Goal: Task Accomplishment & Management: Complete application form

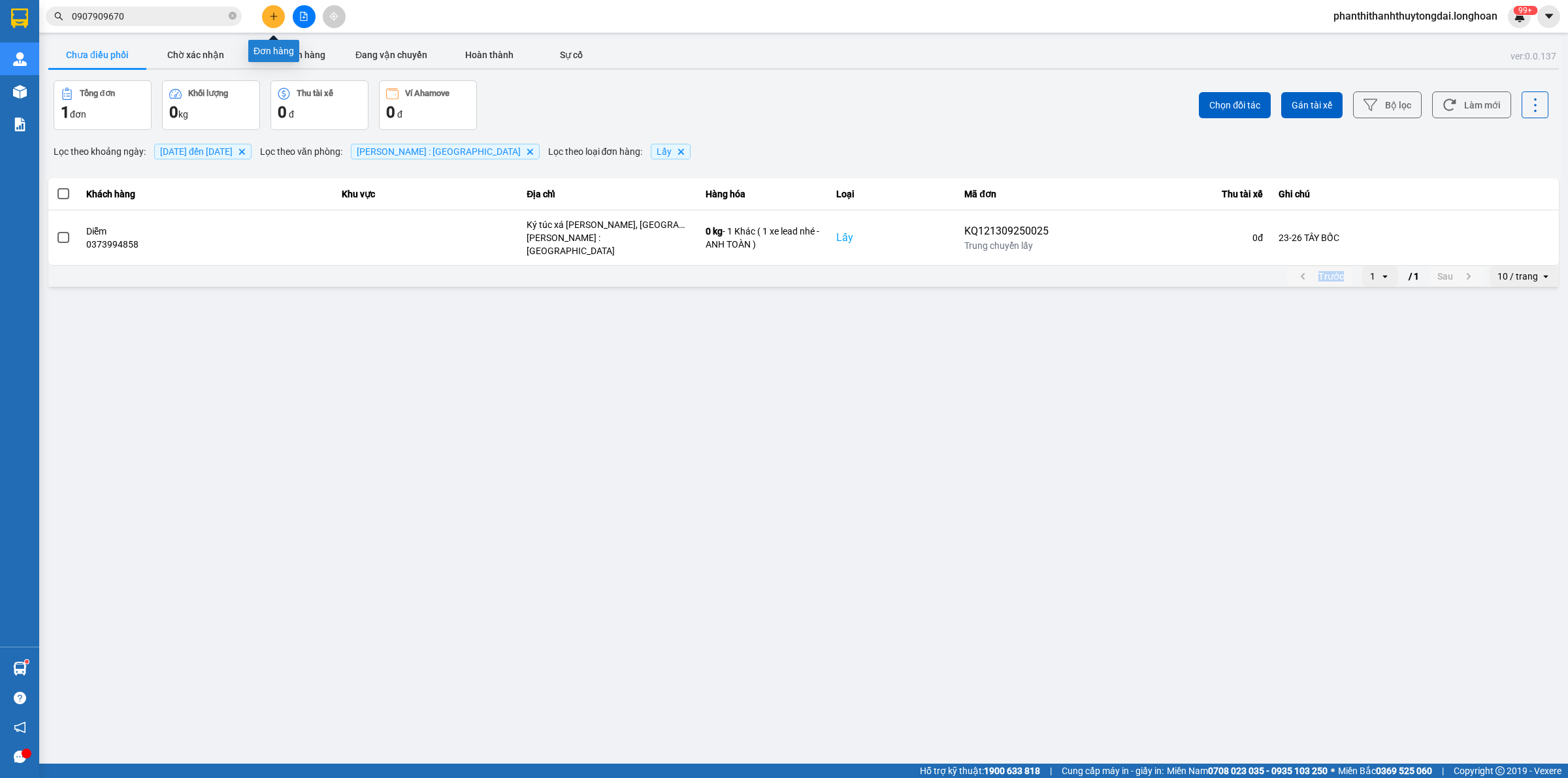
click at [272, 10] on button at bounding box center [274, 16] width 23 height 23
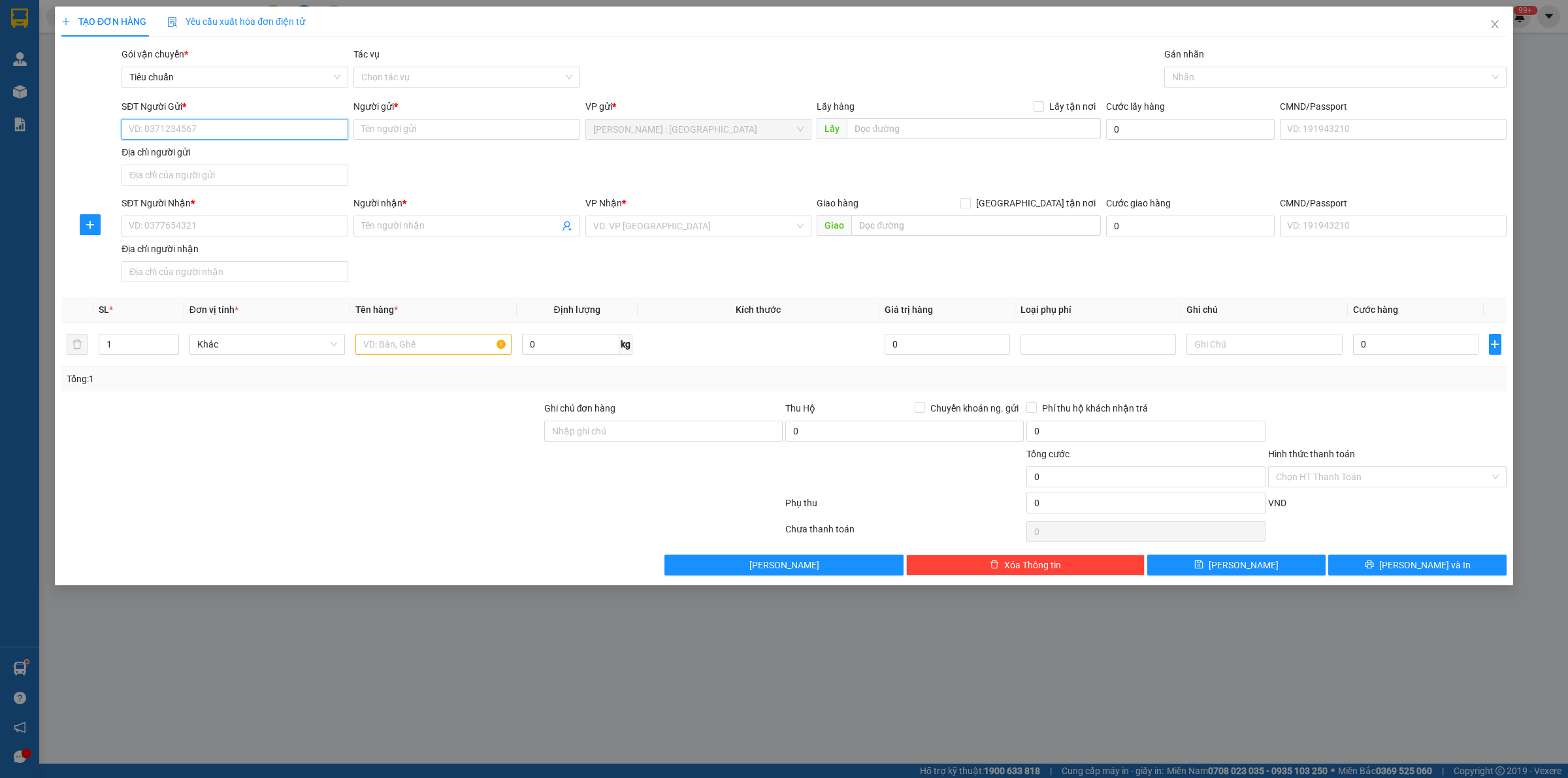
click at [291, 133] on input "SĐT Người Gửi *" at bounding box center [235, 129] width 227 height 21
paste input "0942473579"
type input "0942473579"
click at [311, 232] on input "SĐT Người Nhận *" at bounding box center [235, 225] width 227 height 21
paste input "0976.493.515"
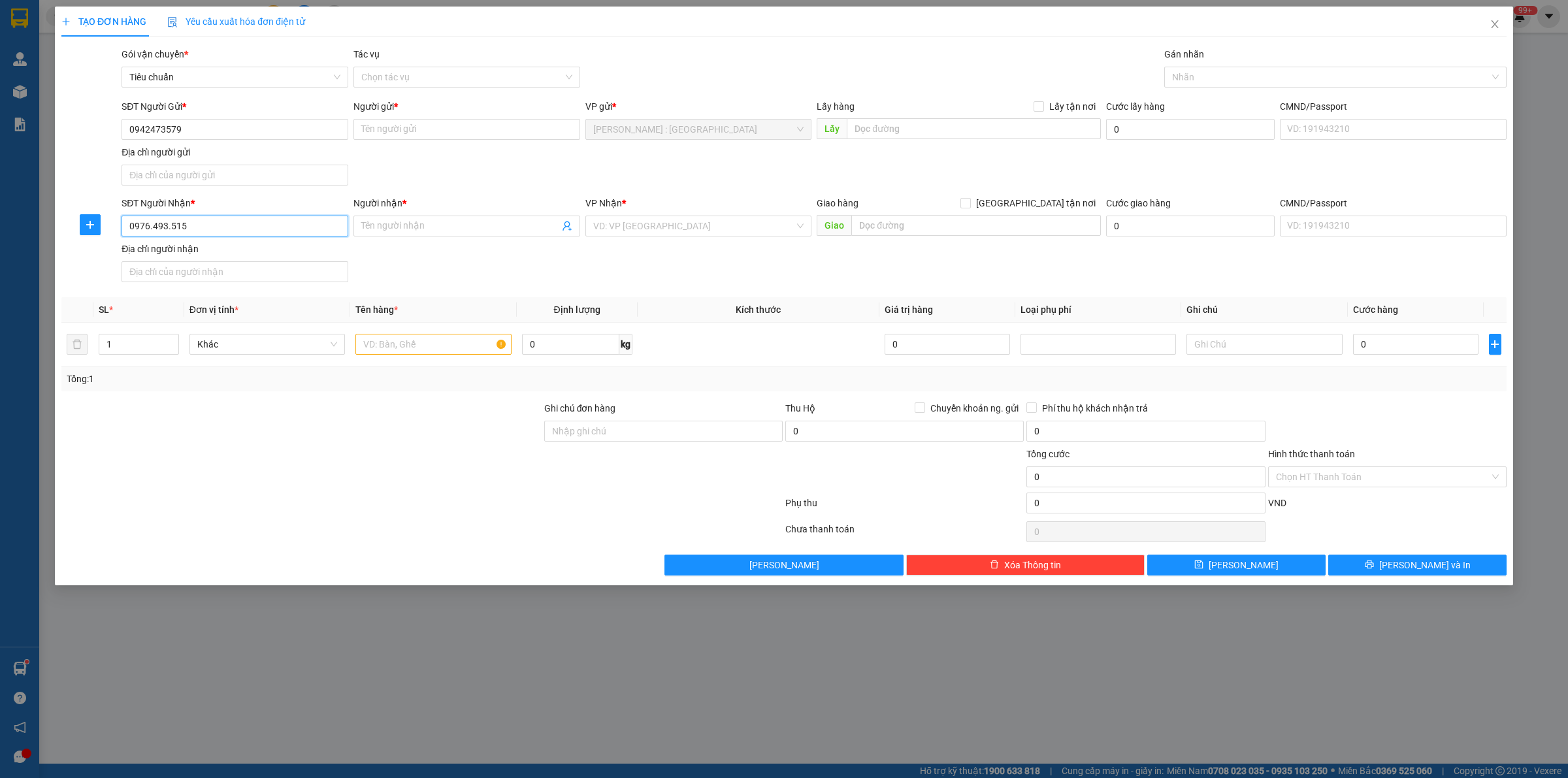
type input "0976.493.515"
click at [419, 121] on input "Người gửi *" at bounding box center [466, 129] width 227 height 21
paste input "Trang"
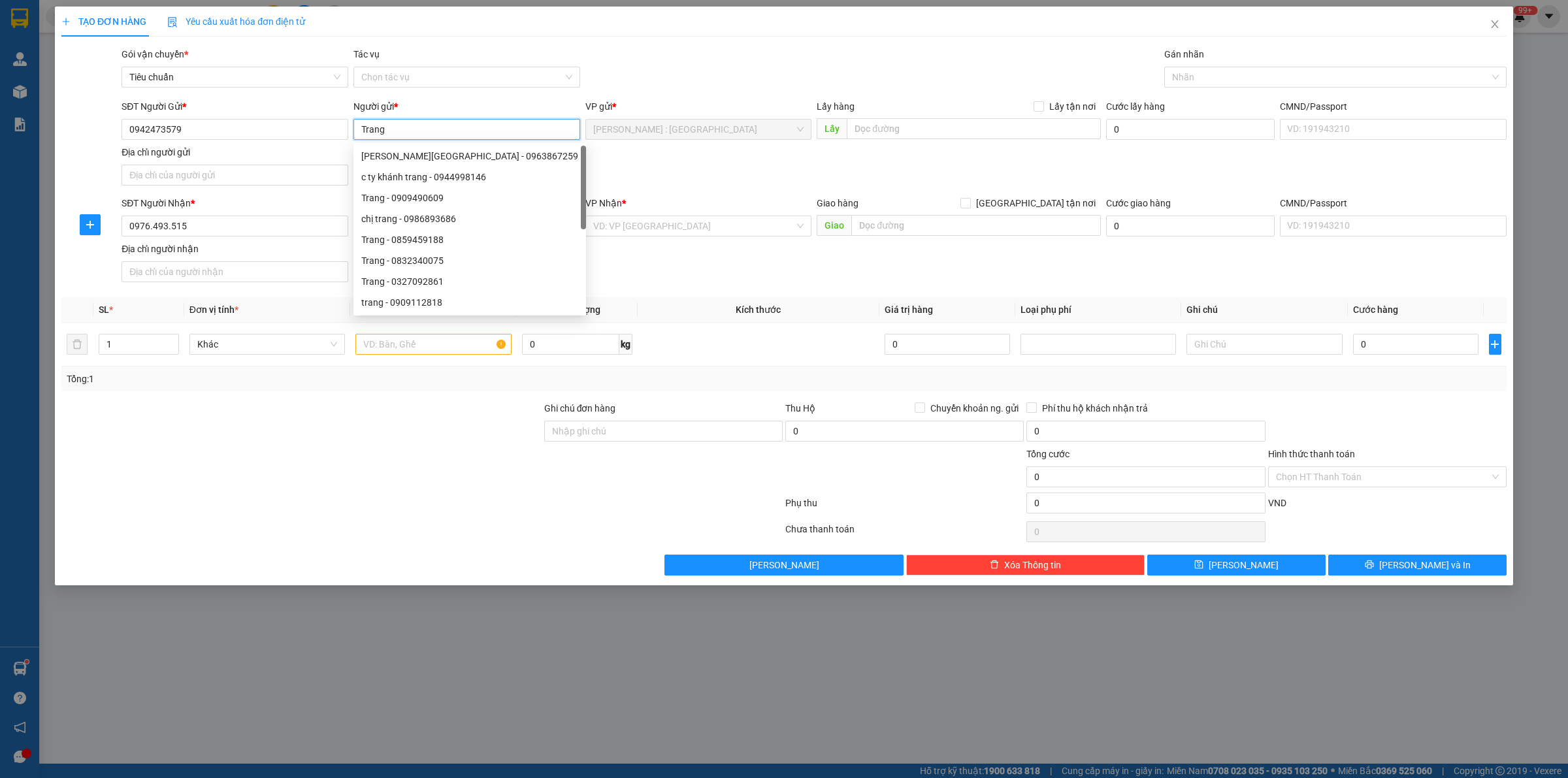
type input "Trang"
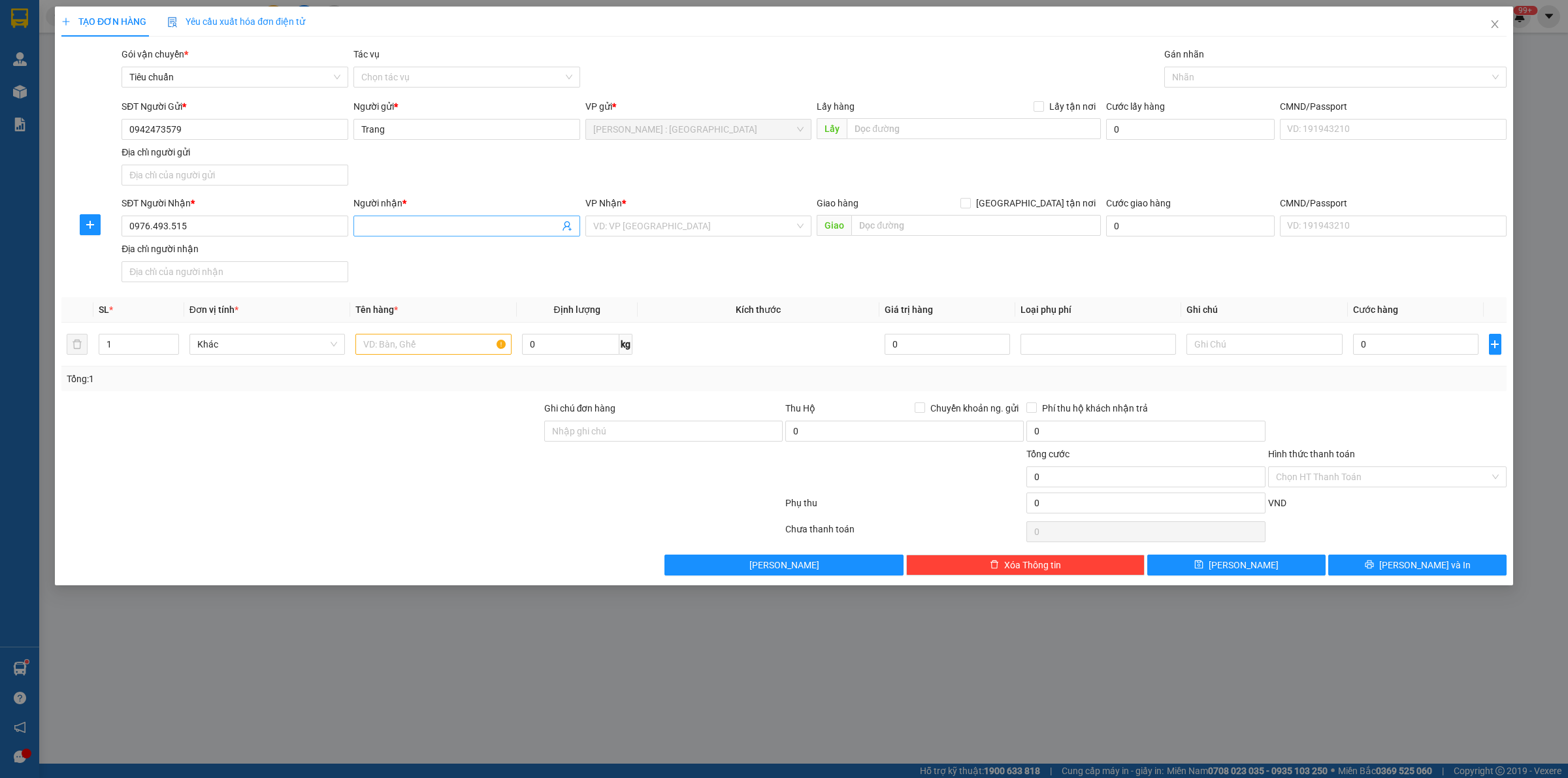
click at [435, 237] on span at bounding box center [466, 225] width 227 height 21
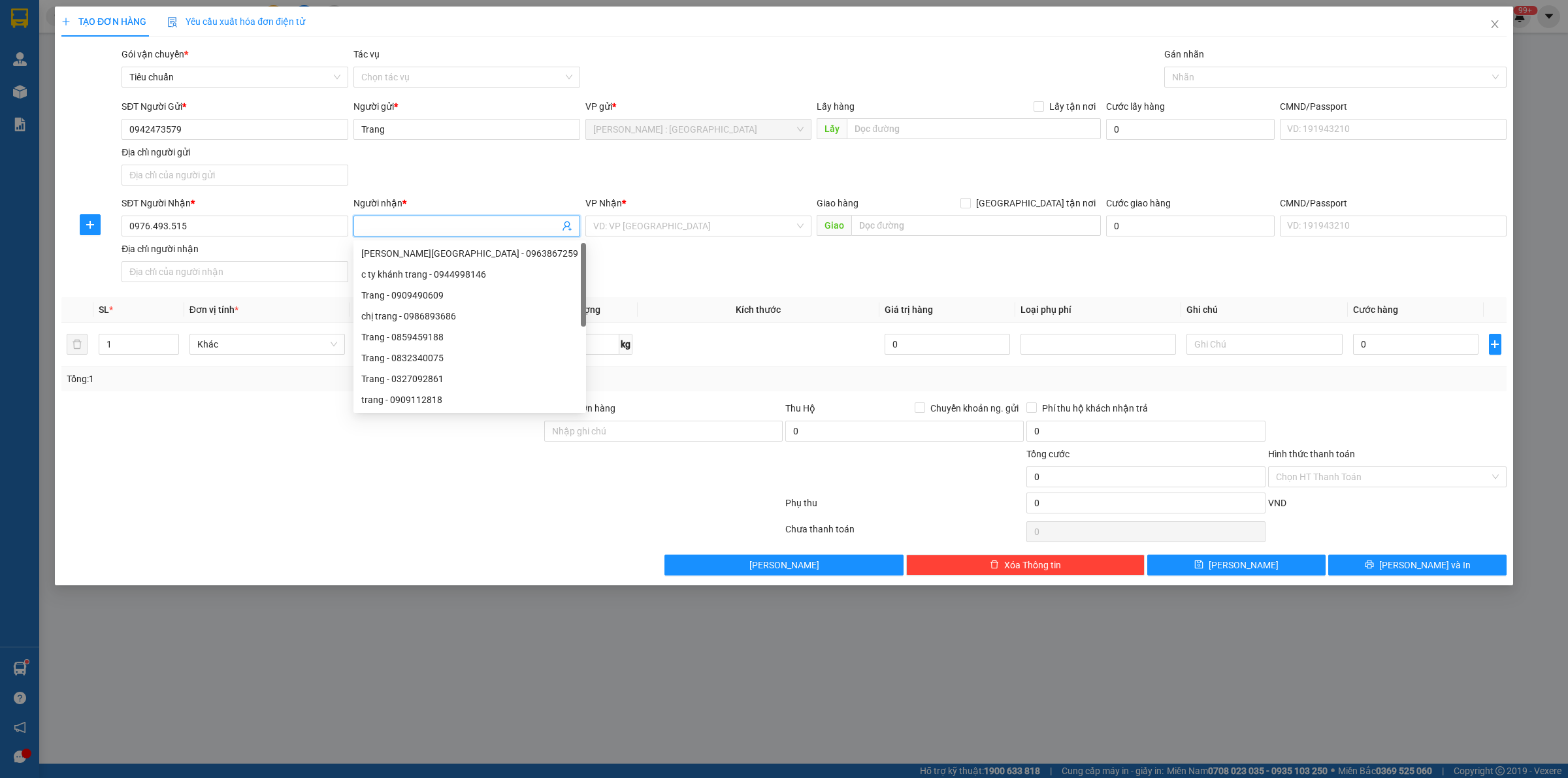
paste input "c ruby"
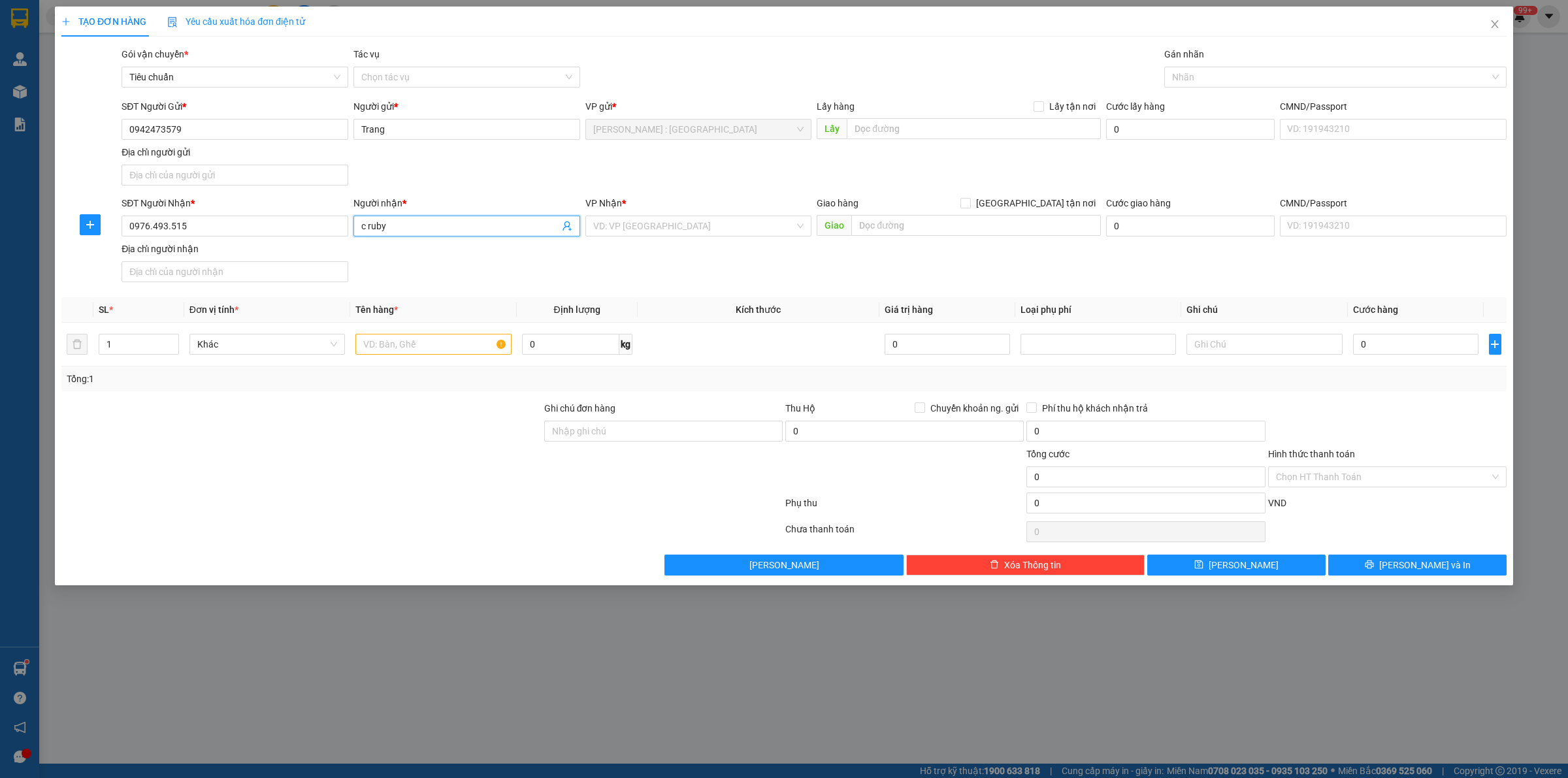
type input "c ruby"
click at [885, 131] on input "text" at bounding box center [974, 128] width 254 height 21
paste input "địa chỉ 39 đường số 2 ,phường 10,gò vấp,hcm"
type input "địa chỉ 39 đường số 2 ,phường 10,gò vấp,hcm"
click at [899, 220] on input "text" at bounding box center [976, 225] width 249 height 21
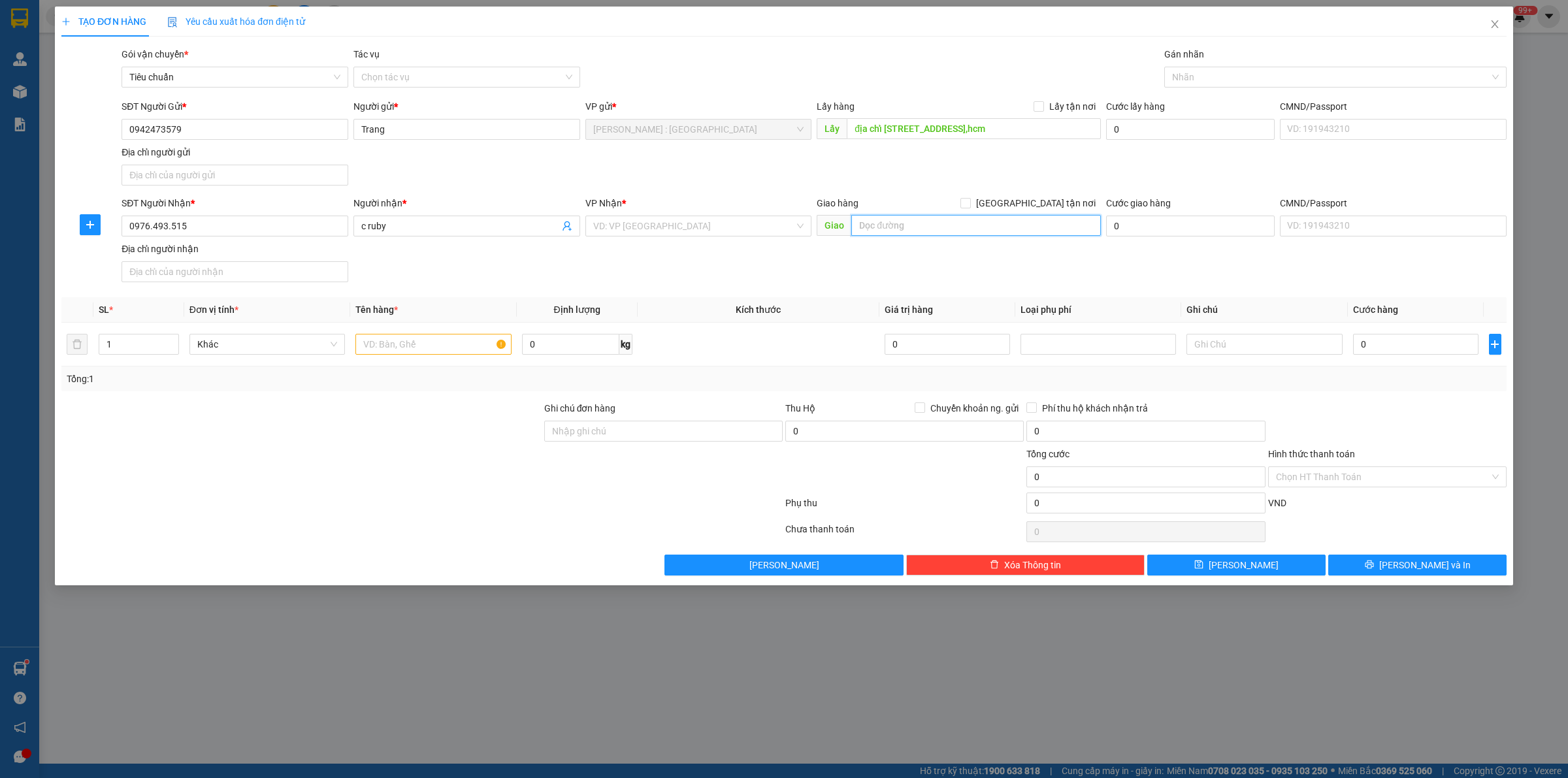
paste input "nhận Gửi về :số 1 nguyen huệ, thị trấn tân hiệp, h tân hiệp, kiên giang"
type input "nhận Gửi về :số 1 nguyen huệ, thị trấn tân hiệp, h tân hiệp, kiên giang"
click at [696, 230] on input "search" at bounding box center [694, 226] width 202 height 20
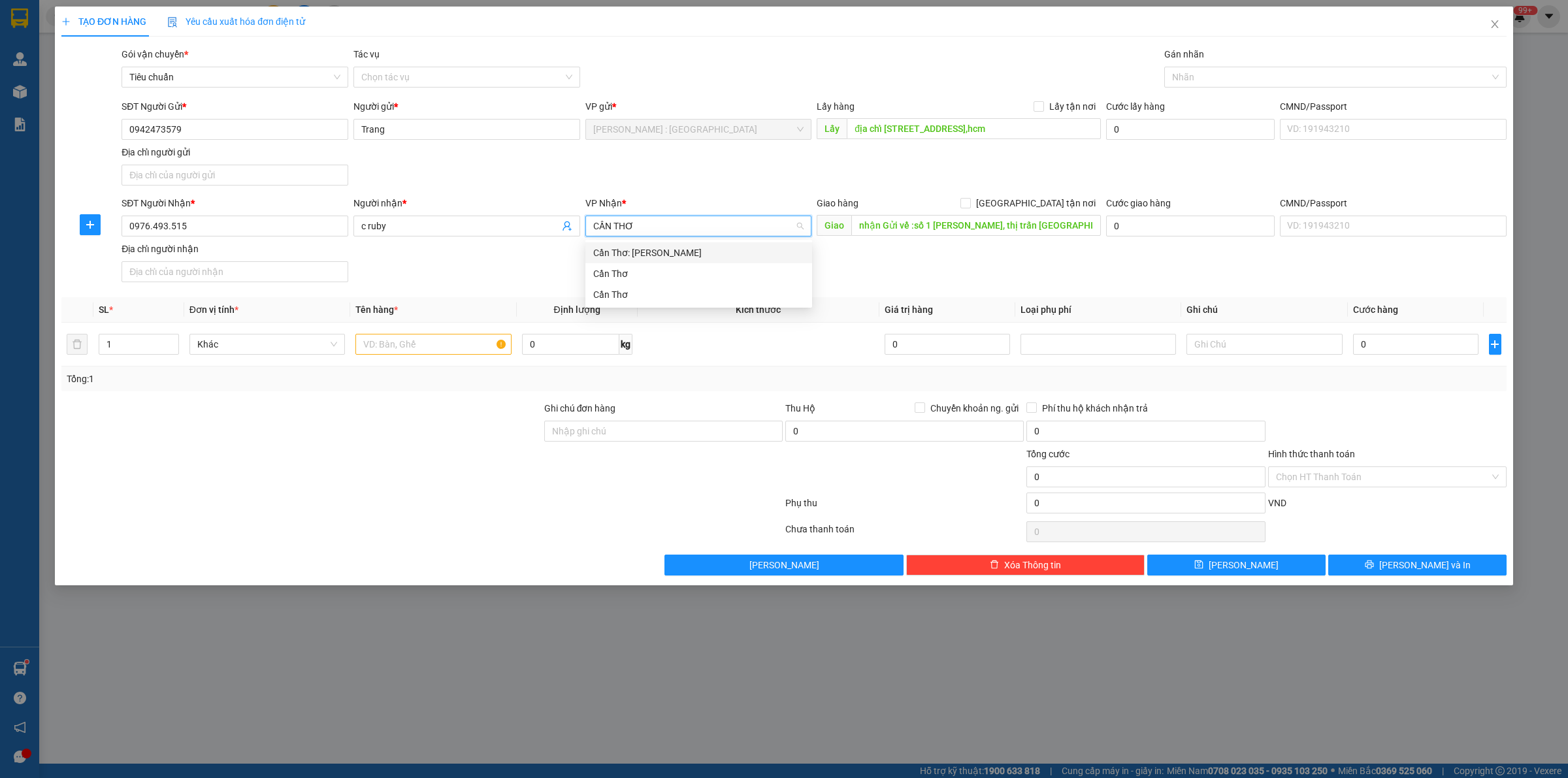
type input "CẦN THƠ"
click at [733, 259] on div "Cần Thơ: [PERSON_NAME]" at bounding box center [699, 253] width 211 height 14
drag, startPoint x: 1036, startPoint y: 202, endPoint x: 1048, endPoint y: 112, distance: 90.8
click at [970, 201] on input "[GEOGRAPHIC_DATA] tận nơi" at bounding box center [965, 202] width 9 height 9
checkbox input "true"
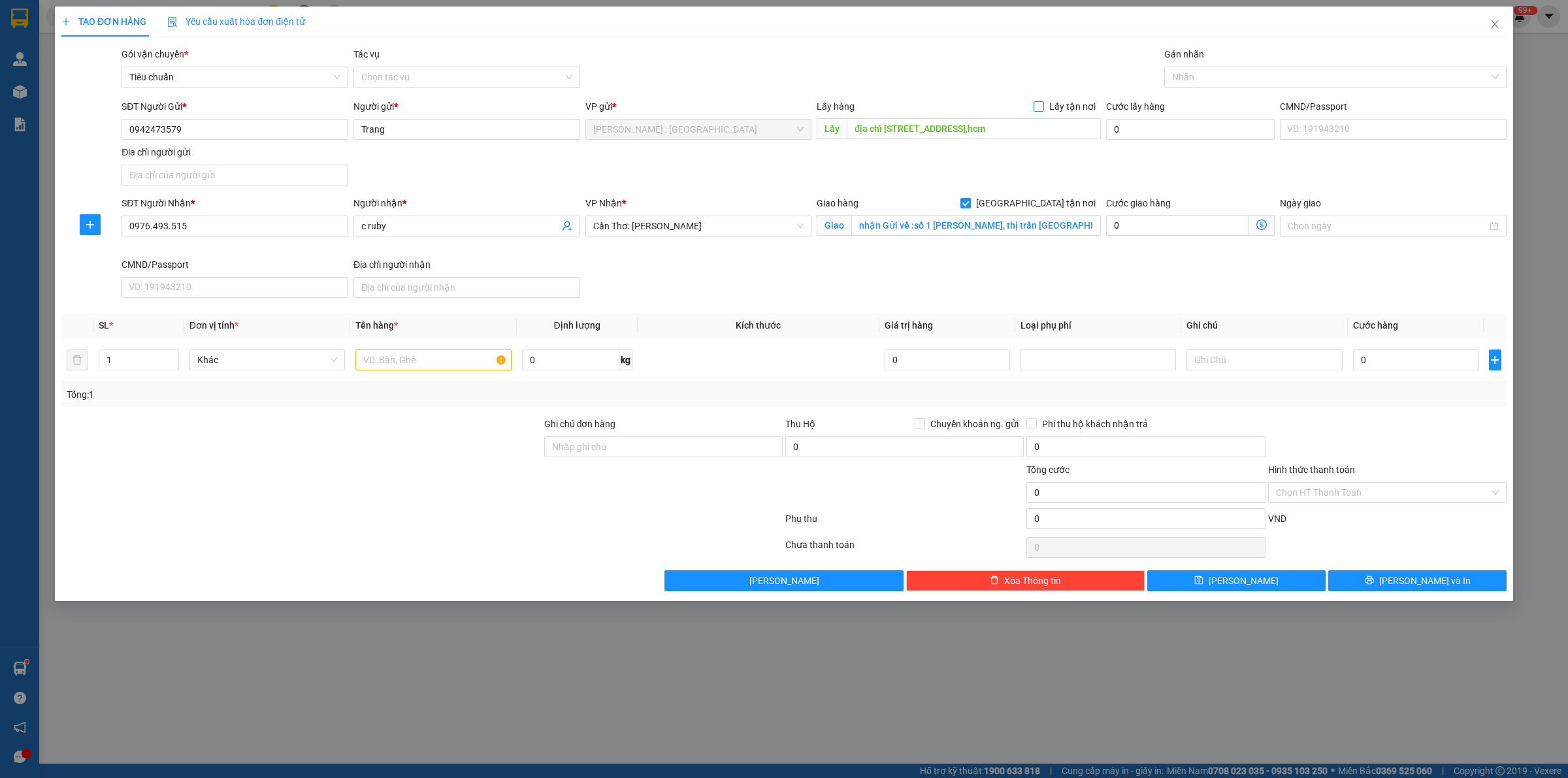
click at [1038, 105] on input "Lấy tận nơi" at bounding box center [1038, 105] width 9 height 9
checkbox input "true"
click at [1193, 82] on div at bounding box center [1328, 77] width 323 height 16
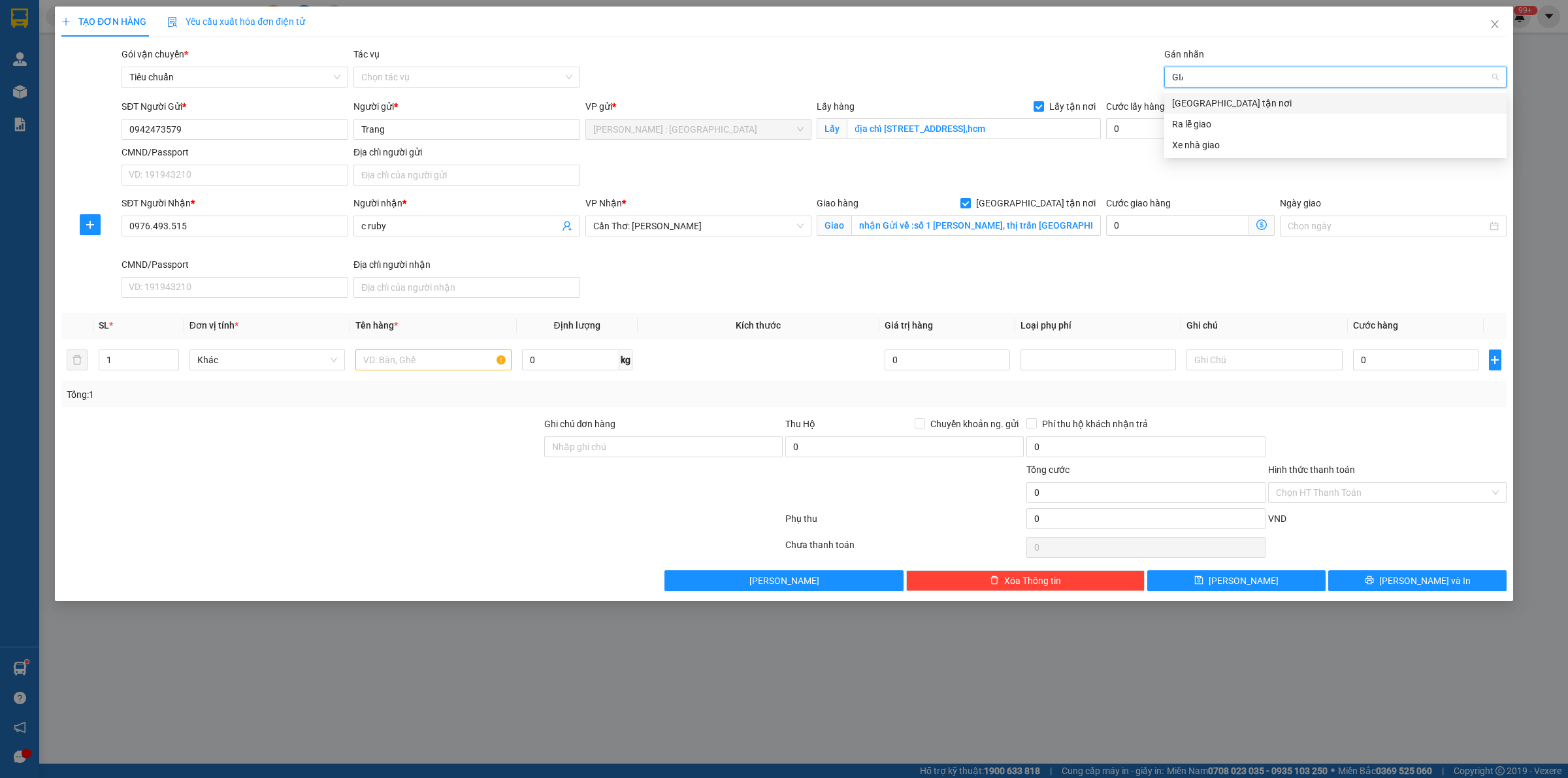
type input "GIAO"
click at [1204, 99] on div "[GEOGRAPHIC_DATA] tận nơi" at bounding box center [1336, 103] width 327 height 14
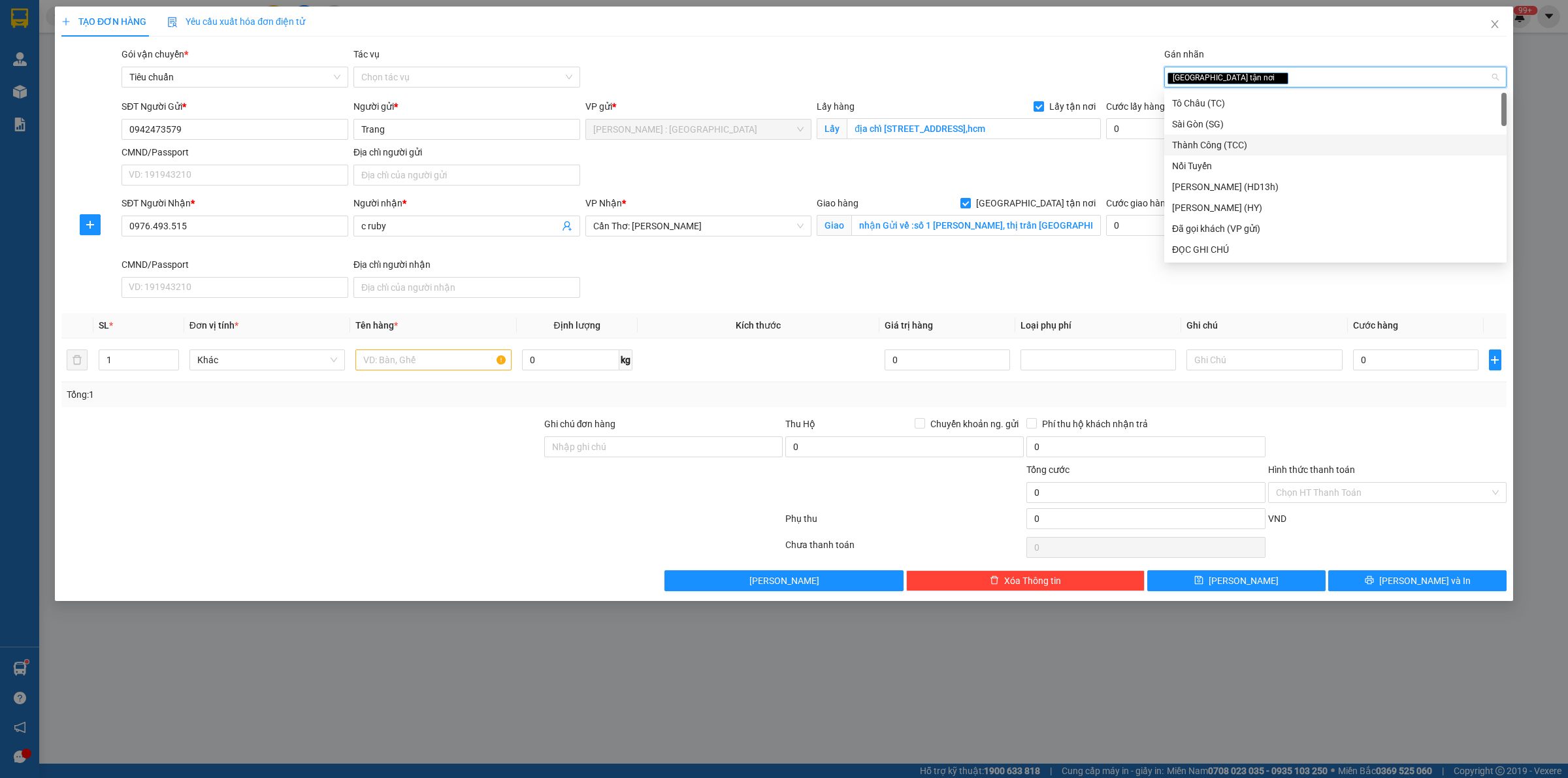
click at [746, 86] on div "Gói vận chuyển * Tiêu chuẩn Tác vụ Chọn tác vụ Gán nhãn Giao tận nơi" at bounding box center [814, 70] width 1390 height 45
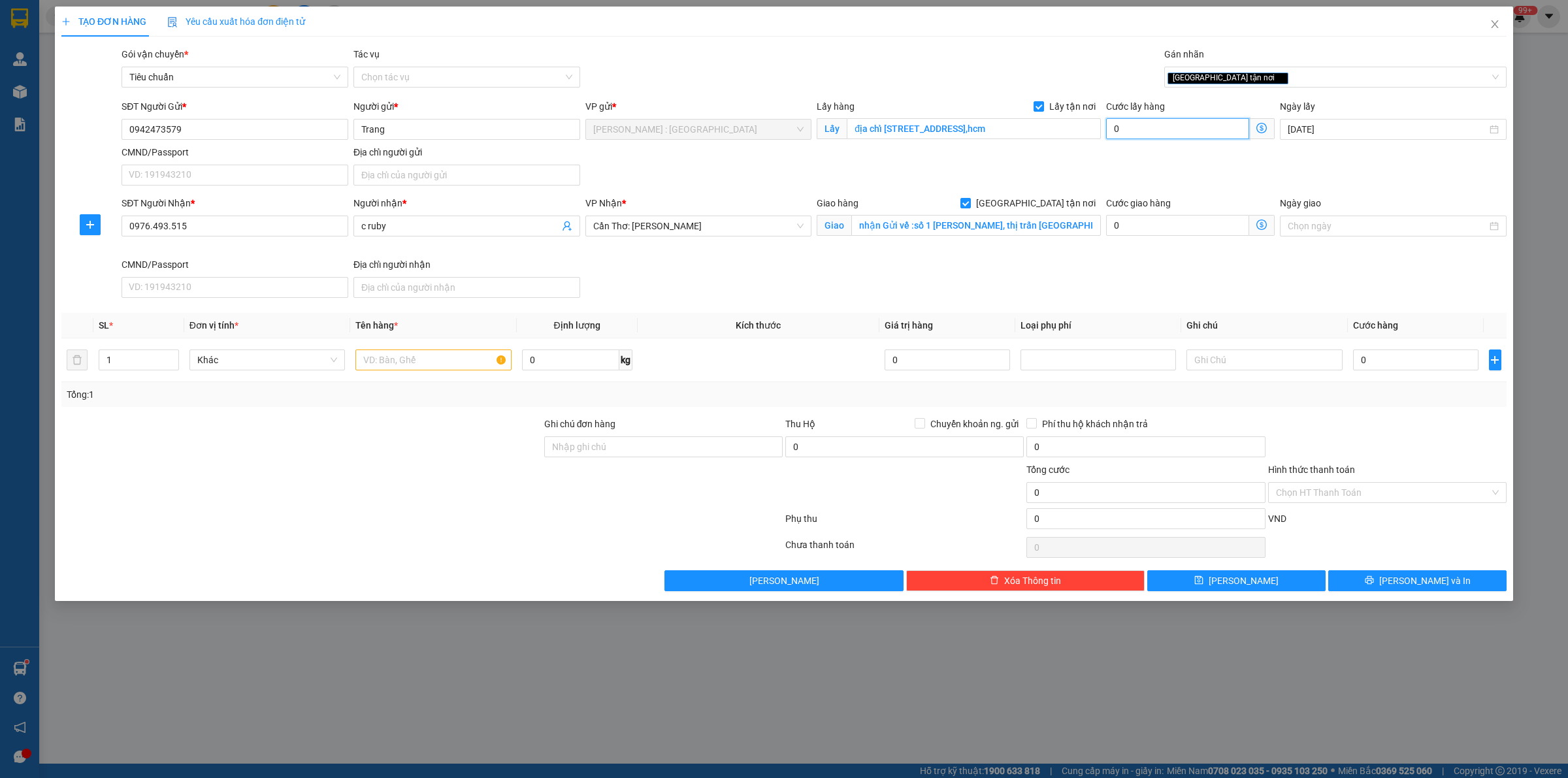
click at [1183, 127] on input "0" at bounding box center [1177, 128] width 143 height 21
type input "6"
type input "65"
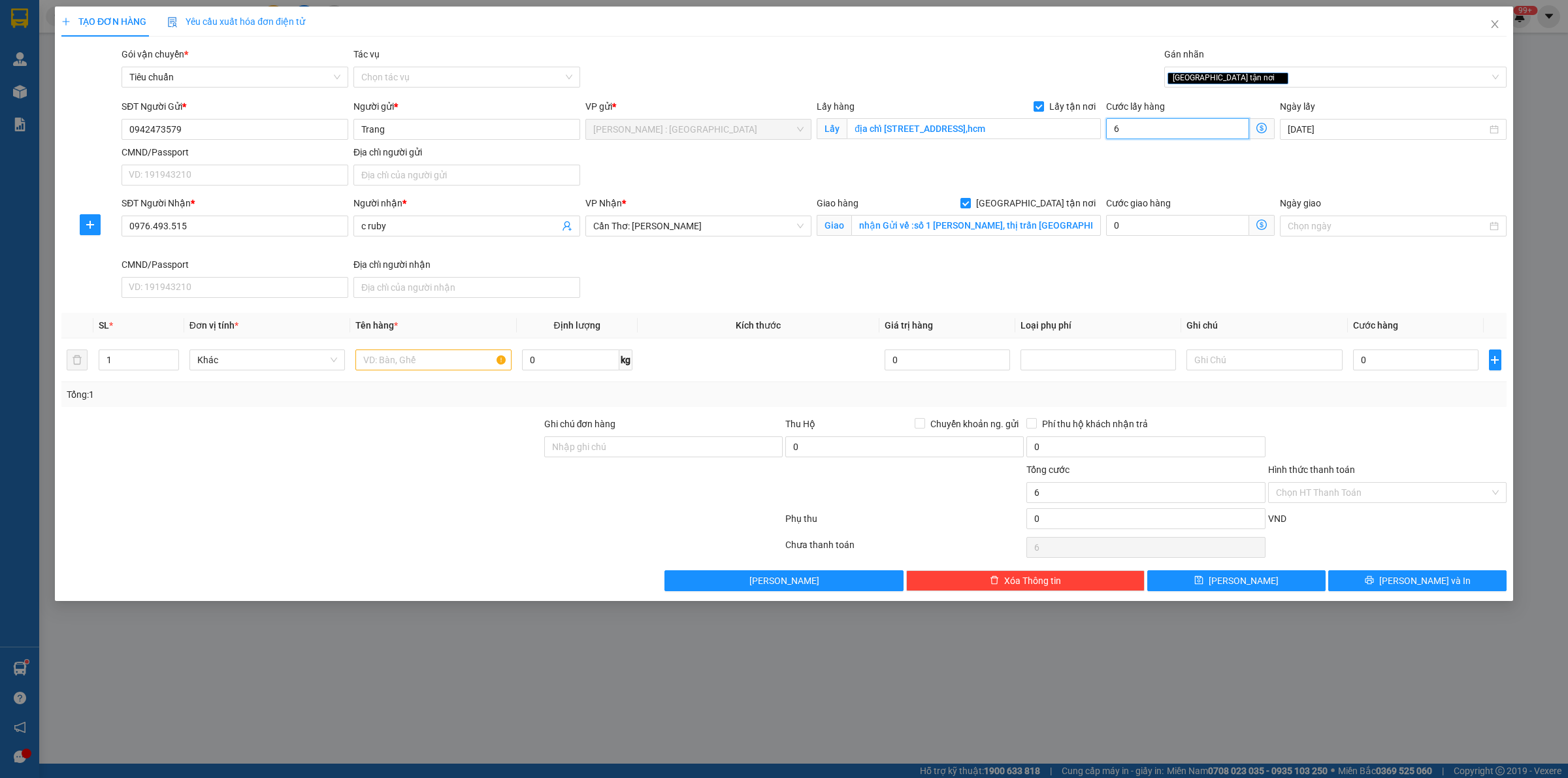
type input "65"
type input "65.000"
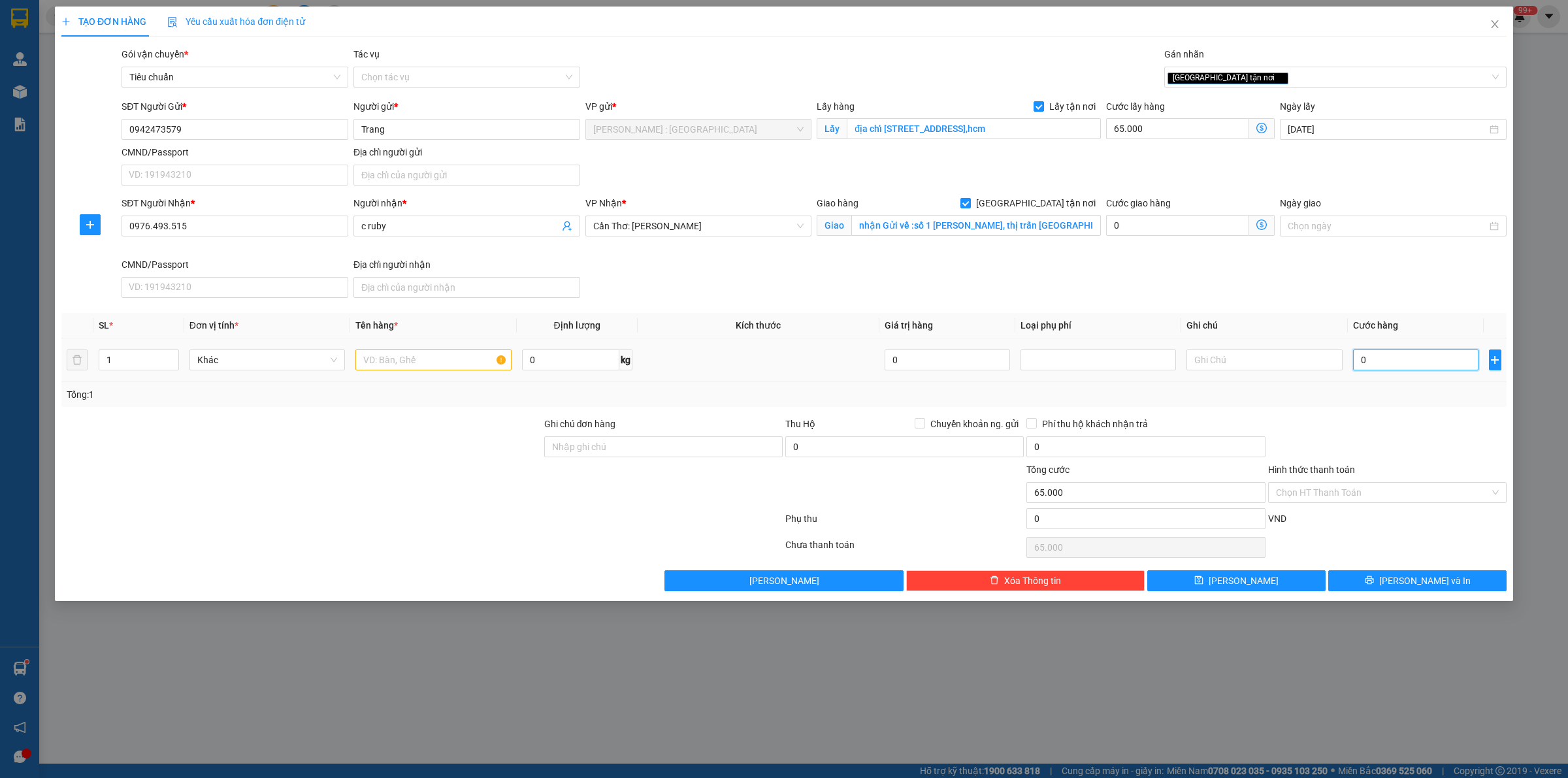
click at [1389, 351] on input "0" at bounding box center [1416, 360] width 125 height 21
type input "4"
type input "65.004"
type input "42"
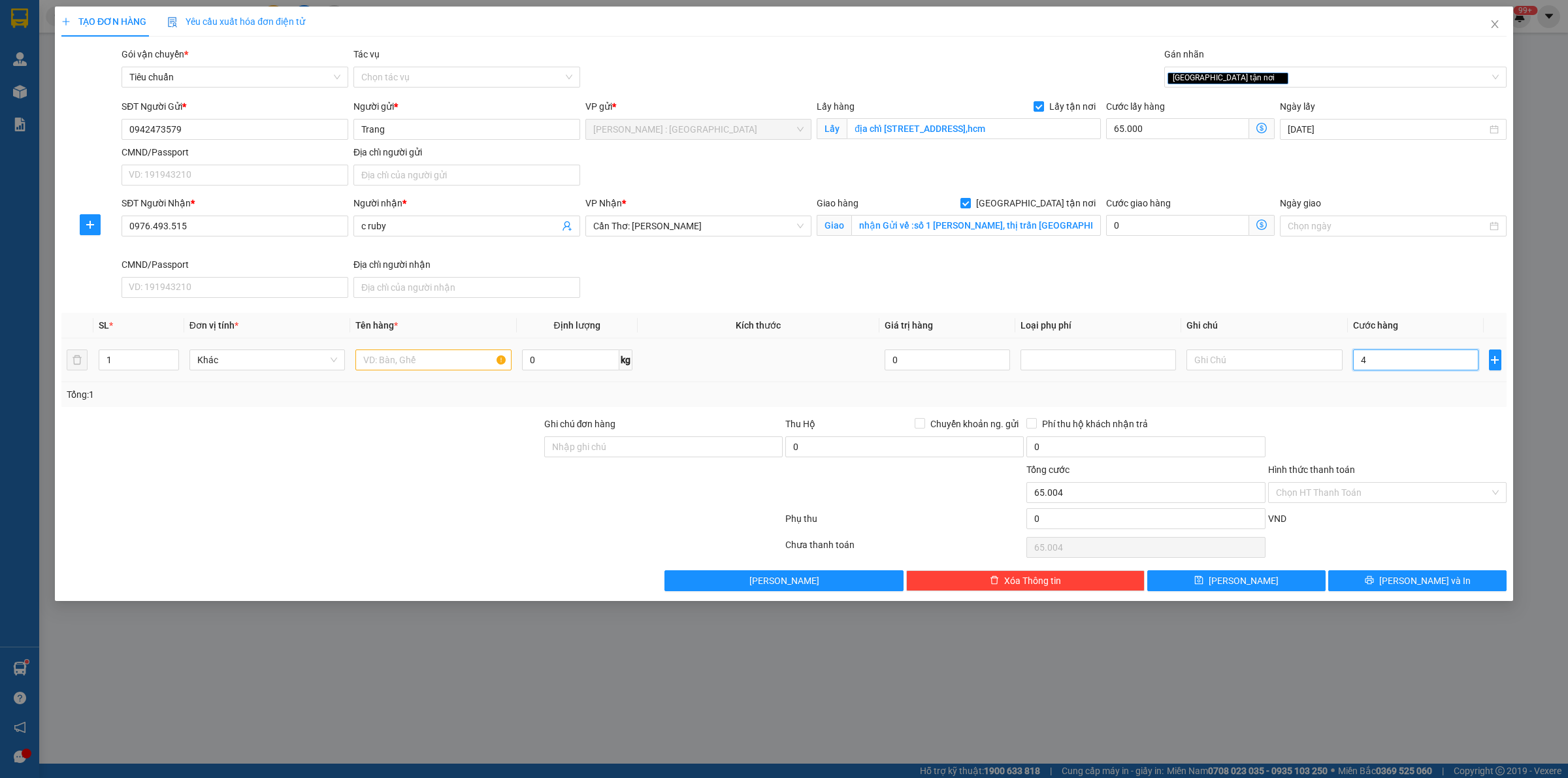
type input "65.042"
type input "420"
type input "65.420"
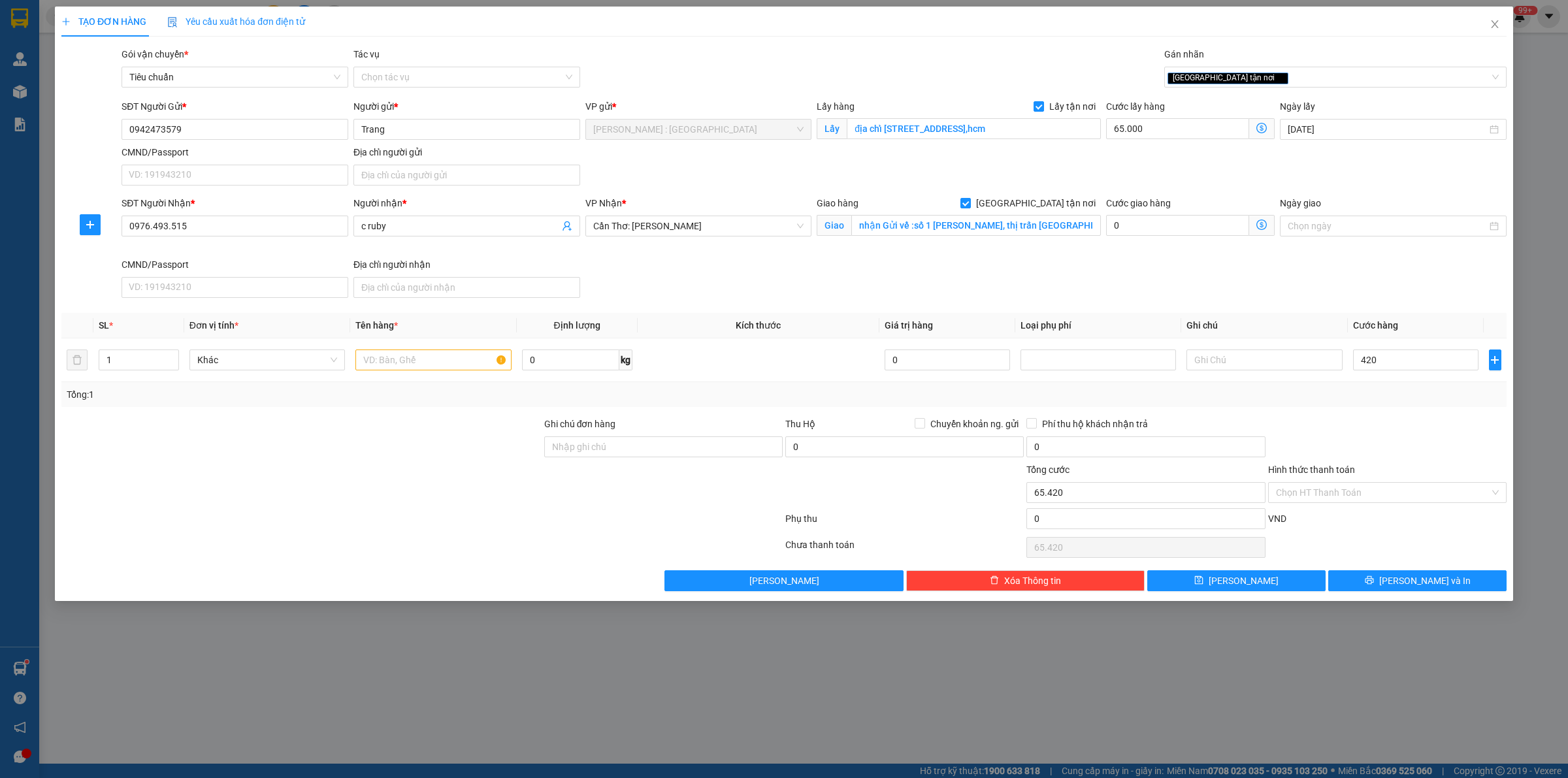
type input "420.000"
type input "485.000"
click at [1354, 286] on div "SĐT Người Nhận * 0976.493.515 Người nhận * c ruby VP Nhận * Cần Thơ: Kho Ninh K…" at bounding box center [814, 249] width 1390 height 107
click at [429, 360] on input "text" at bounding box center [433, 360] width 156 height 21
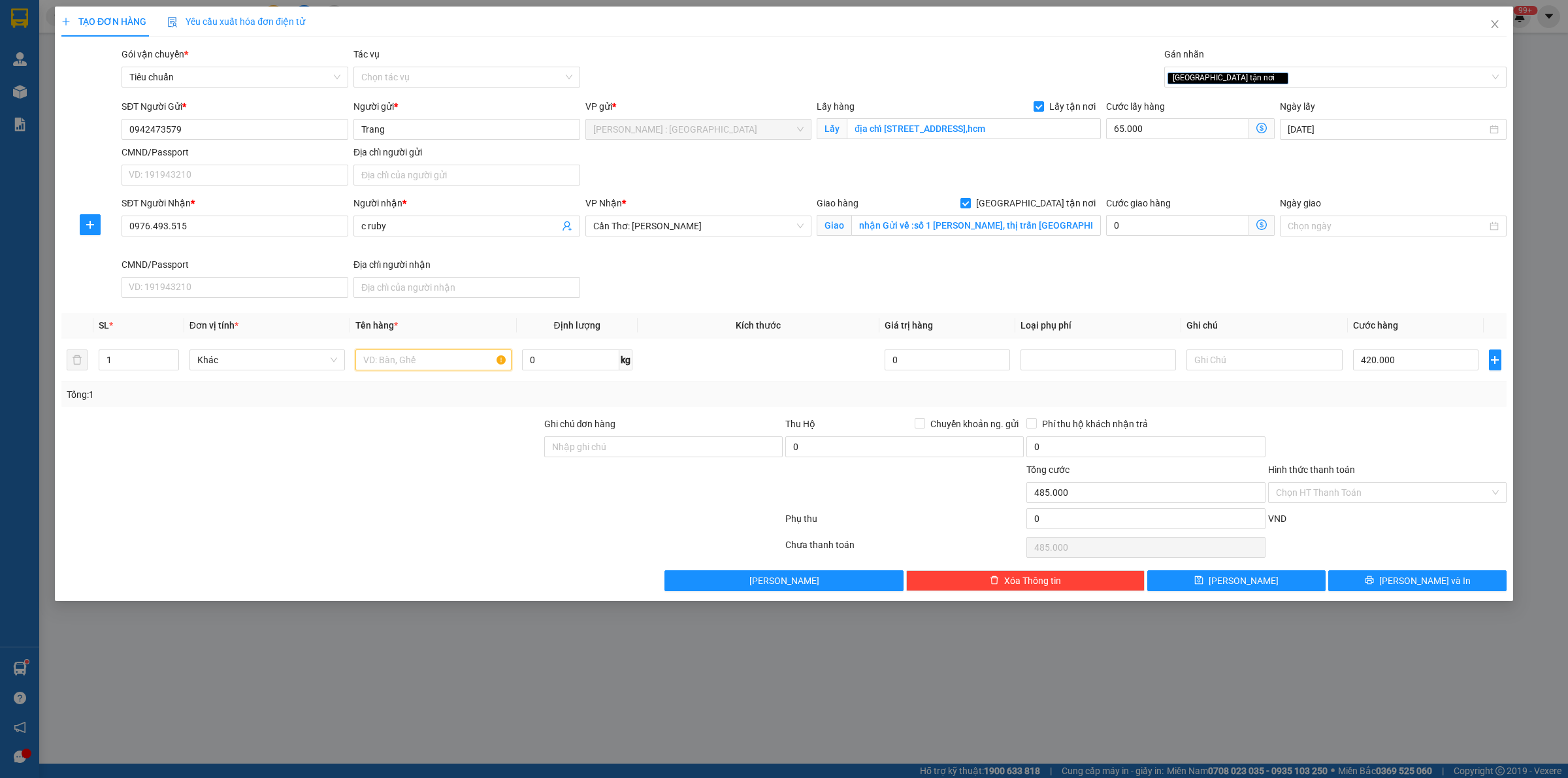
paste input "1 kiện hàng"
type input "1 kiện hàng A TUYẾN"
click at [1296, 576] on button "[PERSON_NAME]" at bounding box center [1236, 580] width 178 height 21
click at [170, 227] on input "0976.493.515" at bounding box center [235, 225] width 227 height 21
click at [154, 230] on input "0976.493515" at bounding box center [235, 225] width 227 height 21
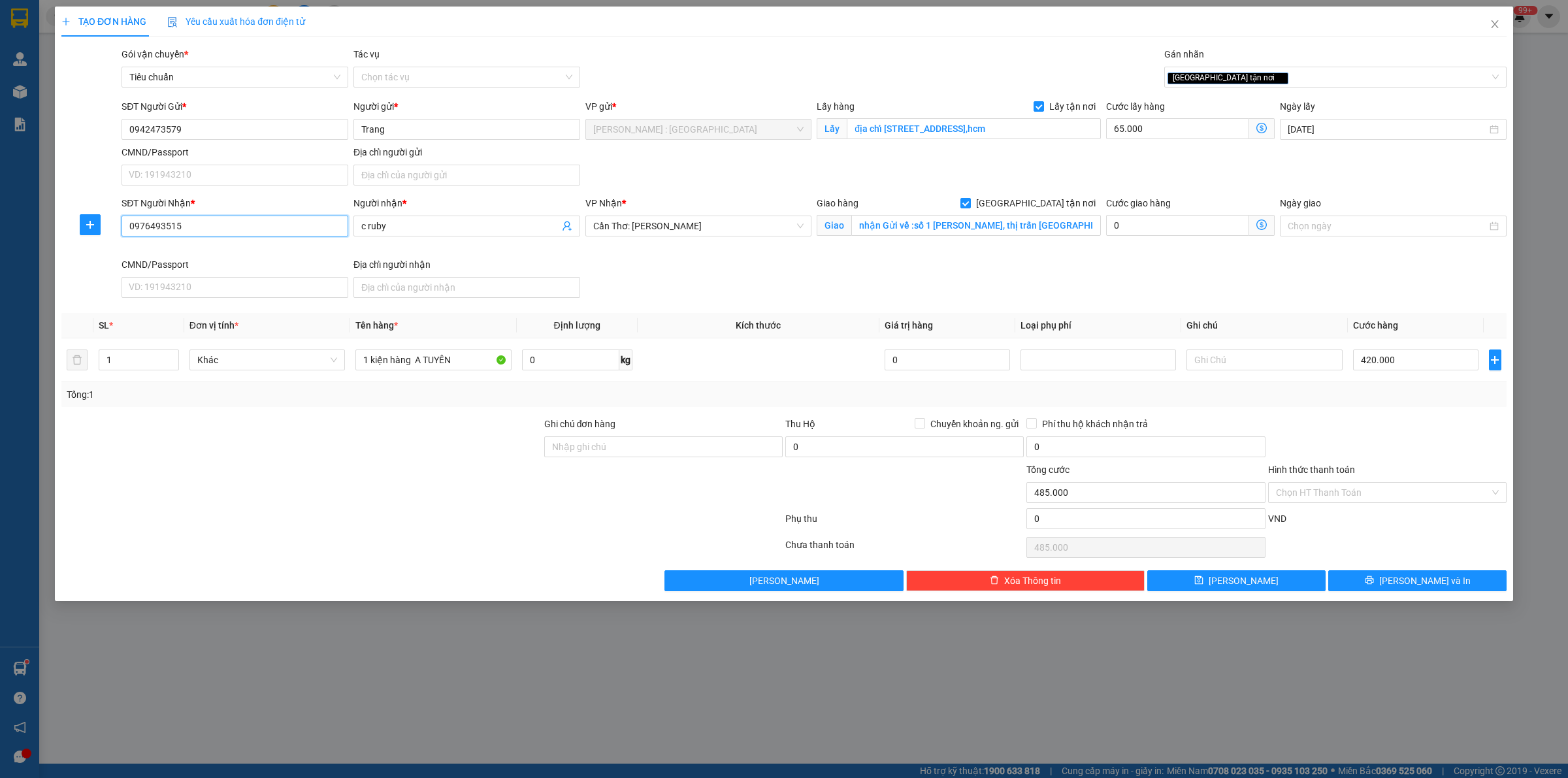
type input "0976493515"
click at [1246, 586] on span "[PERSON_NAME]" at bounding box center [1243, 580] width 70 height 14
checkbox input "false"
type input "0"
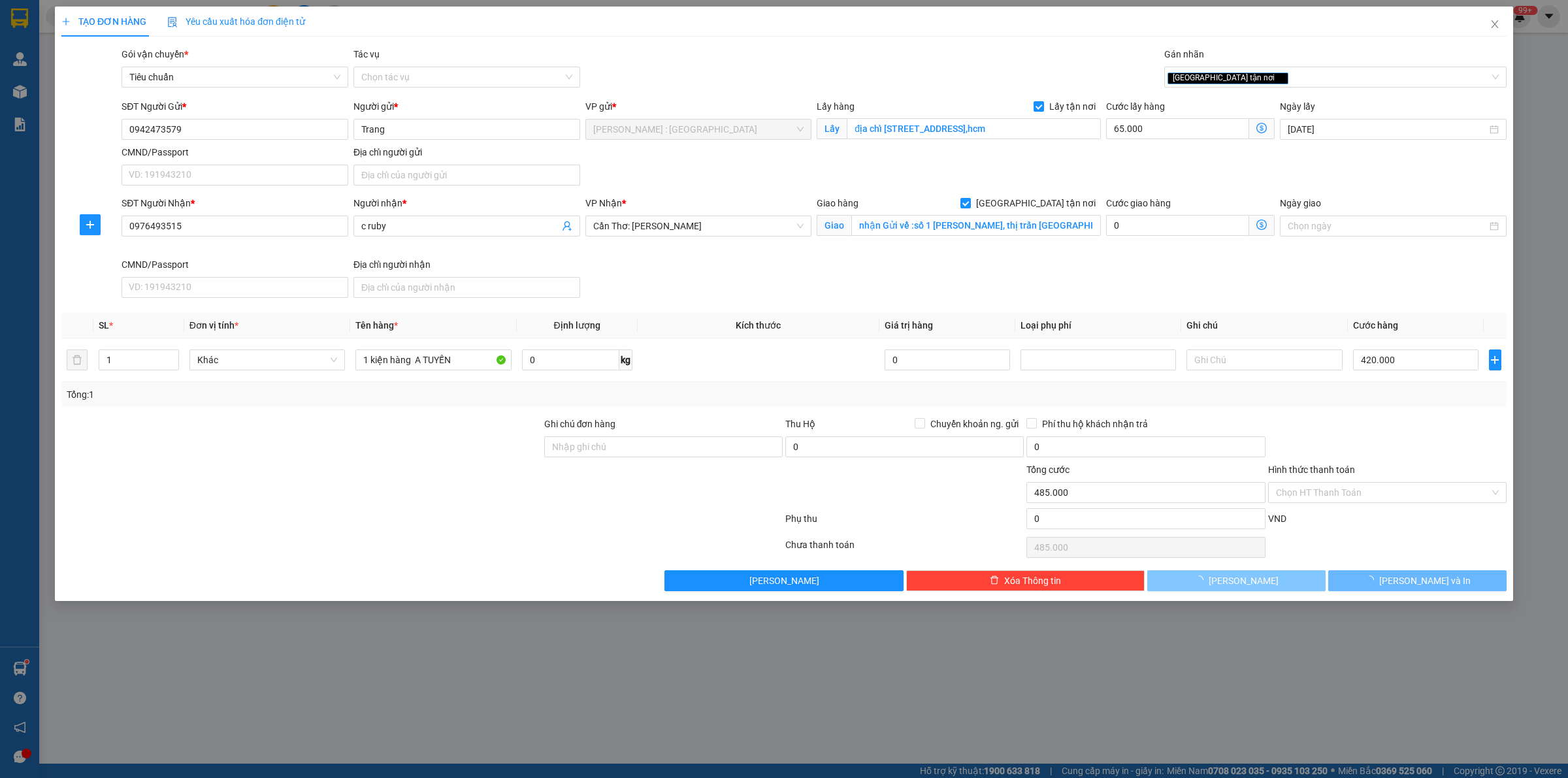
type input "0"
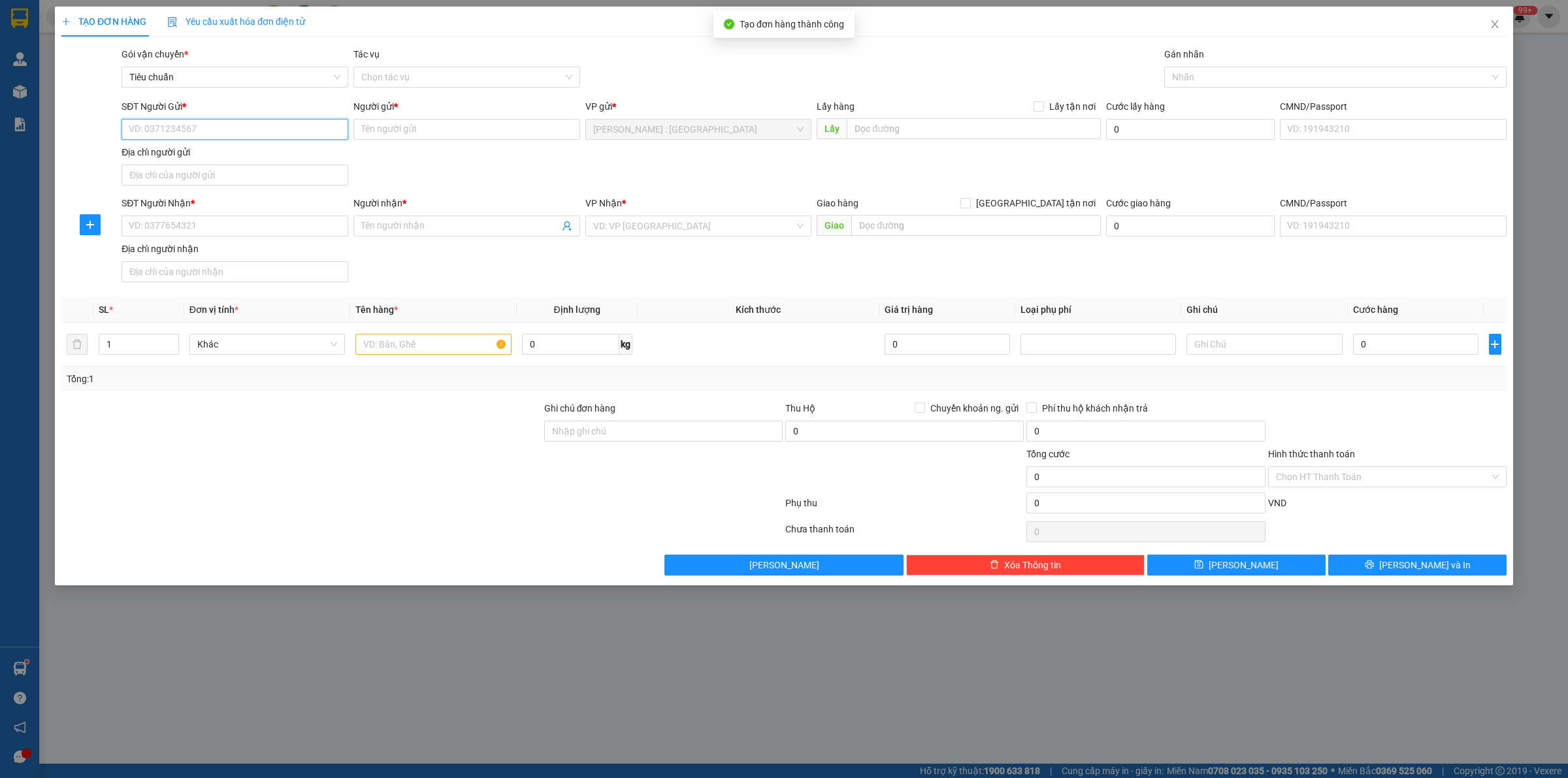
click at [286, 131] on input "SĐT Người Gửi *" at bounding box center [235, 129] width 227 height 21
paste input "0907504009"
type input "0907504009"
click at [281, 230] on input "SĐT Người Nhận *" at bounding box center [235, 225] width 227 height 21
paste input "0968519486"
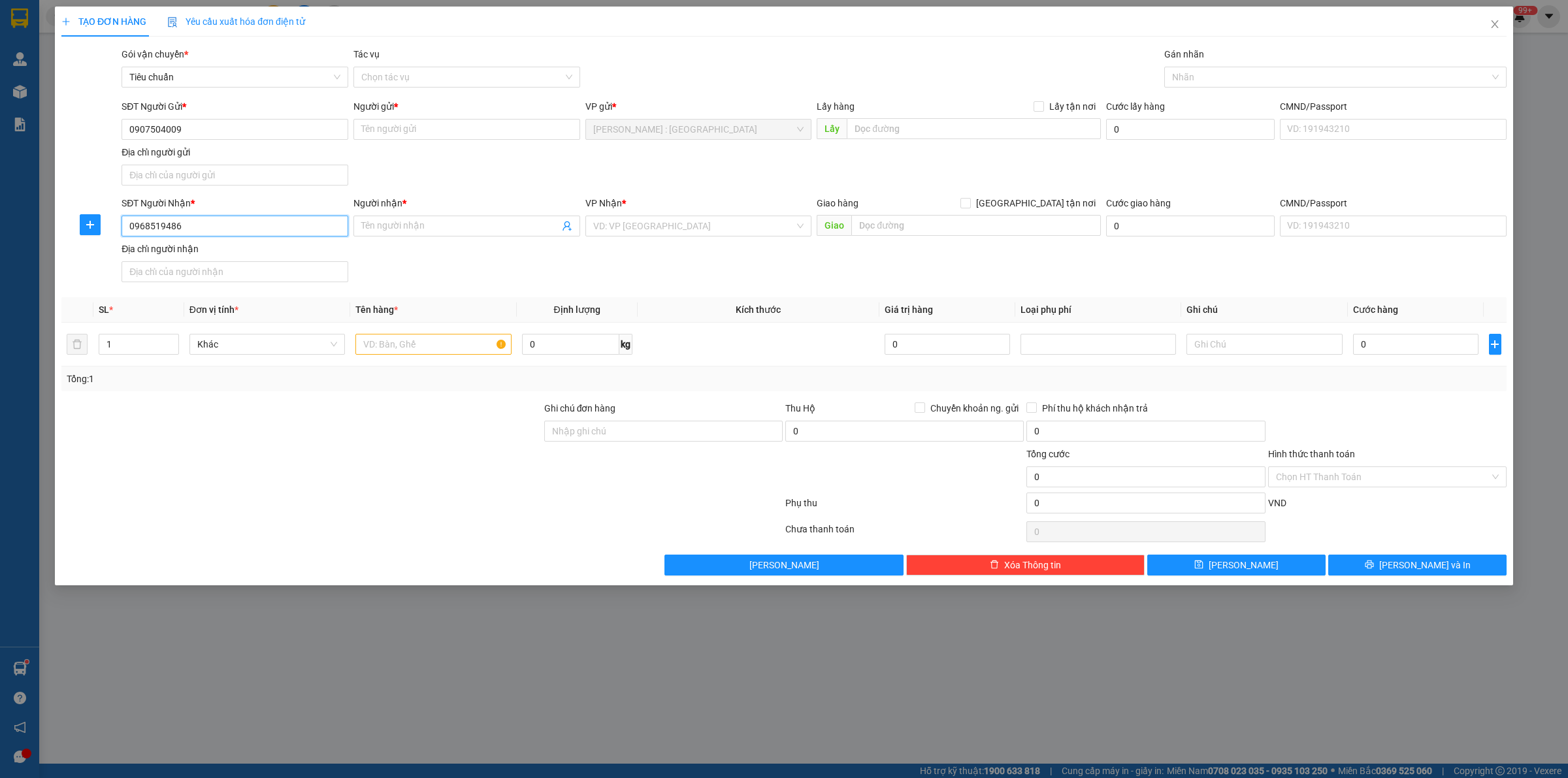
type input "0968519486"
click at [513, 119] on input "Người gửi *" at bounding box center [466, 129] width 227 height 21
paste input "Điện máy Phúc Thơ"
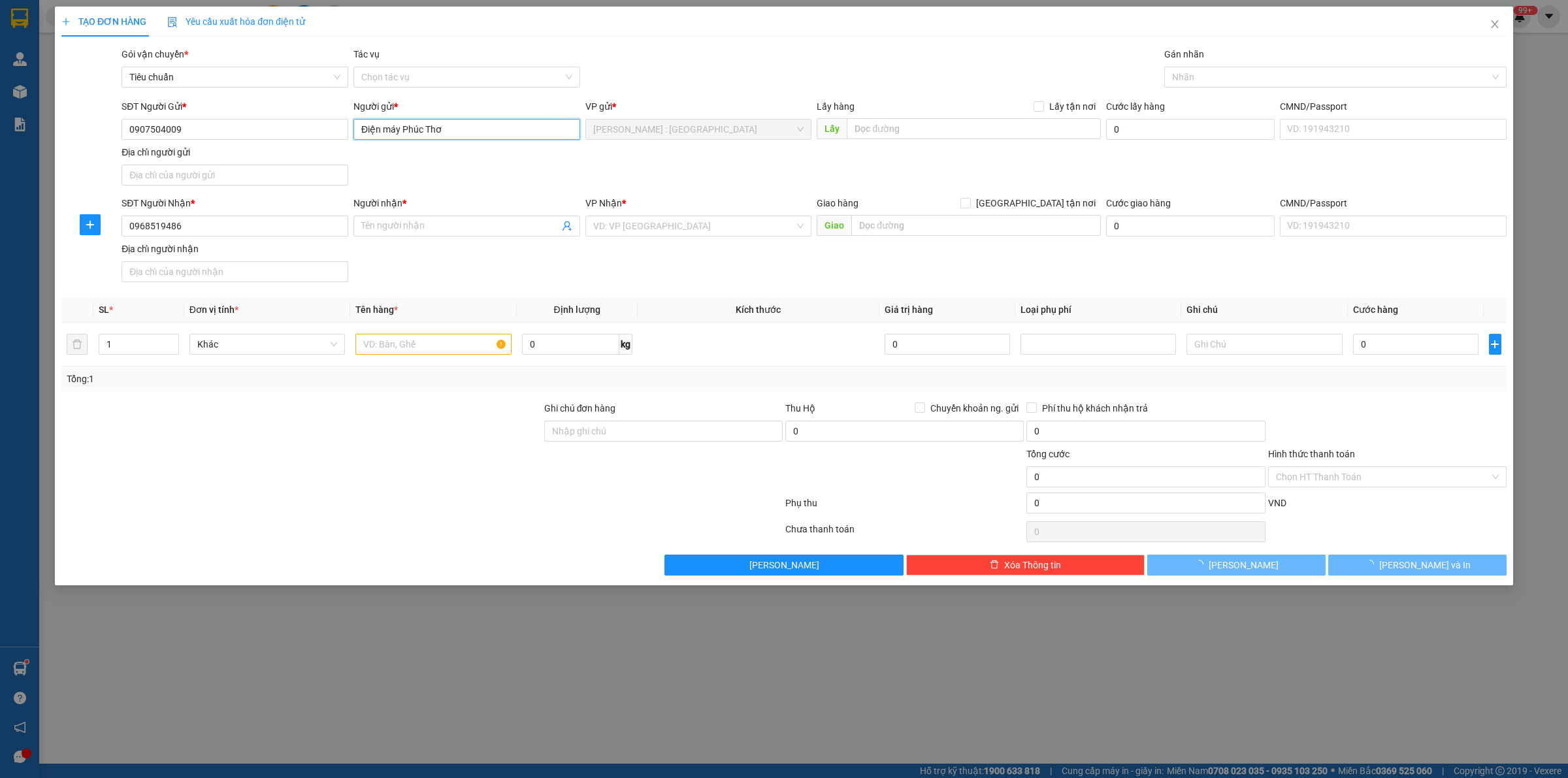
type input "Điện máy Phúc Thơ"
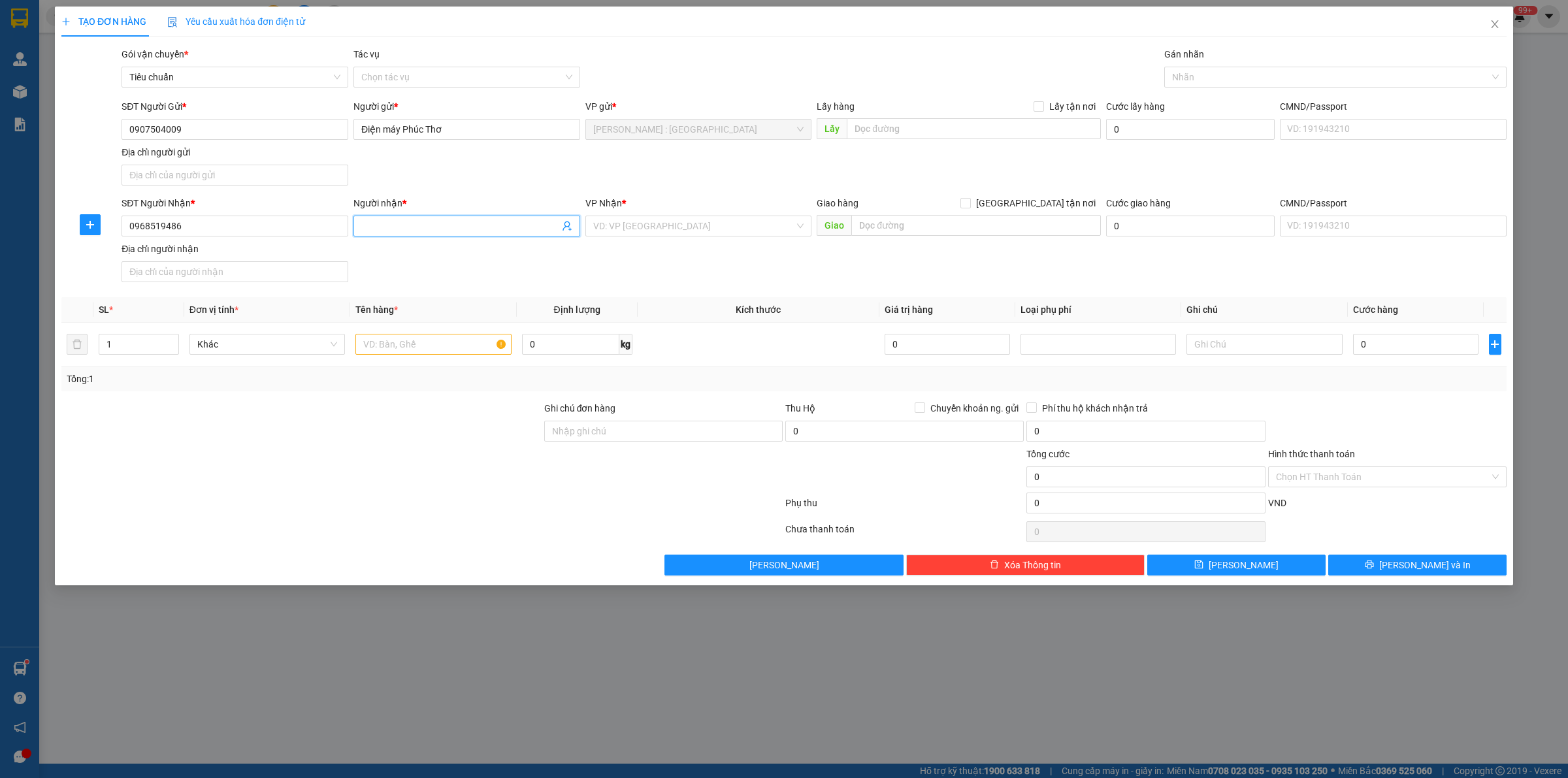
click at [442, 226] on input "Người nhận *" at bounding box center [460, 226] width 198 height 14
paste input ".DO QUOC ANH"
type input ".DO QUOC ANH"
click at [895, 229] on input "text" at bounding box center [976, 225] width 249 height 21
paste input "trả: số nhà 24- phố đỗ nhân tăng- xuân mai 2- phúc thắng - phúc yên - Vĩnh Phúc…"
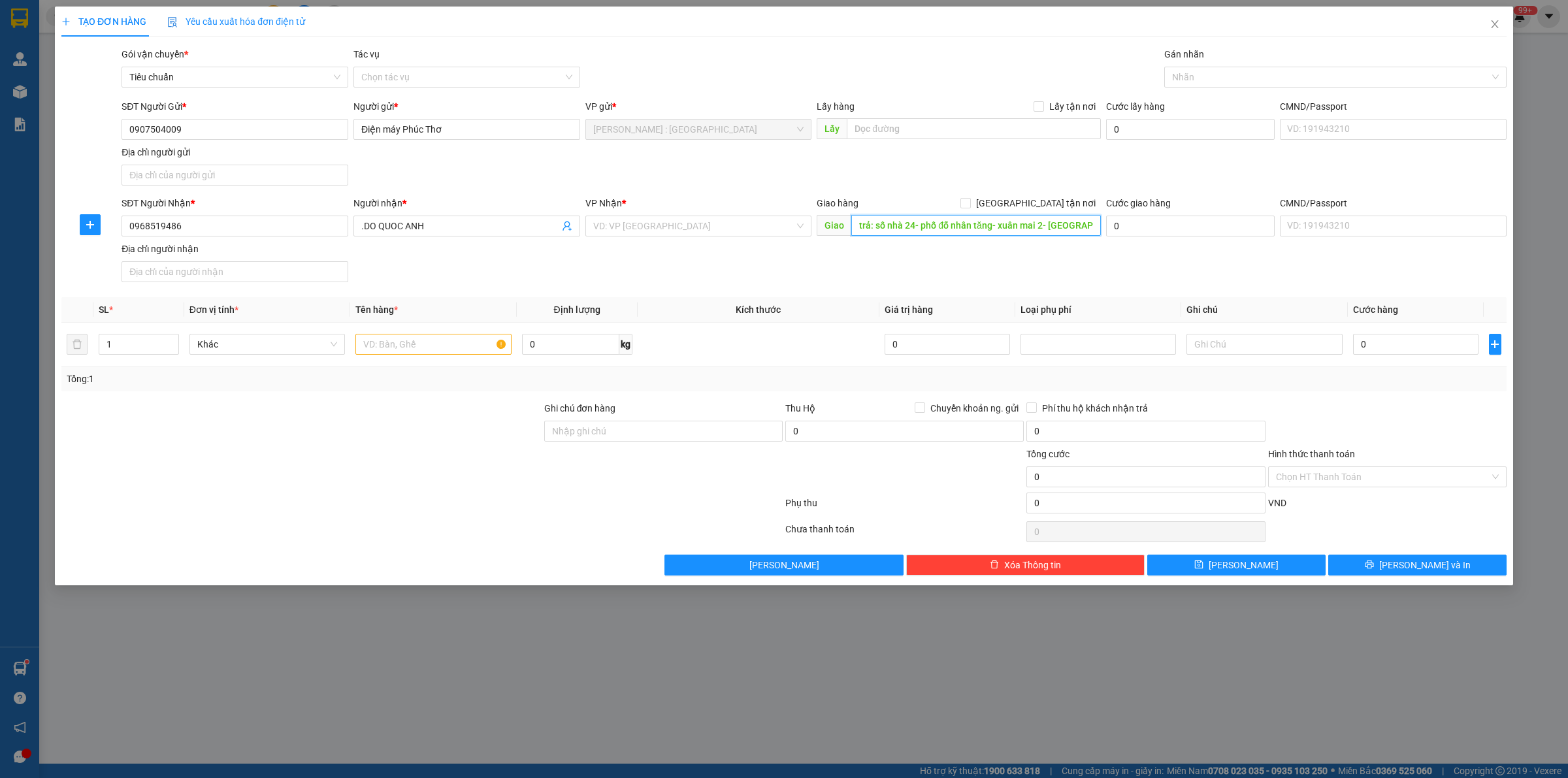
scroll to position [0, 117]
type input "trả: số nhà 24- phố đỗ nhân tăng- xuân mai 2- phúc thắng - phúc yên - Vĩnh Phúc…"
click at [970, 203] on input "[GEOGRAPHIC_DATA] tận nơi" at bounding box center [965, 202] width 9 height 9
checkbox input "true"
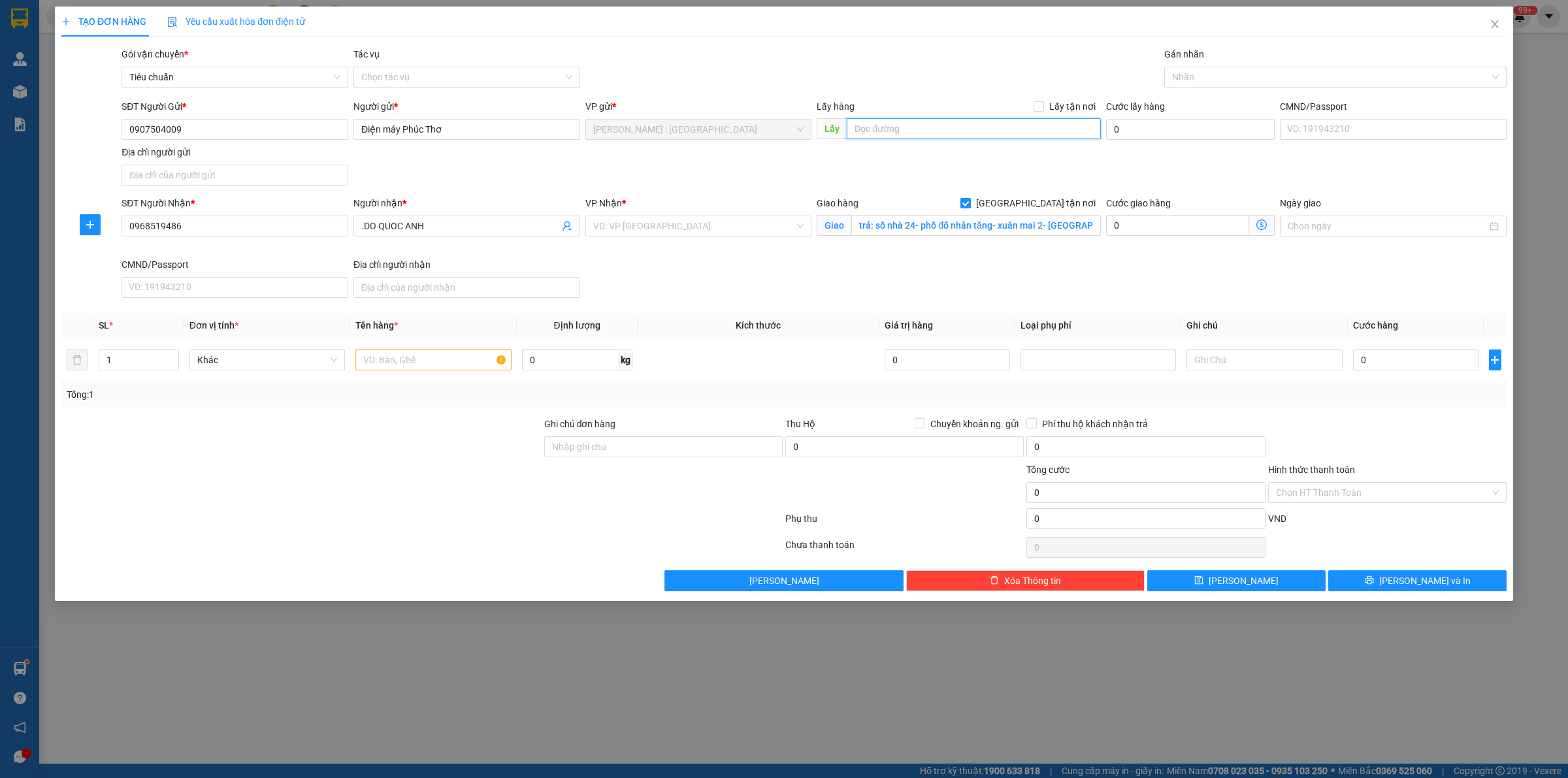
click at [898, 131] on input "text" at bounding box center [974, 128] width 254 height 21
paste input "đón: 474/12 HƯƠNG LỘ 2, P.BÌNH TRỊ ĐÔNG, Q.BÌNH TÂN,TPHCM."
type input "đón: 474/12 HƯƠNG LỘ 2, P.BÌNH TRỊ ĐÔNG, Q.BÌNH TÂN,TPHCM."
click at [1036, 102] on input "Lấy tận nơi" at bounding box center [1038, 105] width 9 height 9
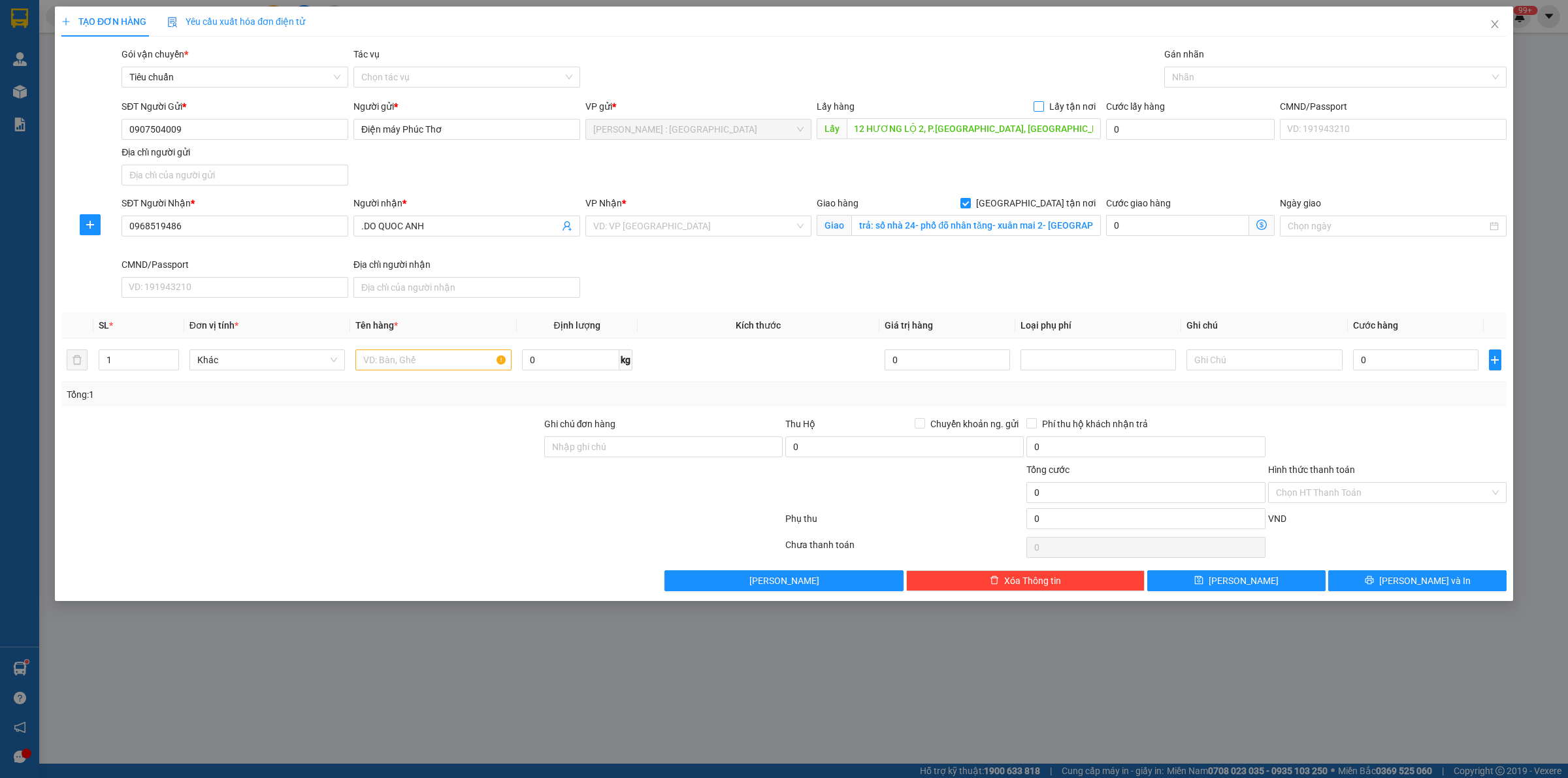
checkbox input "true"
click at [1196, 78] on div at bounding box center [1328, 77] width 323 height 16
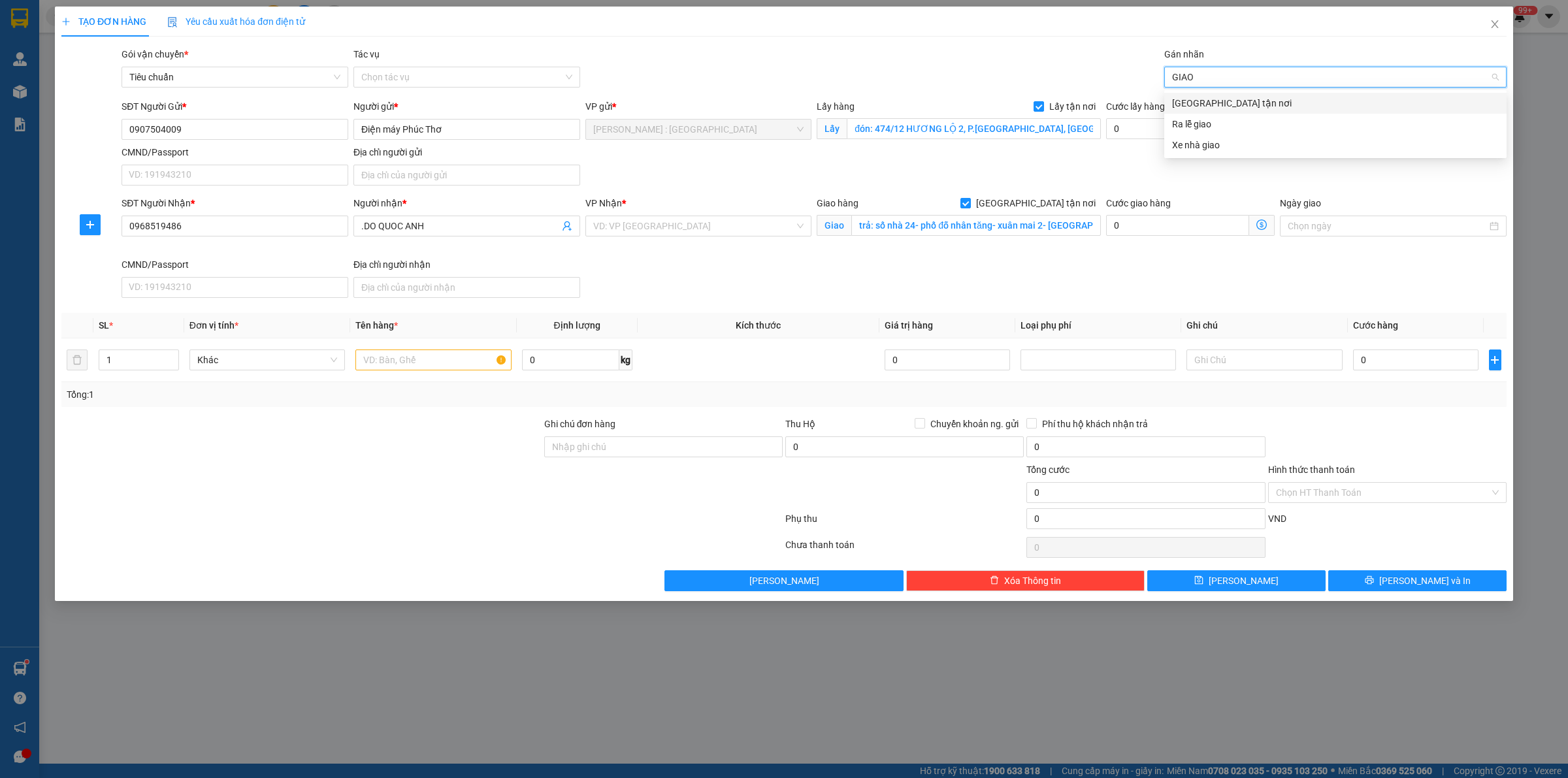
type input "GIAO"
click at [1192, 102] on div "[GEOGRAPHIC_DATA] tận nơi" at bounding box center [1336, 103] width 327 height 14
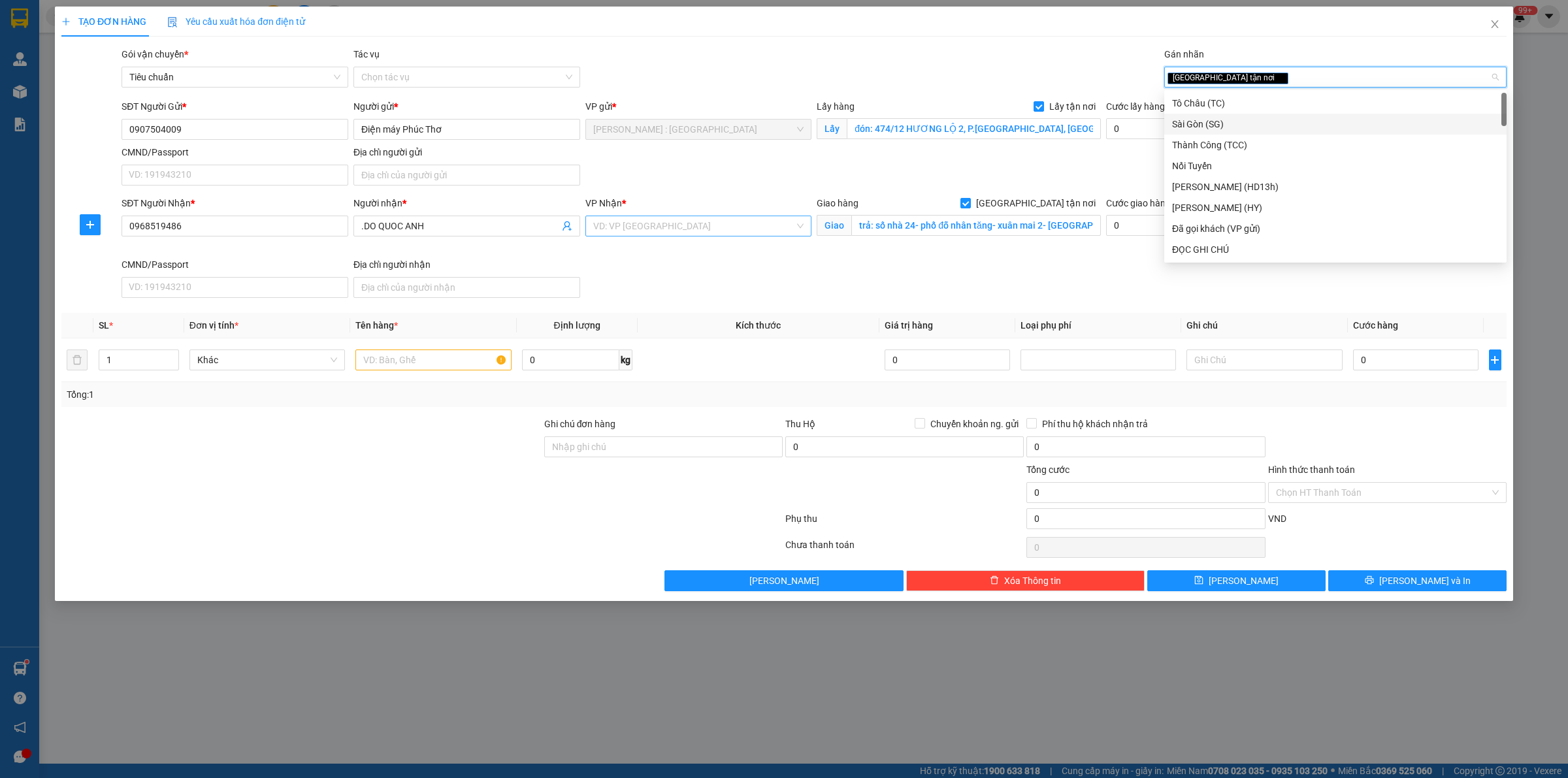
click at [752, 232] on input "search" at bounding box center [694, 226] width 202 height 20
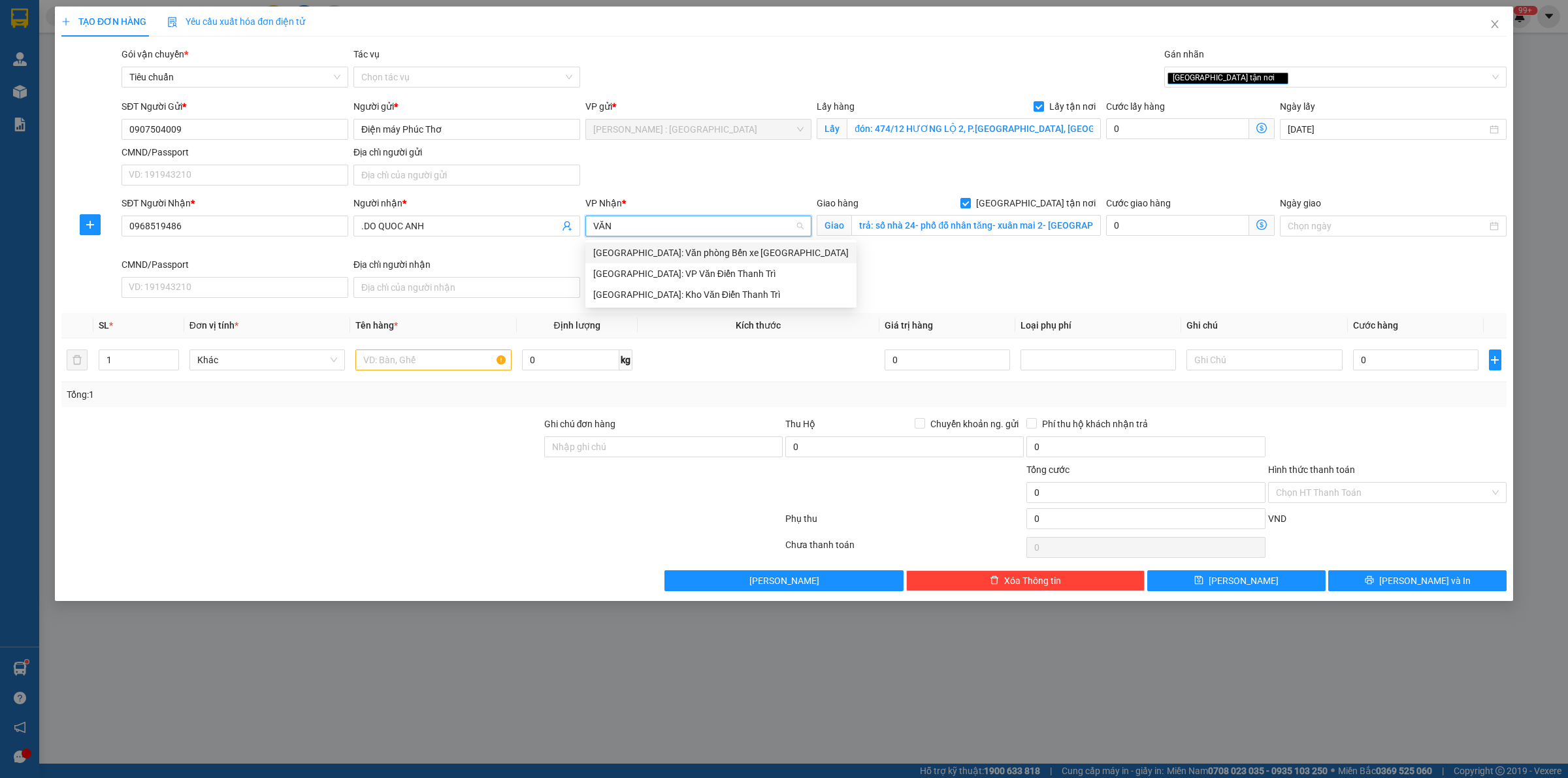
type input "VĂN"
click at [736, 298] on div "[GEOGRAPHIC_DATA]: Kho Văn Điển Thanh Trì" at bounding box center [721, 294] width 255 height 14
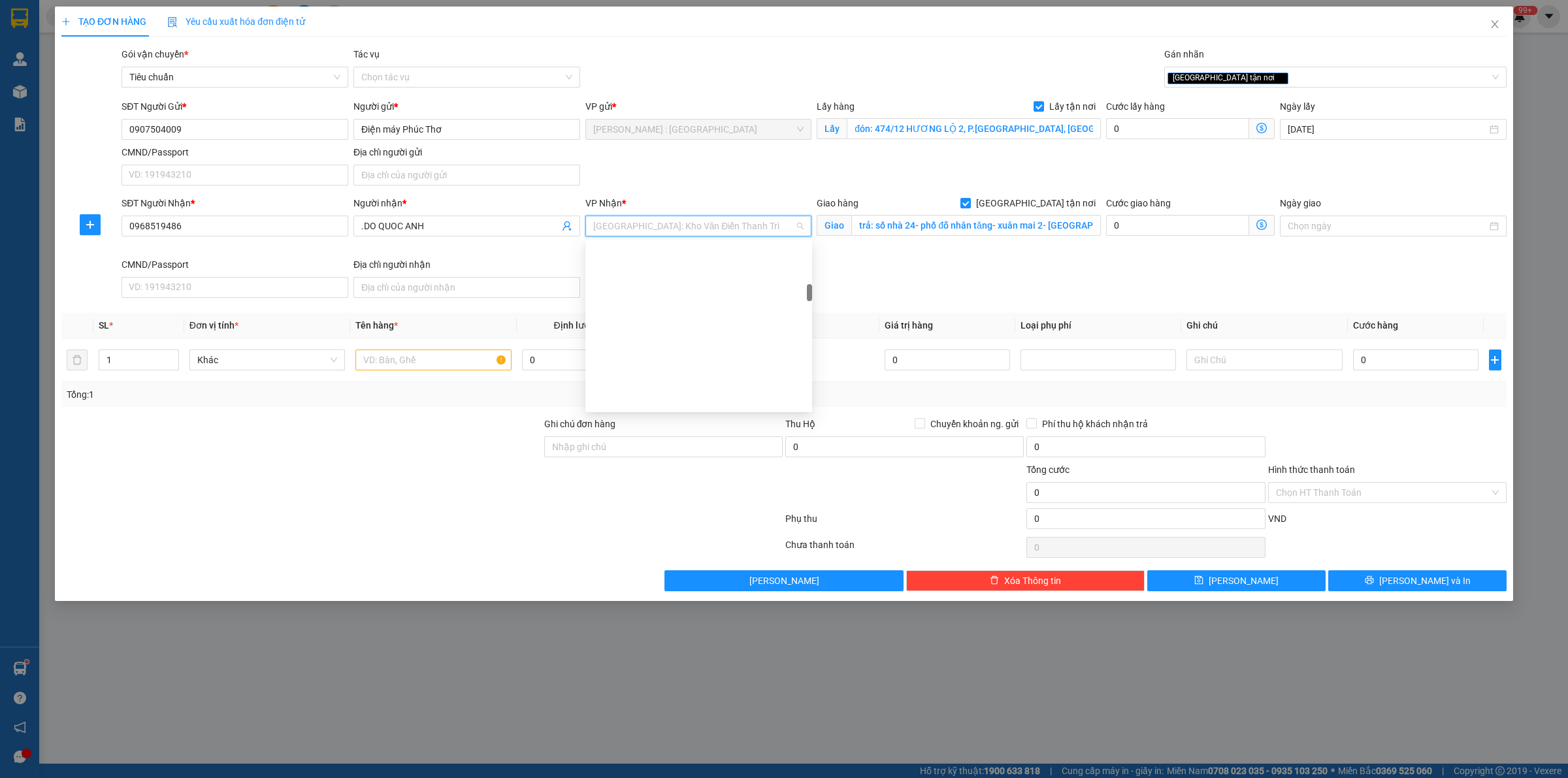
scroll to position [413, 0]
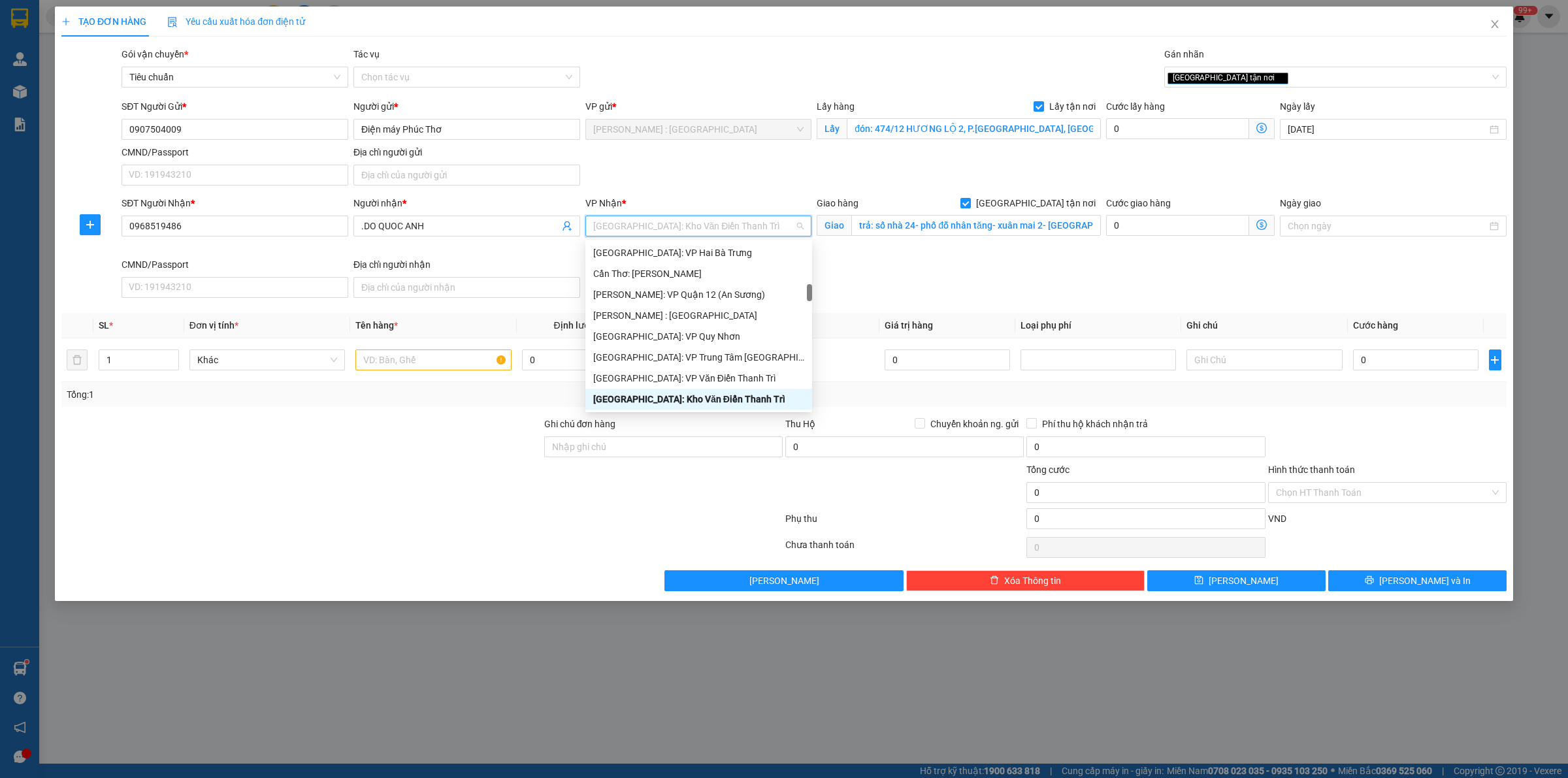
drag, startPoint x: 925, startPoint y: 428, endPoint x: 933, endPoint y: 459, distance: 32.0
click at [925, 428] on span "Chuyển khoản ng. gửi" at bounding box center [974, 423] width 99 height 14
click at [924, 427] on input "Chuyển khoản ng. gửi" at bounding box center [919, 422] width 9 height 9
checkbox input "true"
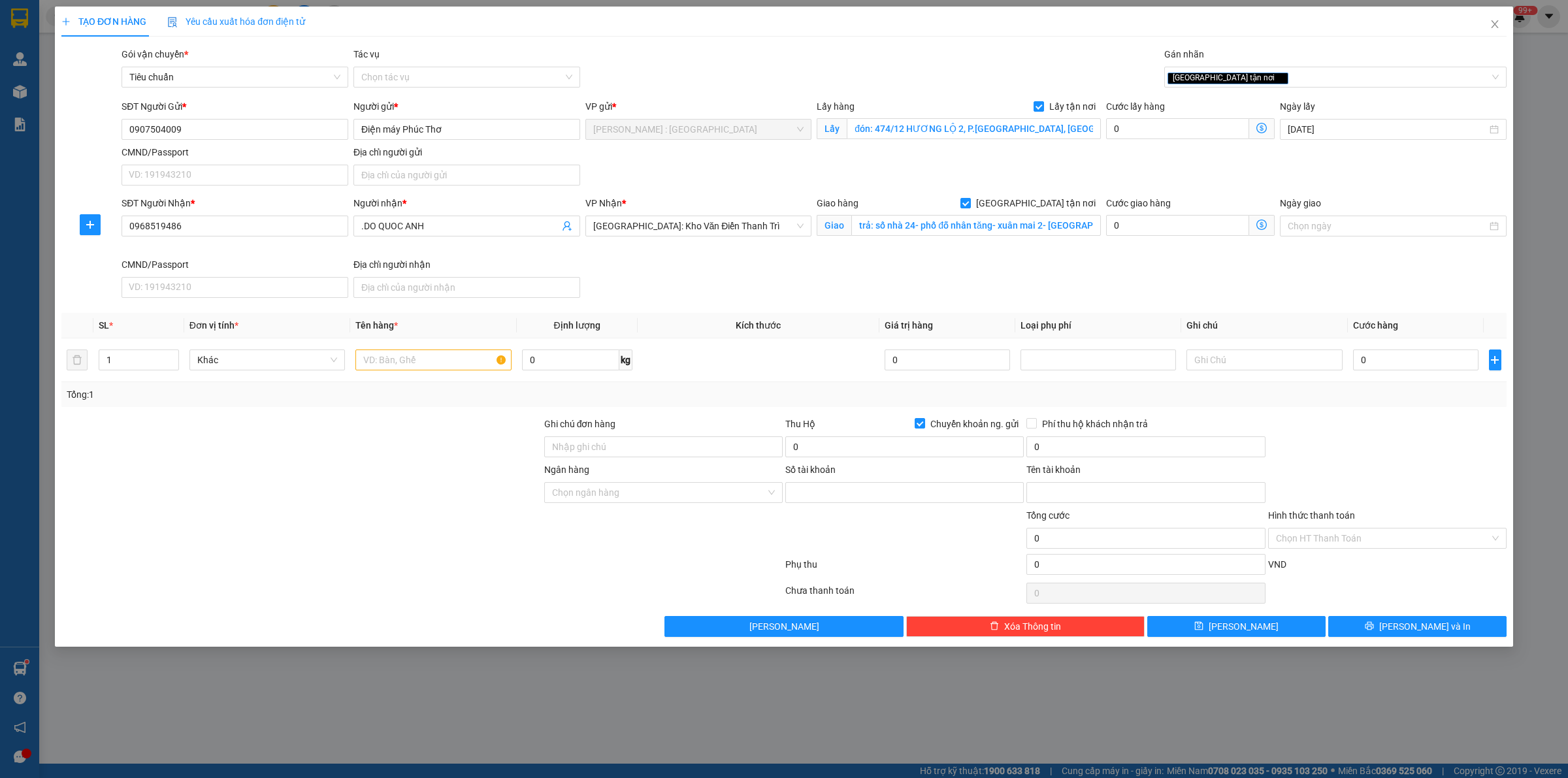
click at [909, 504] on div "Số tài khoản" at bounding box center [904, 485] width 238 height 45
click at [897, 490] on input "Số tài khoản" at bounding box center [904, 492] width 238 height 21
paste input "7526297"
type input "7526297"
click at [1063, 488] on input "Tên tài khoản" at bounding box center [1145, 492] width 238 height 21
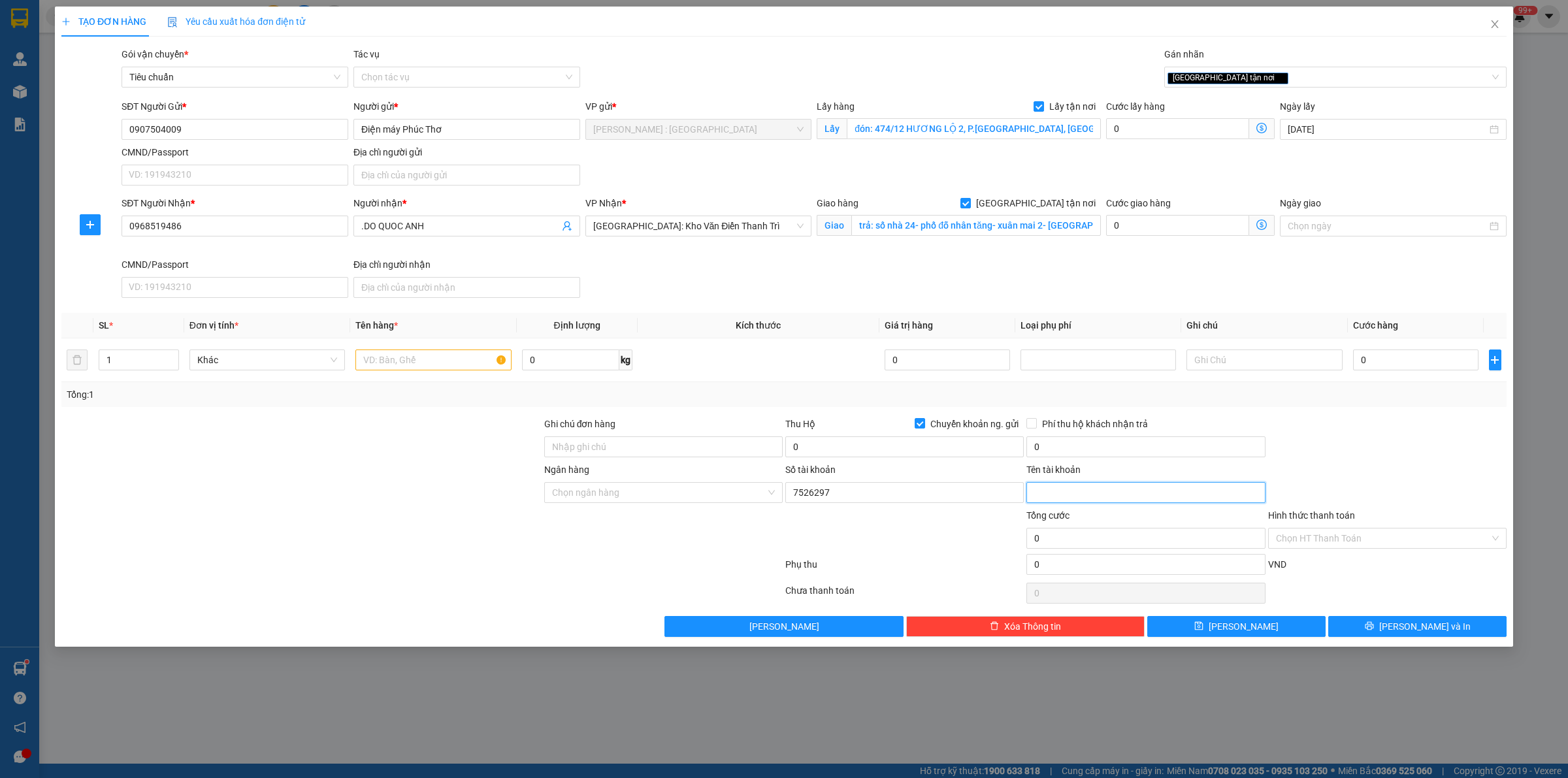
paste input "DAO THI THO"
type input "DAO THI THO"
click at [1176, 129] on input "0" at bounding box center [1177, 128] width 143 height 21
type input "1"
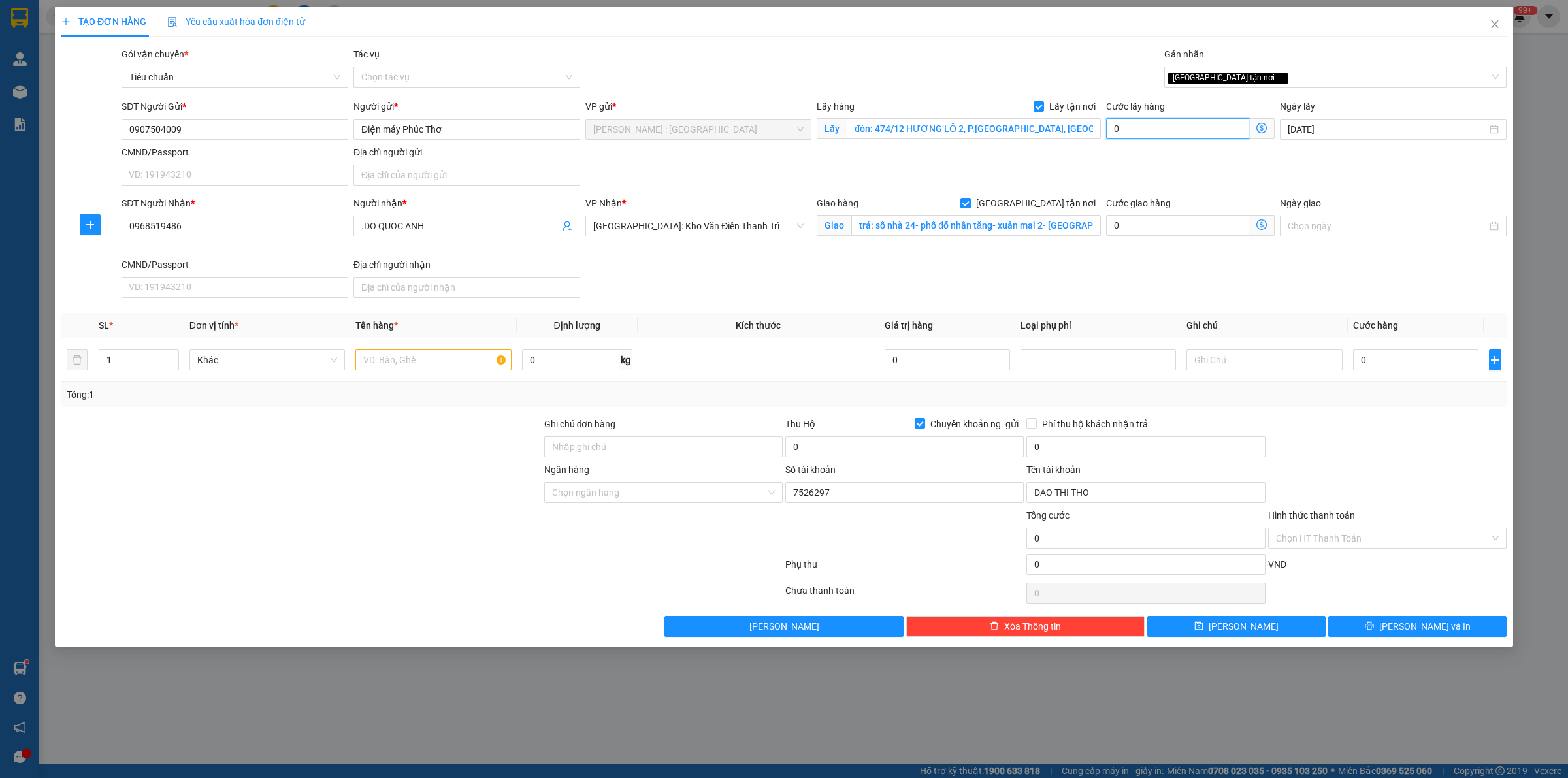
type input "1"
type input "15"
type input "150"
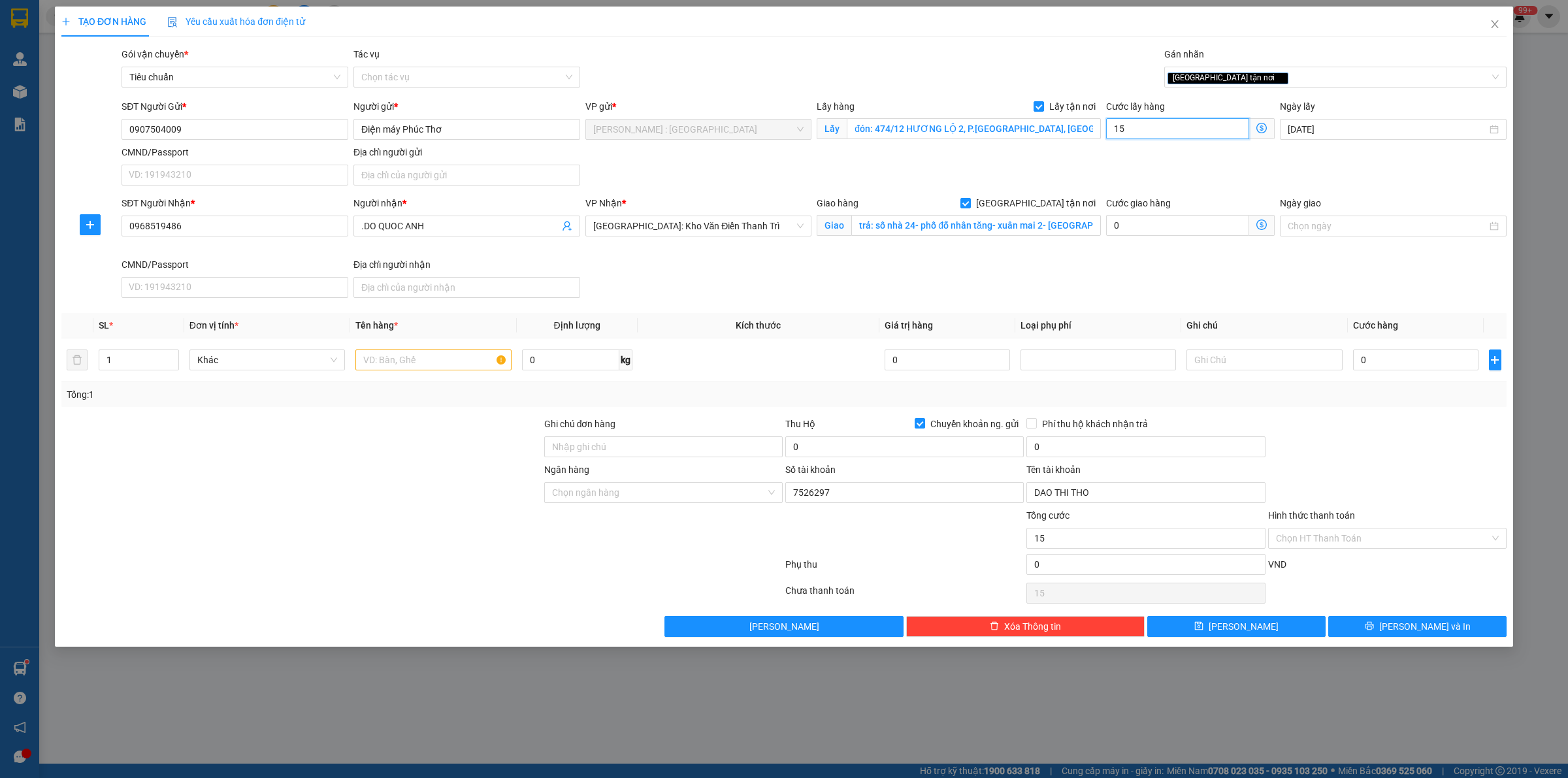
type input "150"
type input "150.000"
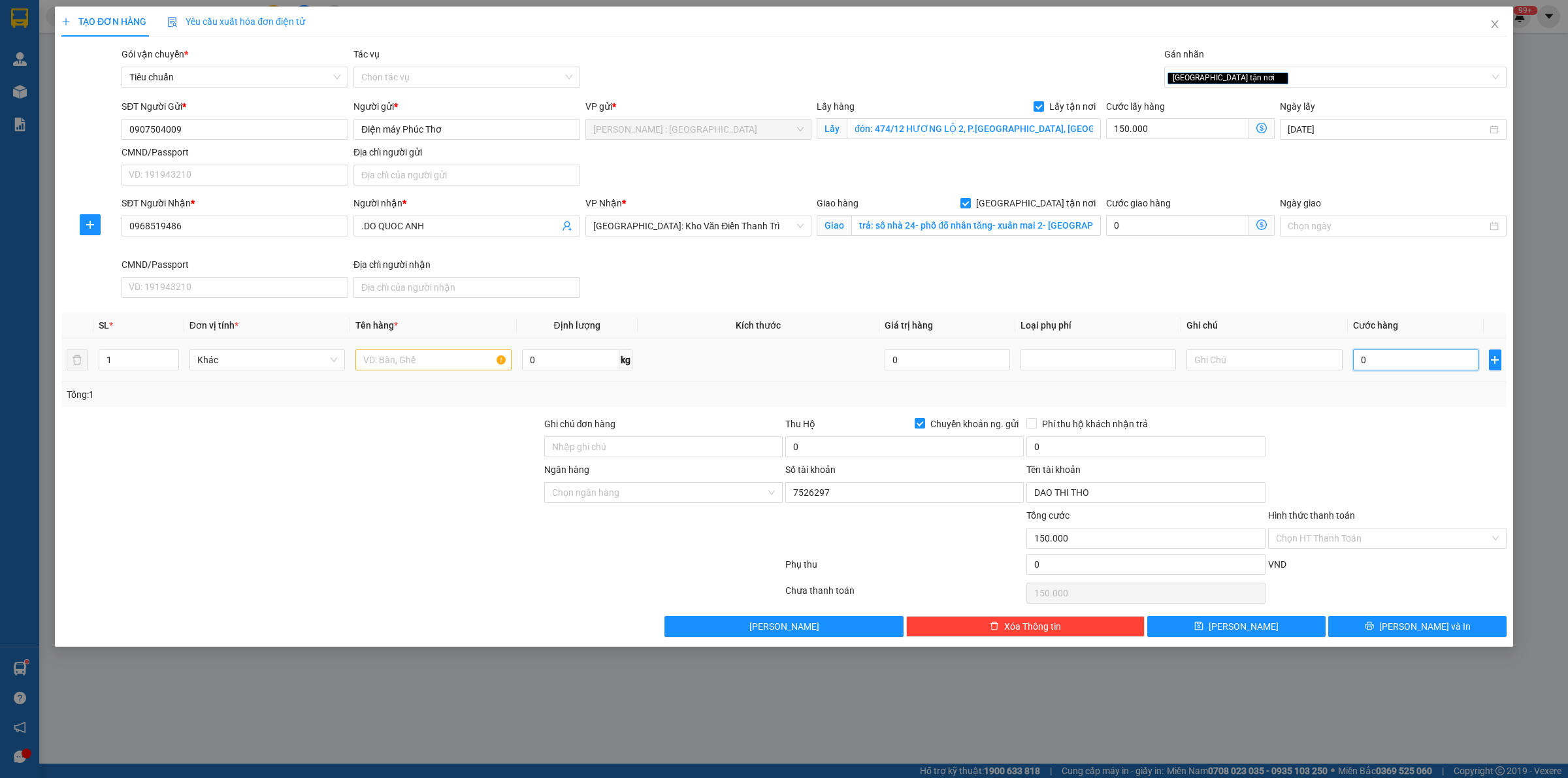
click at [1395, 361] on input "0" at bounding box center [1416, 360] width 125 height 21
type input "1"
type input "150.001"
type input "15"
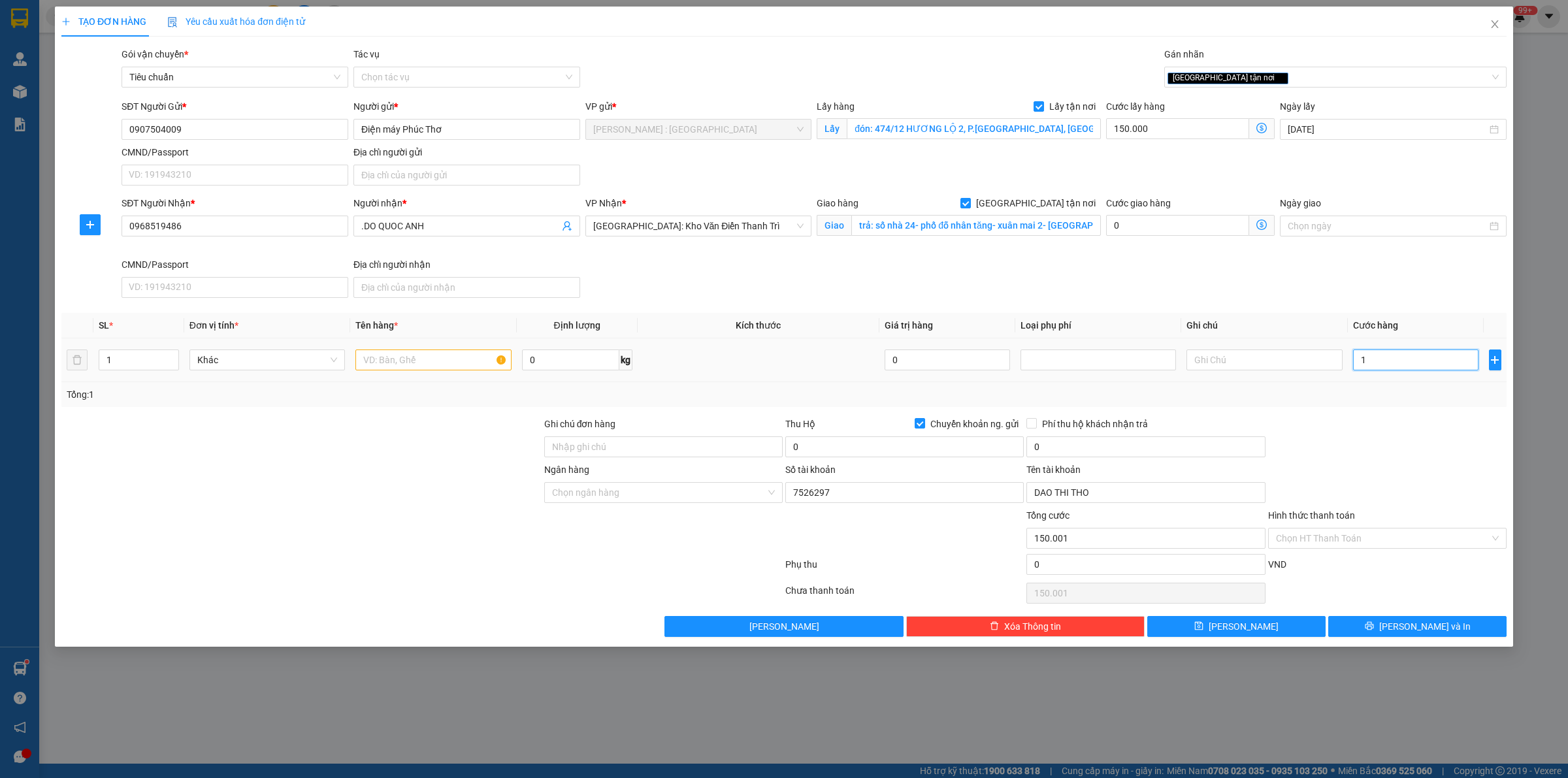
type input "150.015"
type input "150"
type input "150.150"
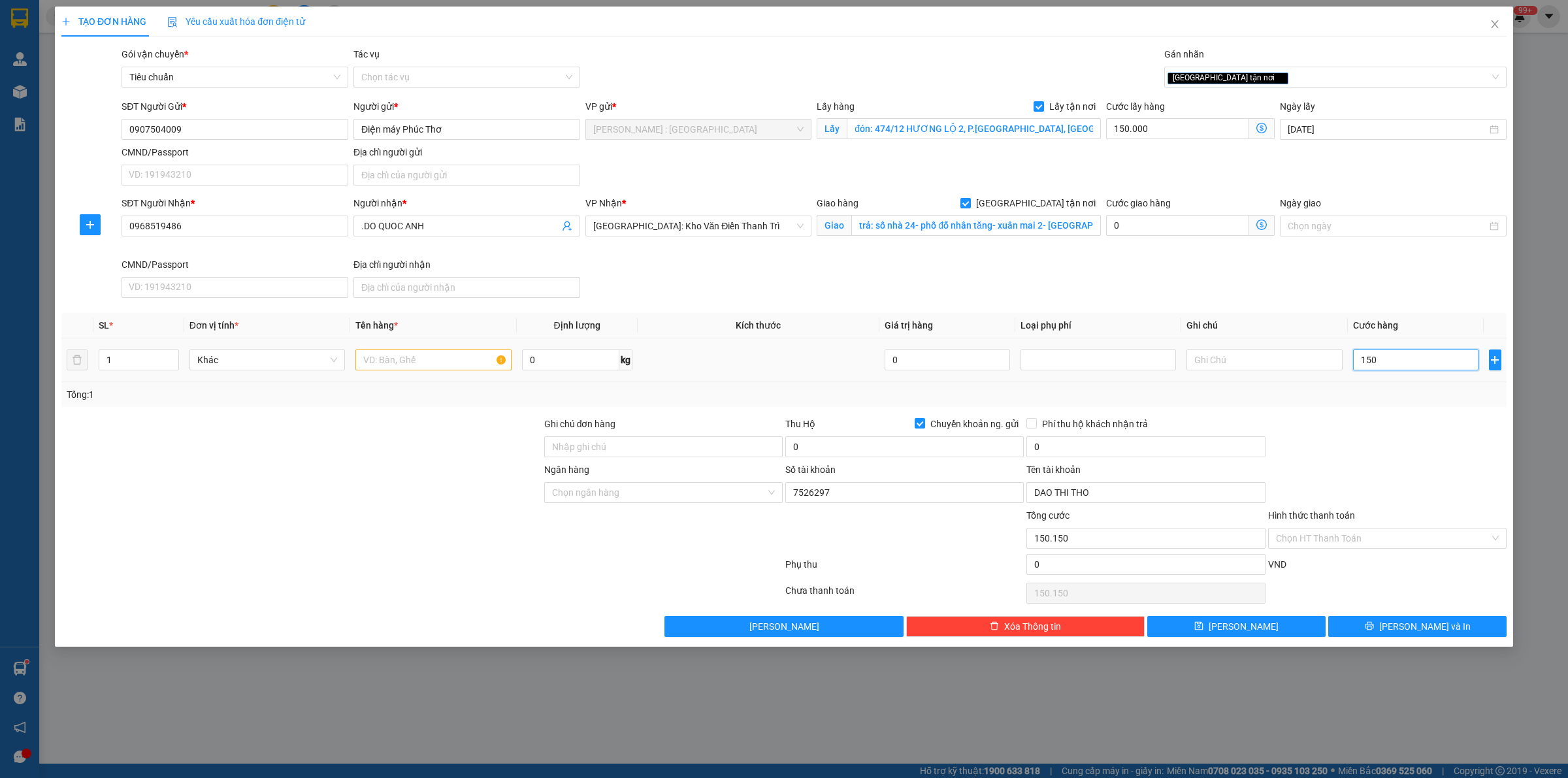
type input "1.500"
type input "151.500"
type input "1.500.000"
type input "1.650.000"
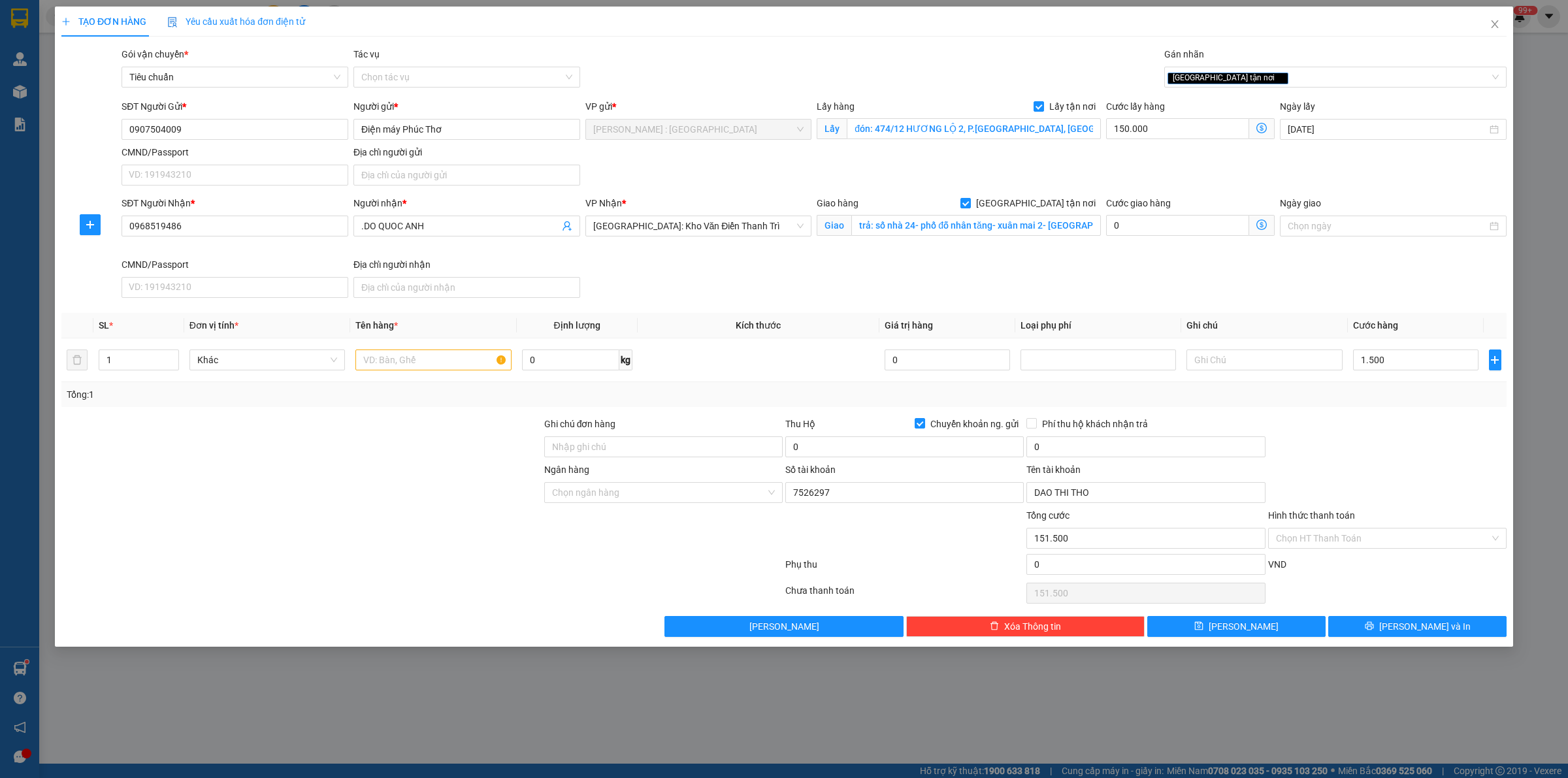
type input "1.650.000"
click at [1267, 295] on div "SĐT Người Nhận * 0968519486 Người nhận * .DO QUOC ANH VP Nhận * Hà Nội: Kho Văn…" at bounding box center [814, 249] width 1390 height 107
click at [913, 453] on input "0" at bounding box center [904, 446] width 238 height 21
click at [817, 286] on div "SĐT Người Nhận * 0968519486 Người nhận * .DO QUOC ANH VP Nhận * Hà Nội: Kho Văn…" at bounding box center [814, 249] width 1390 height 107
click at [844, 445] on input "25.600" at bounding box center [904, 446] width 238 height 21
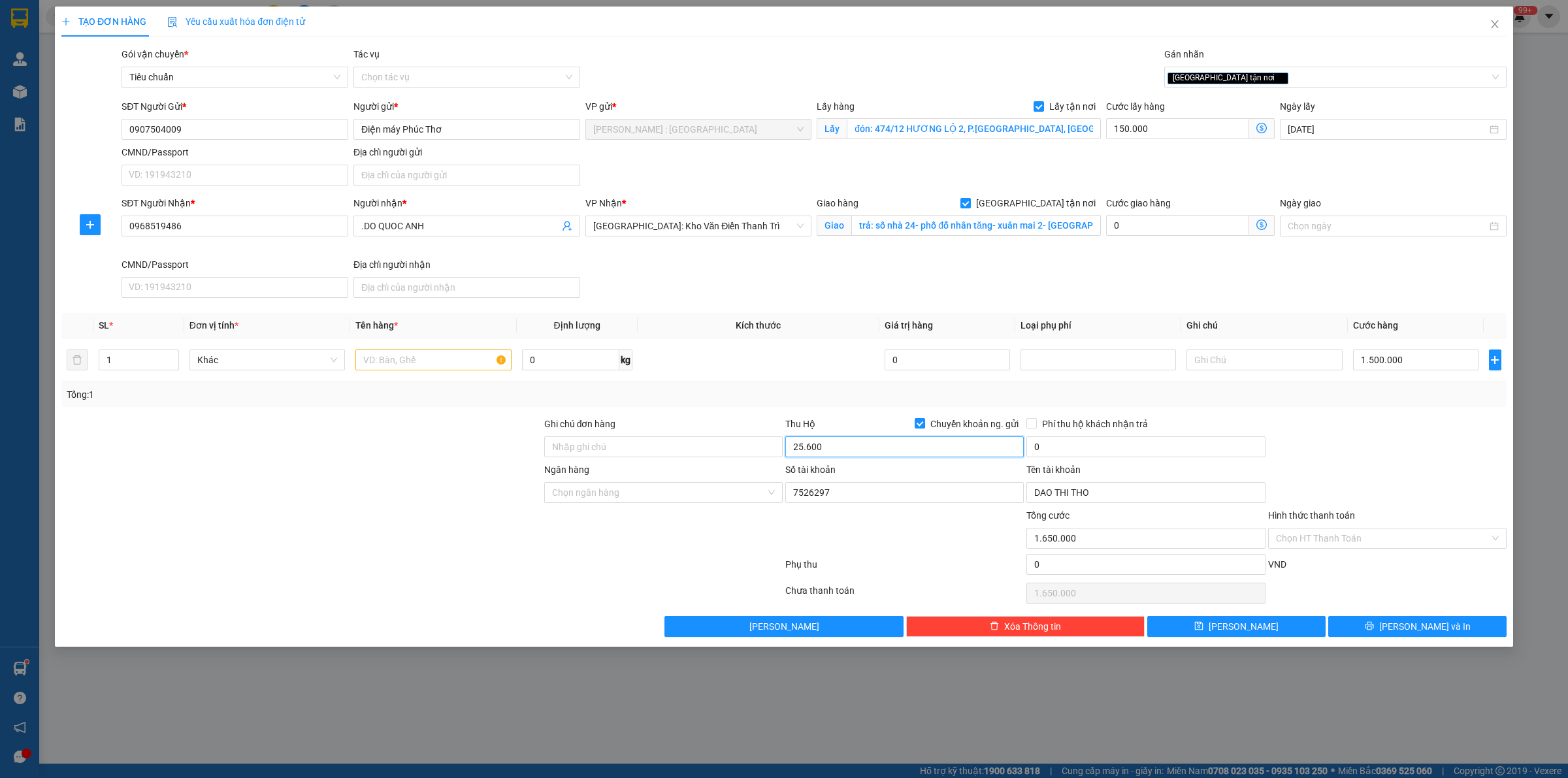
click at [846, 445] on input "25.600" at bounding box center [904, 446] width 238 height 21
type input "25.600.000"
click at [817, 283] on div "SĐT Người Nhận * 0968519486 Người nhận * .DO QUOC ANH VP Nhận * Hà Nội: Kho Văn…" at bounding box center [814, 249] width 1390 height 107
click at [1087, 451] on input "0" at bounding box center [1145, 446] width 238 height 21
type input "60.000"
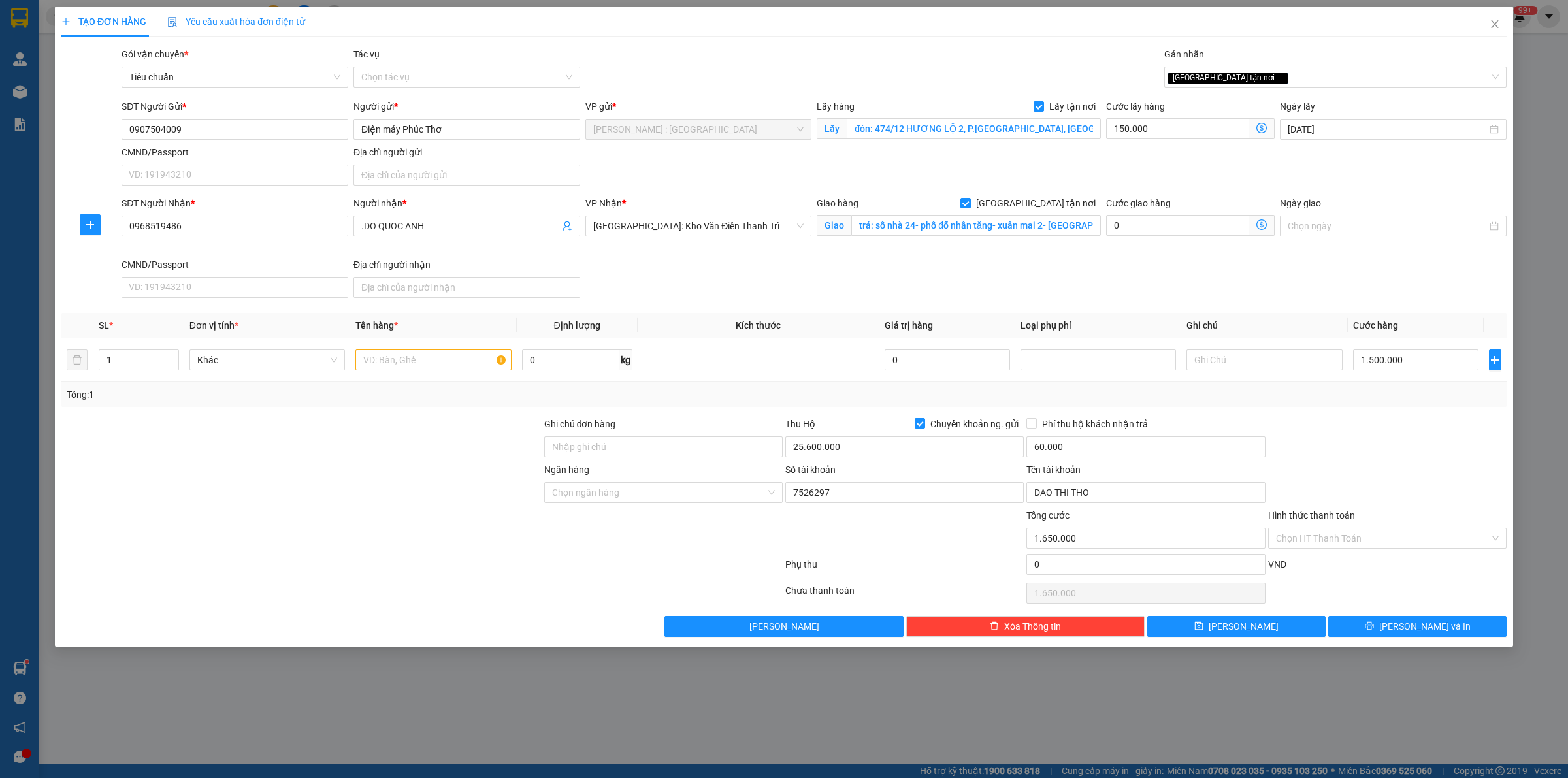
drag, startPoint x: 1375, startPoint y: 448, endPoint x: 1370, endPoint y: 442, distance: 7.8
click at [1375, 446] on div at bounding box center [1387, 439] width 241 height 45
click at [658, 498] on input "Ngân hàng" at bounding box center [659, 492] width 214 height 20
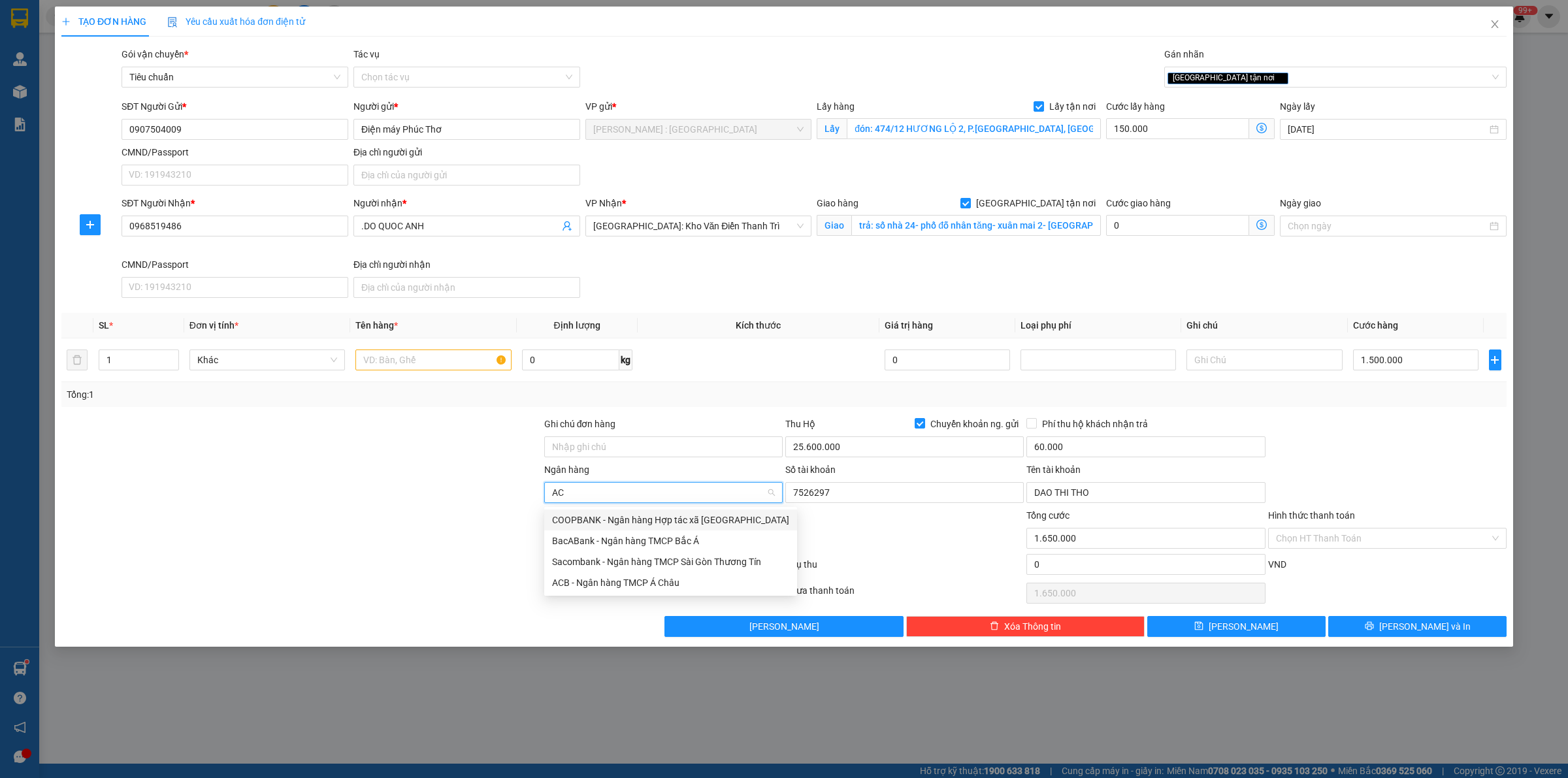
type input "ACB"
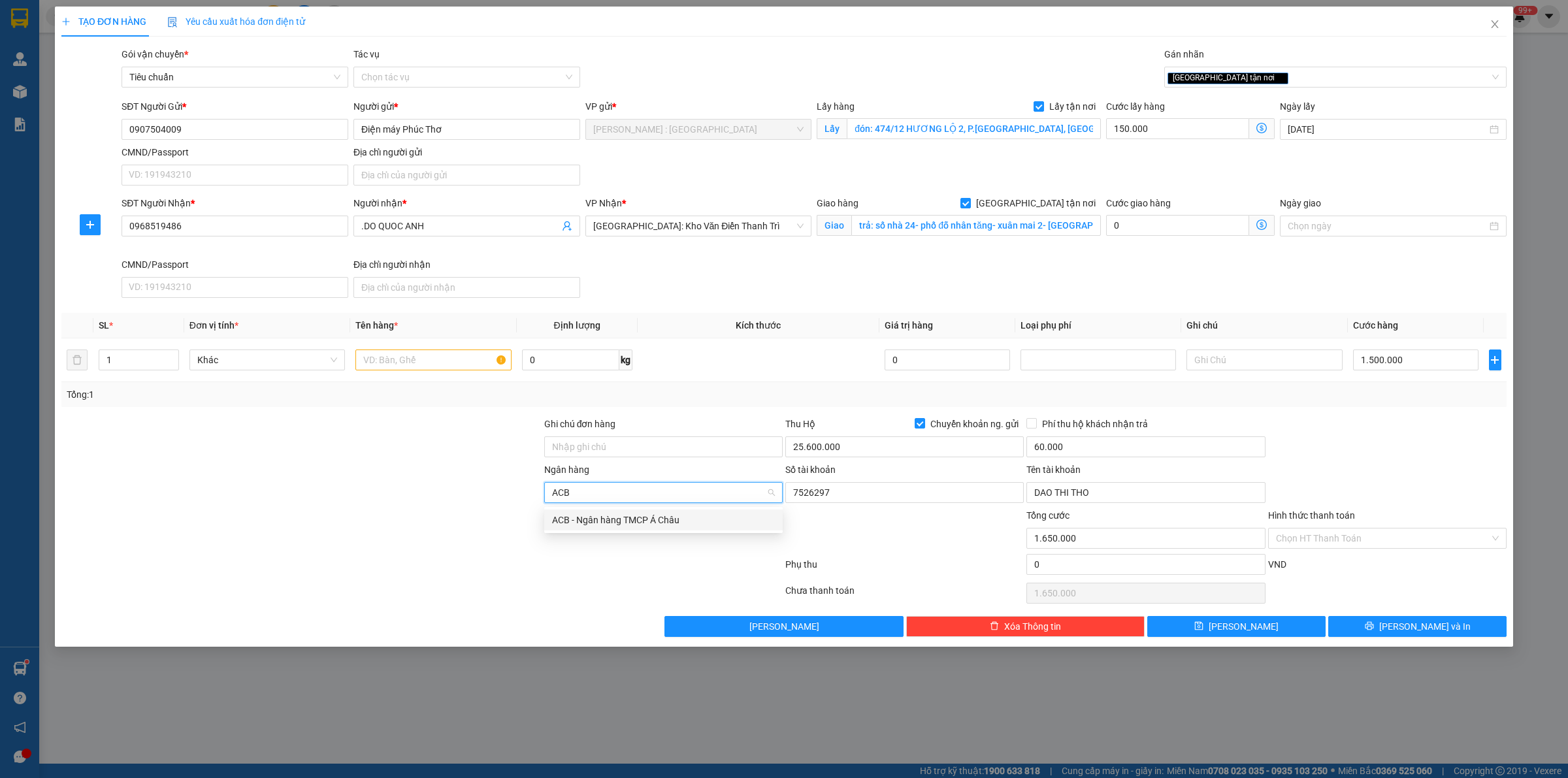
click at [712, 520] on div "ACB - Ngân hàng TMCP Á Châu" at bounding box center [663, 520] width 222 height 14
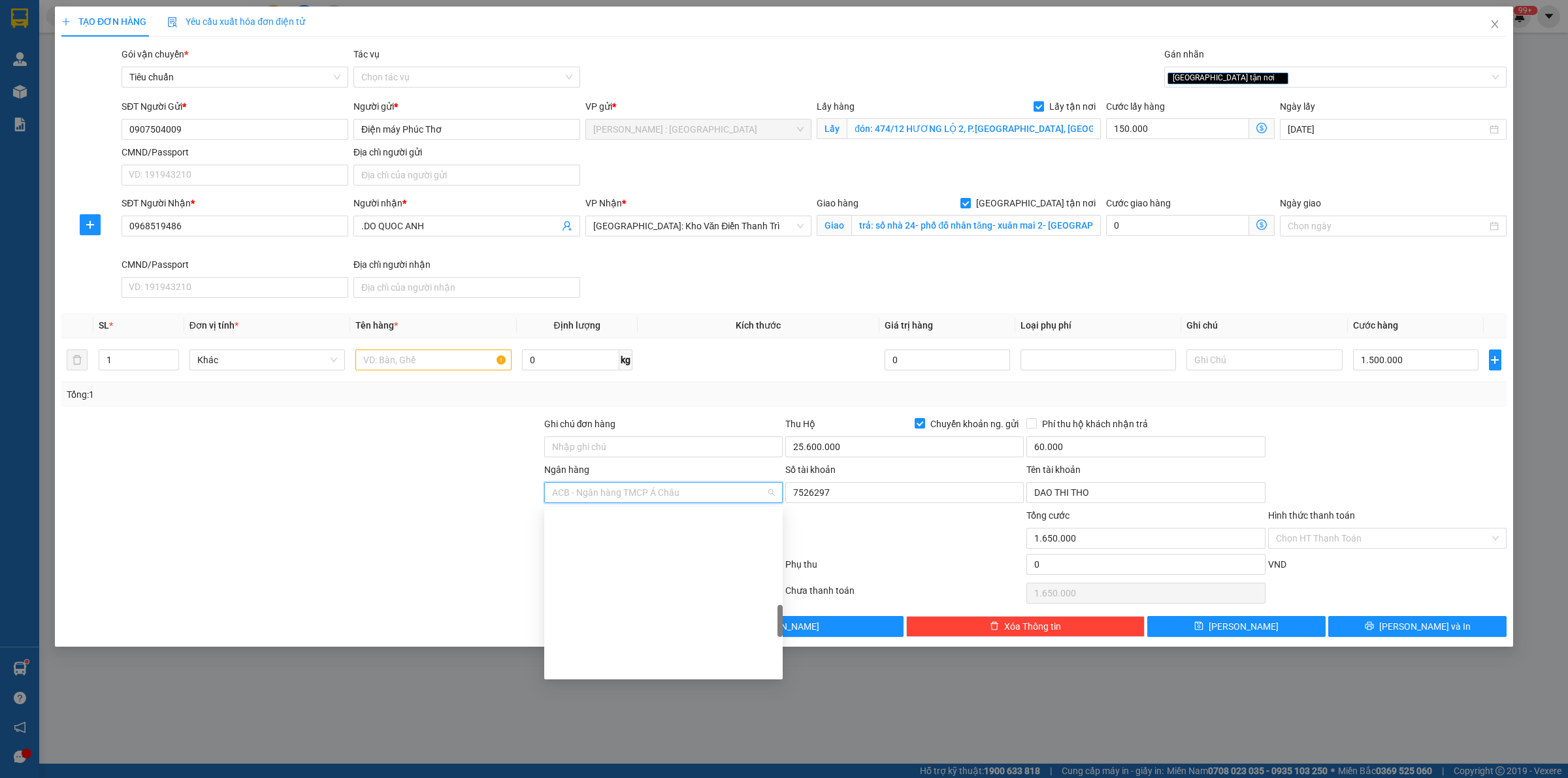
scroll to position [553, 0]
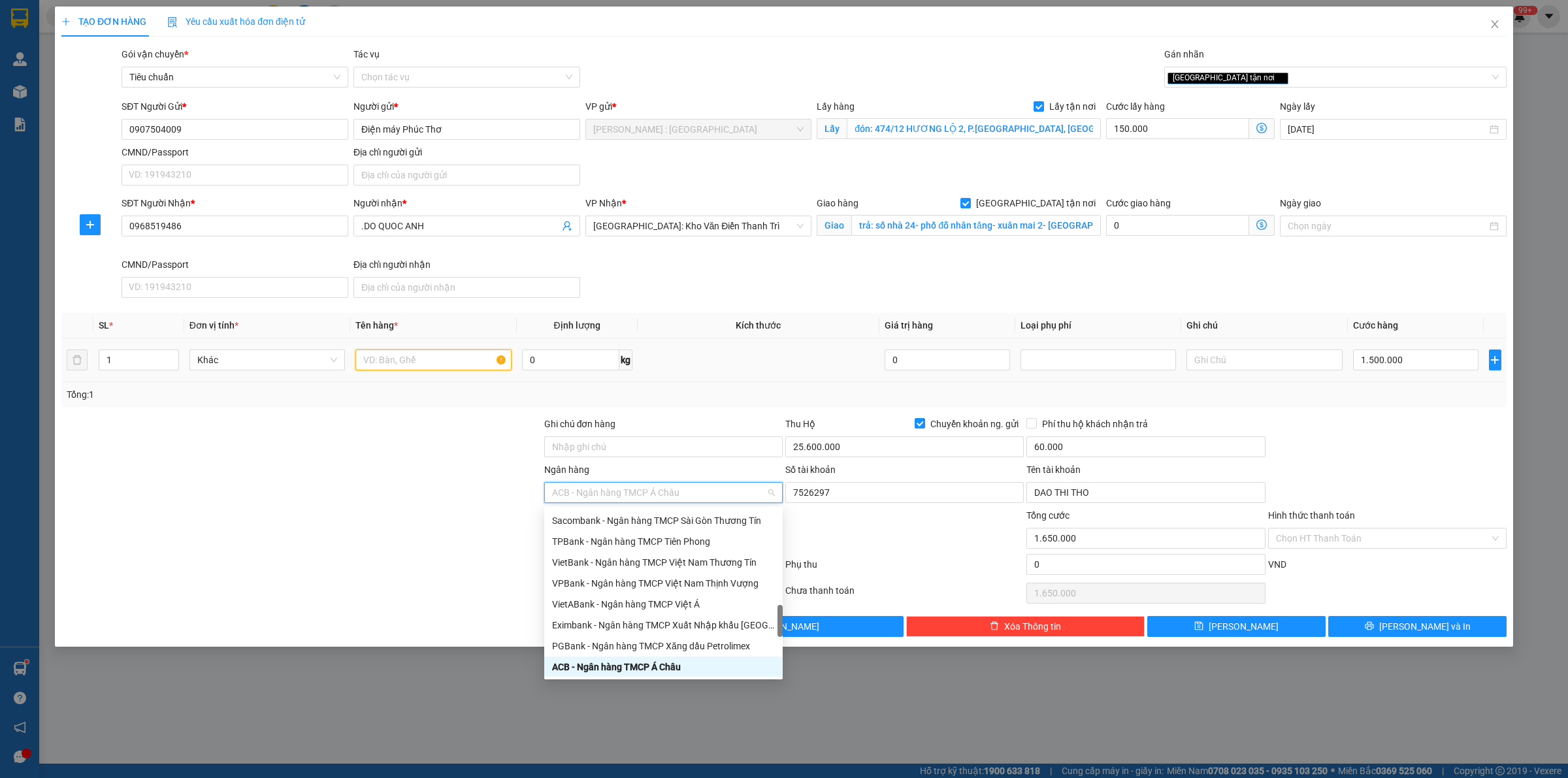
click at [420, 360] on input "text" at bounding box center [433, 360] width 156 height 21
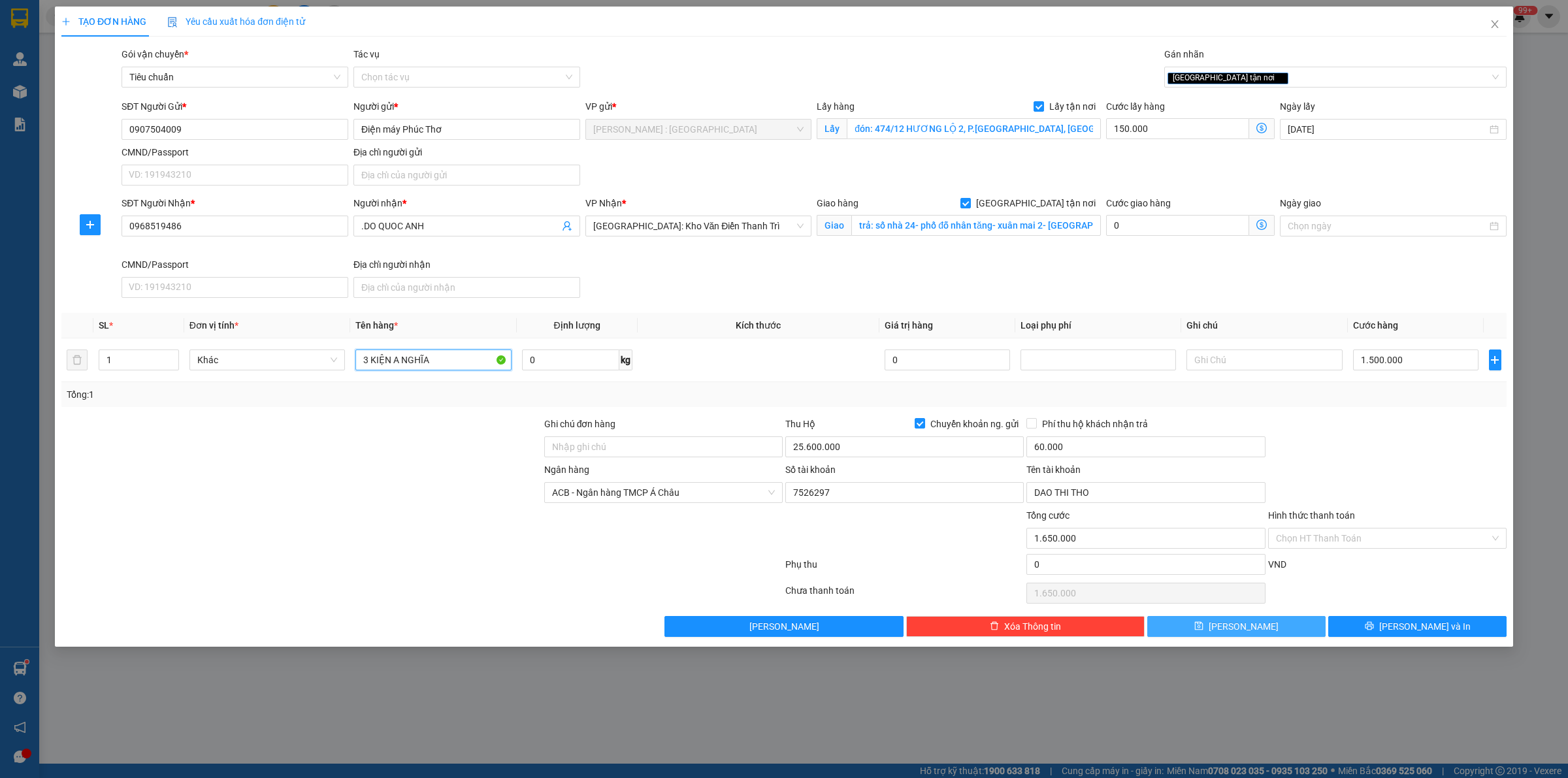
type input "3 KIỆN A NGHĨA"
click at [1239, 637] on button "[PERSON_NAME]" at bounding box center [1236, 626] width 178 height 21
checkbox input "false"
type input "0"
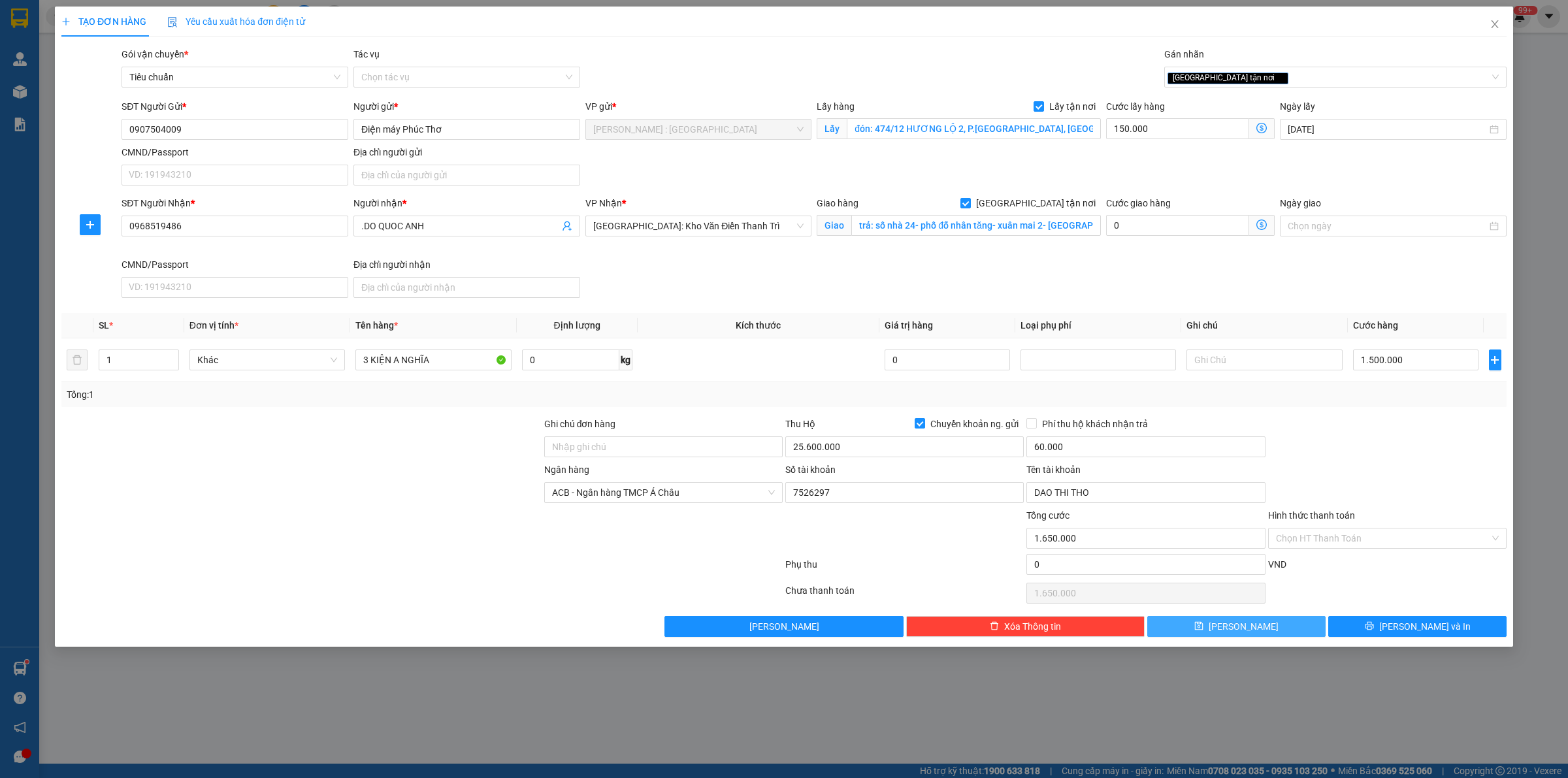
checkbox input "false"
type input "0"
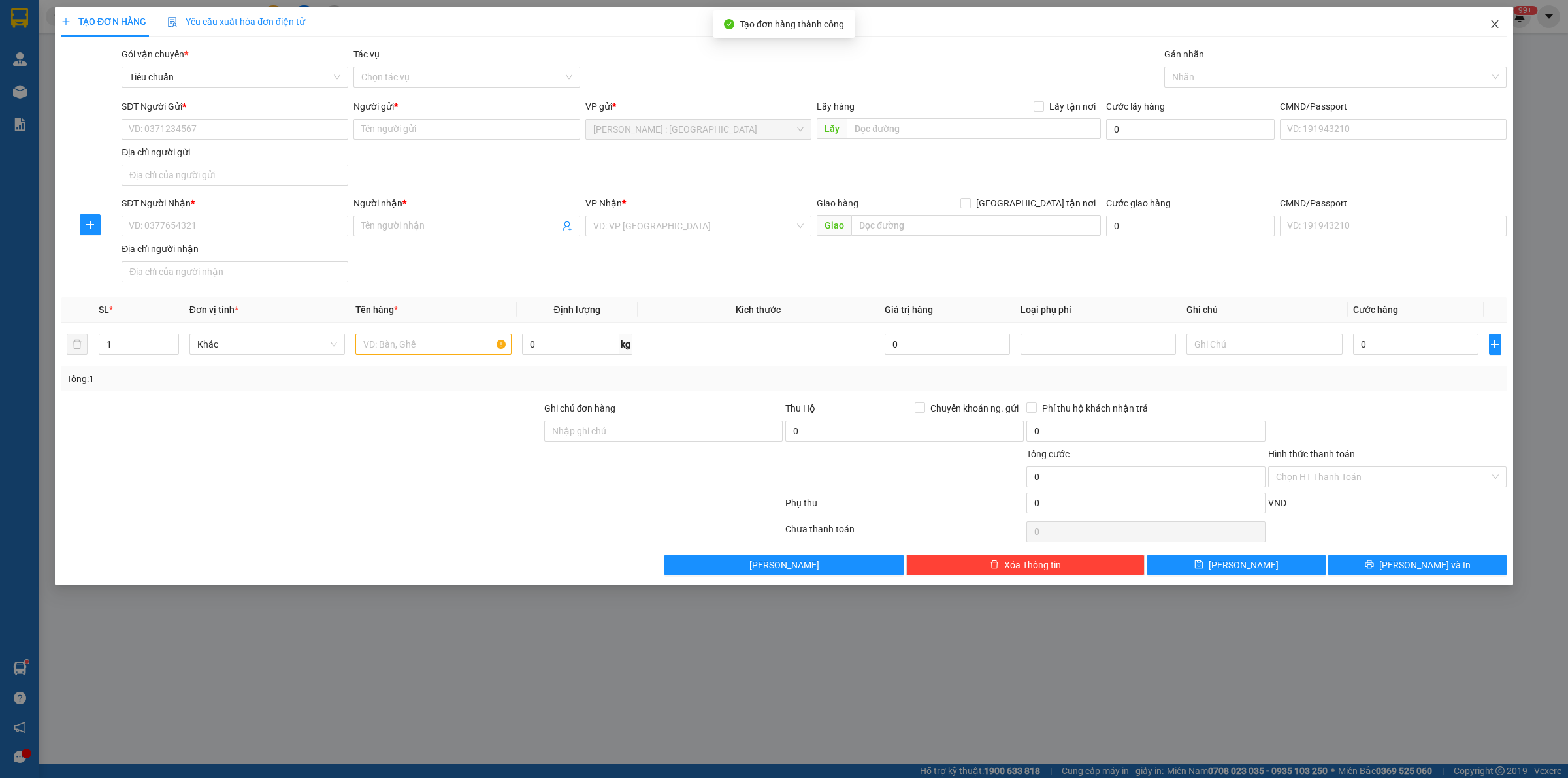
click at [1491, 20] on icon "close" at bounding box center [1495, 24] width 11 height 11
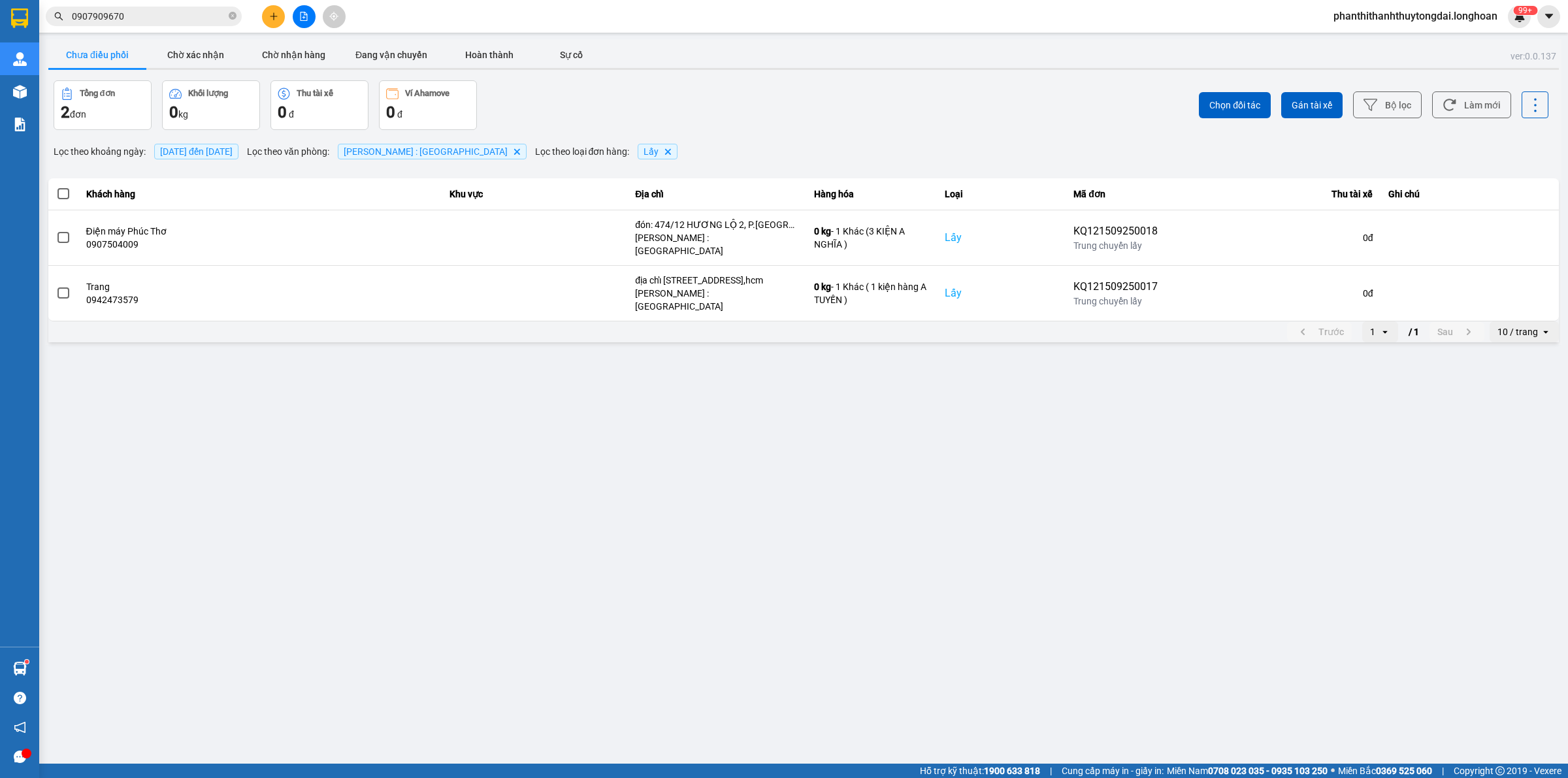
click at [197, 146] on span "[DATE] đến [DATE]" at bounding box center [196, 151] width 85 height 16
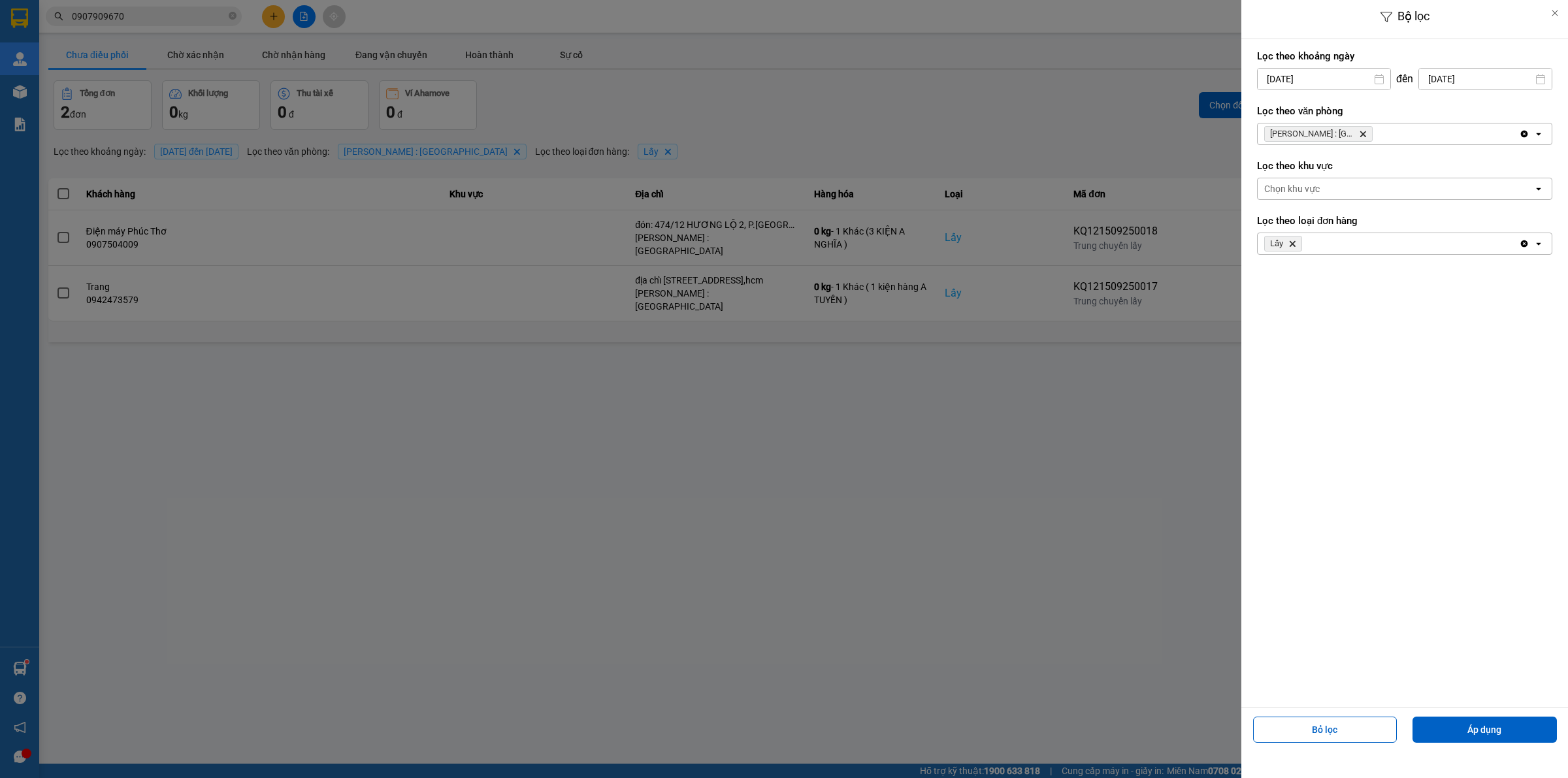
click at [1331, 78] on input "15/09/2025" at bounding box center [1323, 79] width 133 height 21
click at [1262, 168] on div "1" at bounding box center [1265, 174] width 18 height 16
type input "01/09/2025"
click at [1499, 720] on button "Áp dụng" at bounding box center [1484, 729] width 144 height 26
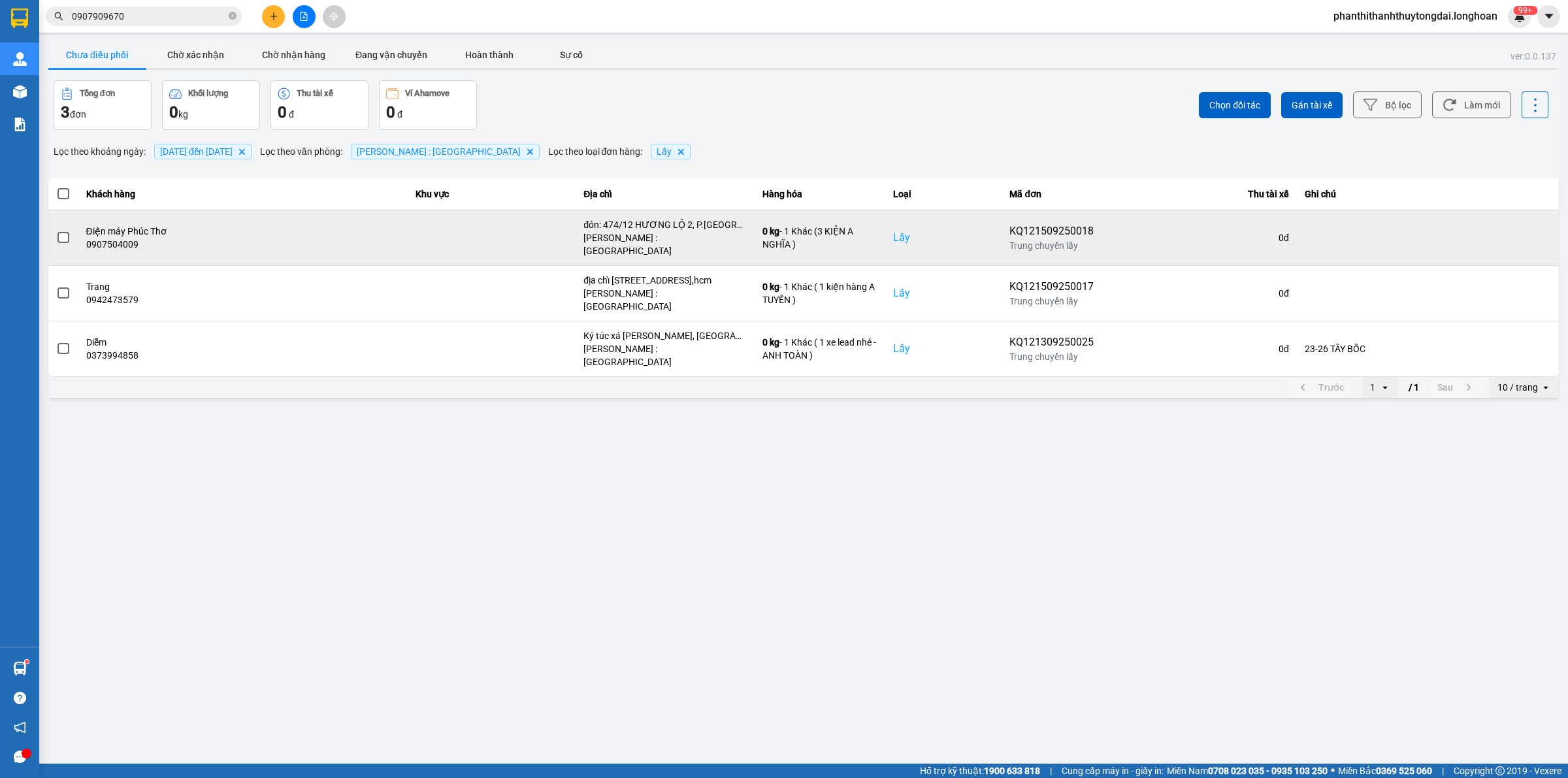
click at [66, 232] on span at bounding box center [63, 237] width 12 height 12
click at [56, 230] on input "checkbox" at bounding box center [56, 230] width 0 height 0
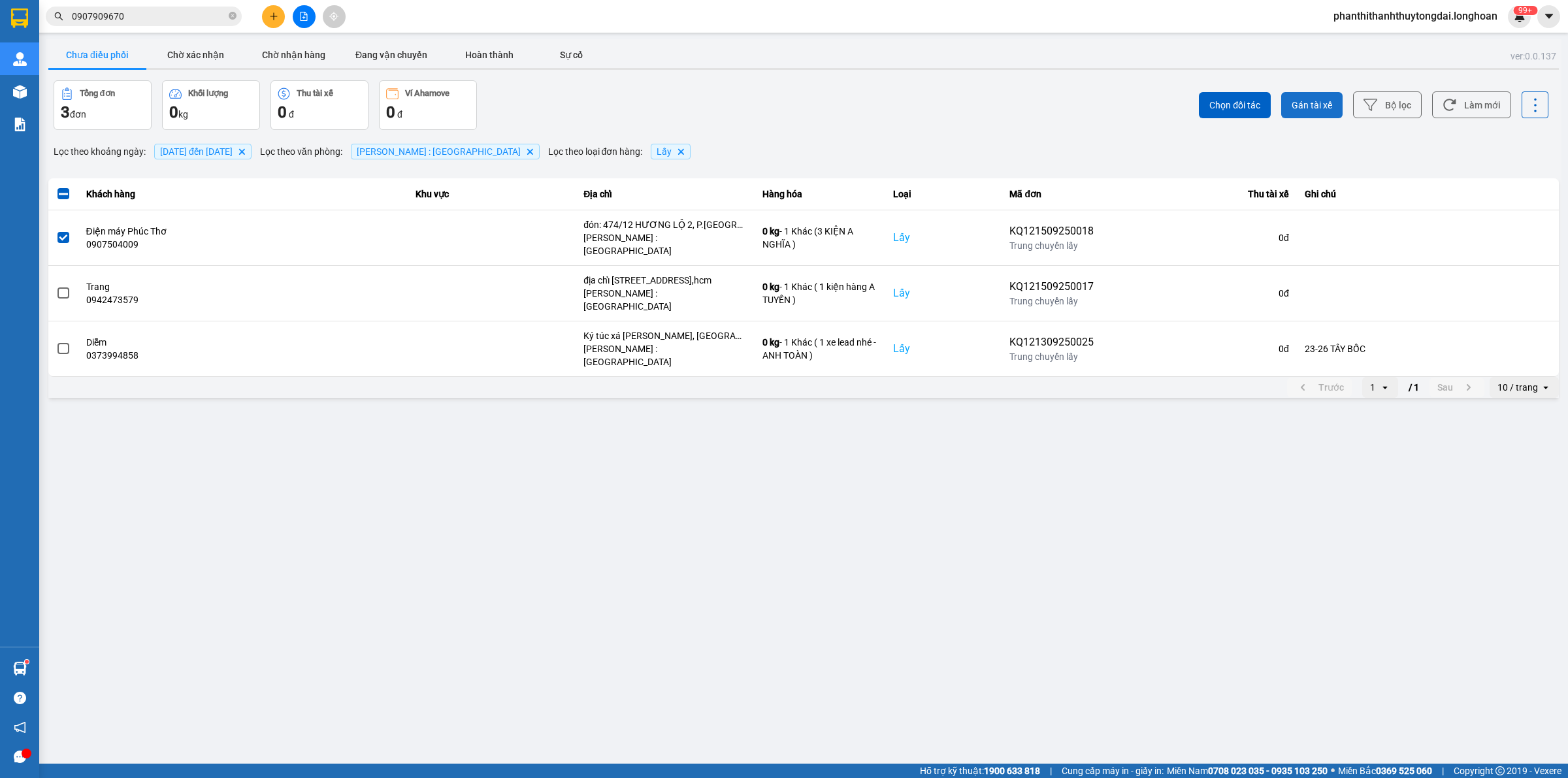
click at [1305, 105] on span "Gán tài xế" at bounding box center [1311, 105] width 41 height 13
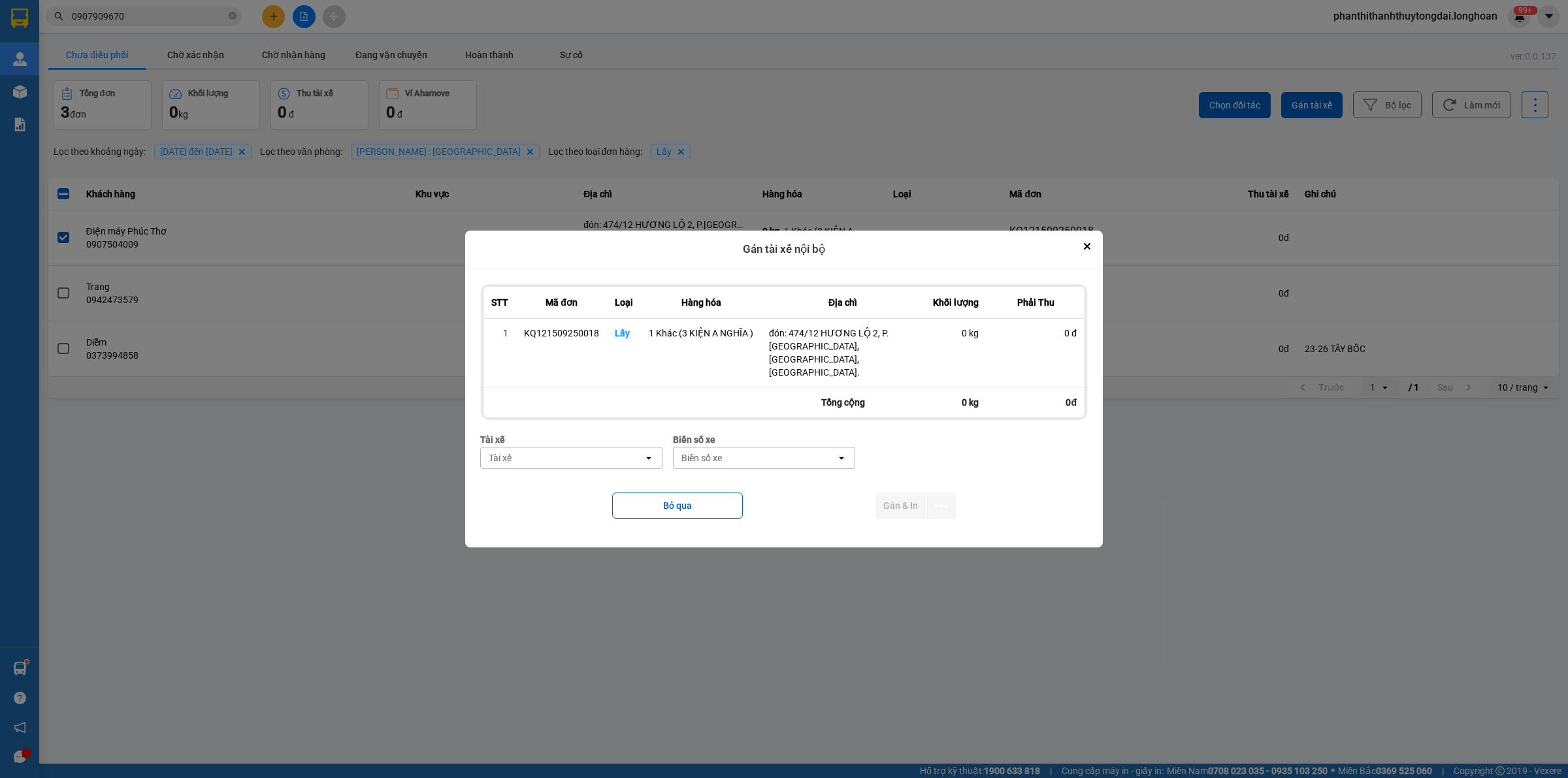
click at [622, 452] on div "Tài xế" at bounding box center [562, 458] width 163 height 21
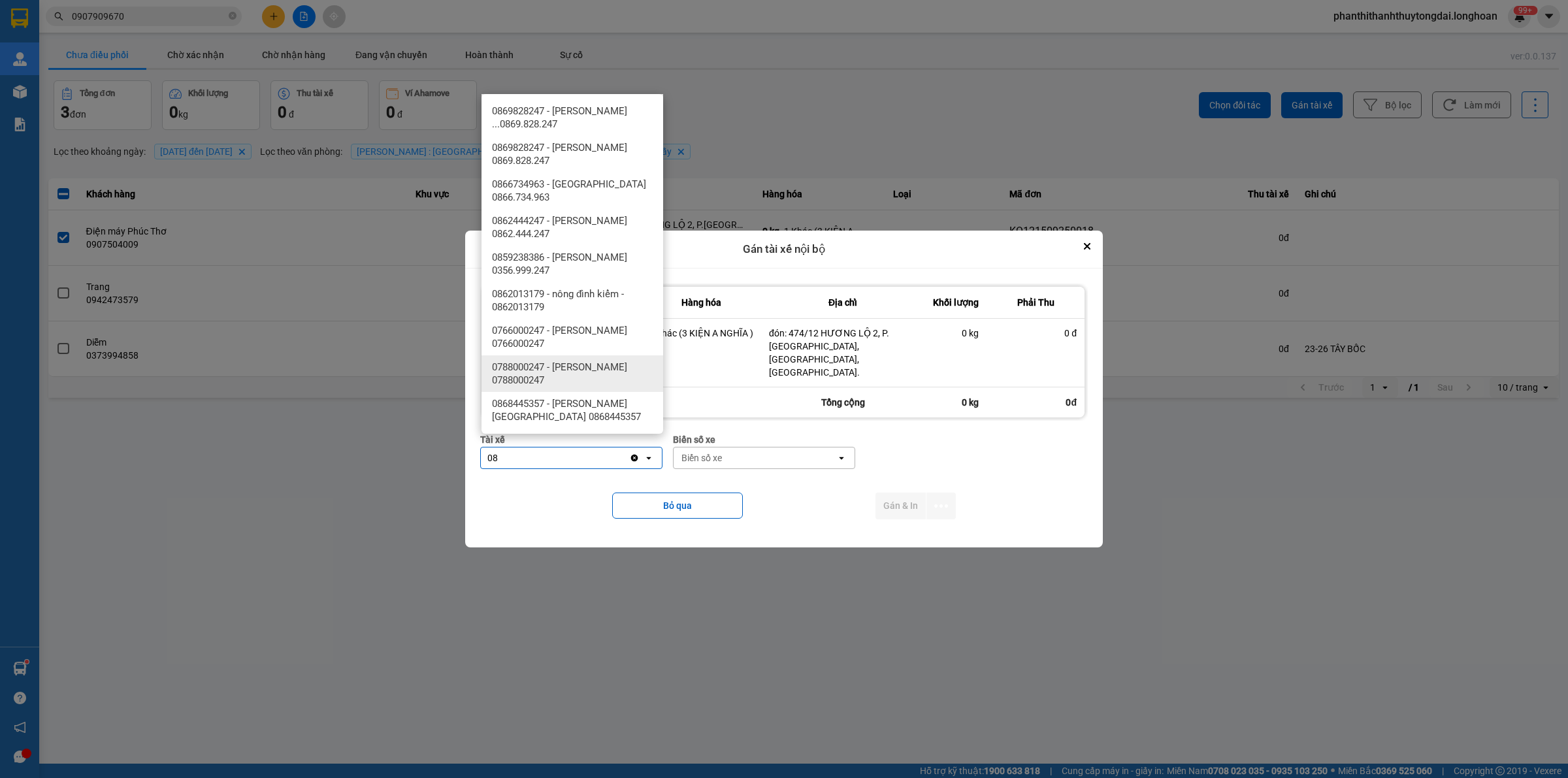
type input "0"
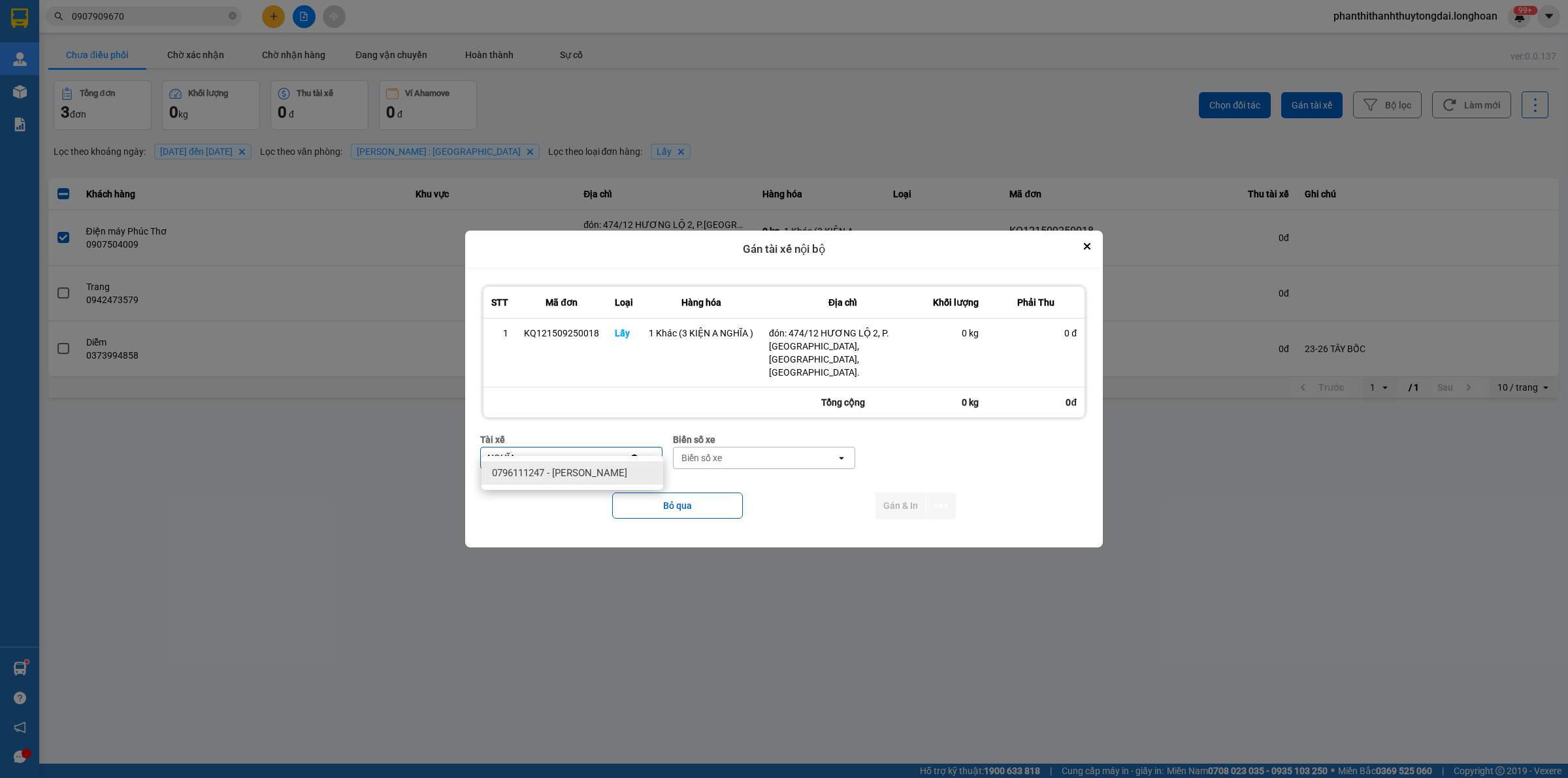
type input "NGHĨA"
click at [595, 478] on span "0796111247 - [PERSON_NAME]" at bounding box center [559, 472] width 135 height 13
click at [781, 448] on div "Biển số xe" at bounding box center [755, 458] width 163 height 21
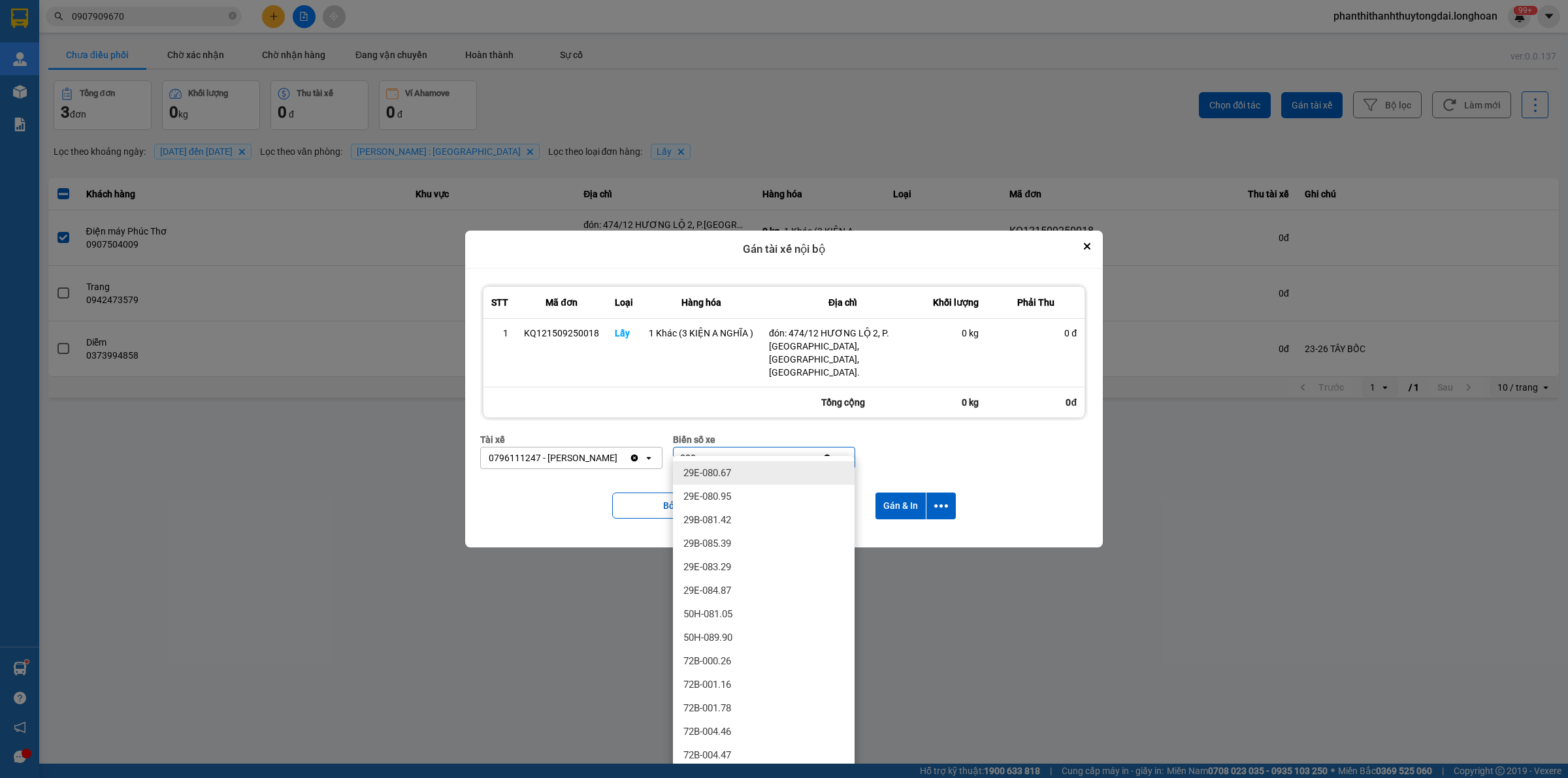
type input "080"
click at [820, 465] on div "29E-080.67" at bounding box center [764, 472] width 182 height 23
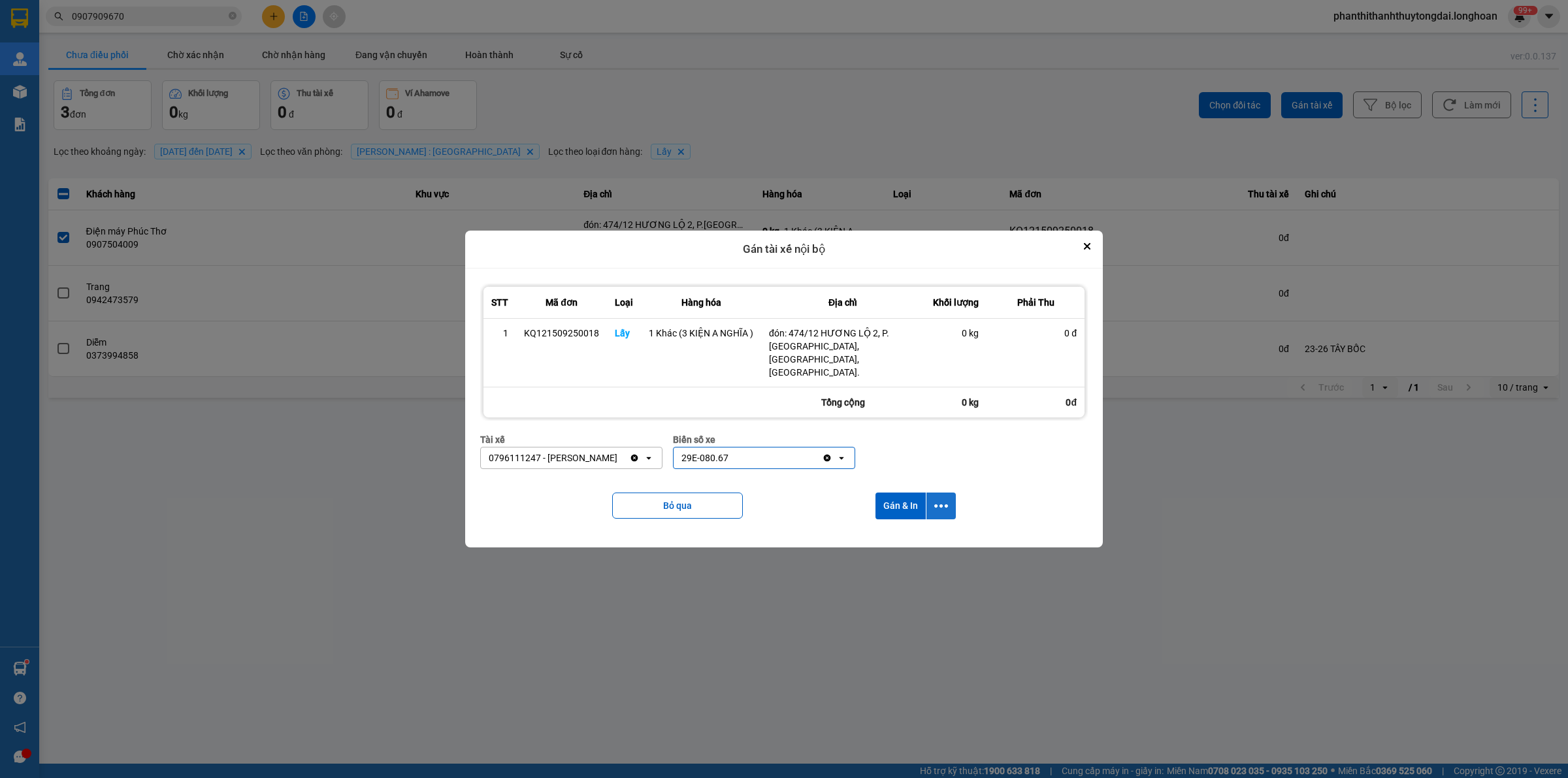
click at [935, 499] on icon "dialog" at bounding box center [940, 505] width 14 height 13
drag, startPoint x: 936, startPoint y: 526, endPoint x: 926, endPoint y: 526, distance: 10.0
click at [934, 526] on div "Chỉ gán tài" at bounding box center [906, 528] width 77 height 13
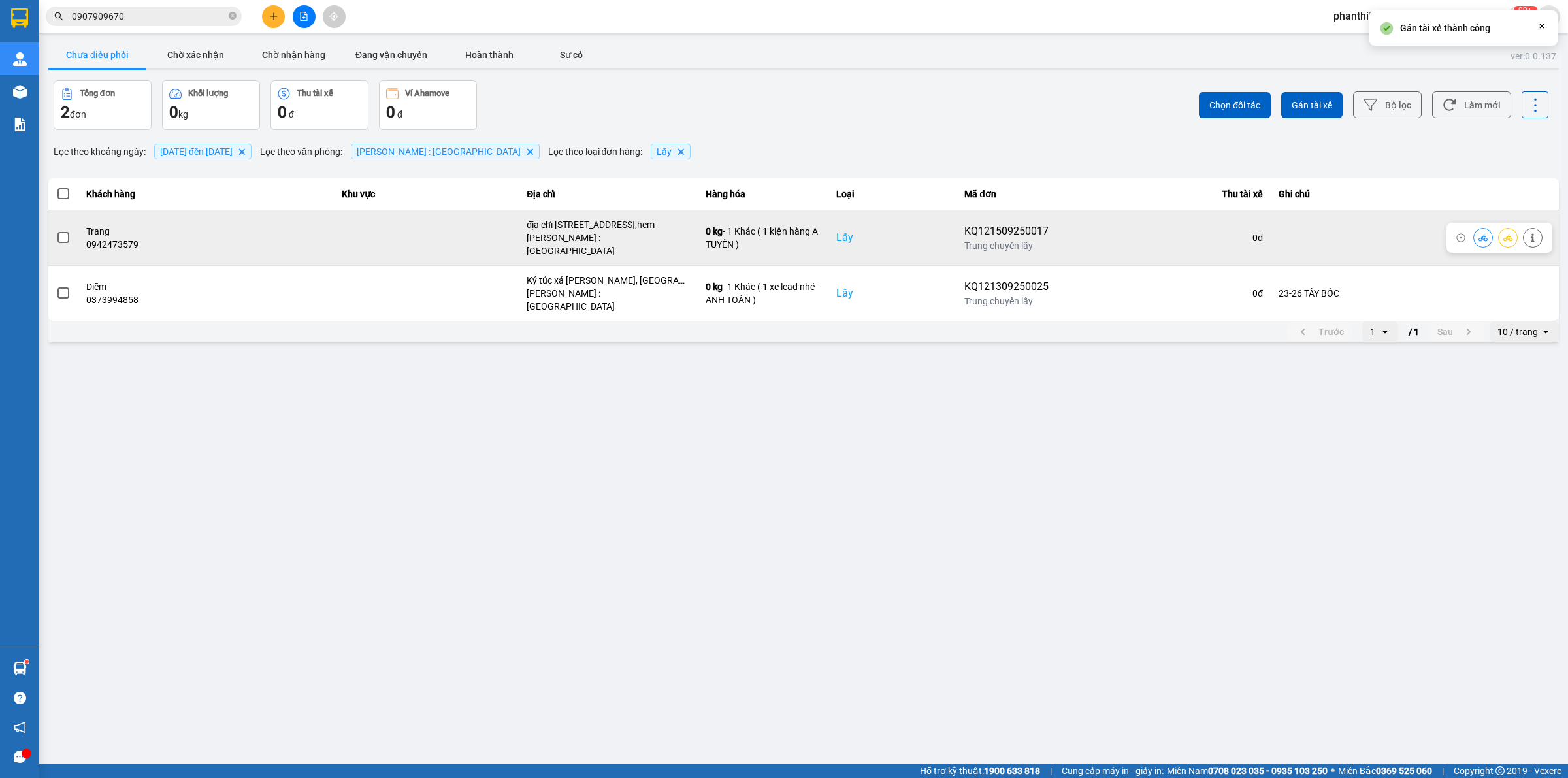
click at [65, 233] on span at bounding box center [63, 237] width 12 height 12
click at [56, 230] on input "checkbox" at bounding box center [56, 230] width 0 height 0
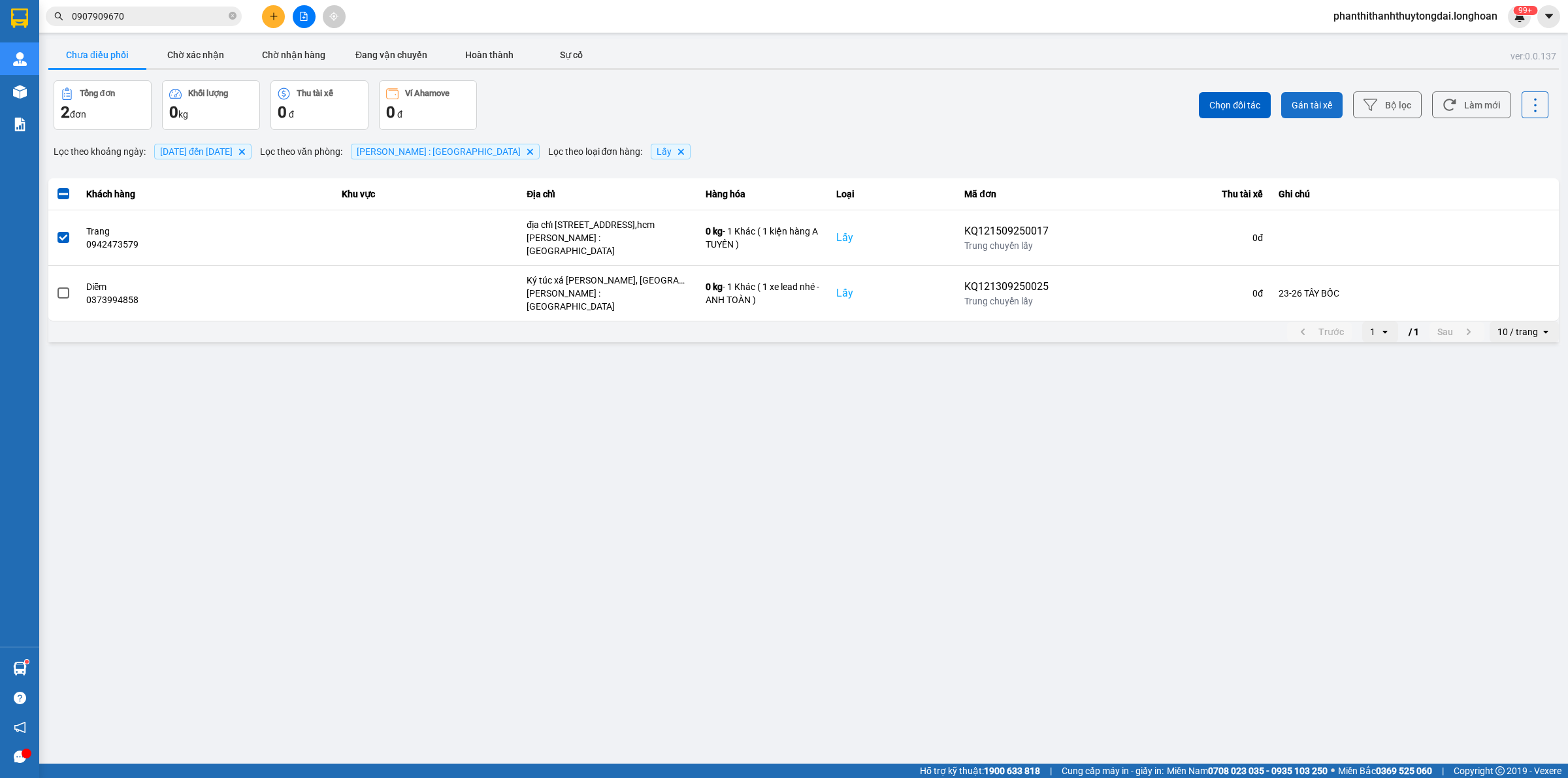
click at [1314, 109] on span "Gán tài xế" at bounding box center [1311, 105] width 41 height 13
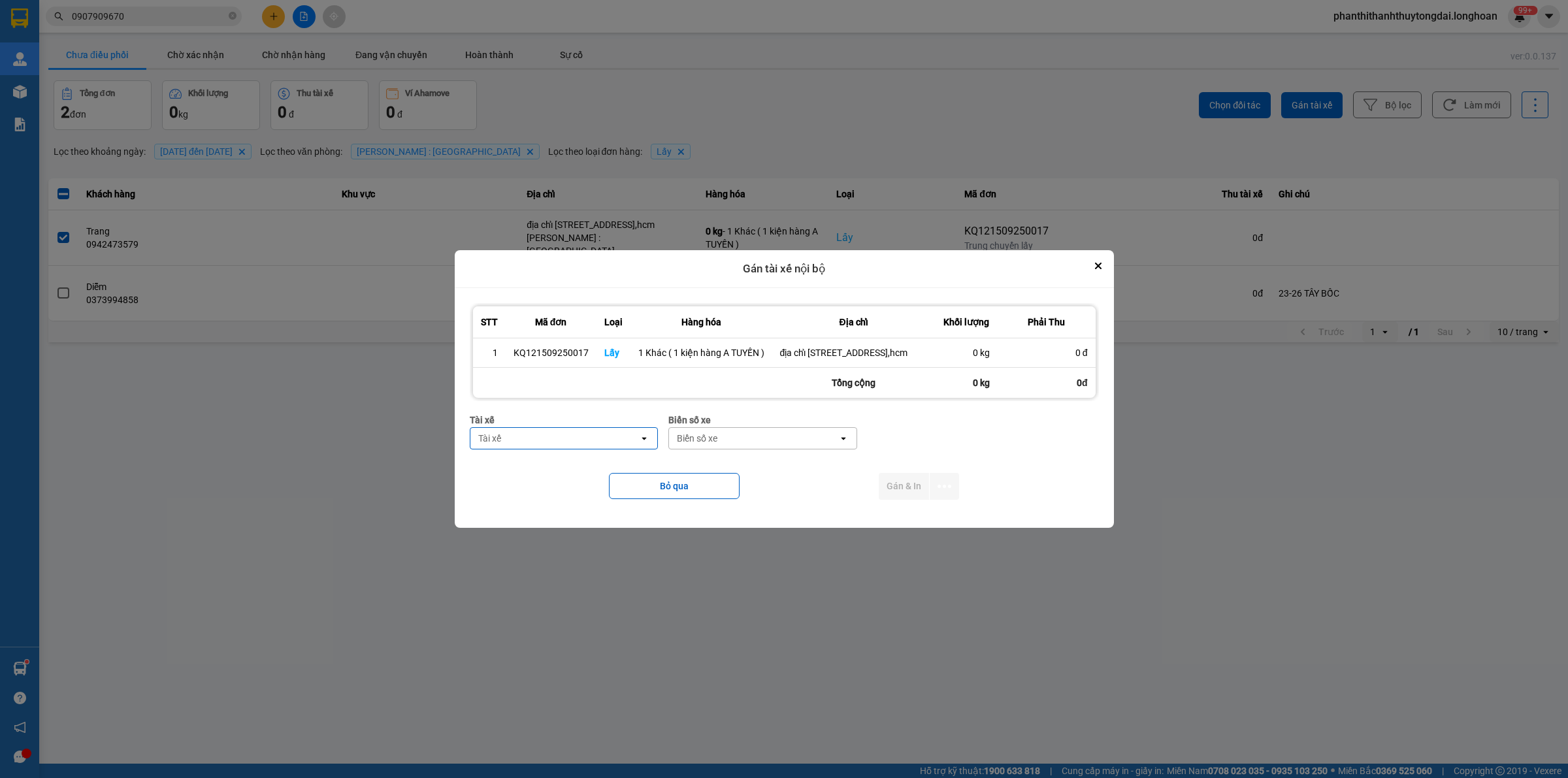
click at [586, 442] on div "Tài xế" at bounding box center [555, 438] width 169 height 21
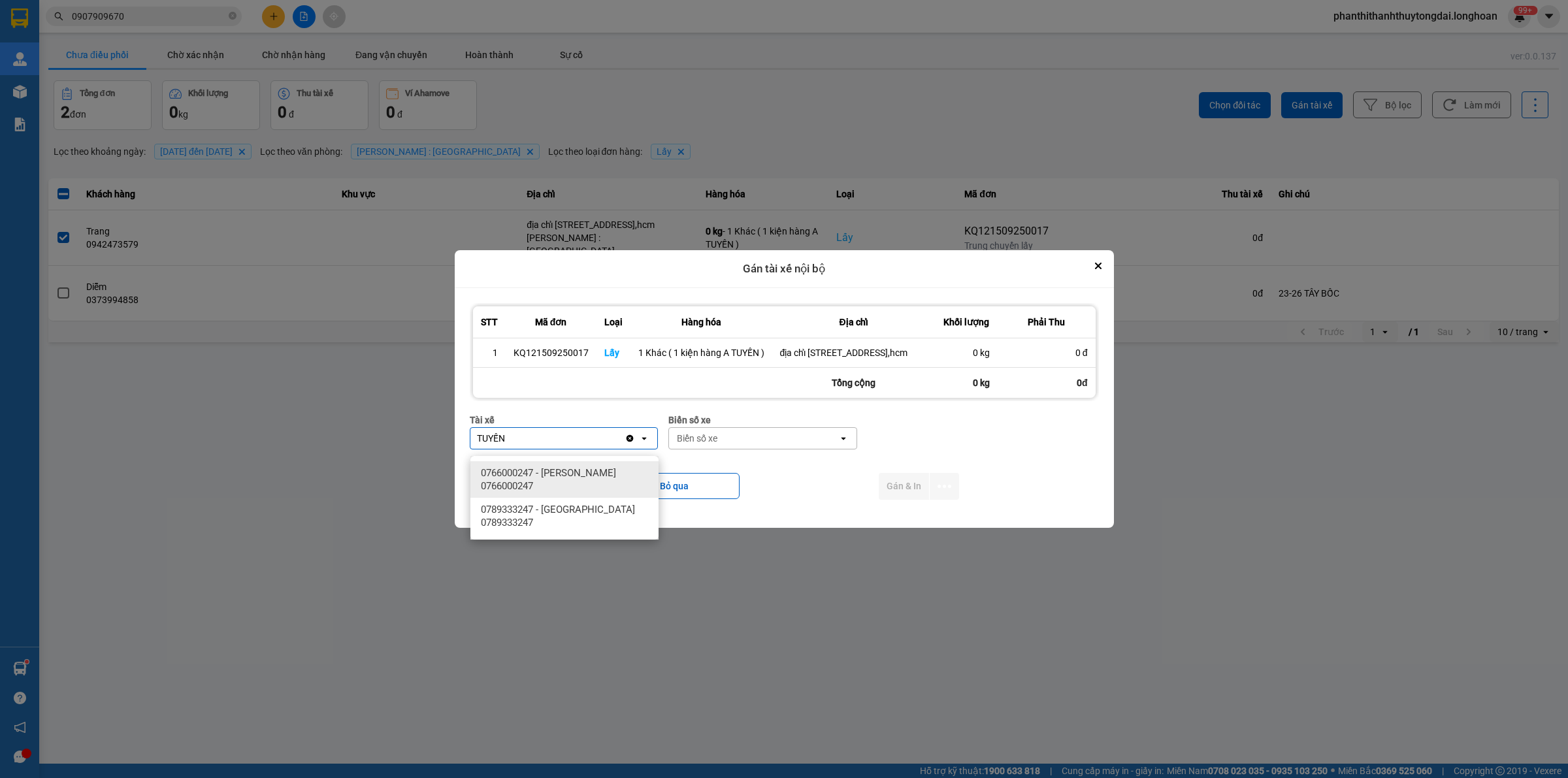
type input "TUYẾN"
click at [606, 484] on span "0766000247 - [PERSON_NAME] 0766000247" at bounding box center [566, 479] width 173 height 26
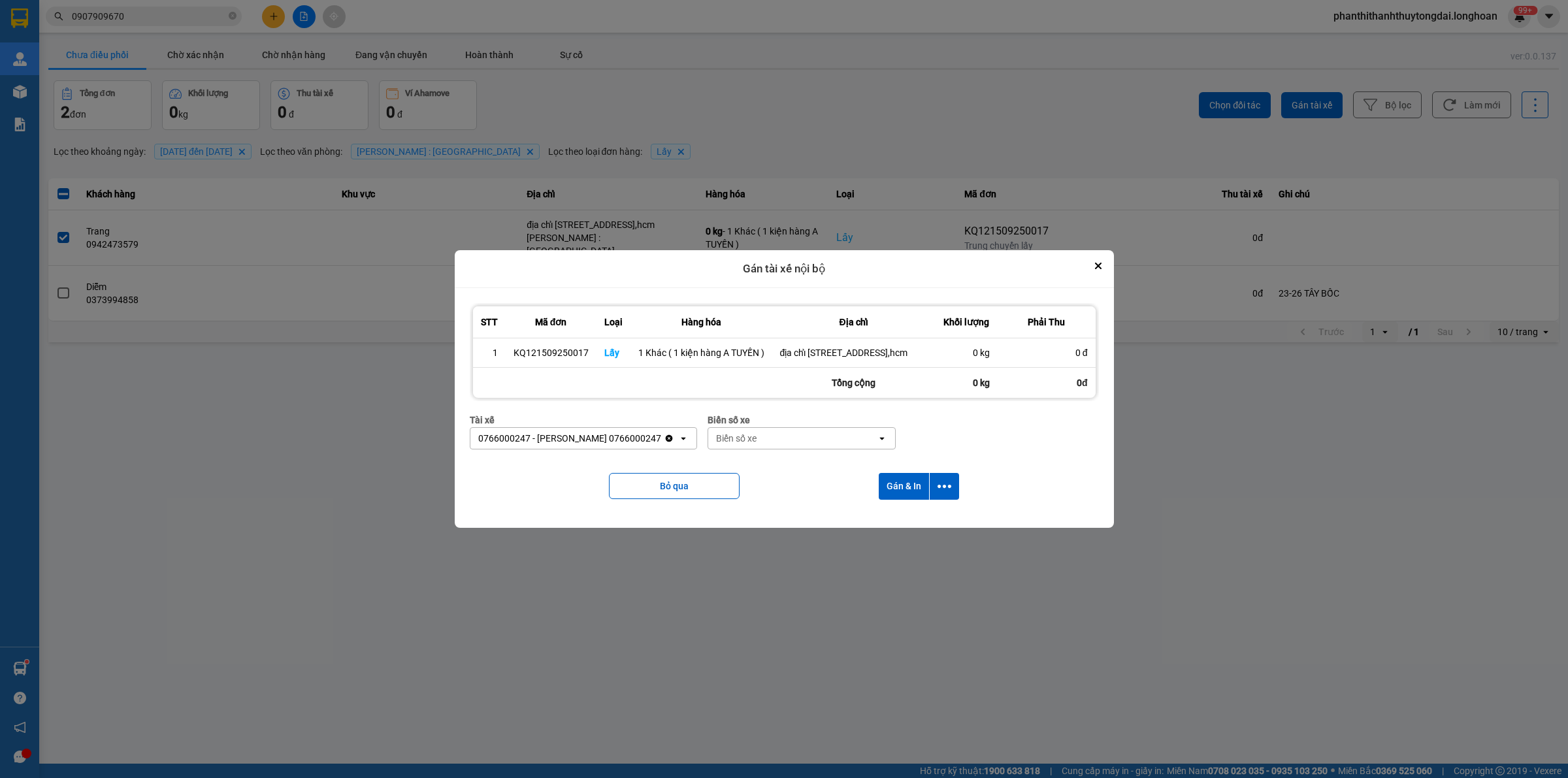
click at [756, 445] on div "Biển số xe" at bounding box center [736, 438] width 41 height 13
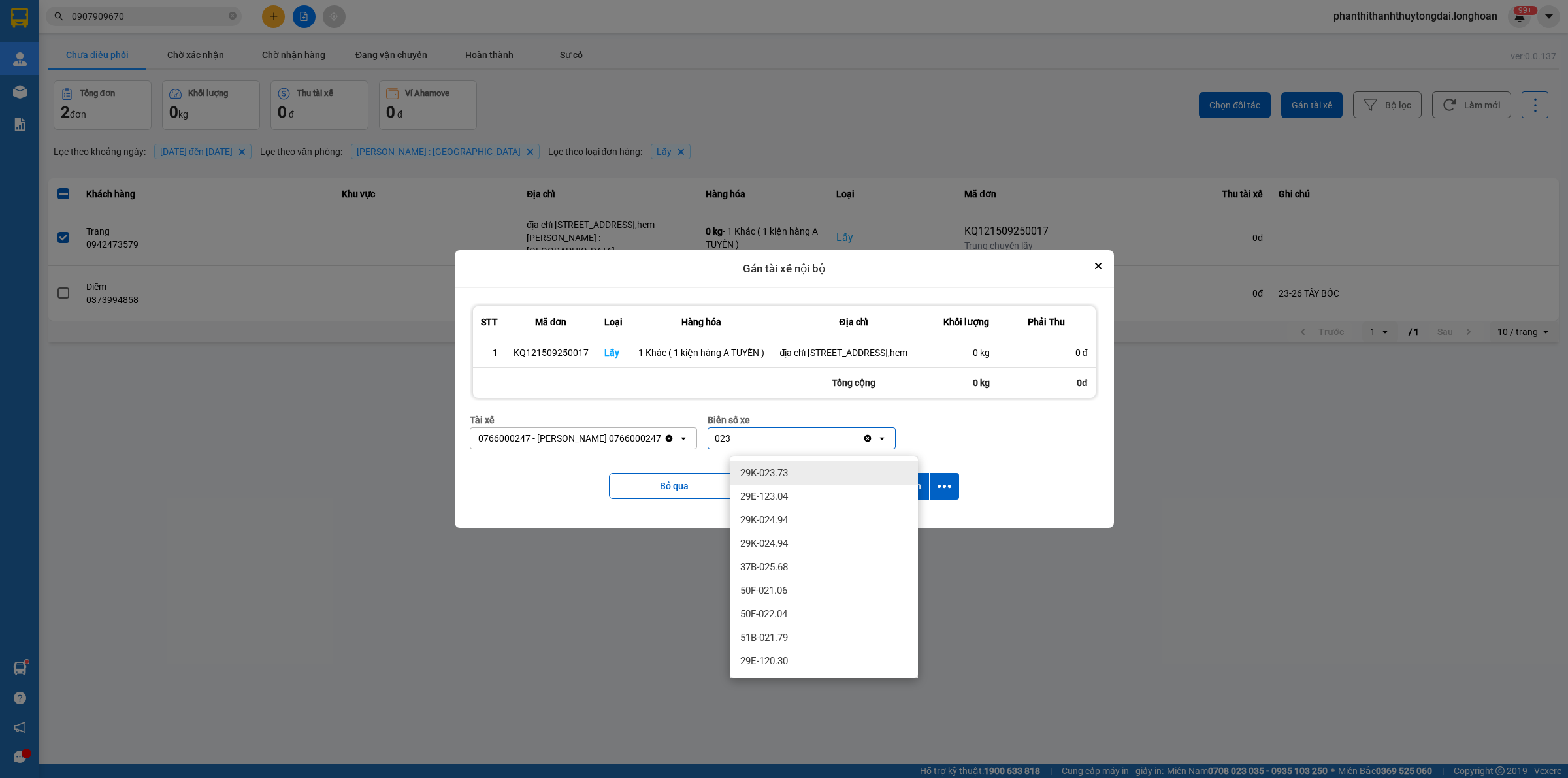
type input "023"
click at [783, 468] on span "29K-023.73" at bounding box center [763, 472] width 48 height 13
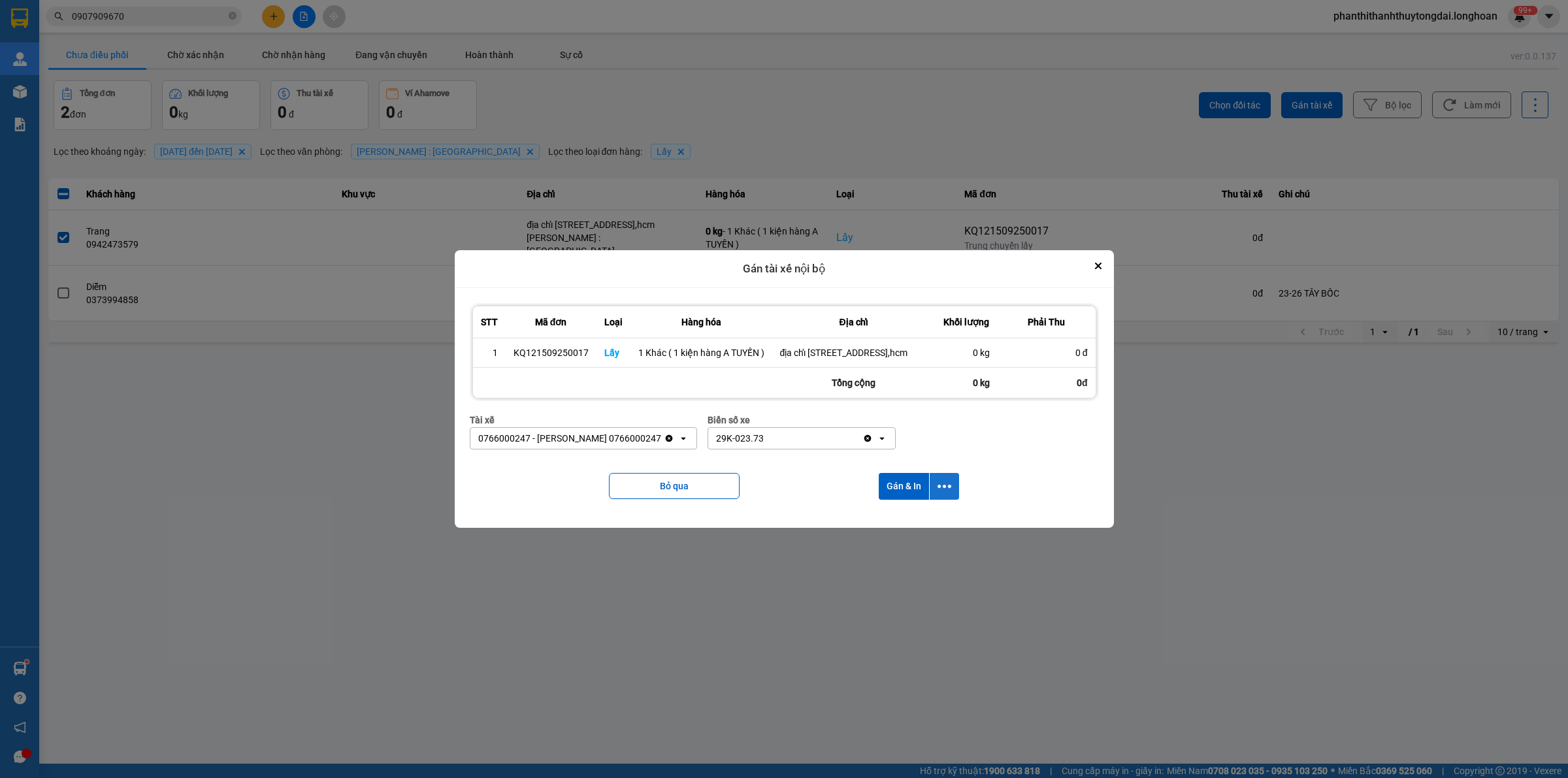
click at [941, 491] on icon "dialog" at bounding box center [944, 486] width 14 height 13
click at [929, 531] on div "Chỉ gán tài" at bounding box center [909, 528] width 77 height 13
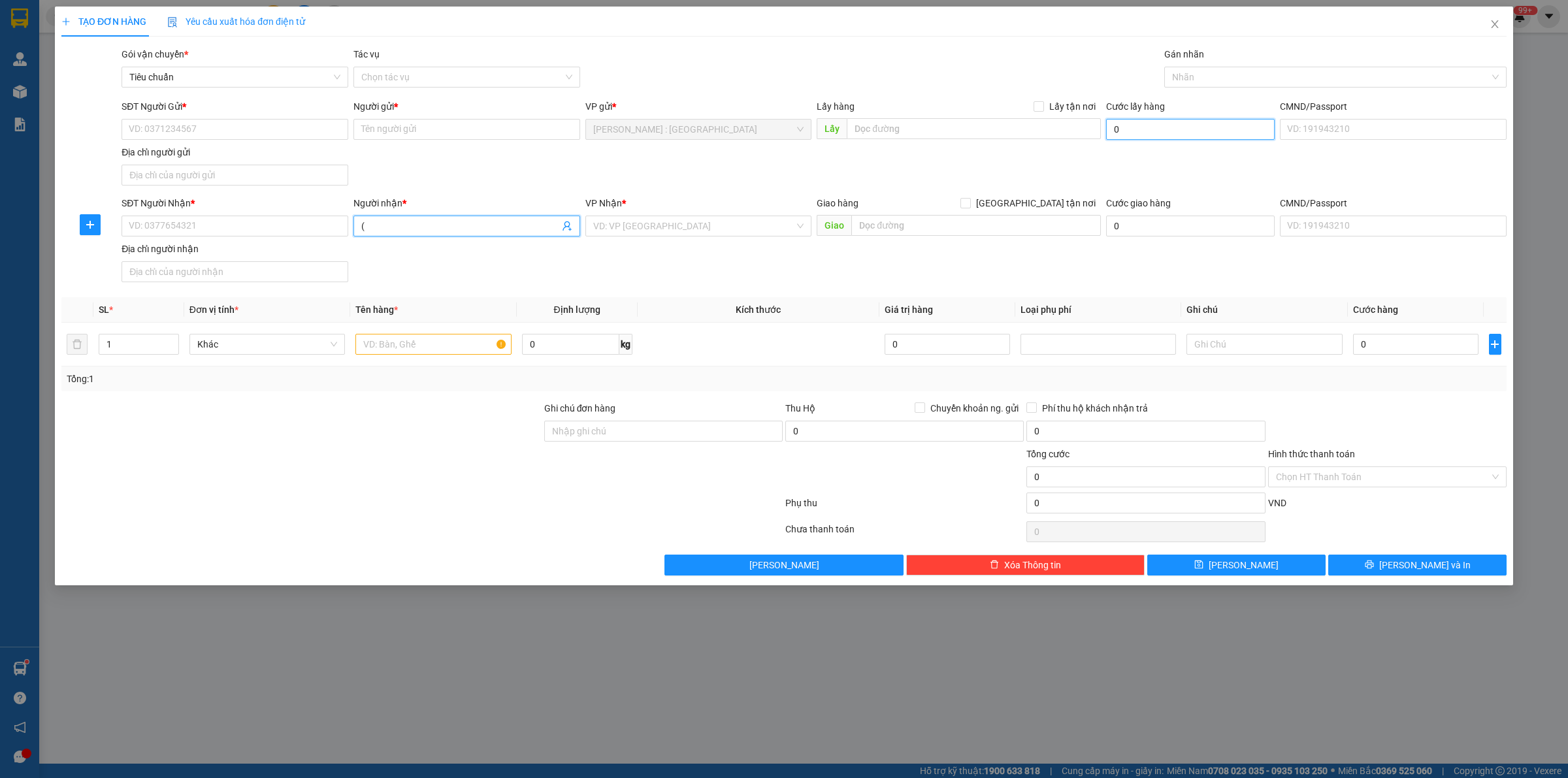
click at [1165, 135] on input "0" at bounding box center [1190, 129] width 168 height 21
click at [1500, 27] on span "Close" at bounding box center [1494, 24] width 36 height 36
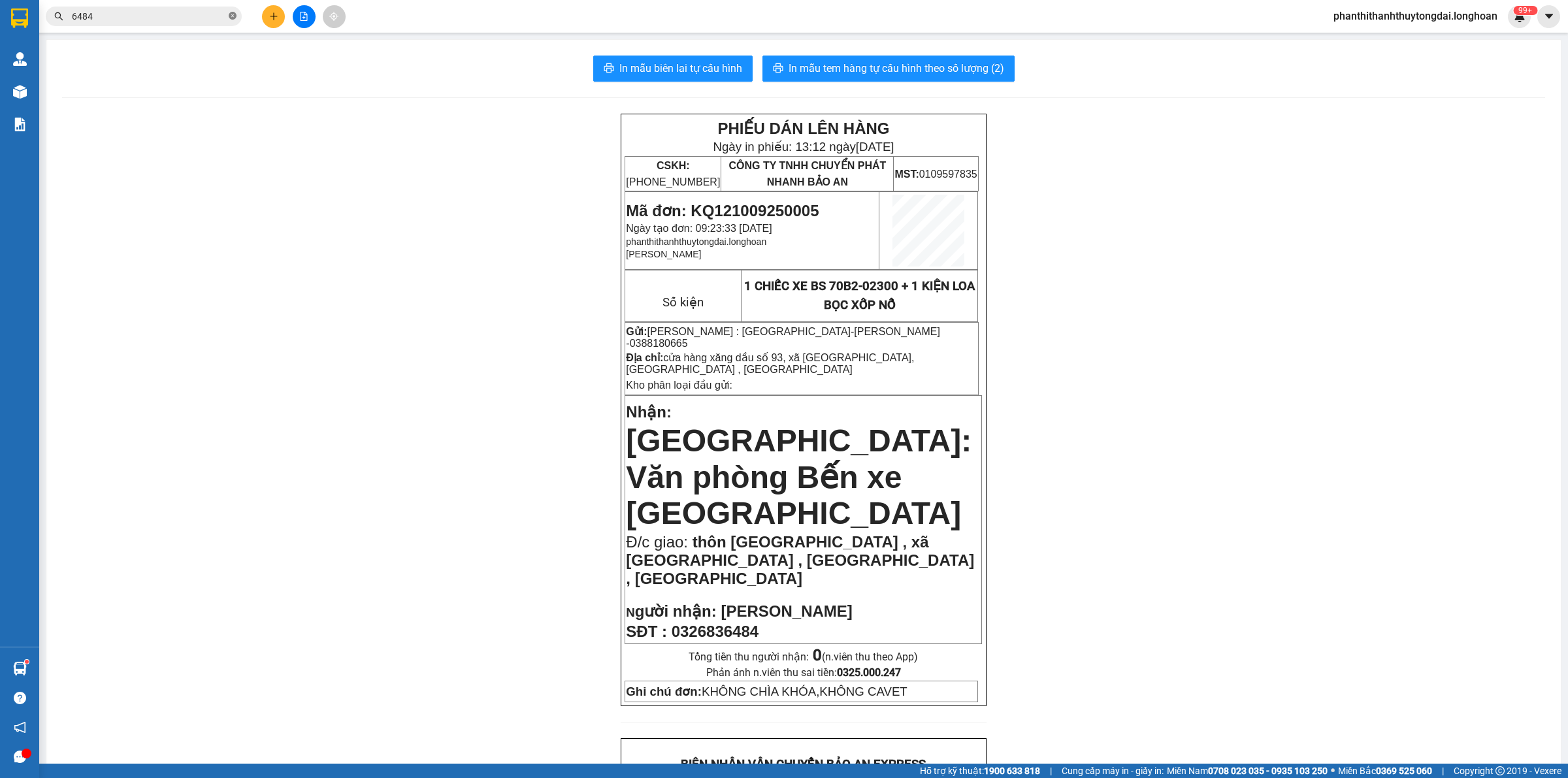
click at [233, 15] on icon "close-circle" at bounding box center [232, 16] width 8 height 8
click at [155, 11] on input "text" at bounding box center [149, 16] width 154 height 14
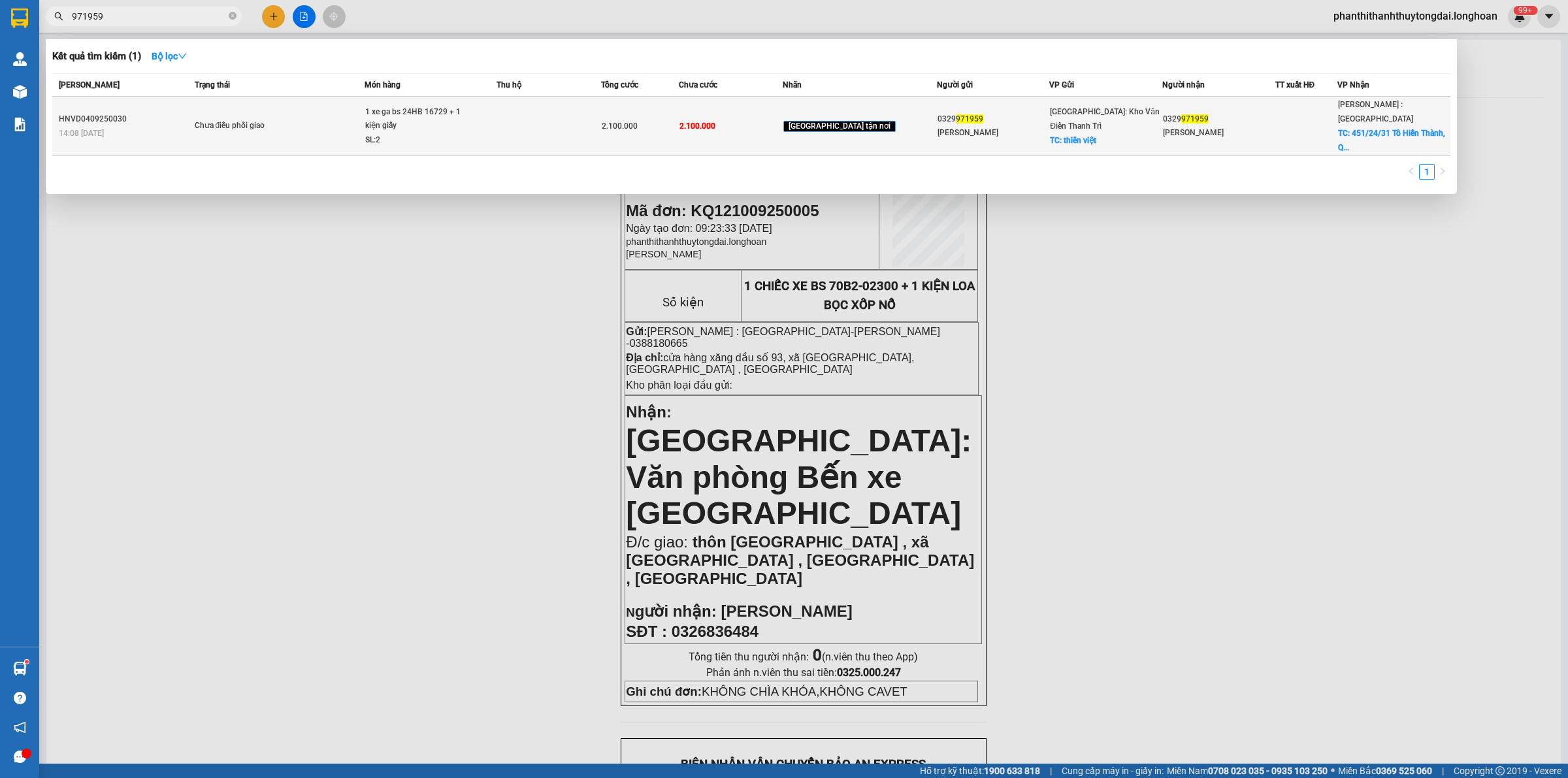
type input "971959"
click at [876, 108] on td "[GEOGRAPHIC_DATA] tận nơi" at bounding box center [859, 126] width 154 height 60
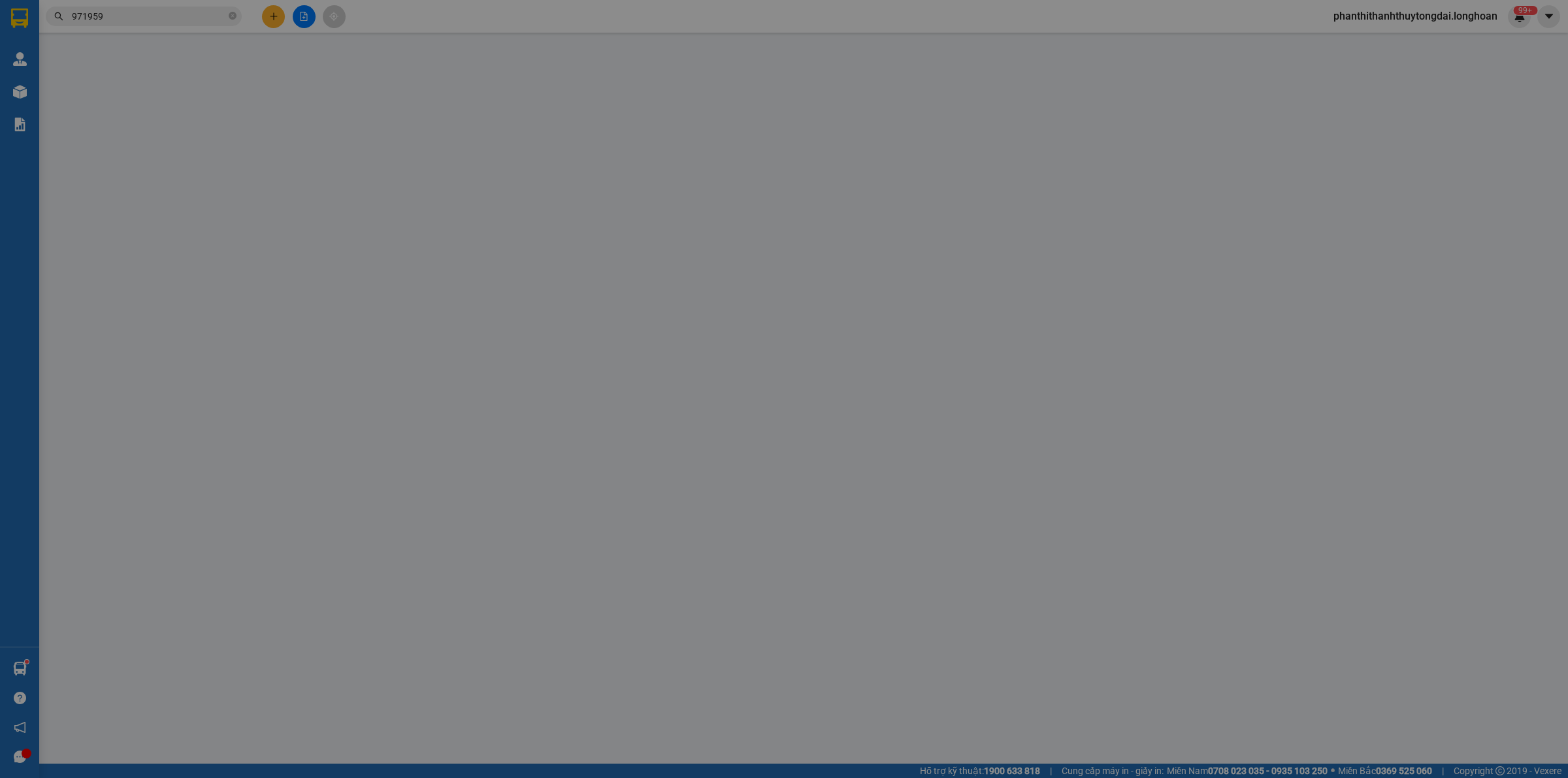
type input "0329971959"
type input "[PERSON_NAME]"
checkbox input "true"
type input "thiên việt"
type input "0329971959"
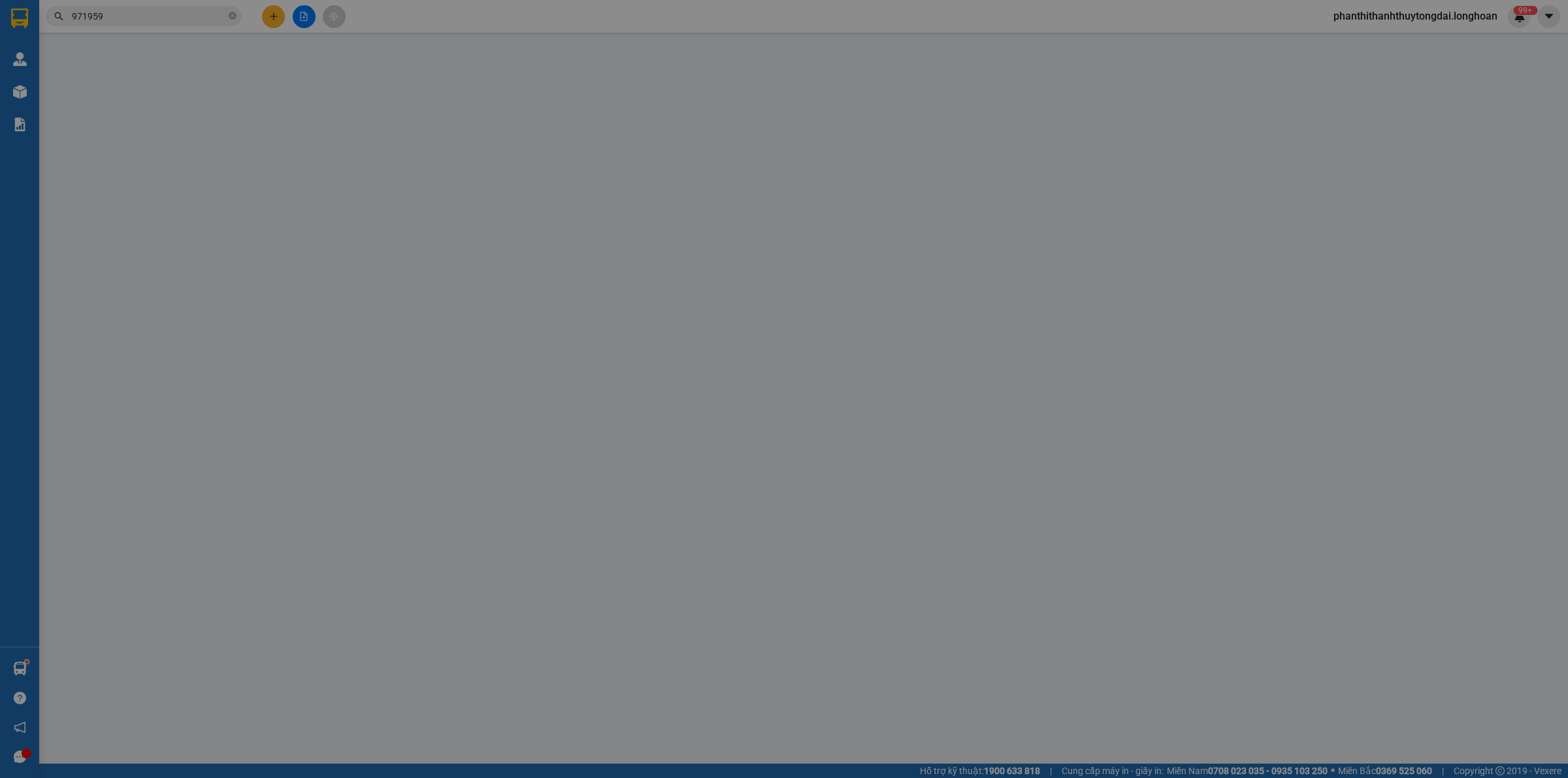
type input "[PERSON_NAME]"
checkbox input "true"
type input "451/24/31 Tô Hiến Thành, Q10"
type input "không chìa khóa không giấy tờ"
type input "2.100.000"
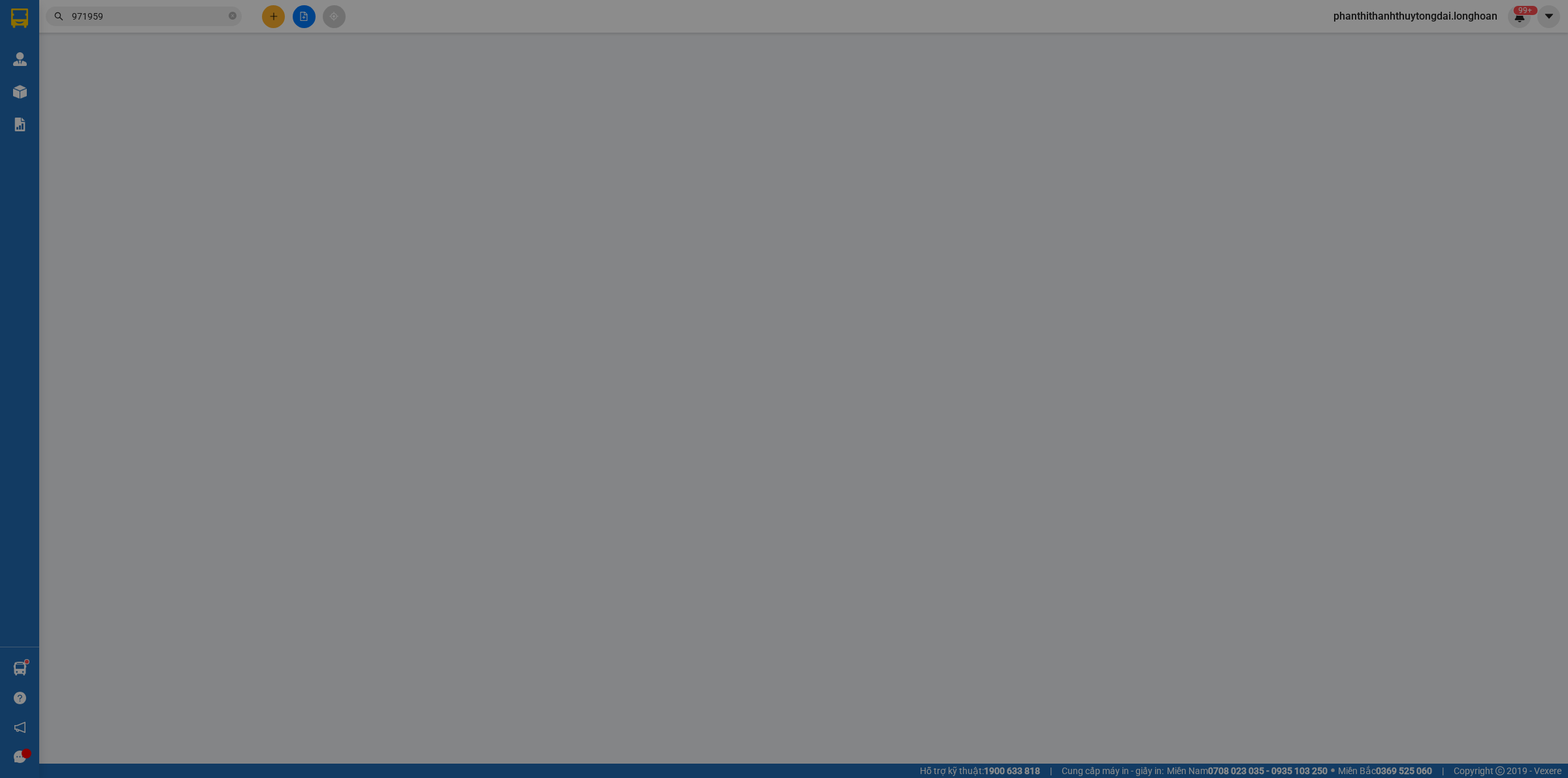
type input "2.100.000"
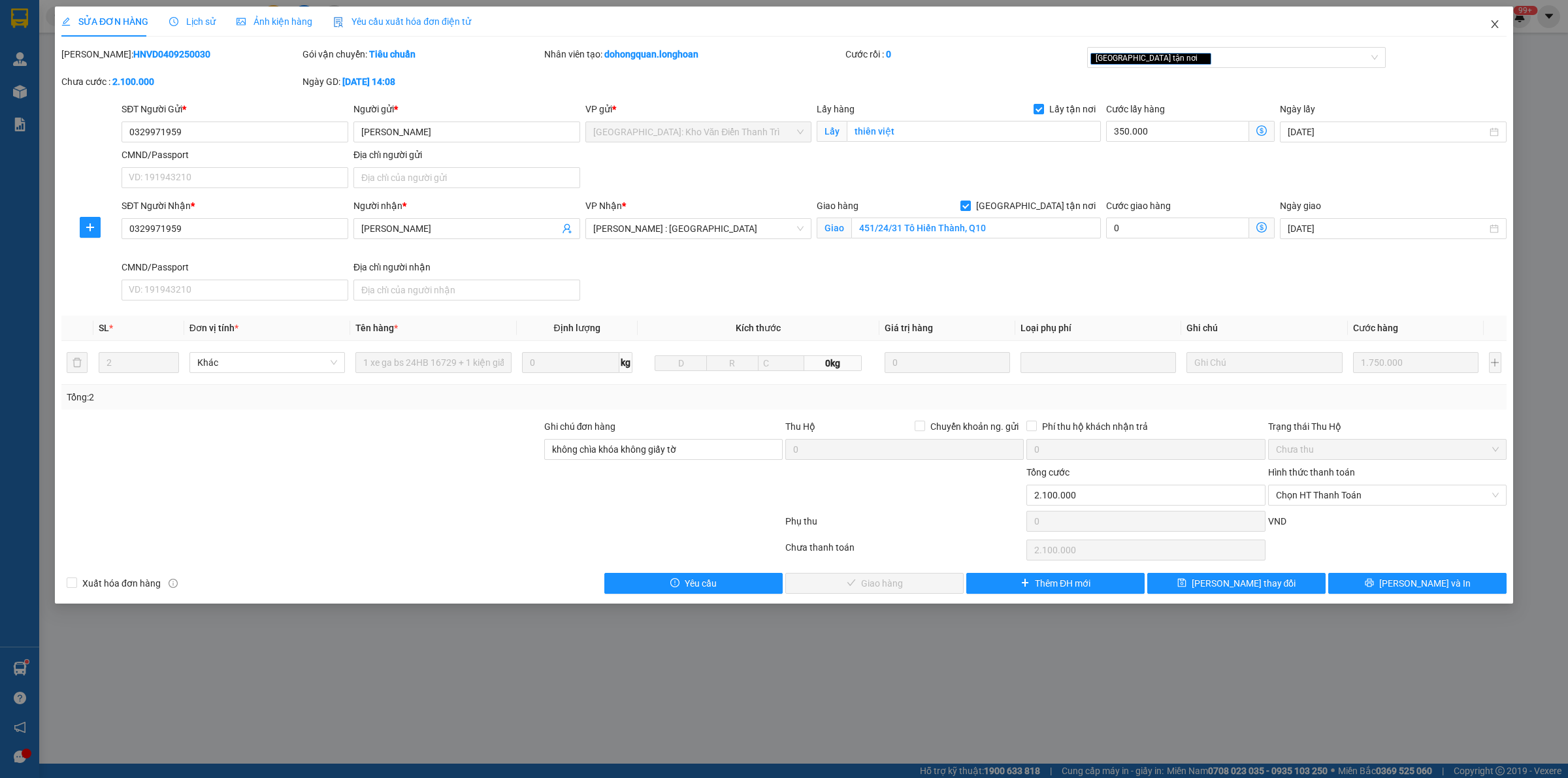
click at [1496, 23] on icon "close" at bounding box center [1494, 23] width 7 height 8
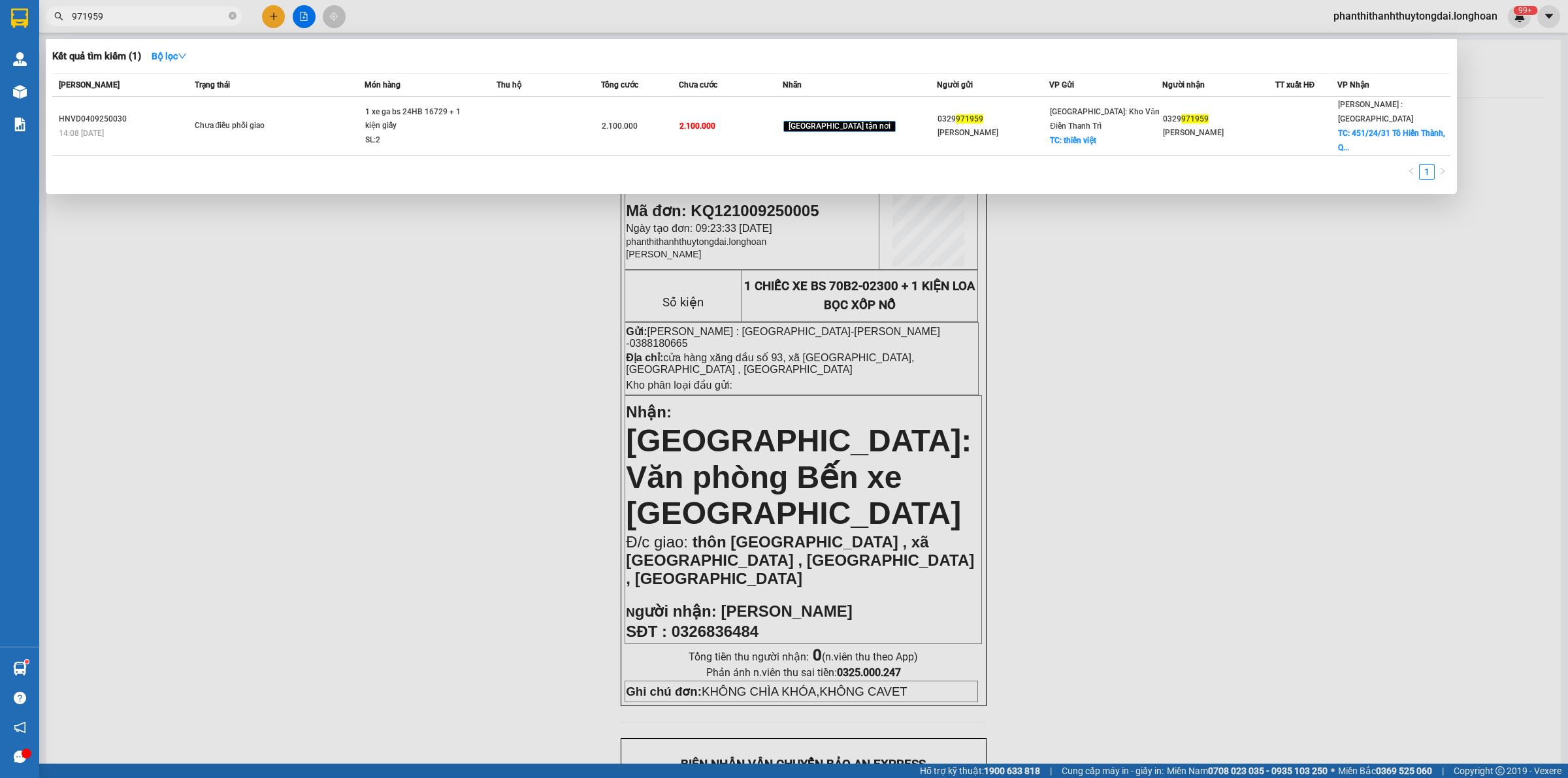
click at [175, 16] on input "971959" at bounding box center [149, 16] width 154 height 14
drag, startPoint x: 1525, startPoint y: 114, endPoint x: 1037, endPoint y: 141, distance: 488.7
click at [1523, 114] on div at bounding box center [784, 389] width 1568 height 778
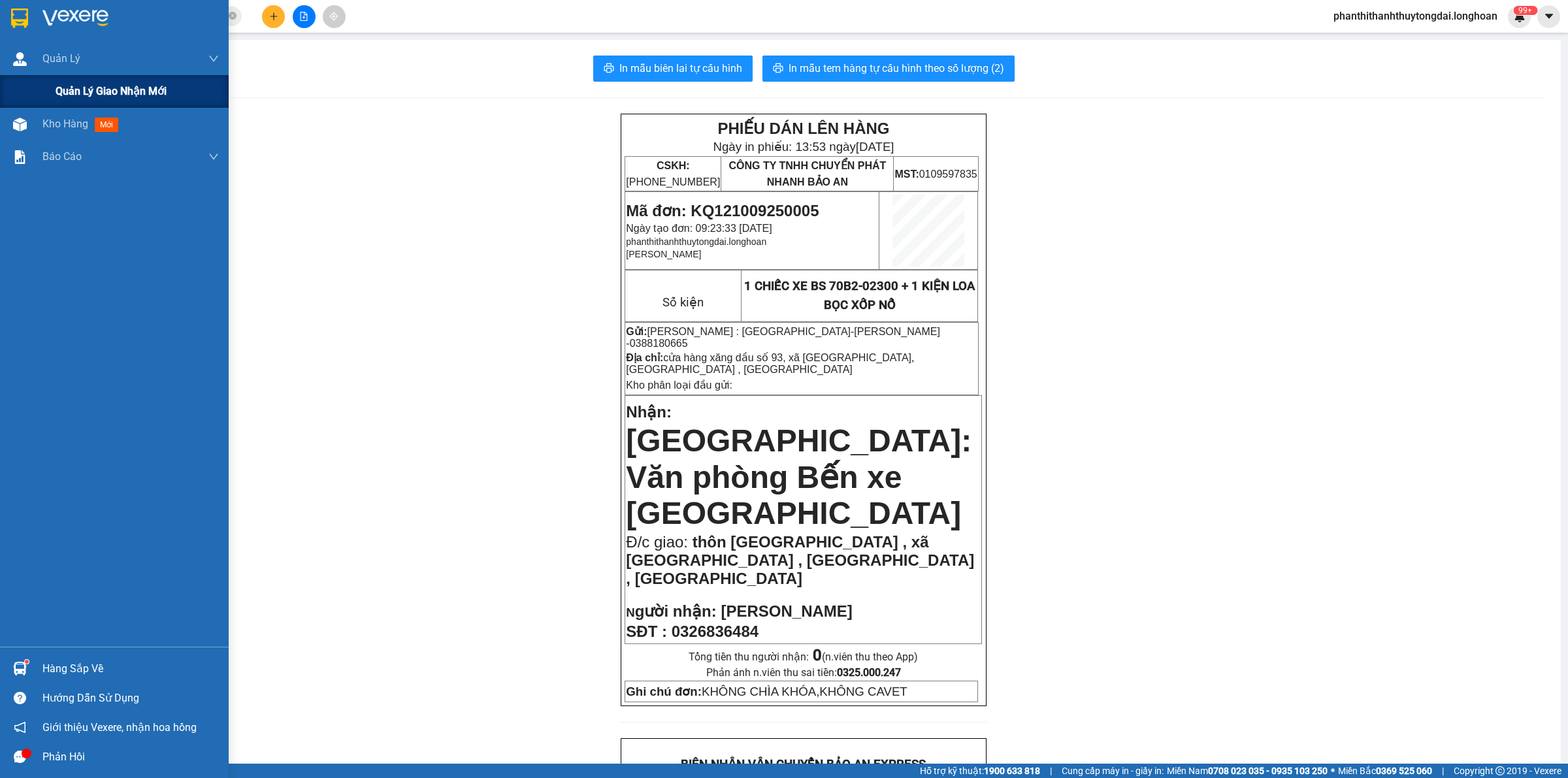
click at [82, 93] on span "Quản lý giao nhận mới" at bounding box center [111, 91] width 111 height 16
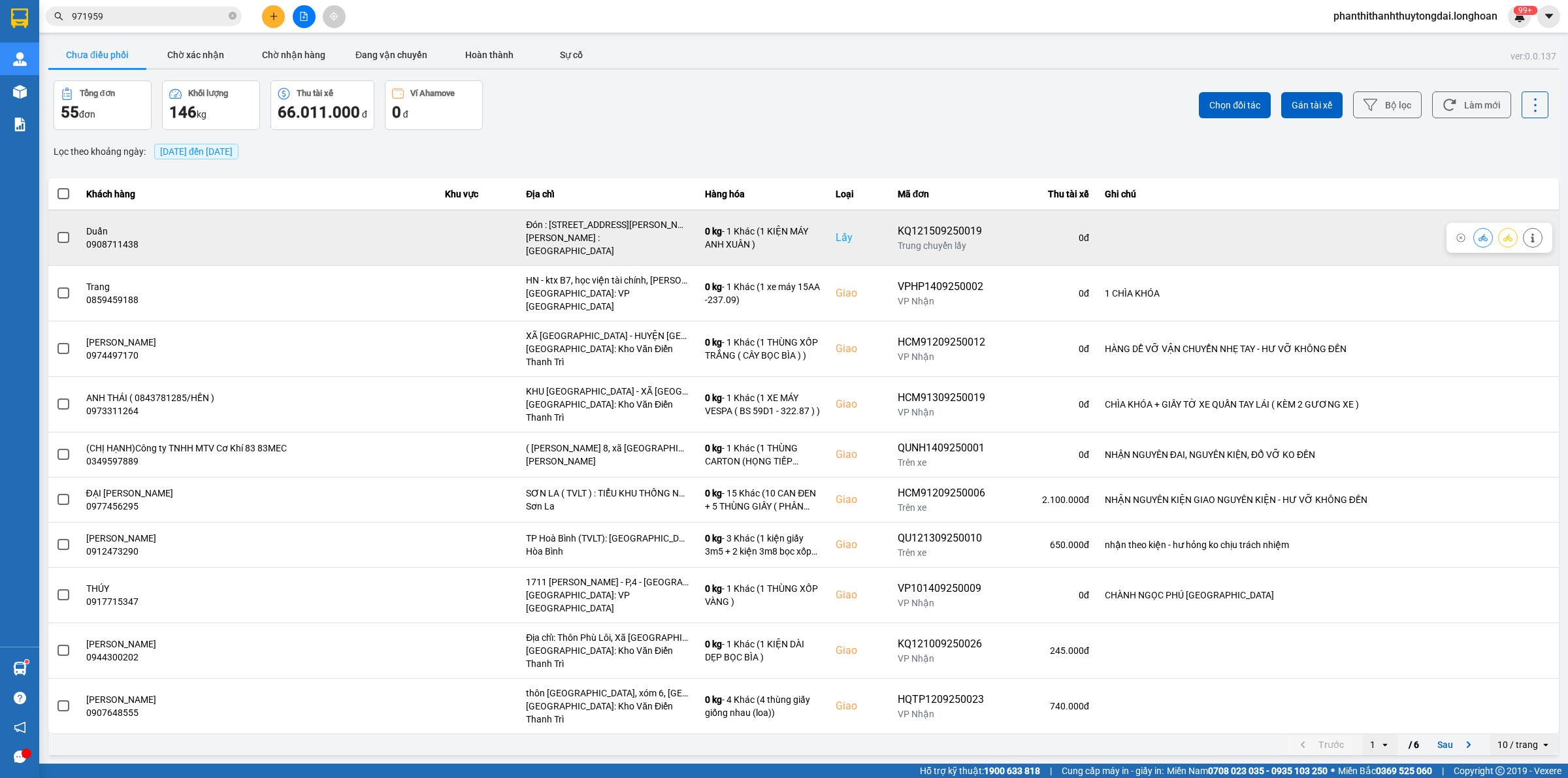
click at [63, 232] on span at bounding box center [63, 237] width 12 height 12
click at [56, 230] on input "checkbox" at bounding box center [56, 230] width 0 height 0
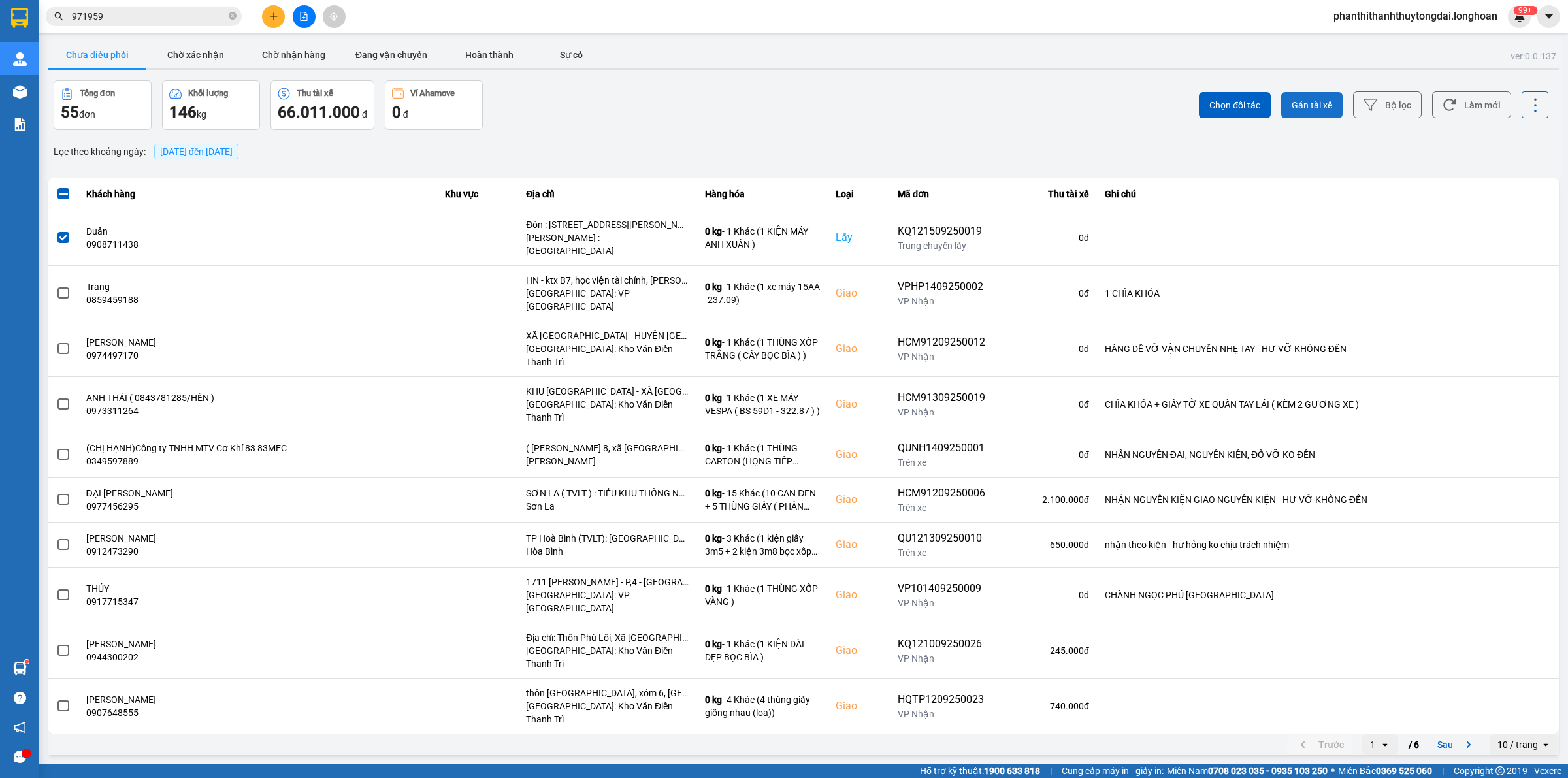
click at [1319, 109] on span "Gán tài xế" at bounding box center [1311, 105] width 41 height 13
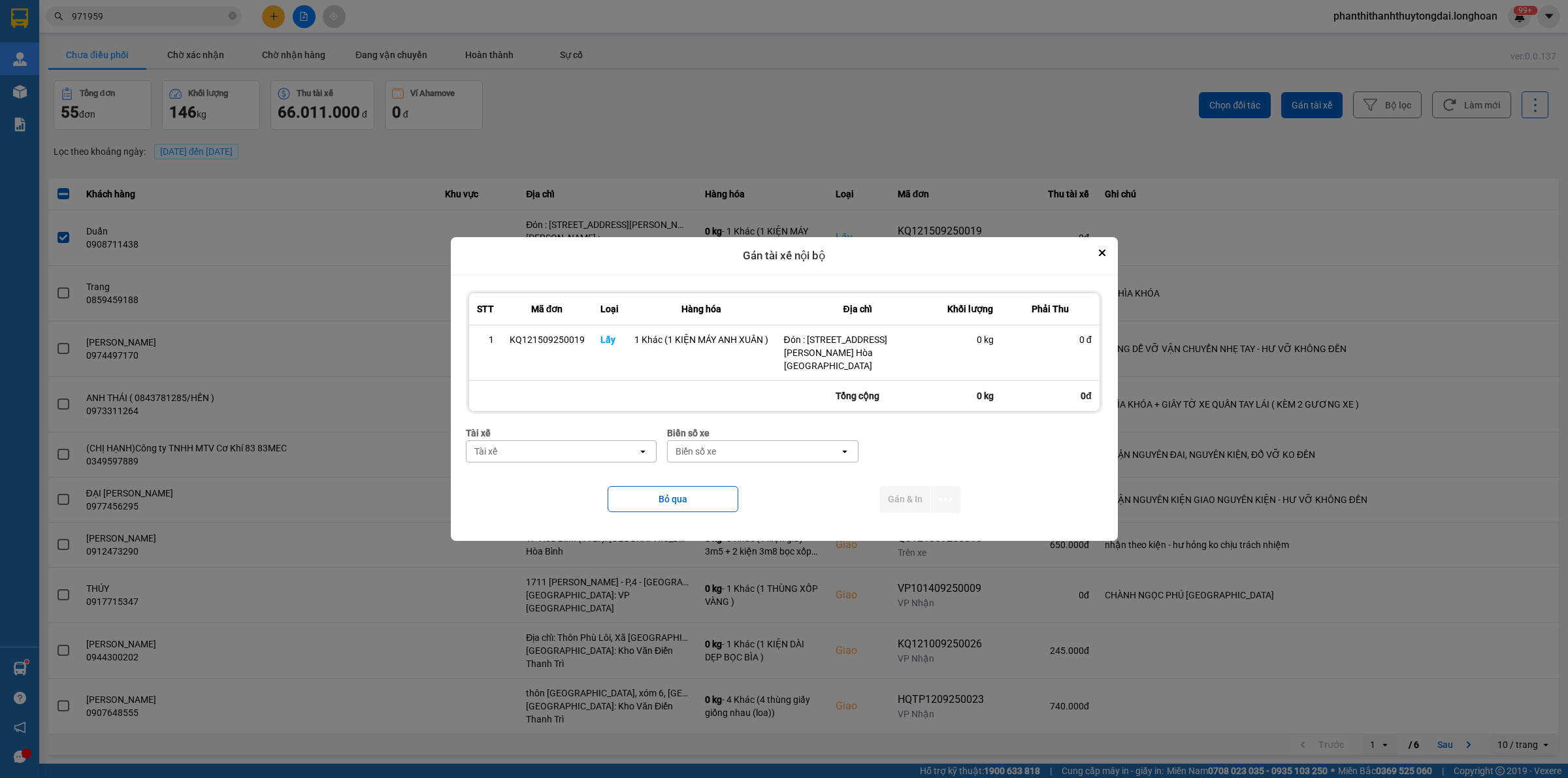
click at [594, 441] on div "Tài xế" at bounding box center [552, 450] width 172 height 21
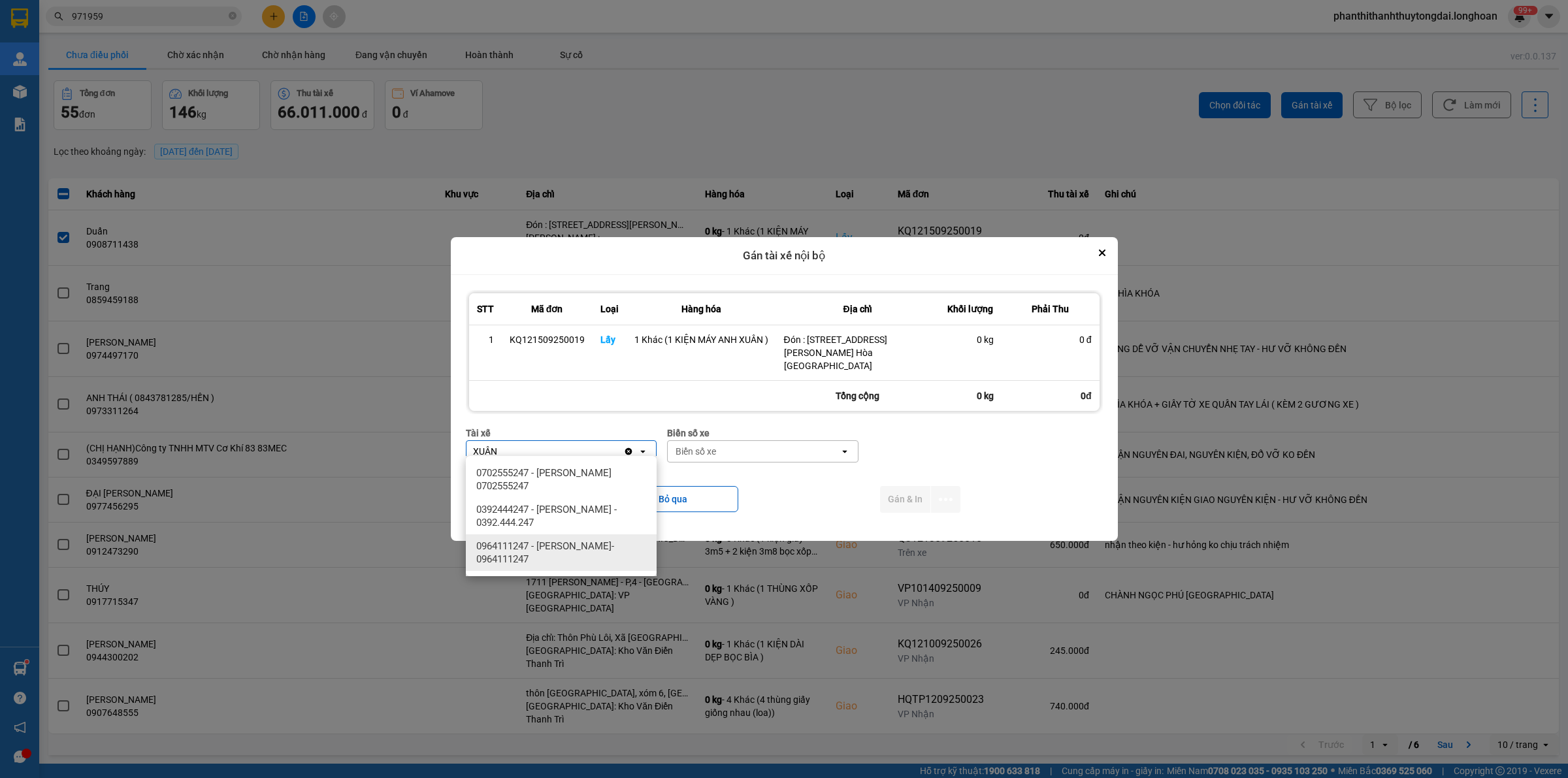
type input "XUÂN"
click at [623, 553] on span "0964111247 - [PERSON_NAME]- 0964111247" at bounding box center [564, 552] width 175 height 26
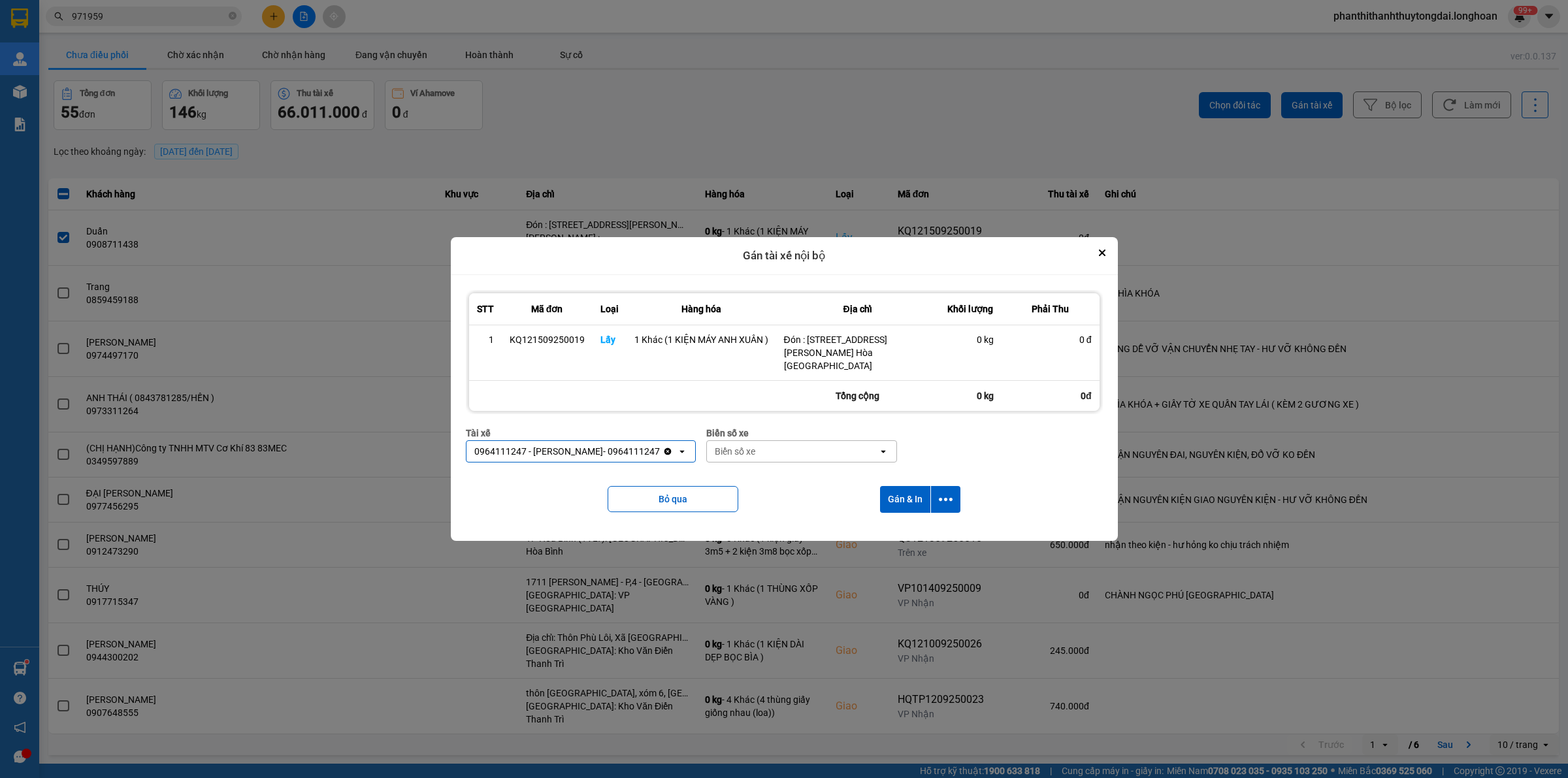
click at [848, 445] on div "Biển số xe" at bounding box center [793, 450] width 172 height 21
type input "3769"
click at [834, 475] on div "29E-376.94" at bounding box center [814, 472] width 190 height 23
click at [950, 492] on icon "dialog" at bounding box center [945, 499] width 14 height 13
click at [925, 526] on div "Chỉ gán tài" at bounding box center [911, 528] width 77 height 13
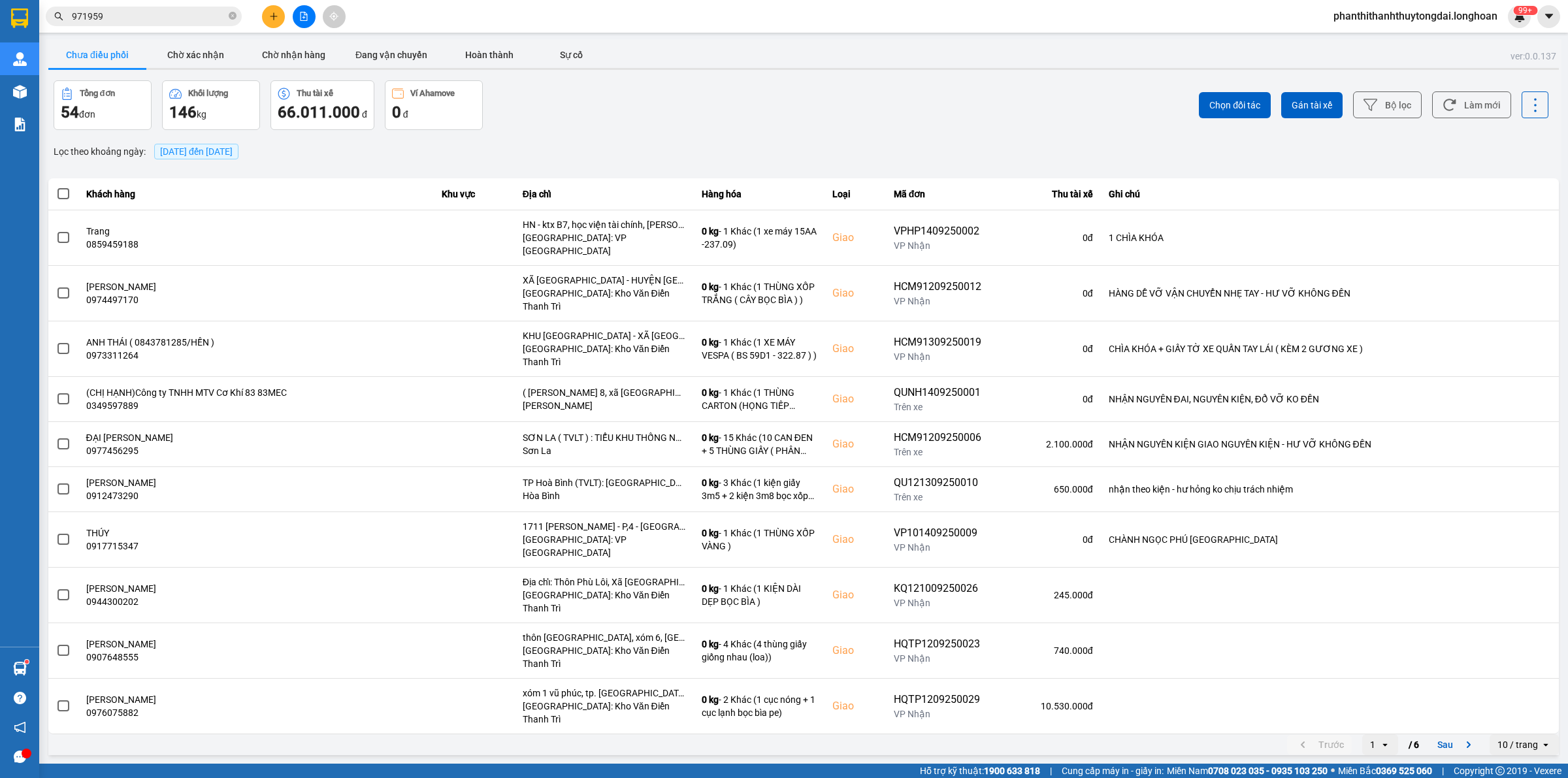
click at [90, 53] on button "Chưa điều phối" at bounding box center [97, 55] width 98 height 26
drag, startPoint x: 842, startPoint y: 37, endPoint x: 710, endPoint y: 90, distance: 142.2
click at [844, 37] on main "ver: 0.0.137 Chưa điều phối Chờ xác nhận Chờ nhận hàng Đang vận chuyển Hoàn thà…" at bounding box center [784, 382] width 1568 height 763
click at [232, 16] on icon "close-circle" at bounding box center [232, 16] width 8 height 8
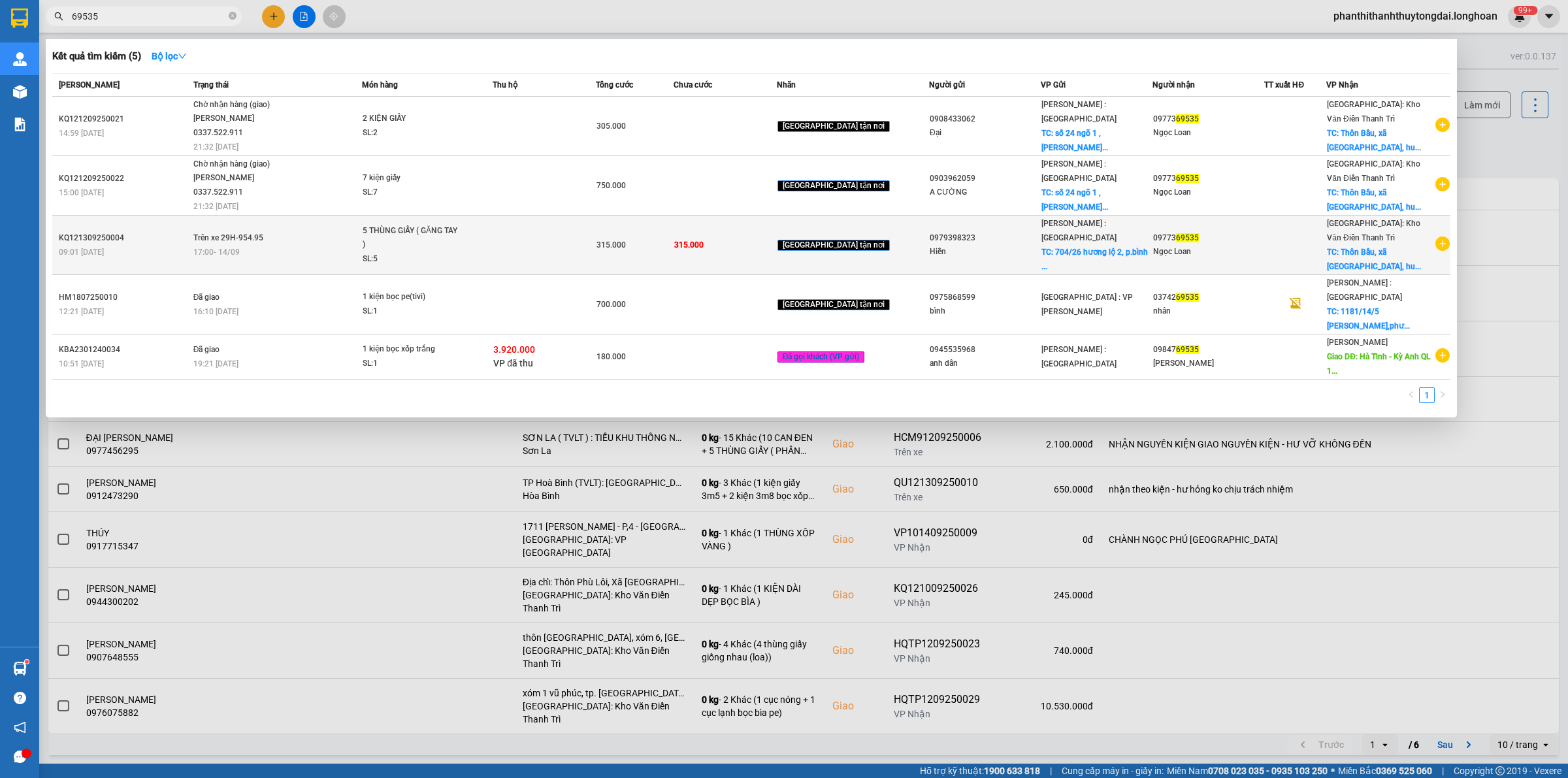
type input "69535"
click at [335, 250] on div "17:00 [DATE]" at bounding box center [277, 252] width 168 height 14
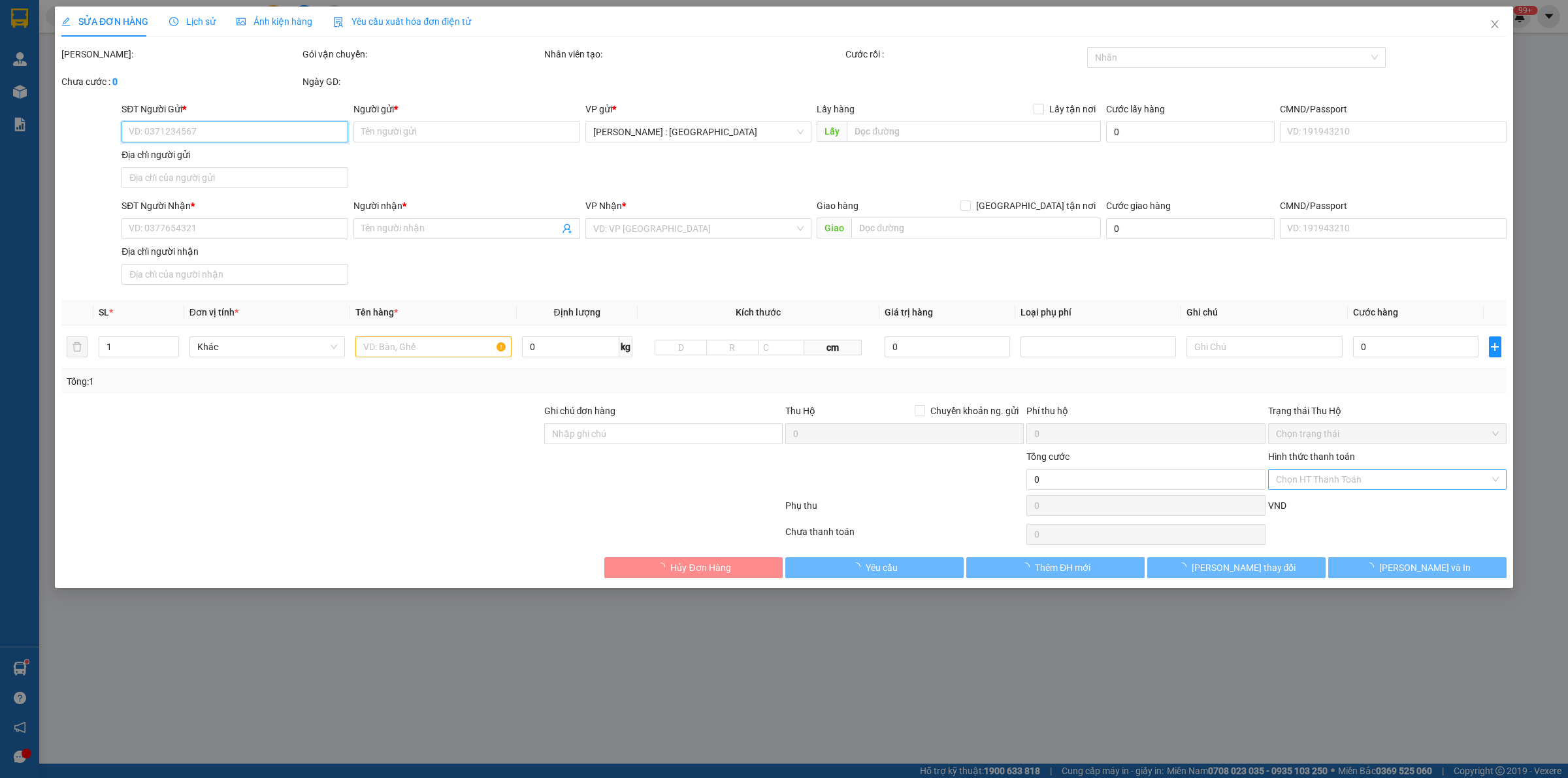
type input "0979398323"
type input "Hiền"
checkbox input "true"
type input "704/26 hương lộ 2, p.bình trị đông a, [GEOGRAPHIC_DATA]"
type input "0977369535"
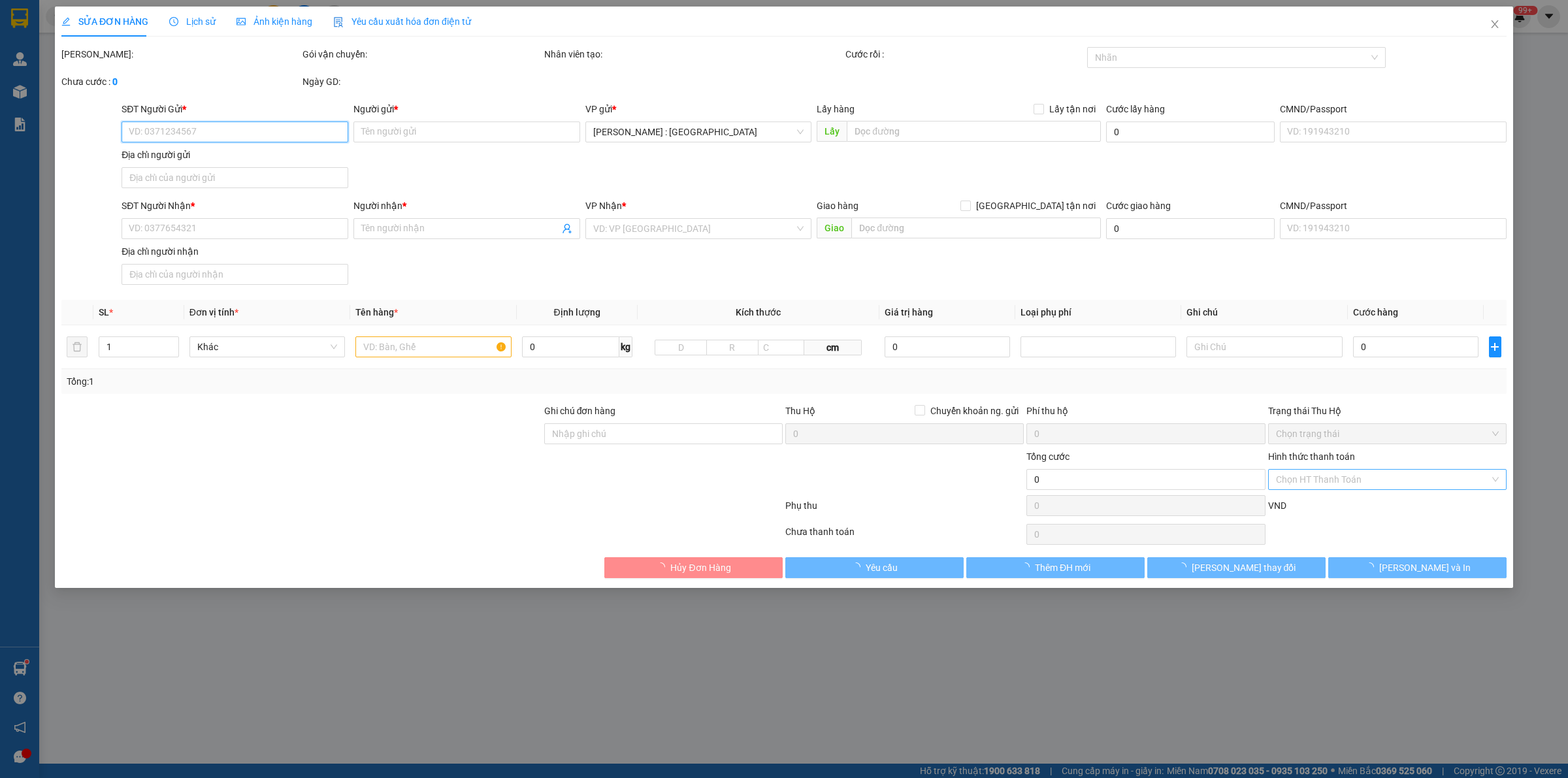
type input "Ngọc Loan"
checkbox input "true"
type input "[GEOGRAPHIC_DATA], xã [GEOGRAPHIC_DATA], huyện [GEOGRAPHIC_DATA], thành phố [GE…"
type input "315.000"
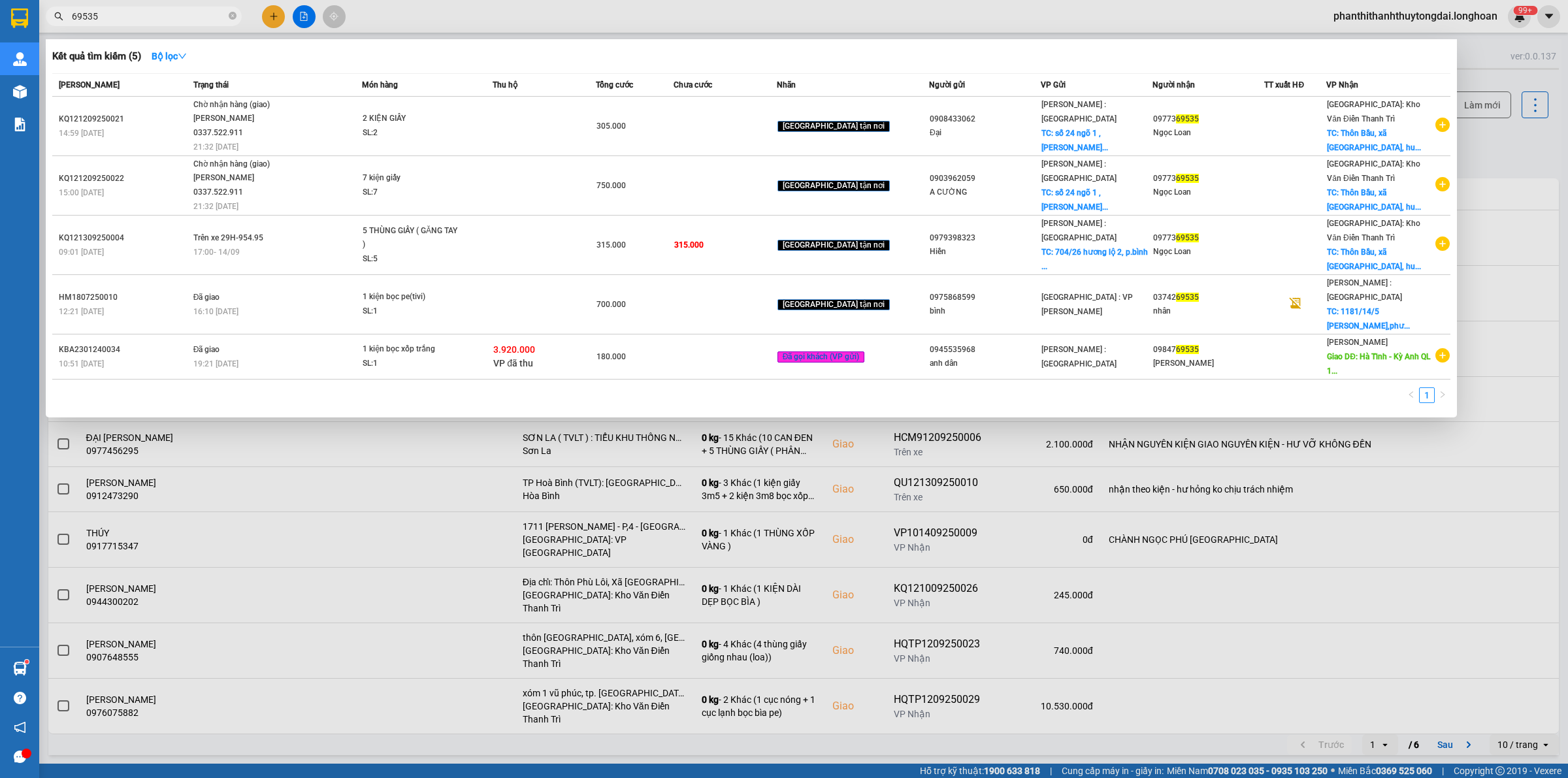
click at [127, 13] on input "69535" at bounding box center [149, 16] width 154 height 14
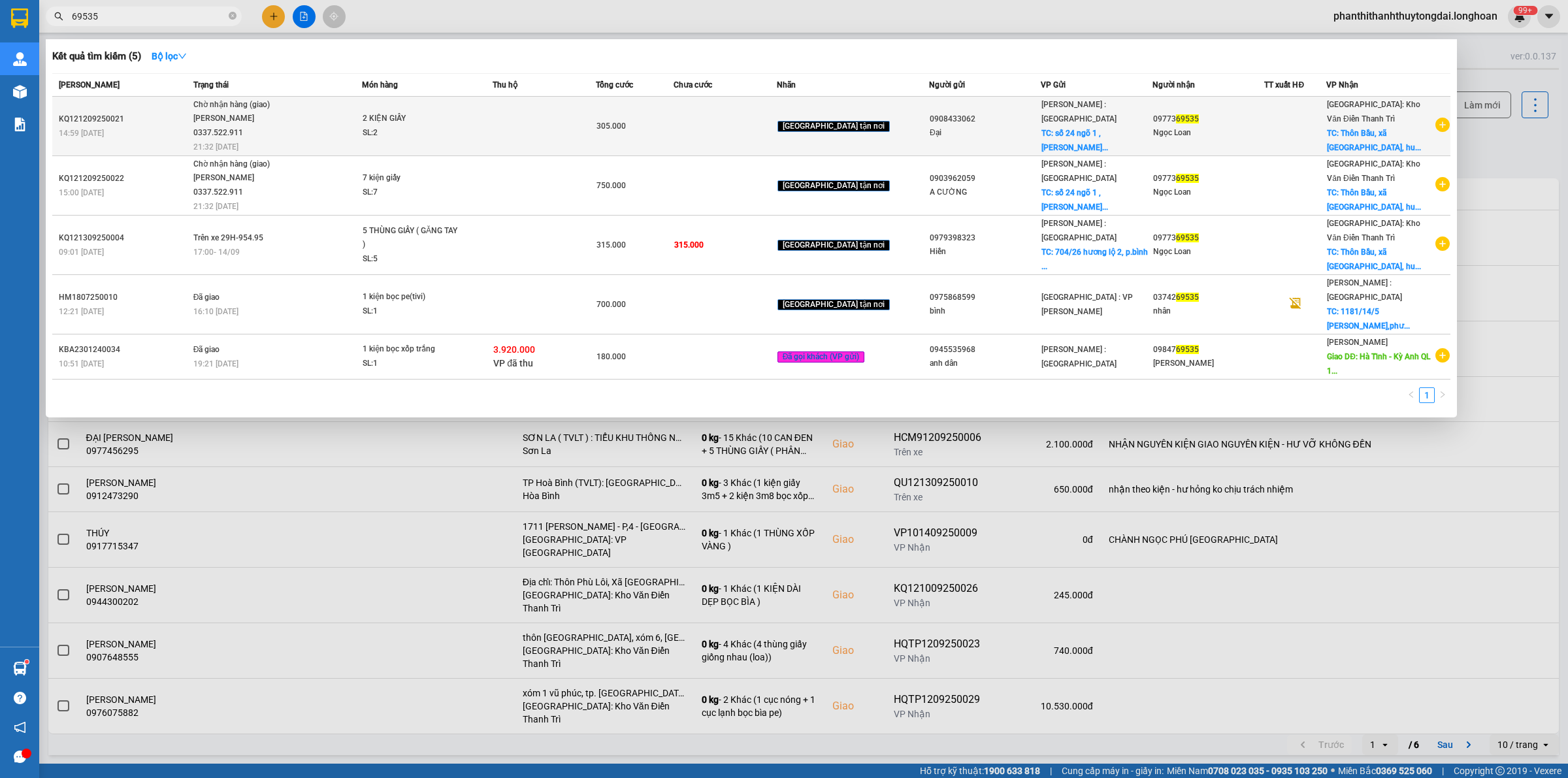
click at [279, 133] on div "[PERSON_NAME] 0337.522.911" at bounding box center [242, 126] width 98 height 28
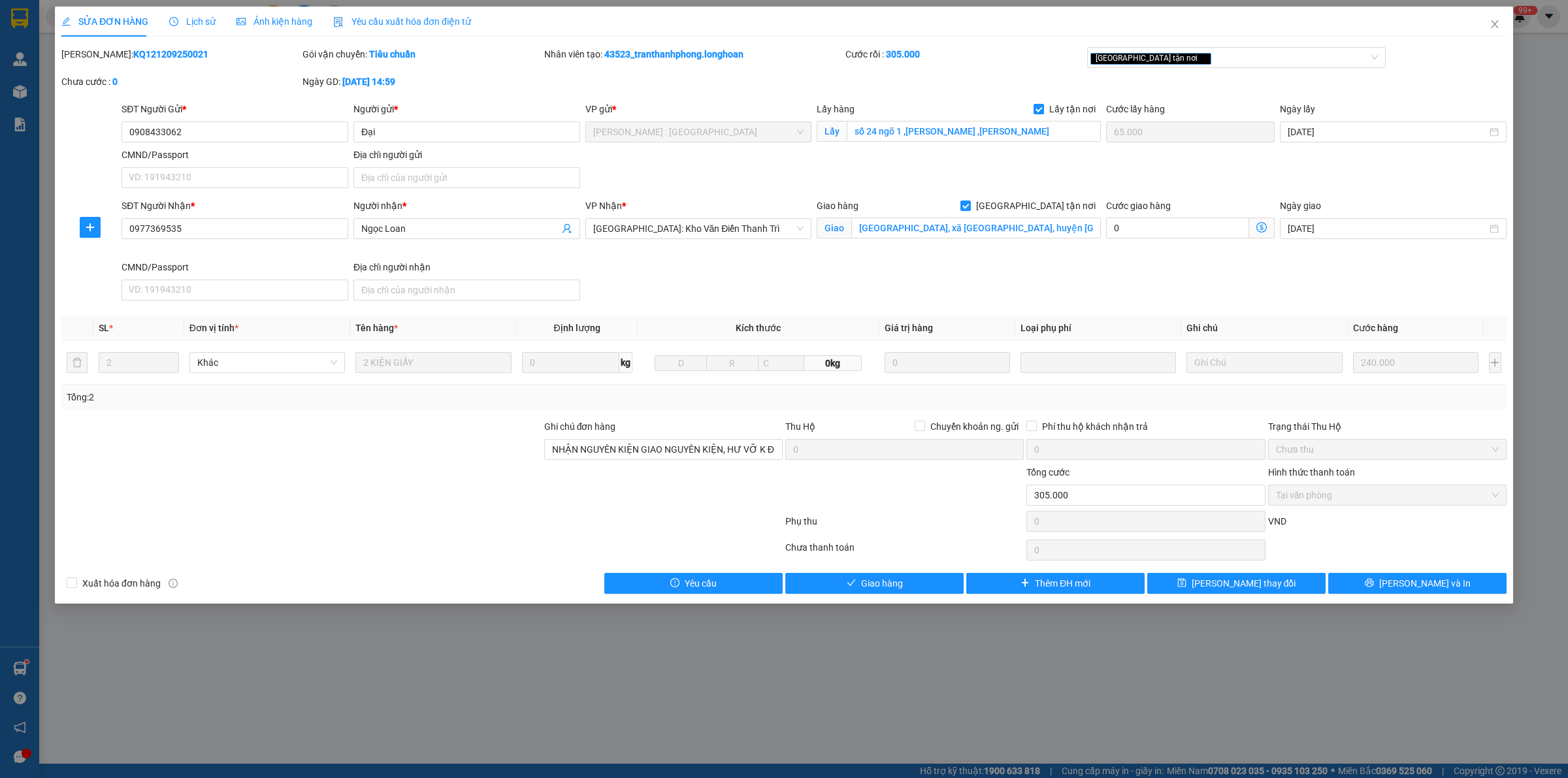
click at [197, 18] on span "Lịch sử" at bounding box center [192, 21] width 46 height 11
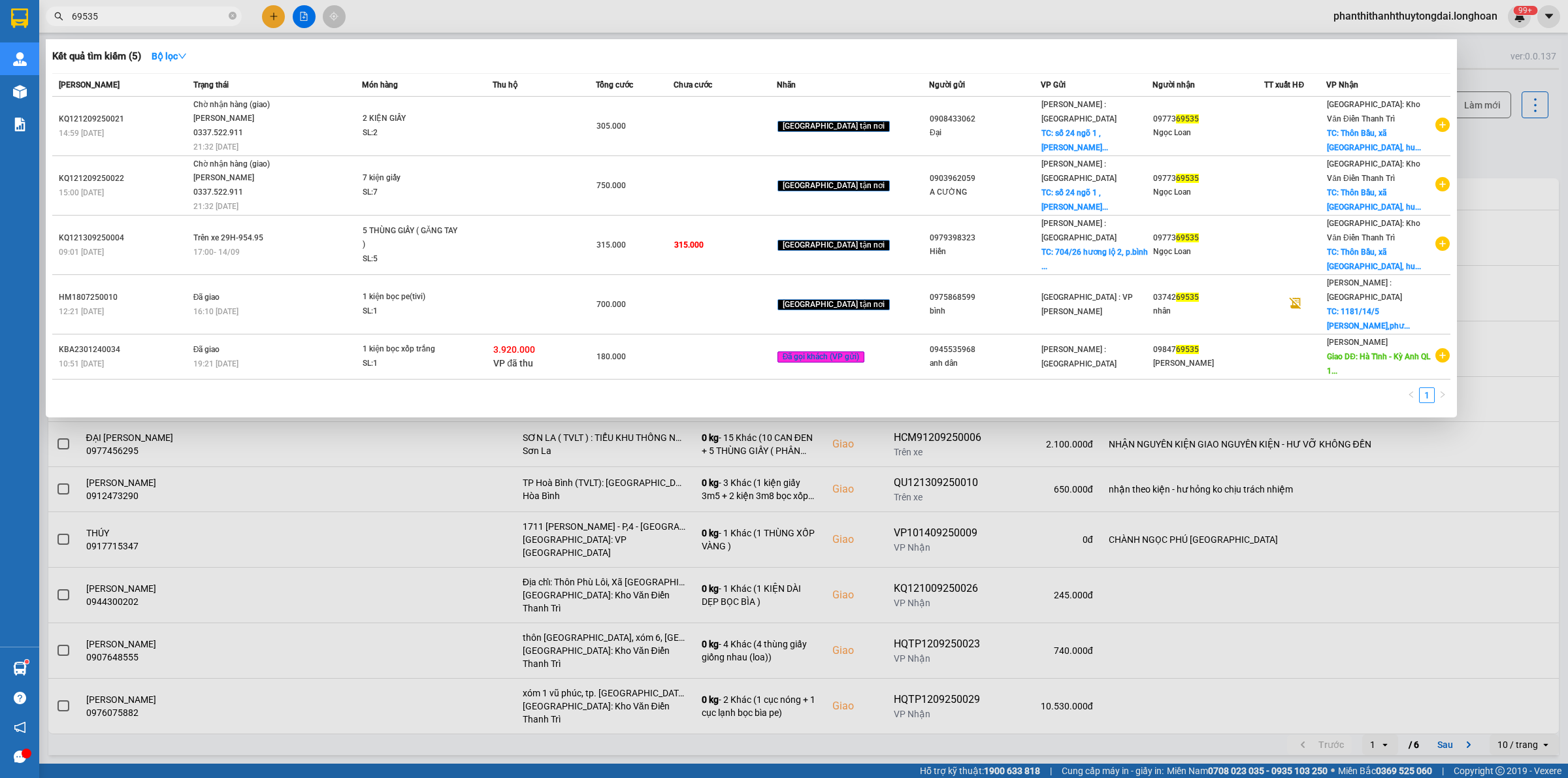
click at [154, 17] on input "69535" at bounding box center [149, 16] width 154 height 14
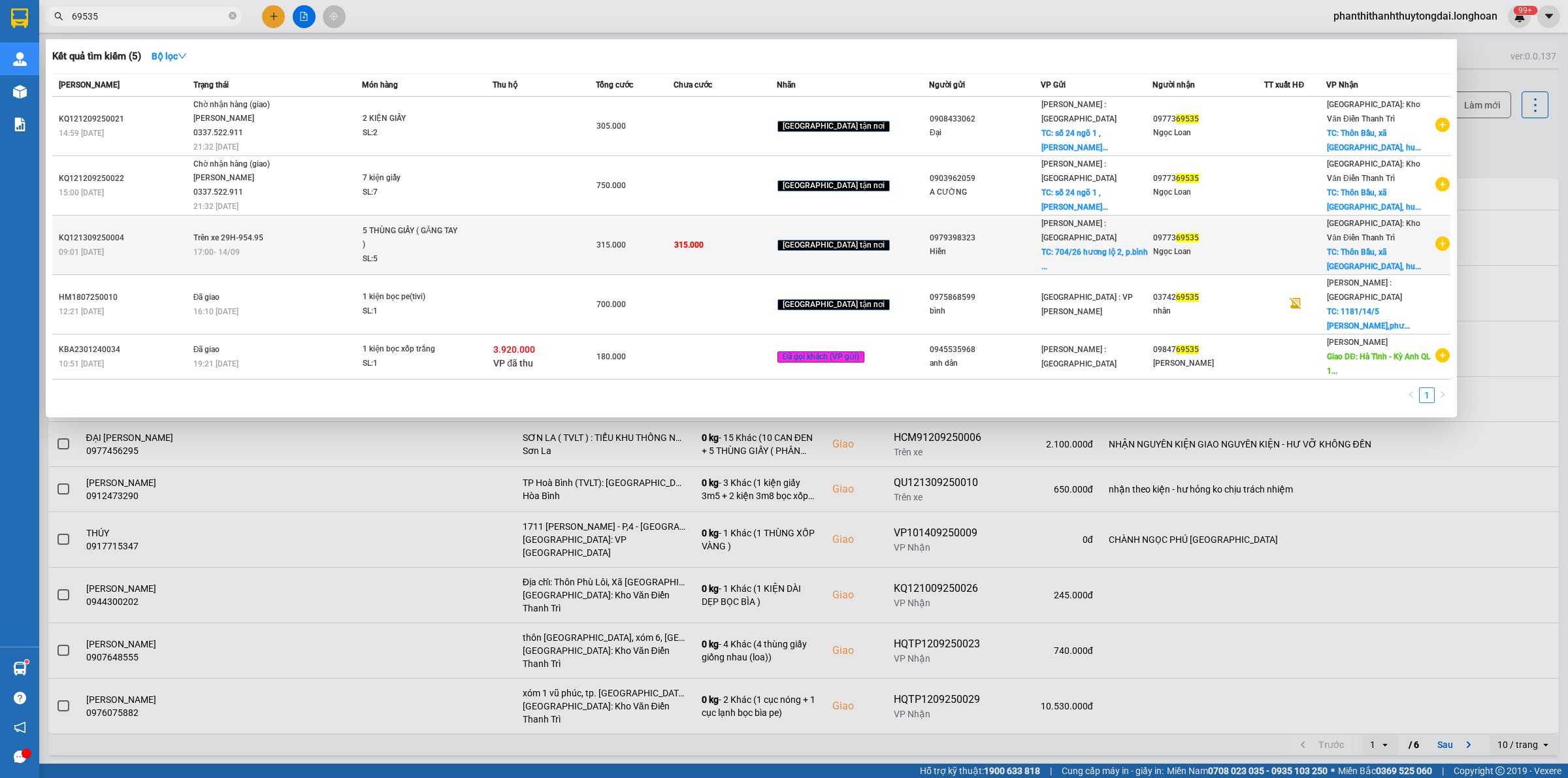
click at [325, 249] on div "17:00 [DATE]" at bounding box center [277, 252] width 168 height 14
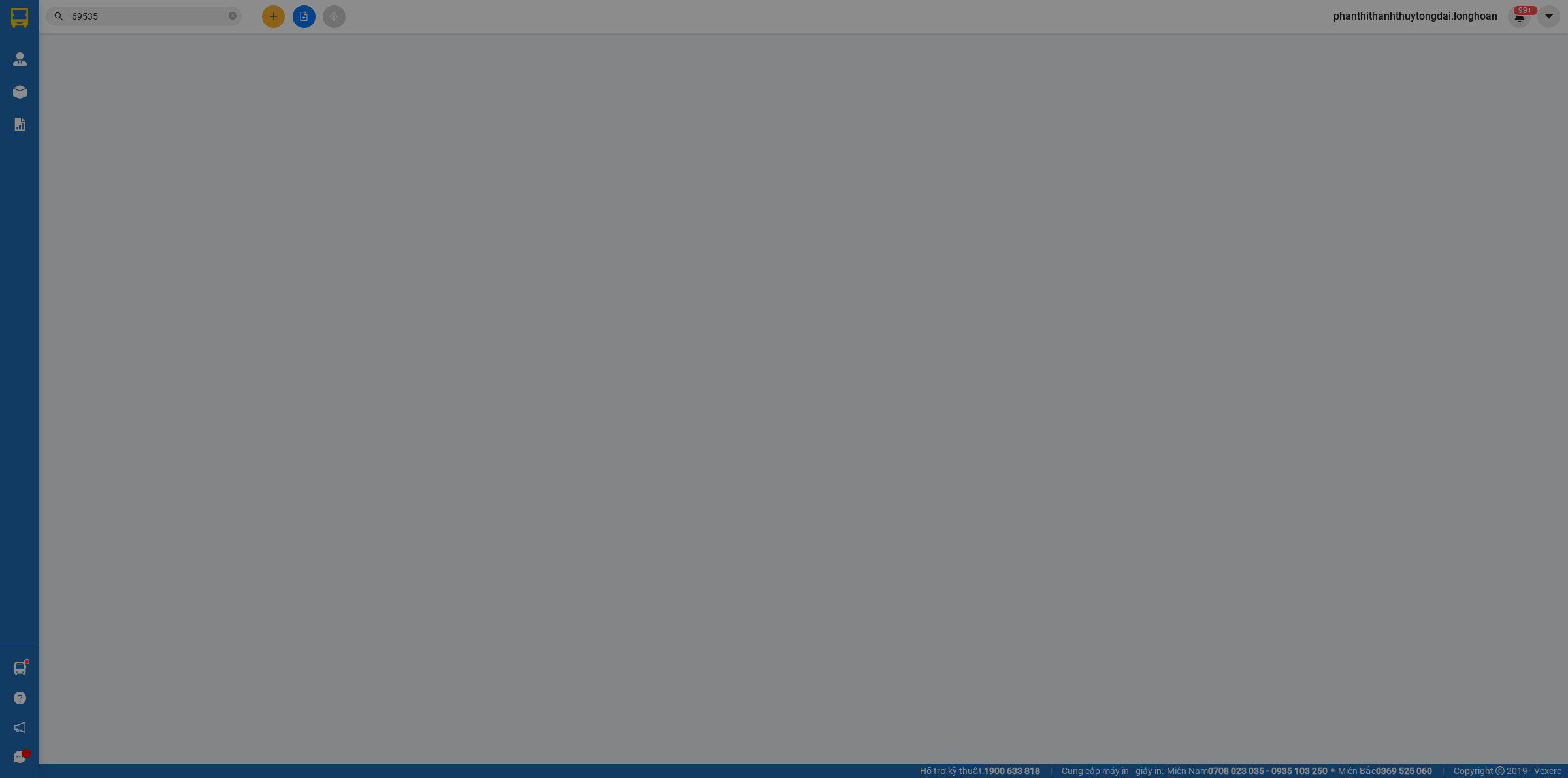
type input "0979398323"
type input "Hiền"
checkbox input "true"
type input "704/26 hương lộ 2, p.bình trị đông a, [GEOGRAPHIC_DATA]"
type input "0977369535"
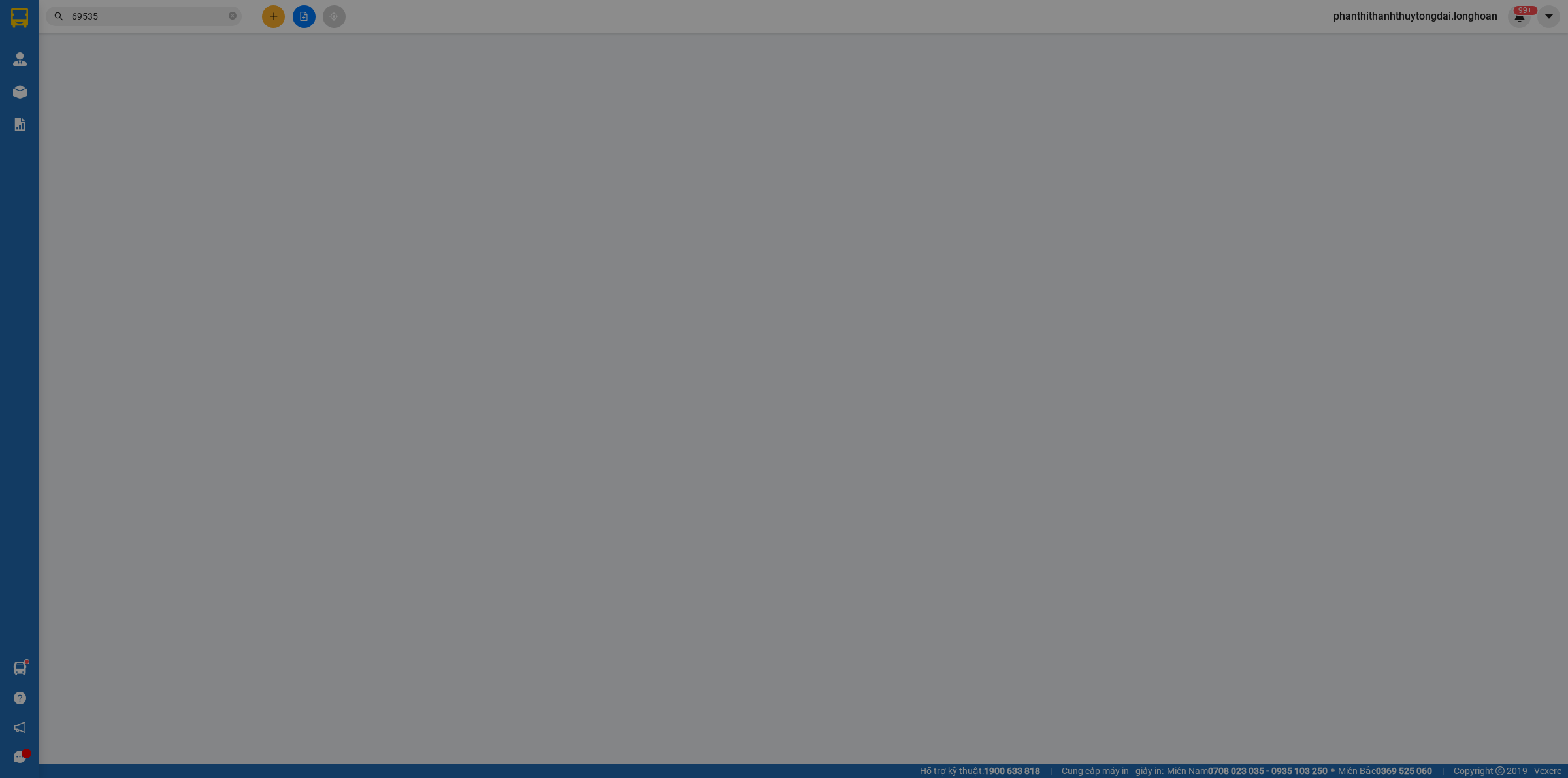
type input "Ngọc Loan"
checkbox input "true"
type input "[GEOGRAPHIC_DATA], xã [GEOGRAPHIC_DATA], huyện [GEOGRAPHIC_DATA], thành phố [GE…"
type input "315.000"
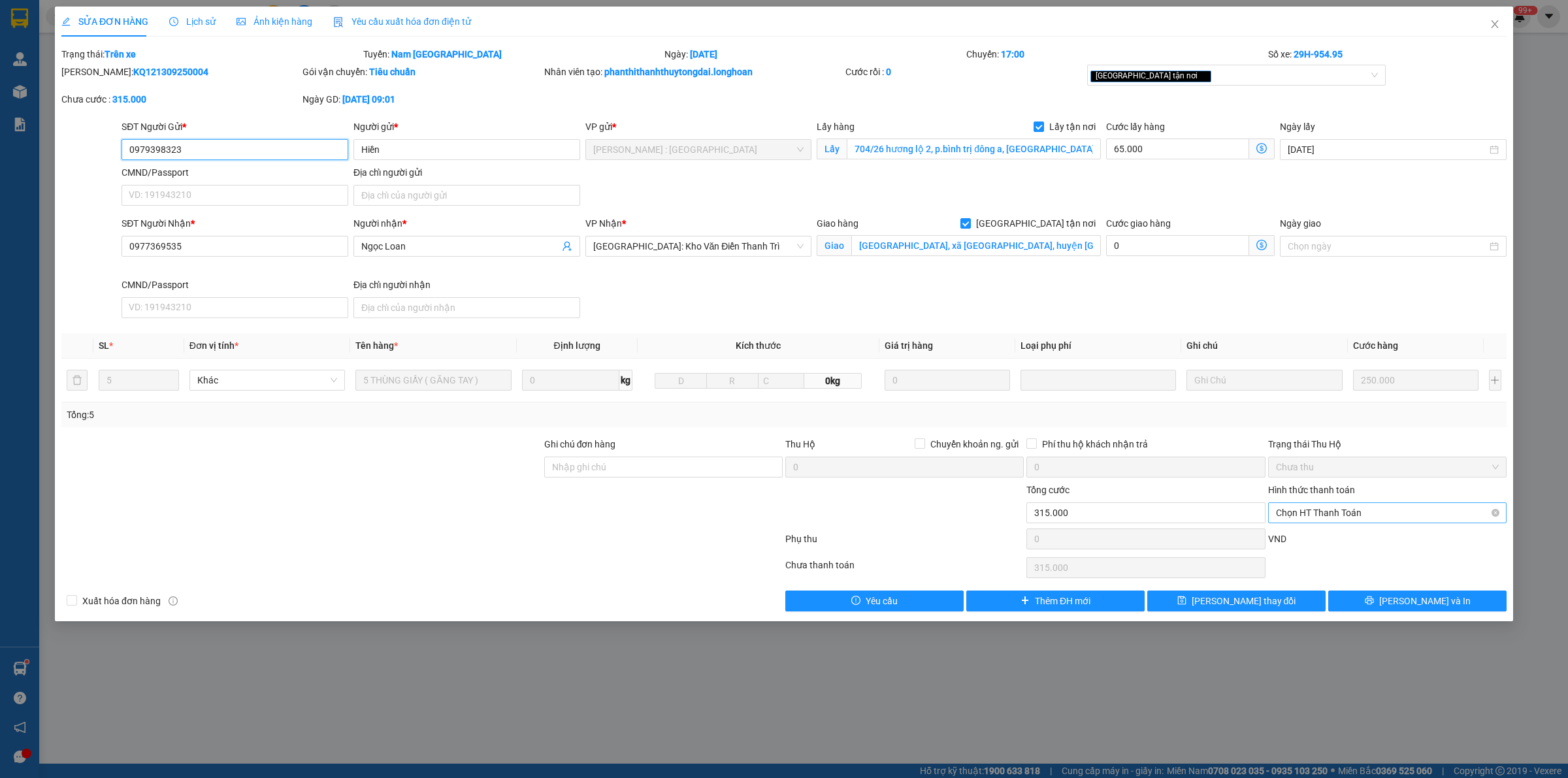
click at [1373, 513] on span "Chọn HT Thanh Toán" at bounding box center [1387, 513] width 222 height 20
click at [1365, 546] on div "Tại văn phòng" at bounding box center [1387, 540] width 222 height 14
type input "0"
click at [1217, 605] on button "[PERSON_NAME] thay đổi" at bounding box center [1236, 600] width 178 height 21
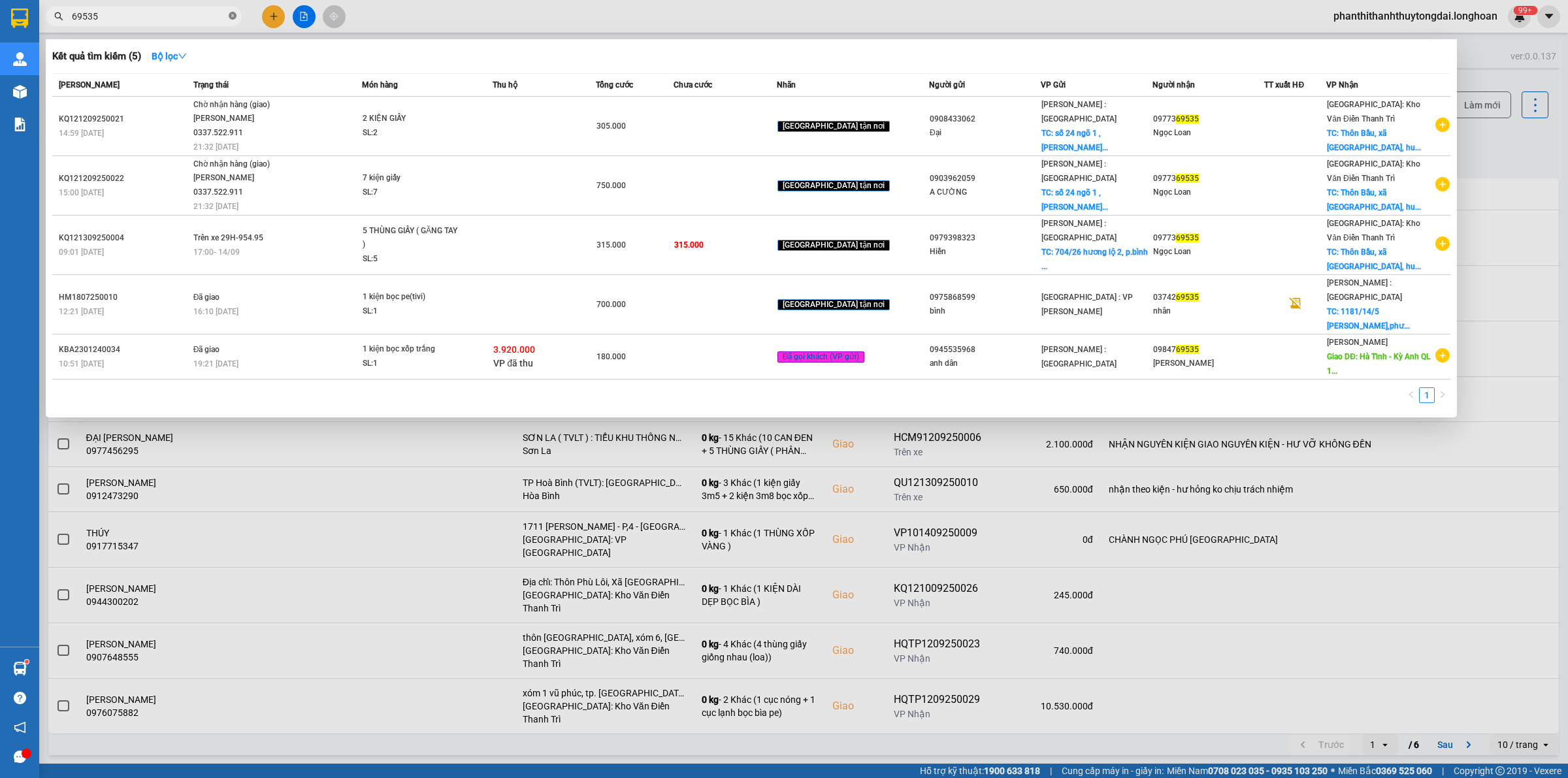
click at [232, 18] on icon "close-circle" at bounding box center [232, 16] width 8 height 8
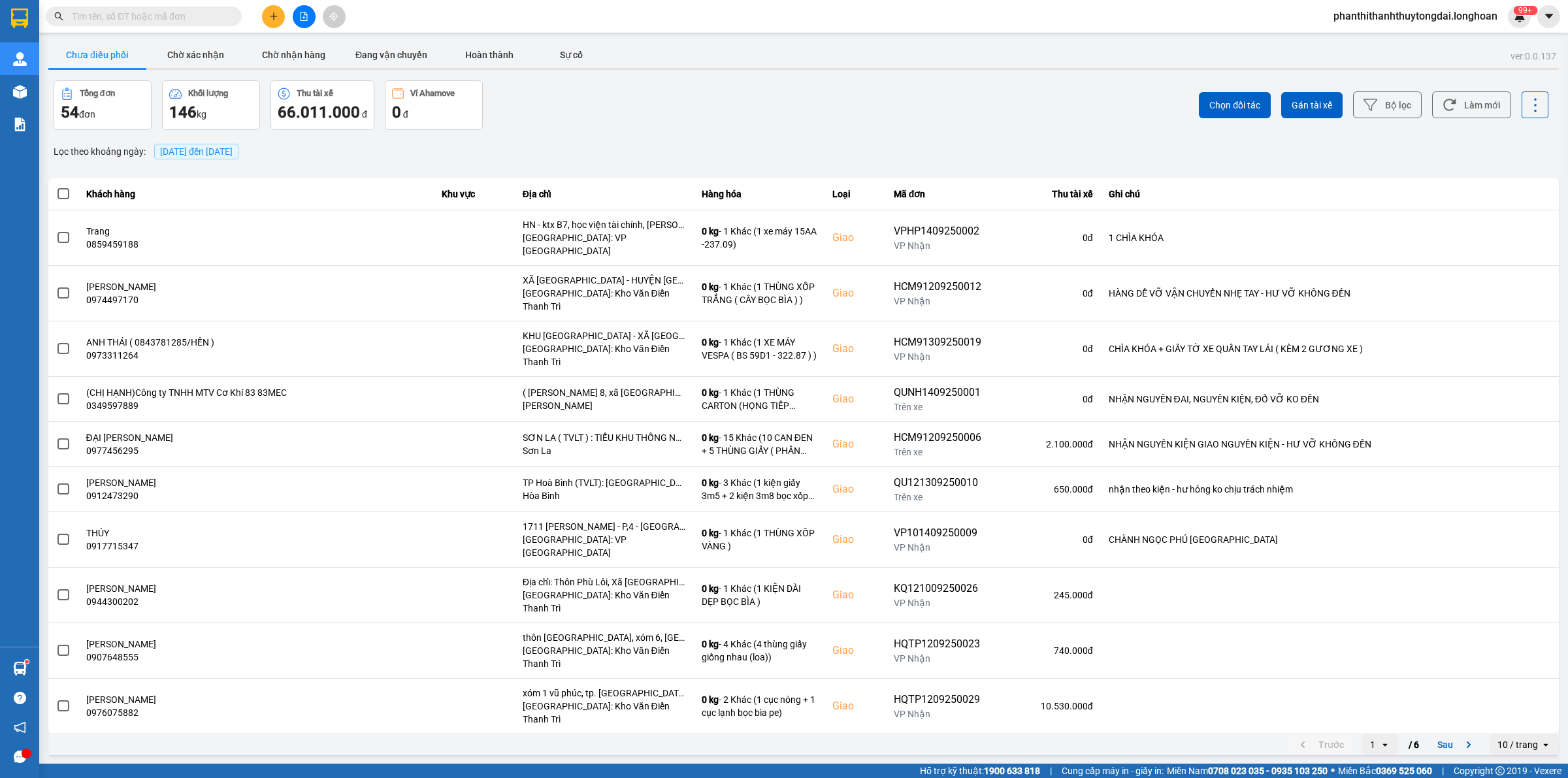
click at [171, 18] on input "text" at bounding box center [149, 16] width 154 height 14
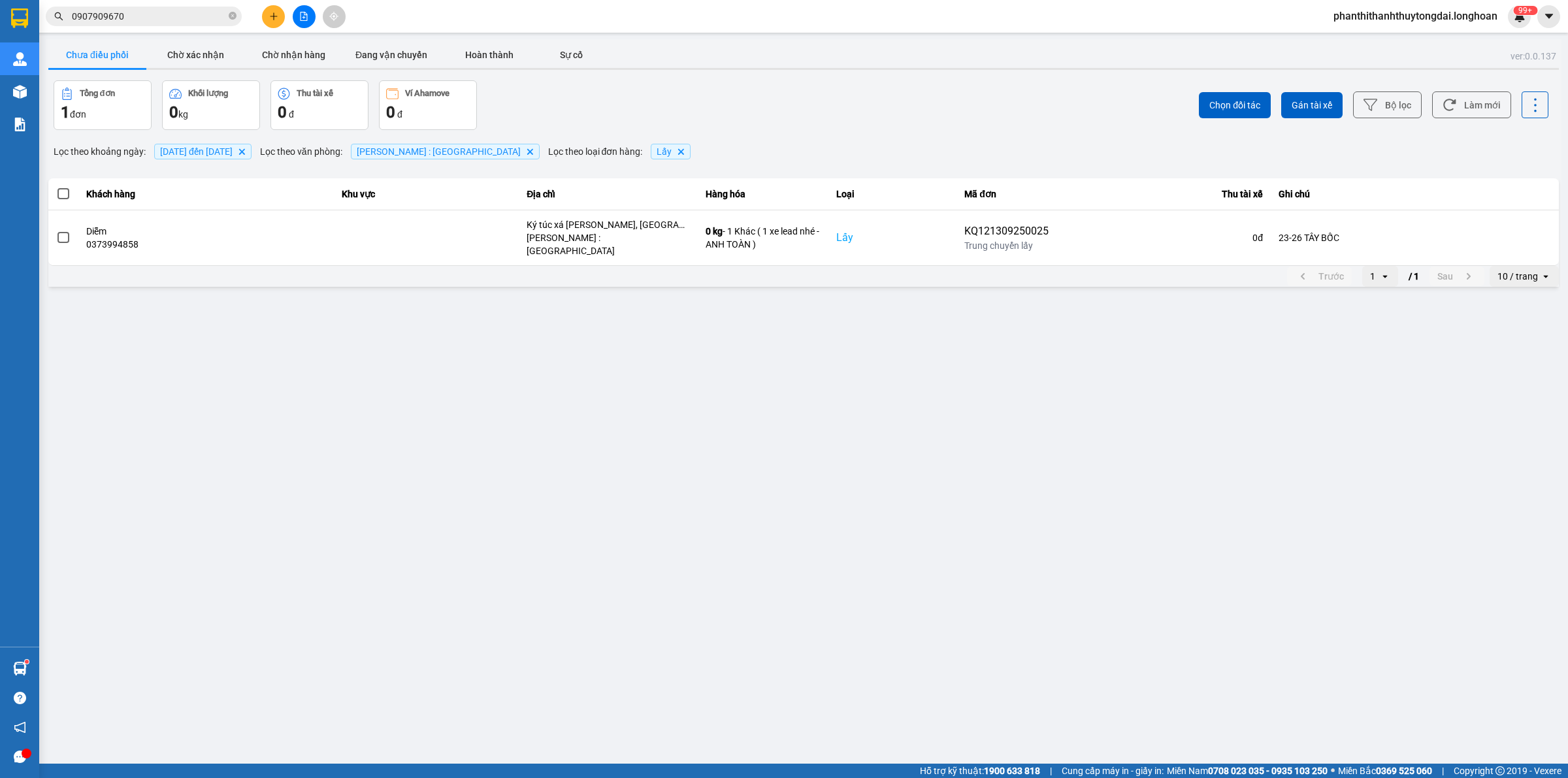
click at [269, 12] on icon "plus" at bounding box center [274, 16] width 9 height 9
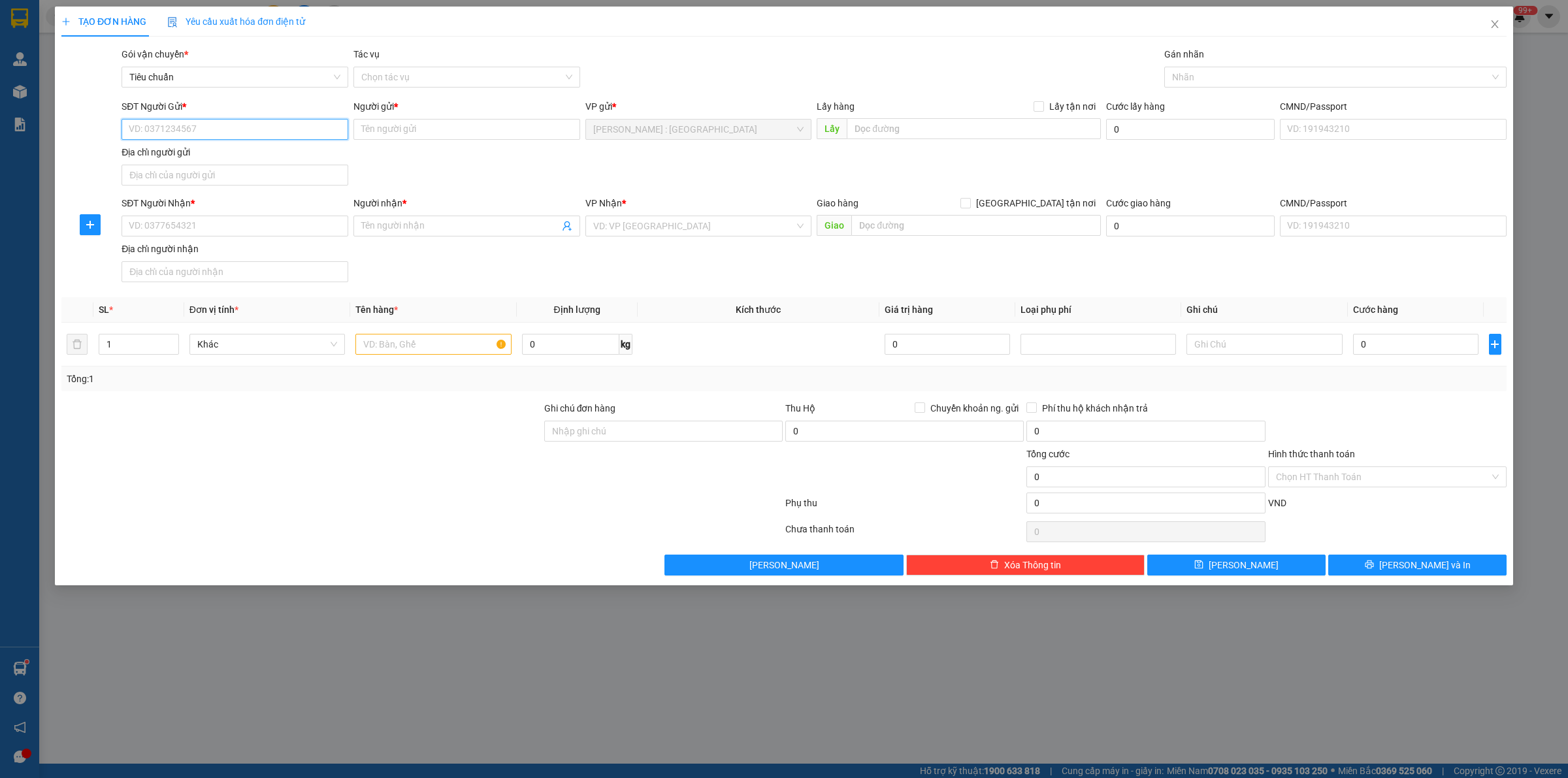
click at [266, 122] on input "SĐT Người Gửi *" at bounding box center [235, 129] width 227 height 21
paste input "0908711438"
type input "0908711438"
click at [279, 227] on input "SĐT Người Nhận *" at bounding box center [235, 225] width 227 height 21
paste input "0934770539"
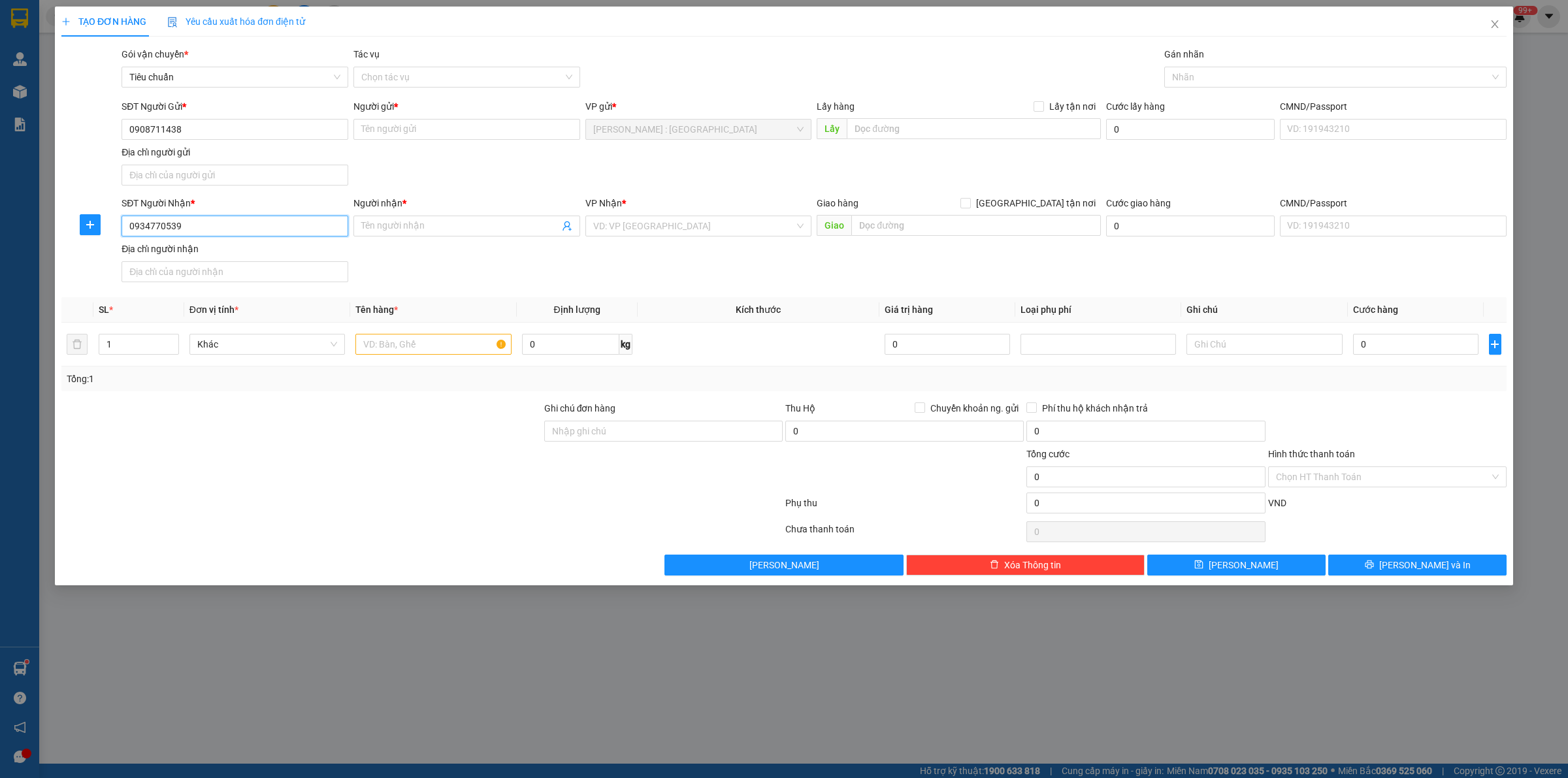
type input "0934770539"
click at [459, 127] on input "Người gửi *" at bounding box center [466, 129] width 227 height 21
paste input "Duẩn"
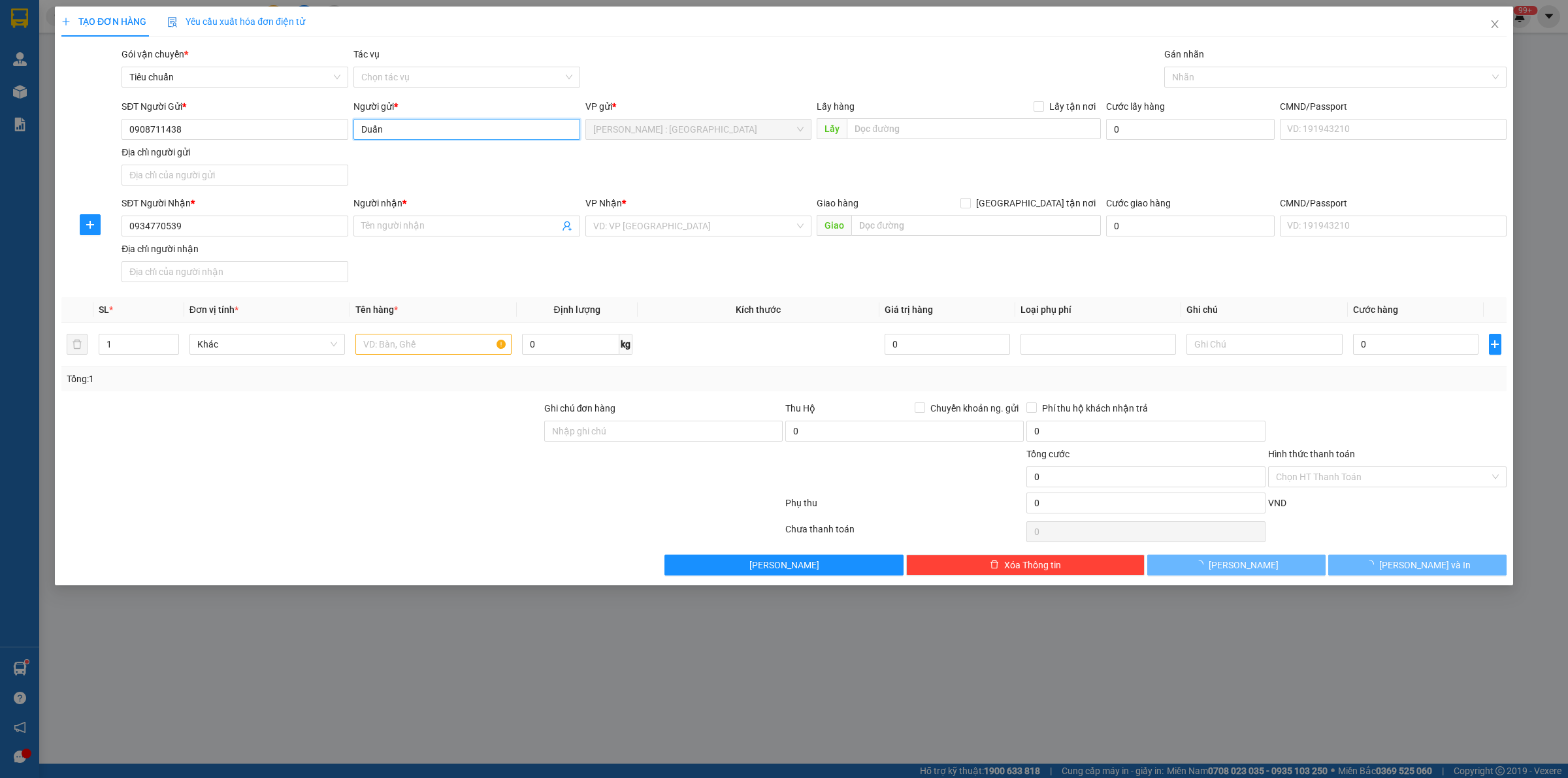
type input "Duẩn"
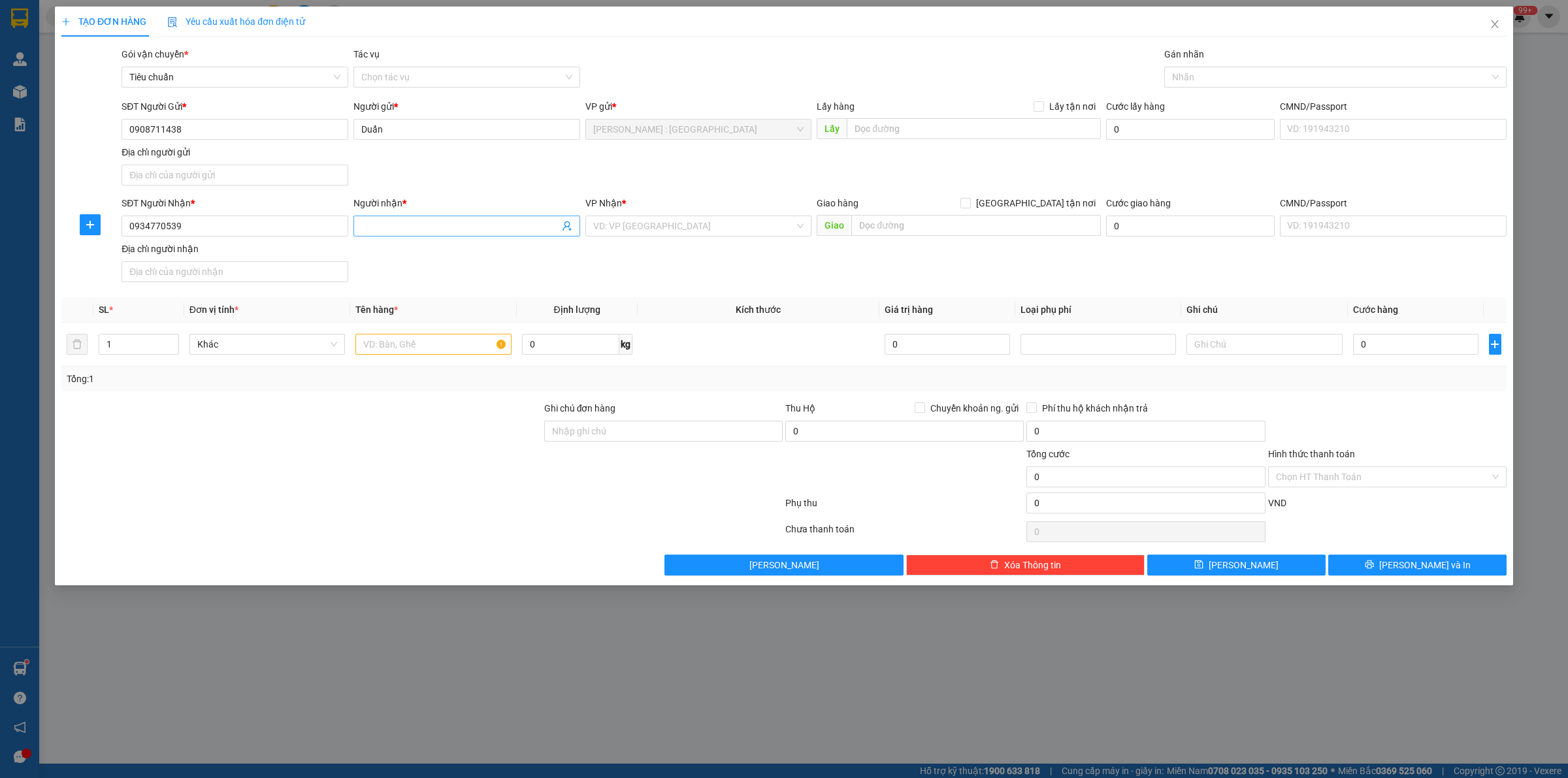
click at [458, 230] on input "Người nhận *" at bounding box center [460, 226] width 198 height 14
paste input "Vinh"
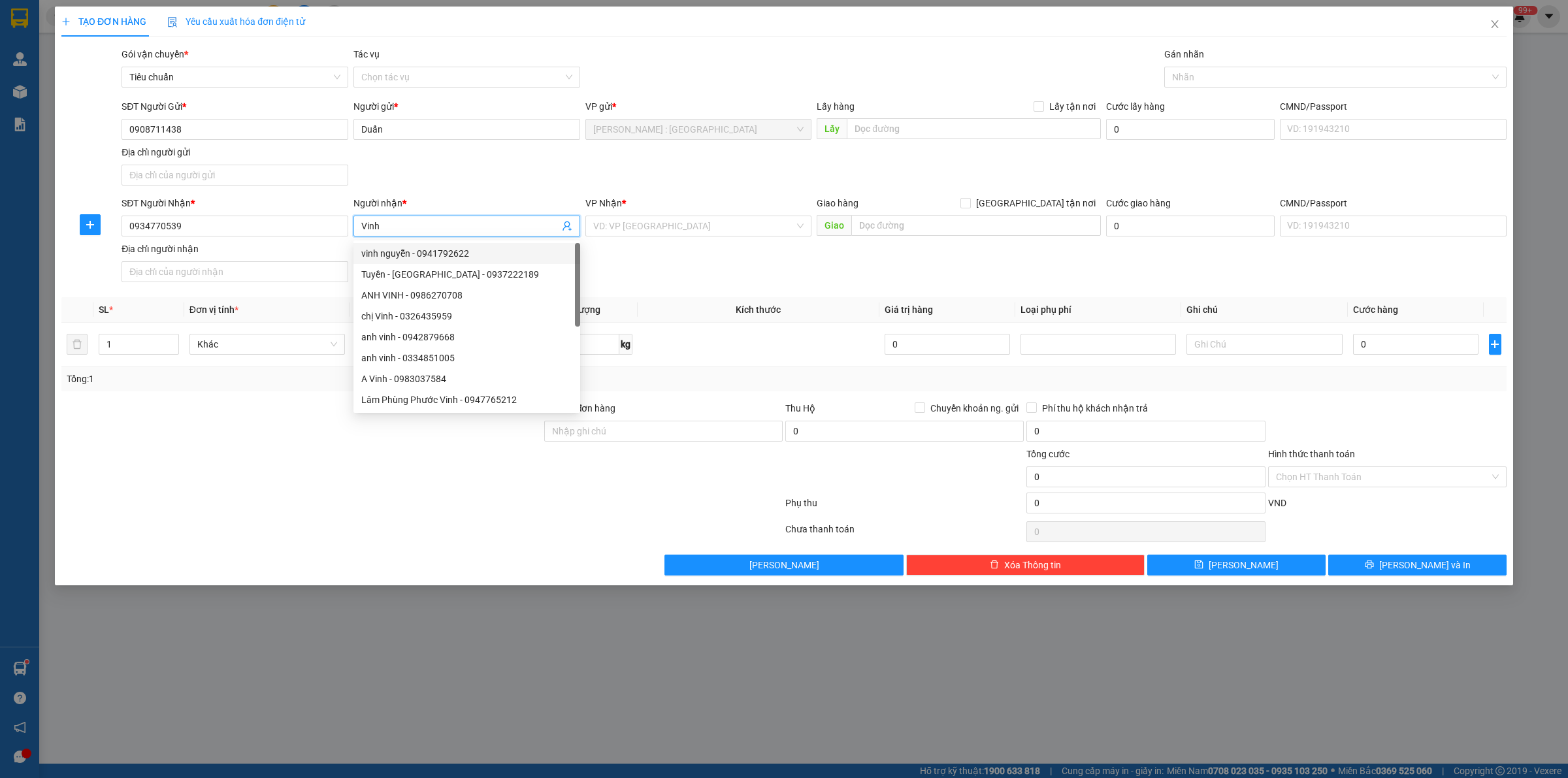
type input "Vinh"
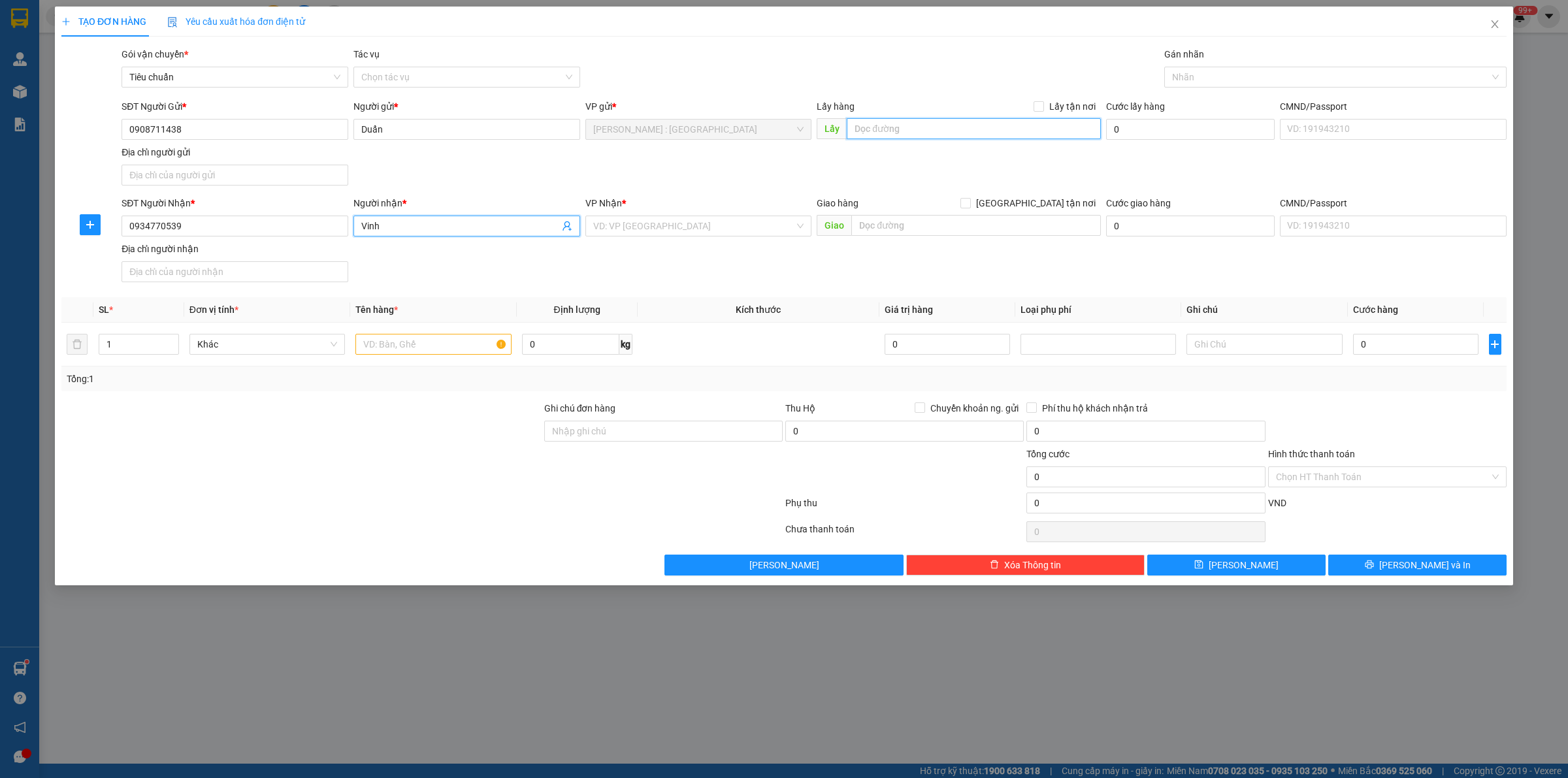
click at [902, 125] on input "text" at bounding box center [974, 128] width 254 height 21
paste input "Đón : [STREET_ADDRESS][PERSON_NAME] Hòa [GEOGRAPHIC_DATA]"
type input "Đón : [STREET_ADDRESS][PERSON_NAME] Hòa [GEOGRAPHIC_DATA]"
click at [1039, 103] on input "Lấy tận nơi" at bounding box center [1038, 105] width 9 height 9
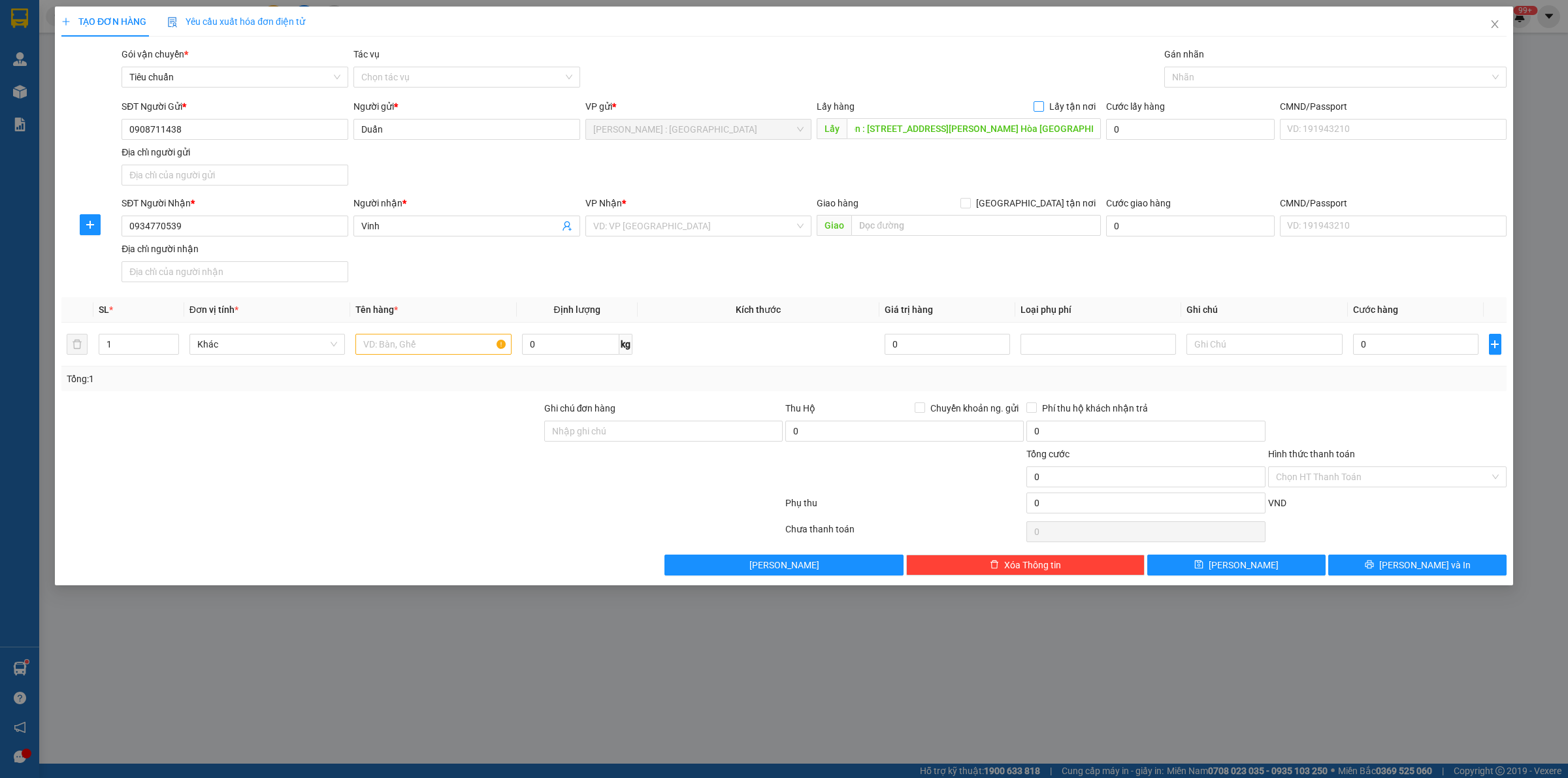
checkbox input "true"
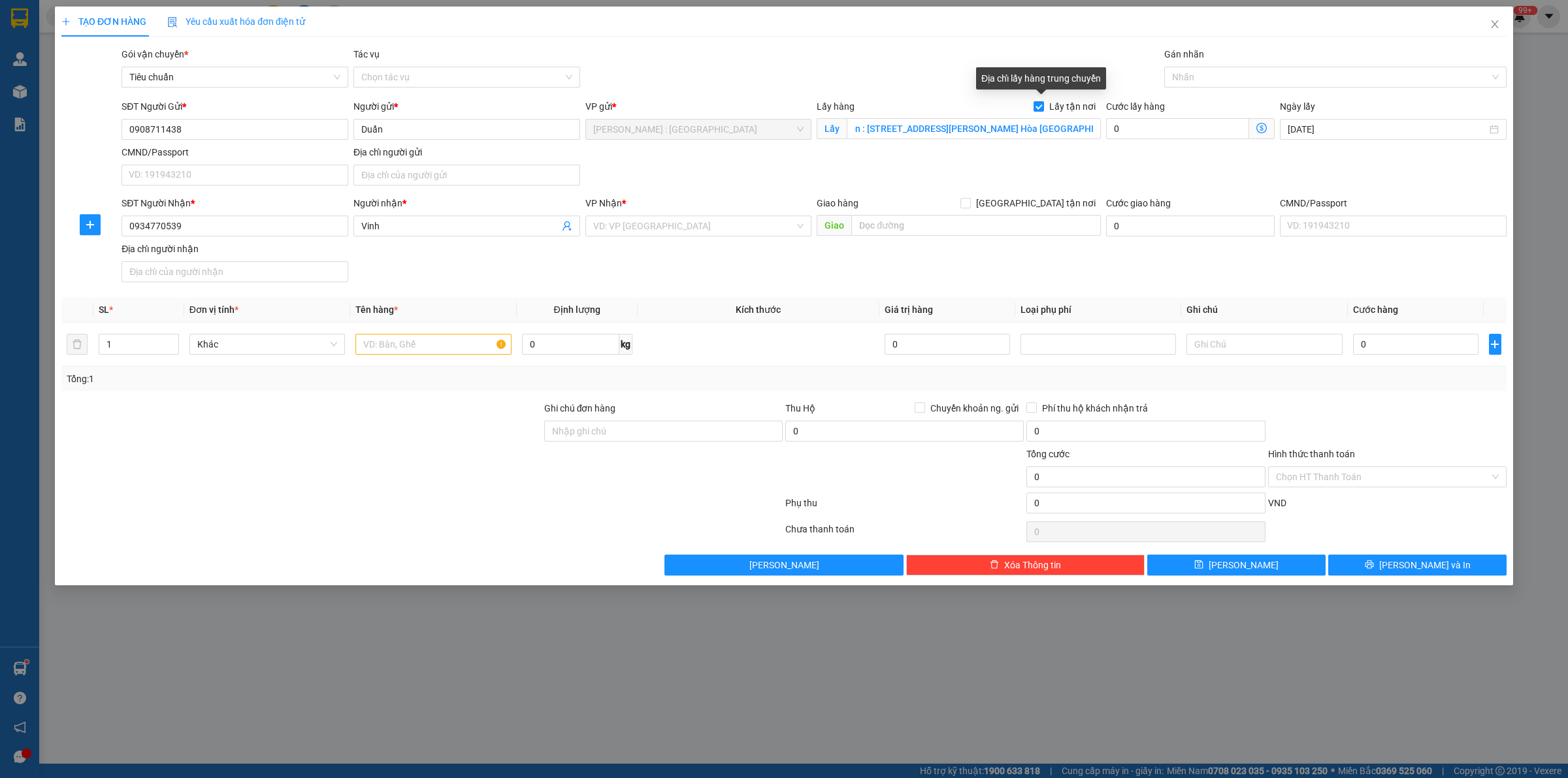
scroll to position [0, 0]
click at [925, 232] on input "text" at bounding box center [976, 225] width 249 height 21
paste input "Trả : ngã 3 lai nghi khối 7b , Điện Bàn , Quảng Nam"
type input "Trả : ngã 3 lai nghi khối 7b , Điện Bàn , Quảng Nam"
click at [970, 202] on input "[GEOGRAPHIC_DATA] tận nơi" at bounding box center [965, 202] width 9 height 9
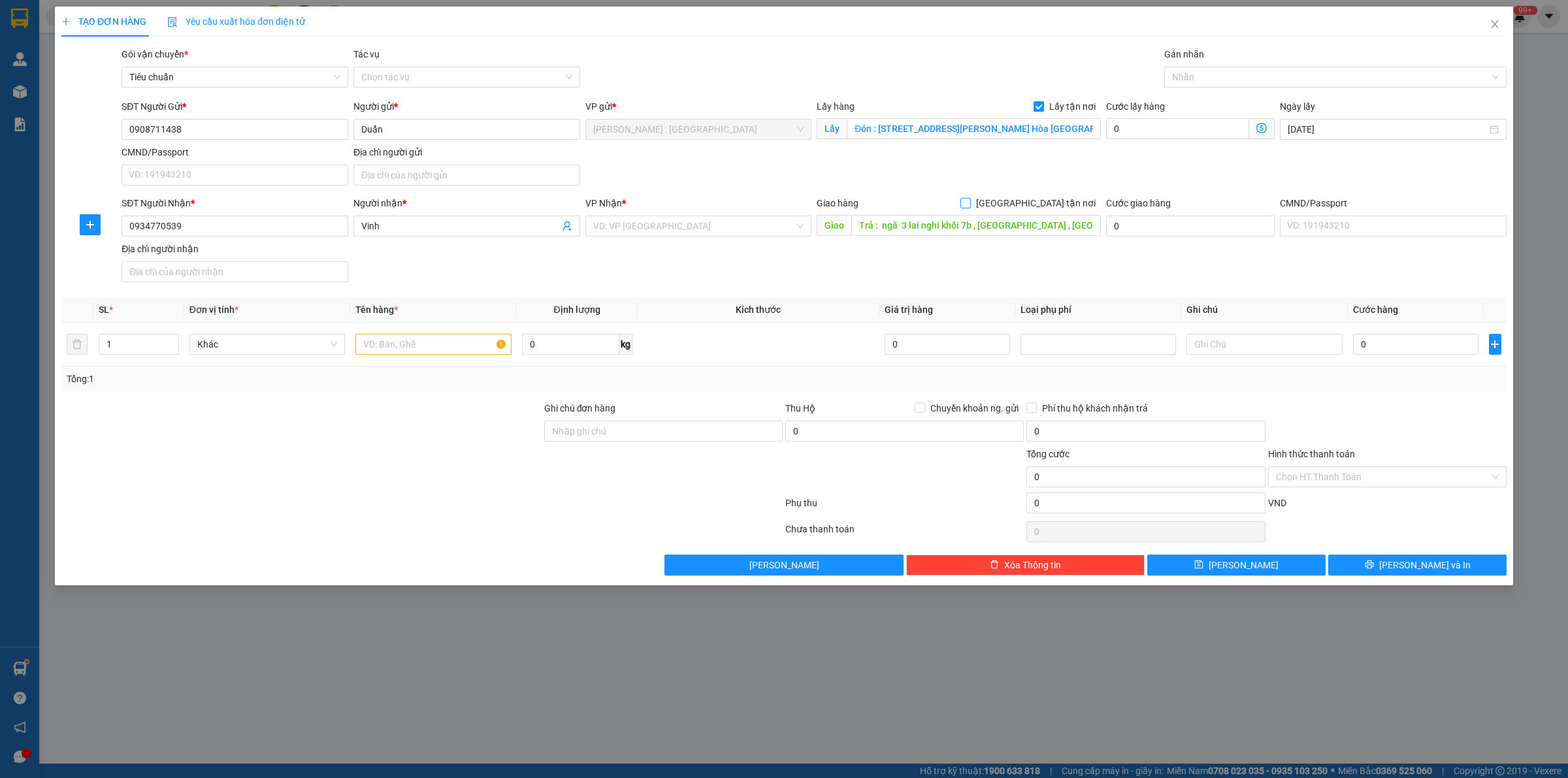
checkbox input "true"
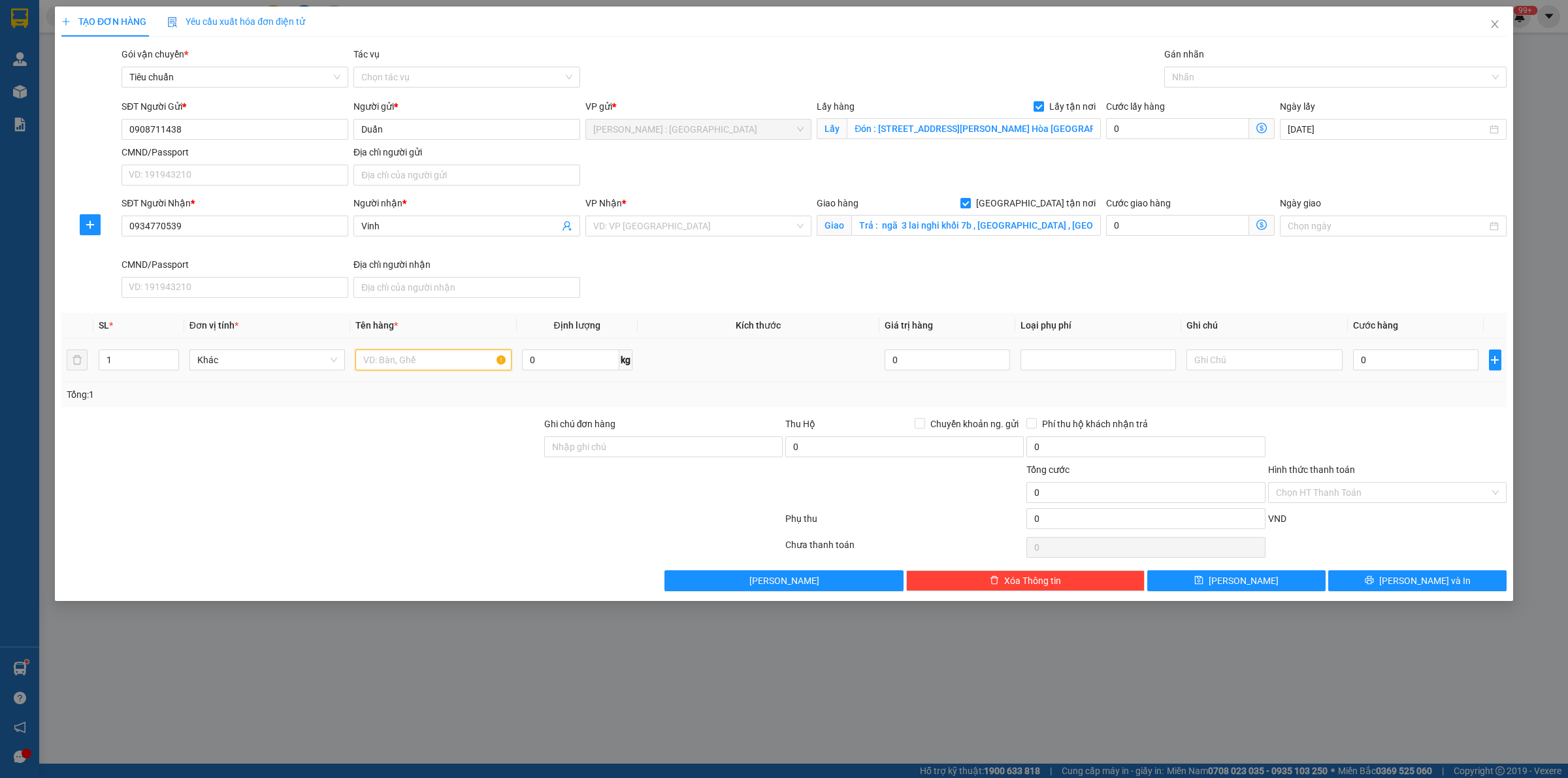
click at [392, 366] on input "text" at bounding box center [433, 360] width 156 height 21
click at [1204, 82] on div at bounding box center [1328, 77] width 323 height 16
type input "1 KIỆN MÁY ANH XUÂN"
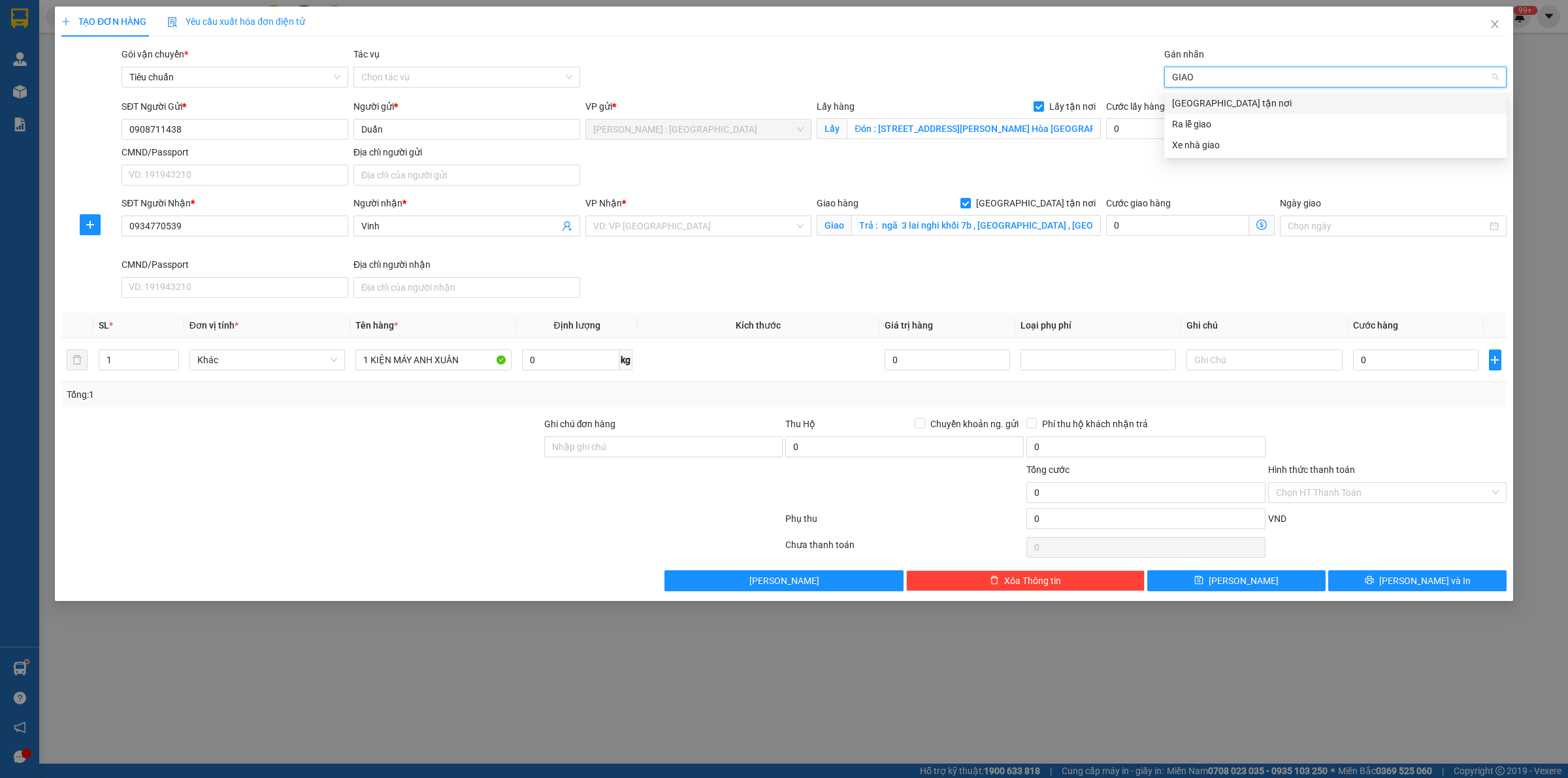
type input "GIAO"
click at [1236, 98] on div "[GEOGRAPHIC_DATA] tận nơi" at bounding box center [1336, 103] width 327 height 14
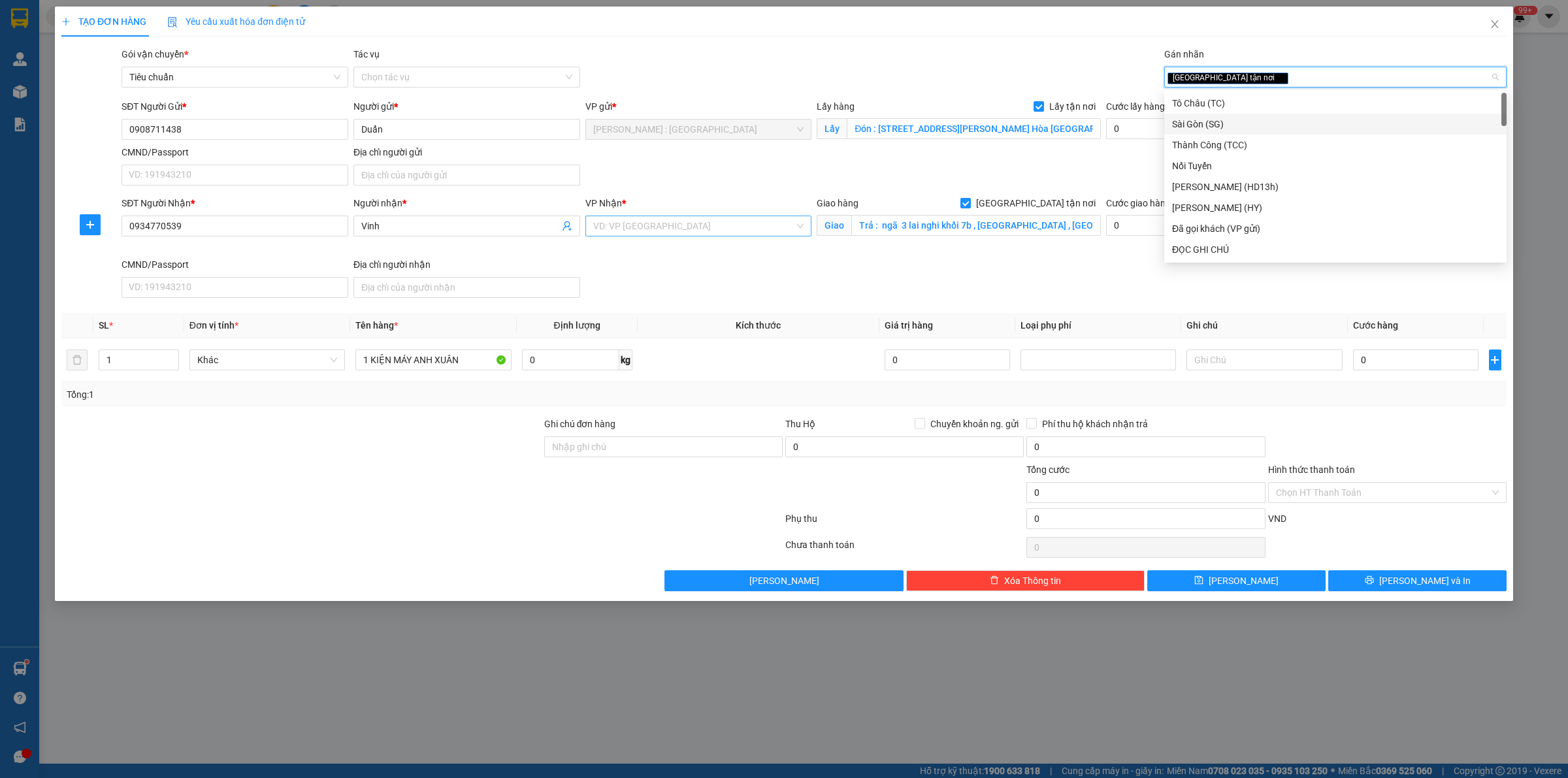
click at [762, 233] on input "search" at bounding box center [694, 226] width 202 height 20
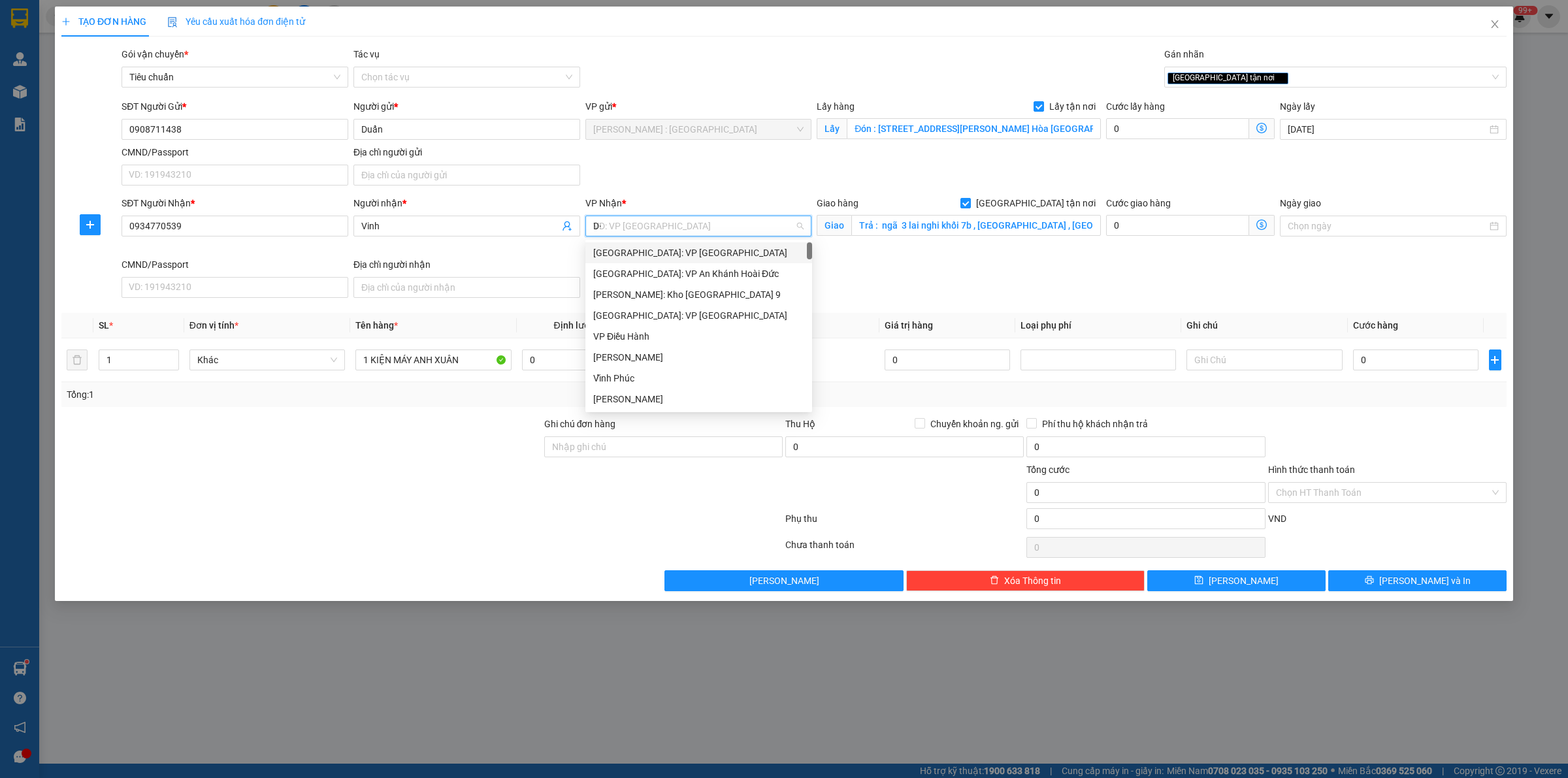
type input "D"
type input "ĐÀ"
click at [760, 271] on div "[GEOGRAPHIC_DATA] : VP [PERSON_NAME]" at bounding box center [714, 274] width 240 height 14
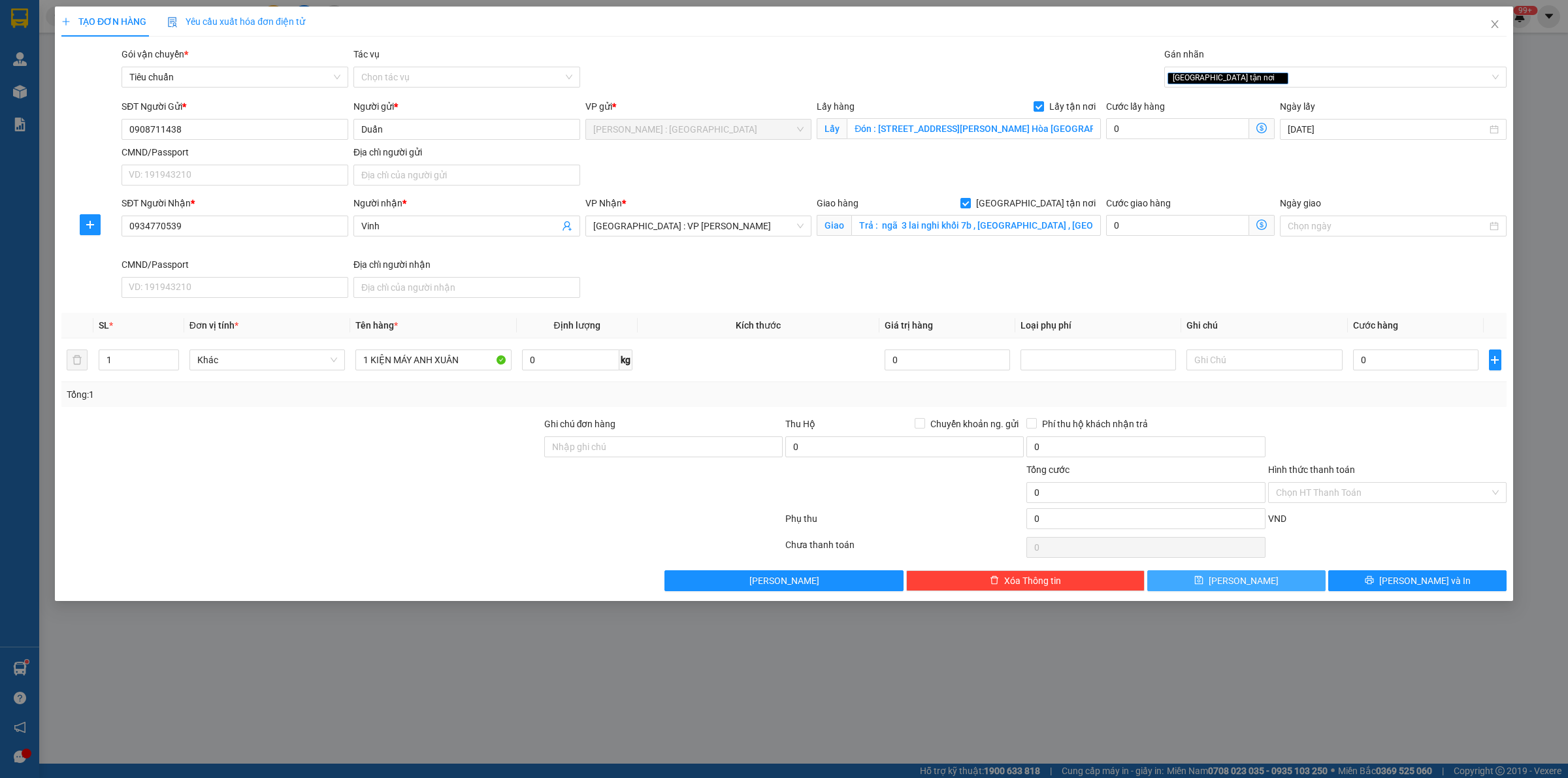
click at [1274, 588] on button "[PERSON_NAME]" at bounding box center [1236, 580] width 178 height 21
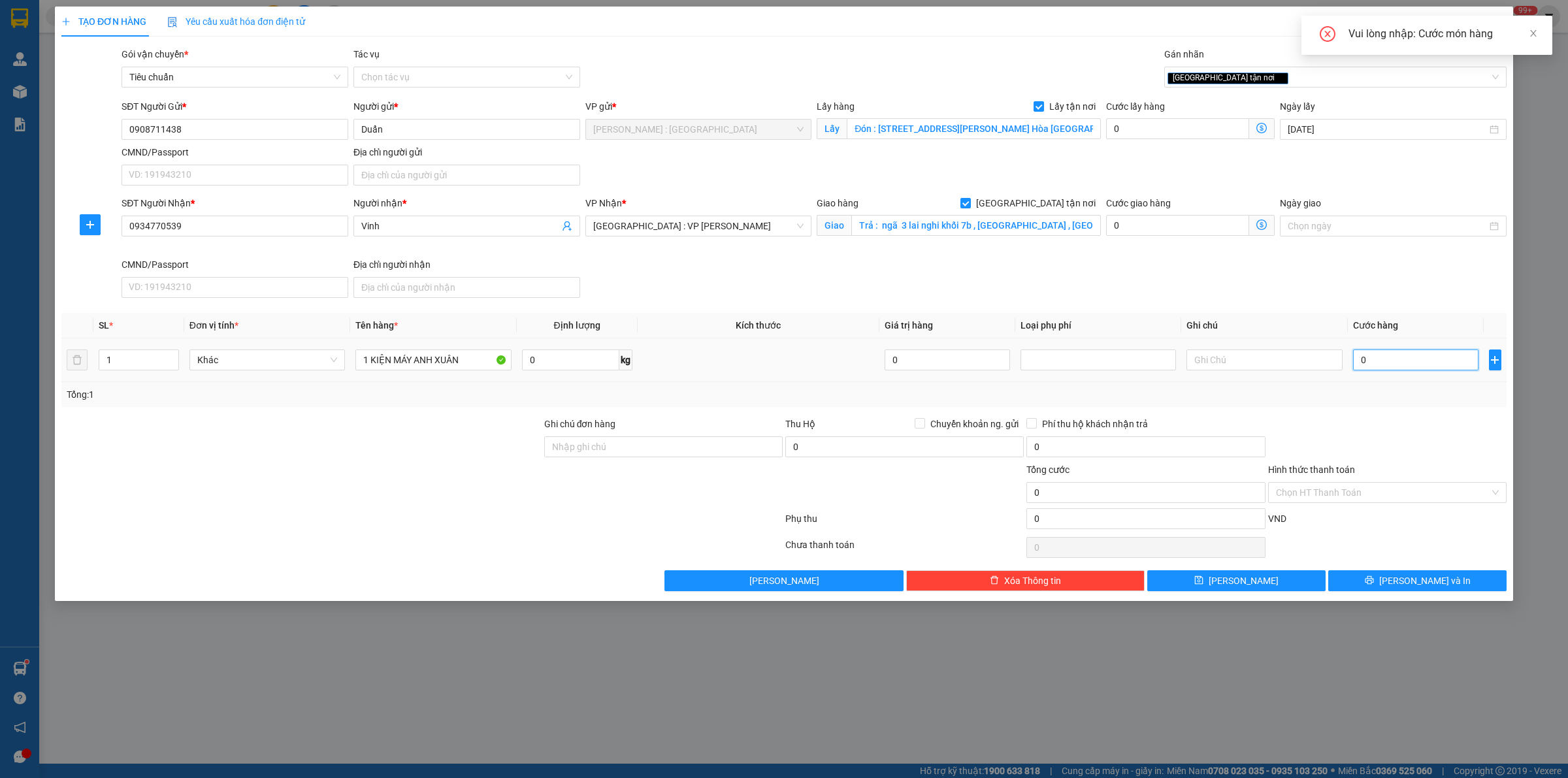
click at [1374, 364] on input "0" at bounding box center [1416, 360] width 125 height 21
click at [1392, 366] on input "0" at bounding box center [1416, 360] width 125 height 21
type input "01"
type input "1"
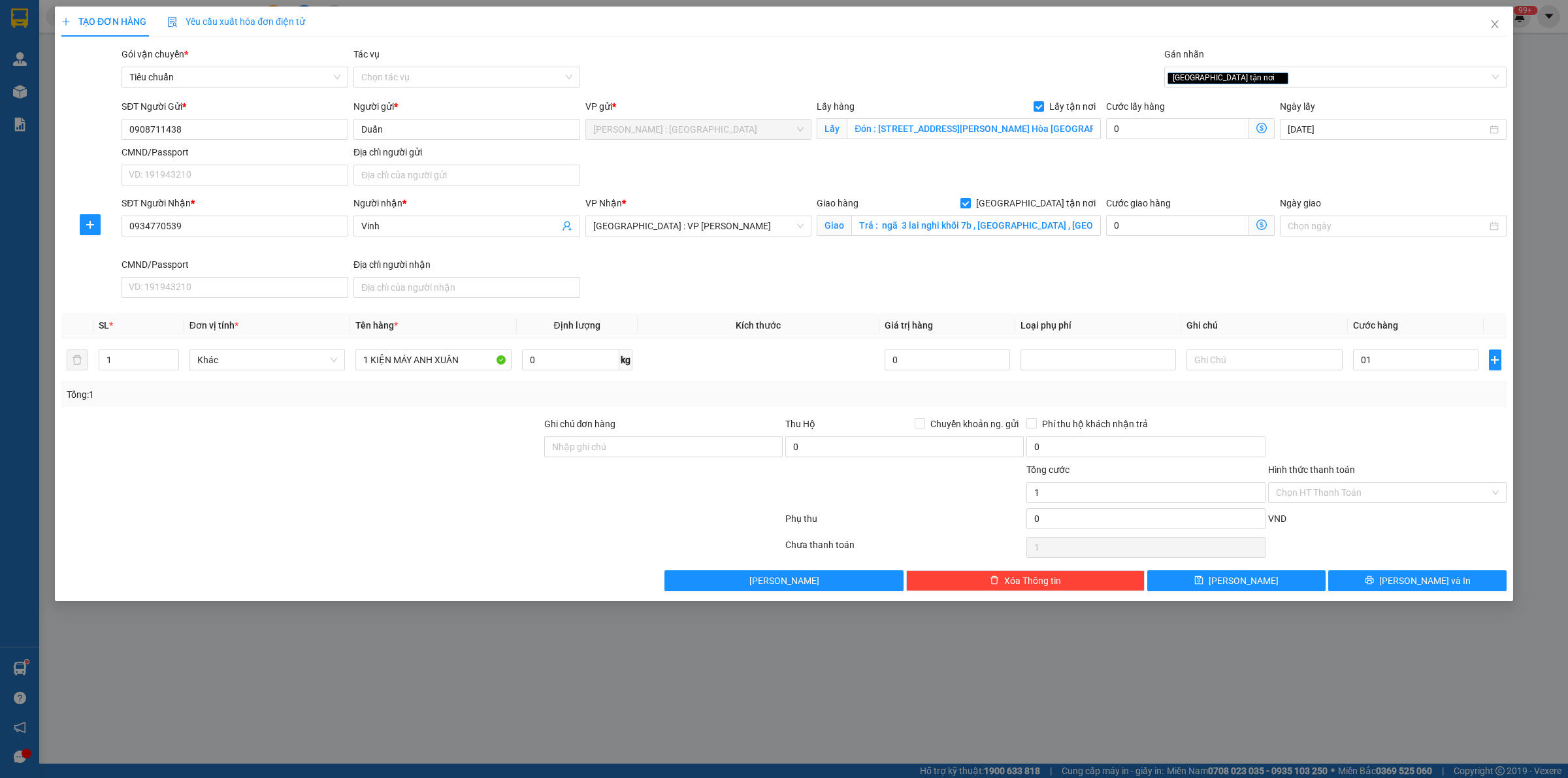
type input "1.000"
click at [1399, 424] on div at bounding box center [1387, 439] width 241 height 45
click at [1255, 586] on button "[PERSON_NAME]" at bounding box center [1236, 580] width 178 height 21
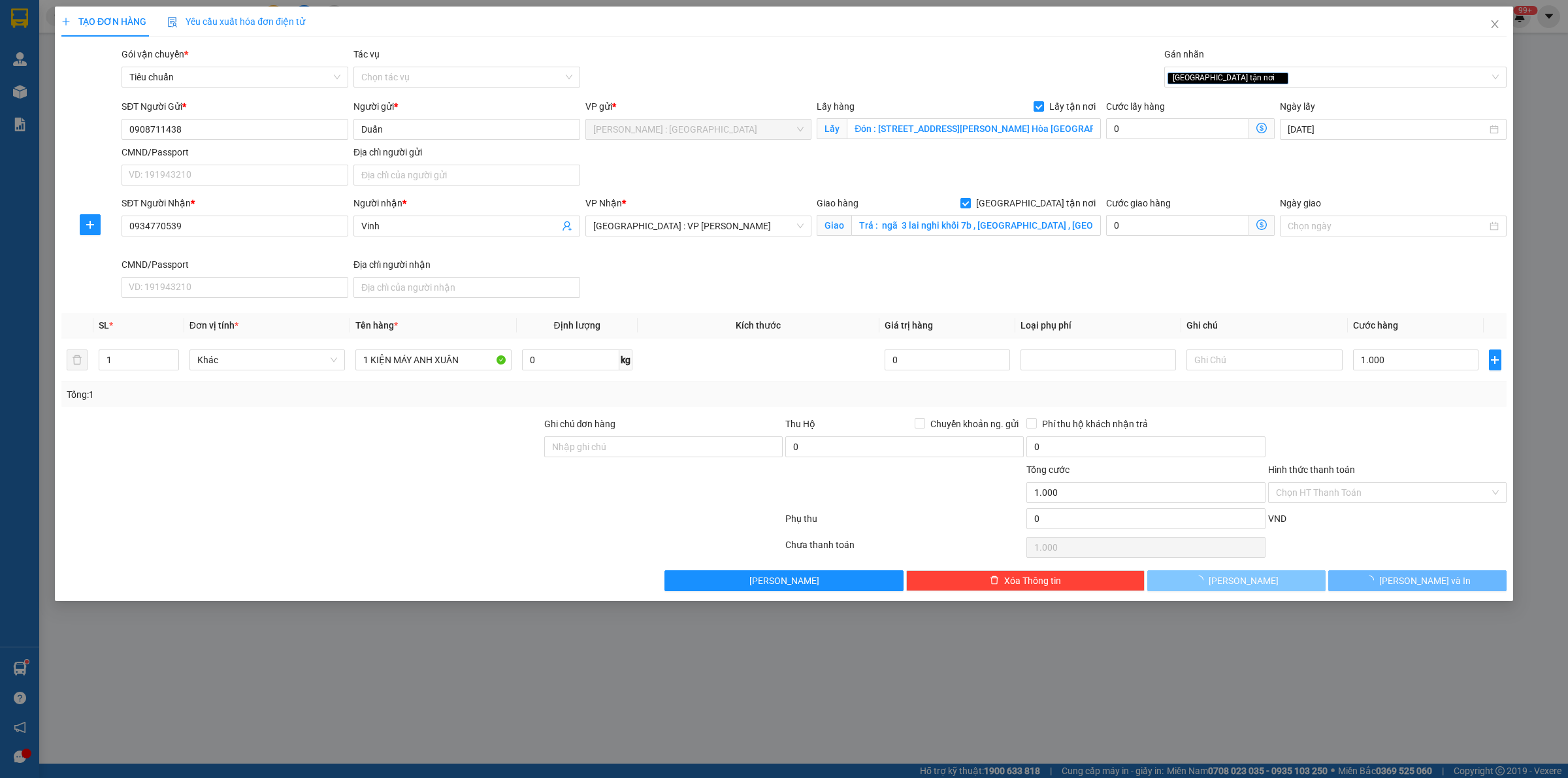
checkbox input "false"
type input "0"
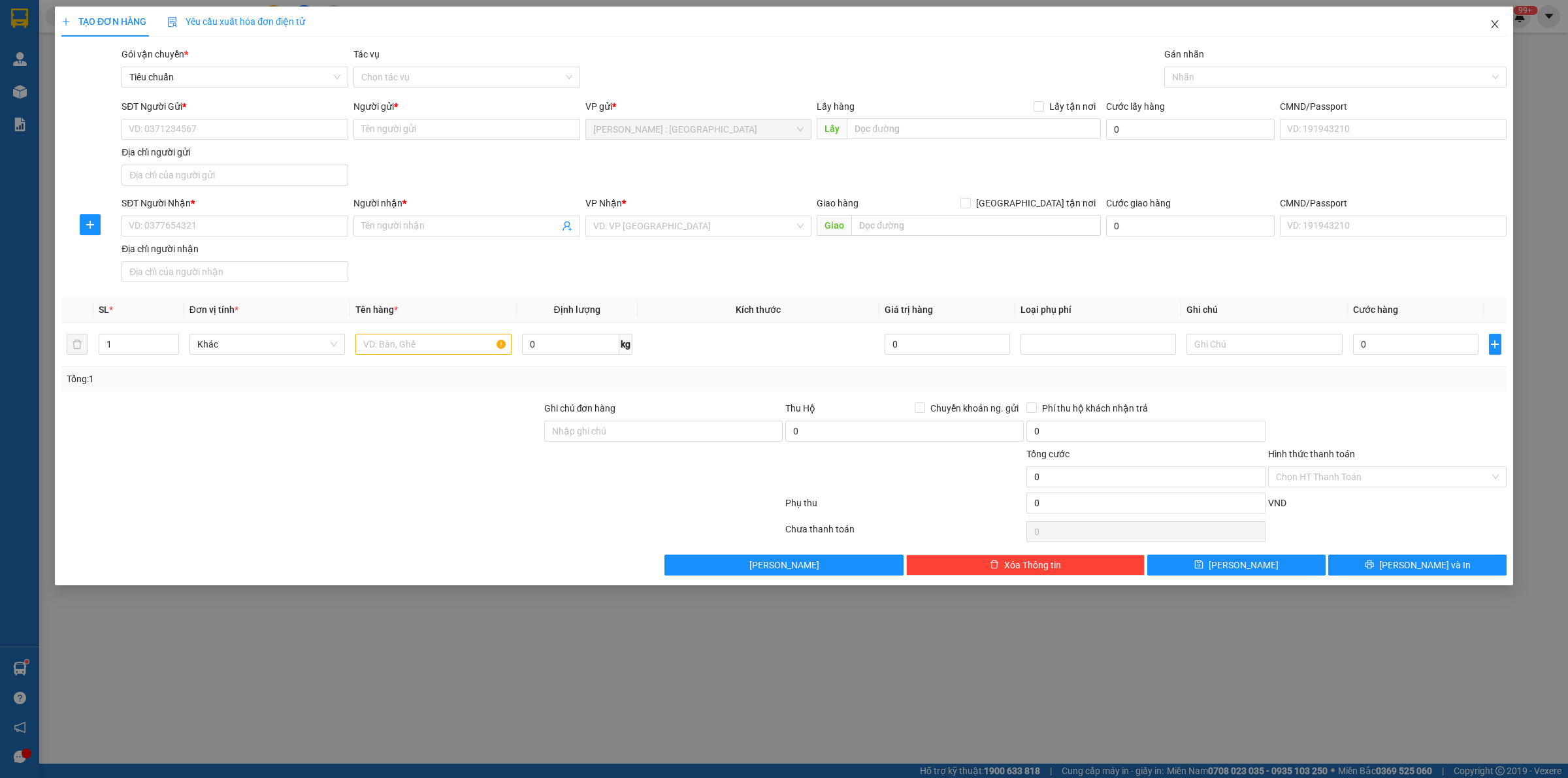
click at [1495, 20] on icon "close" at bounding box center [1495, 24] width 11 height 11
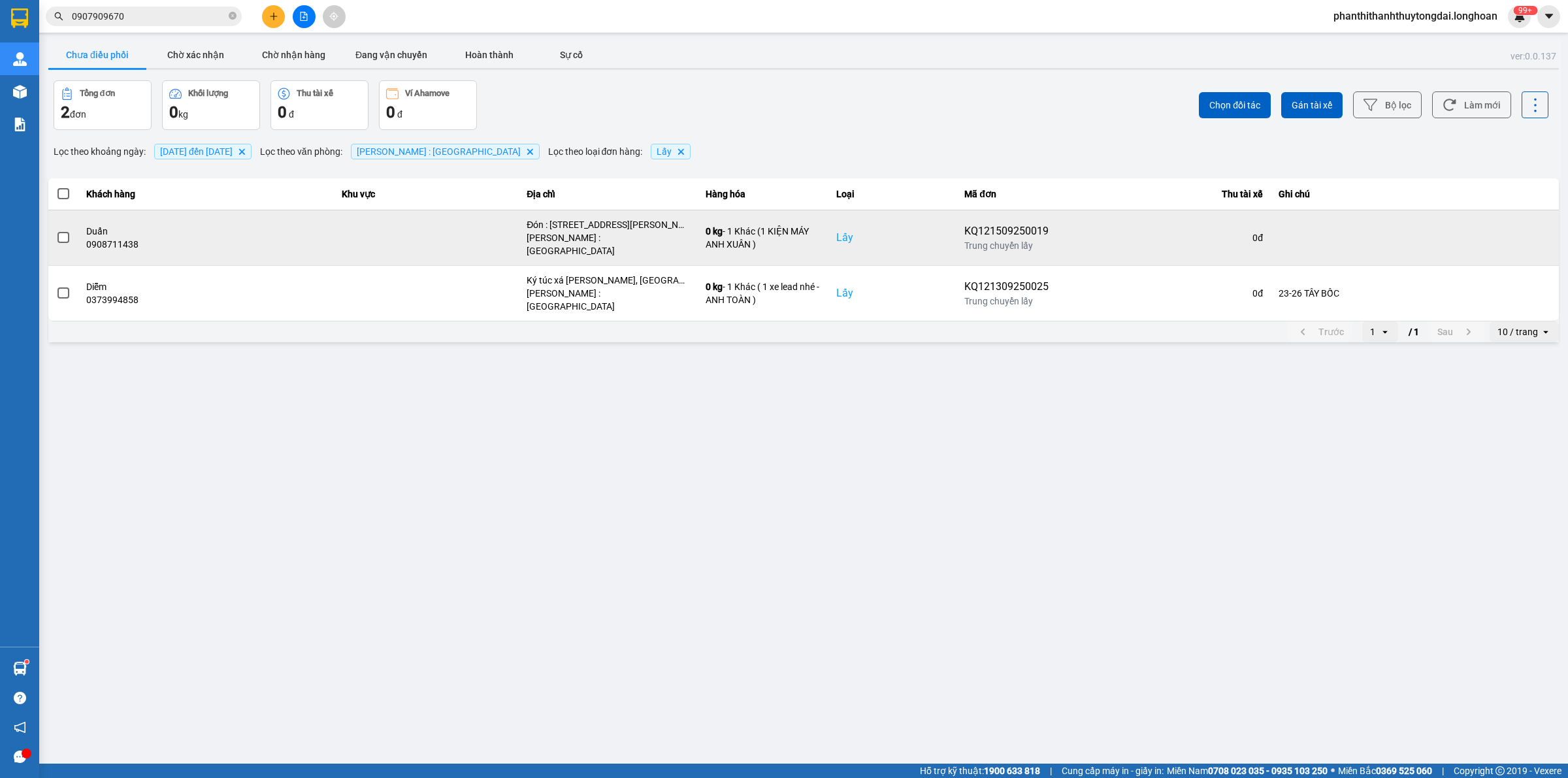
click at [60, 235] on span at bounding box center [63, 237] width 12 height 12
click at [56, 230] on input "checkbox" at bounding box center [56, 230] width 0 height 0
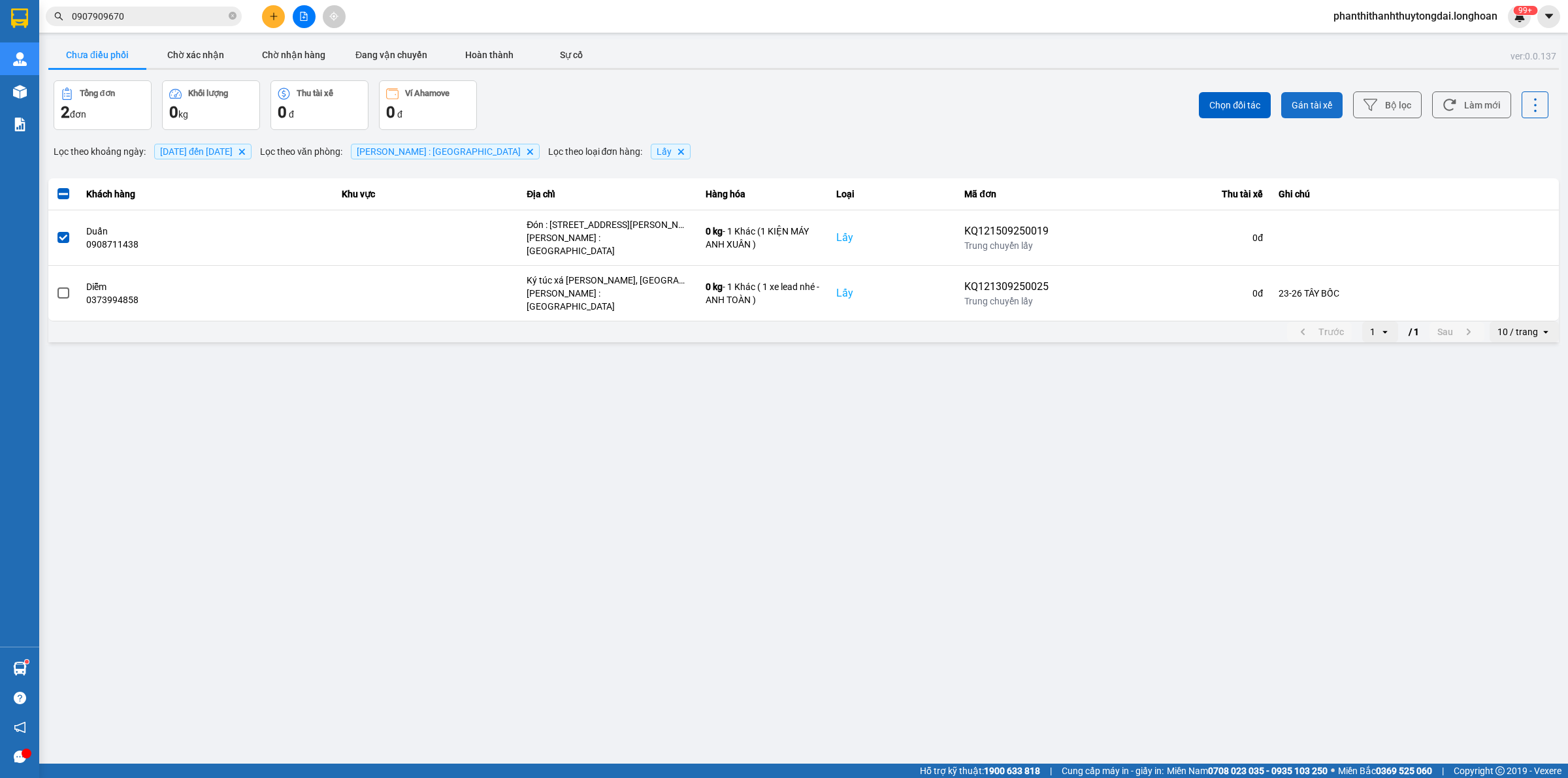
drag, startPoint x: 1320, startPoint y: 96, endPoint x: 1320, endPoint y: 103, distance: 7.0
click at [1321, 96] on button "Gán tài xế" at bounding box center [1311, 105] width 61 height 26
click at [1328, 100] on span "Gán tài xế" at bounding box center [1311, 105] width 41 height 13
click at [1305, 101] on span "Gán tài xế" at bounding box center [1311, 105] width 41 height 13
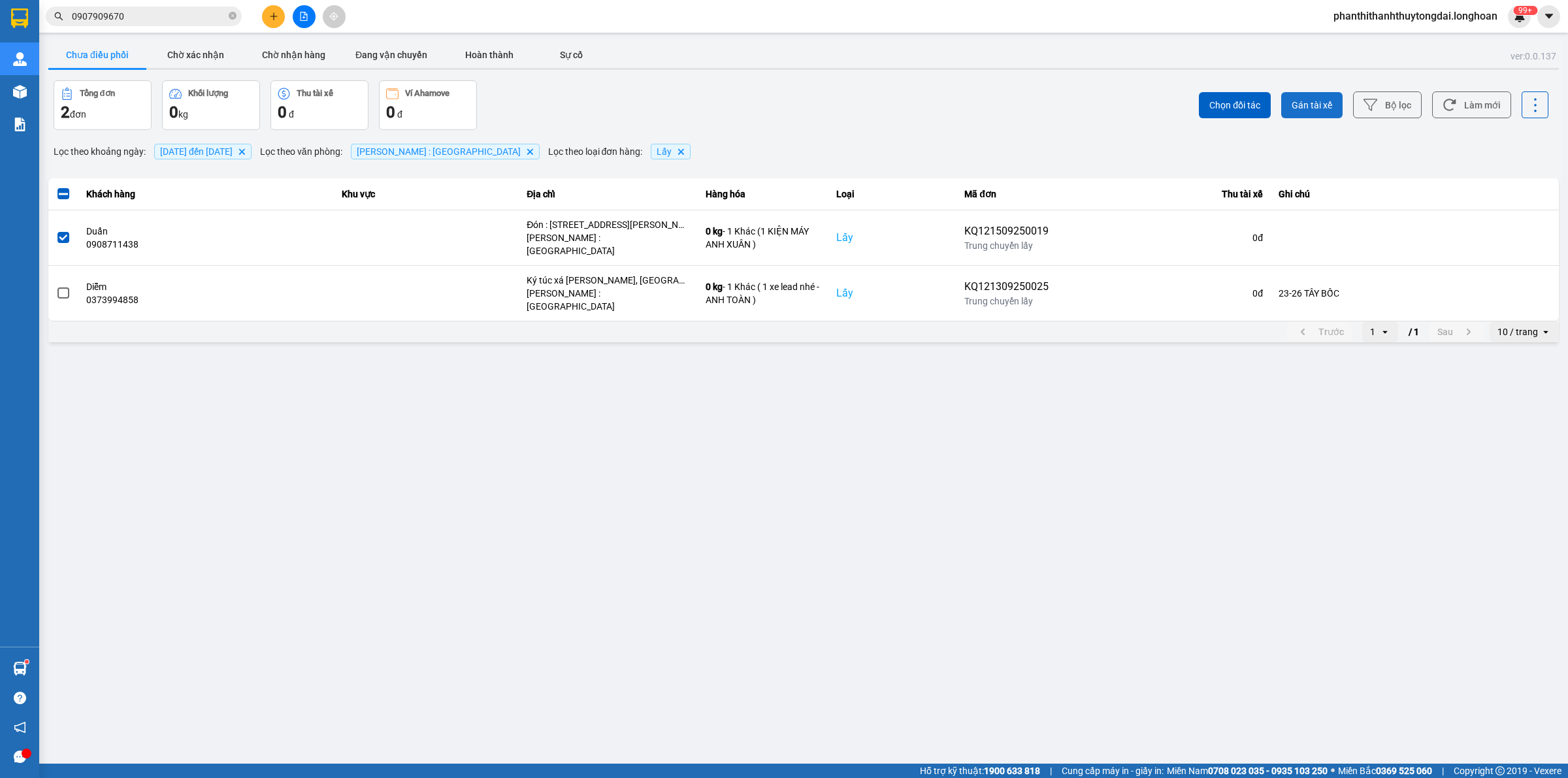
click at [1305, 101] on span "Gán tài xế" at bounding box center [1311, 105] width 41 height 13
drag, startPoint x: 1001, startPoint y: 125, endPoint x: 1022, endPoint y: 139, distance: 25.2
click at [1005, 125] on div "Chọn đối tác Gán tài xế Bộ lọc Làm mới" at bounding box center [1174, 105] width 747 height 50
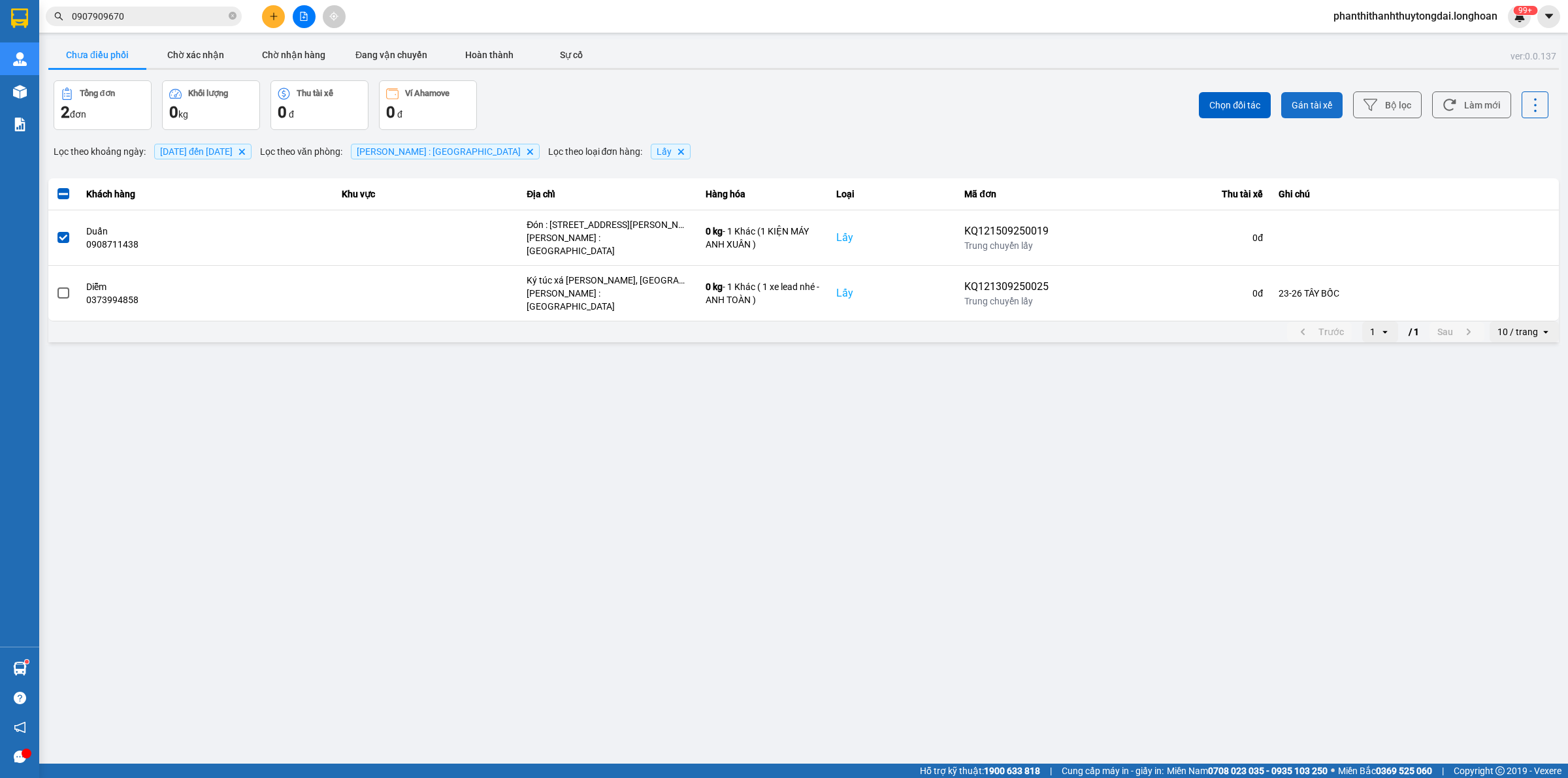
click at [1323, 99] on span "Gán tài xế" at bounding box center [1311, 105] width 41 height 13
click at [1323, 101] on span "Gán tài xế" at bounding box center [1311, 105] width 41 height 13
click at [1325, 102] on span "Gán tài xế" at bounding box center [1311, 105] width 41 height 13
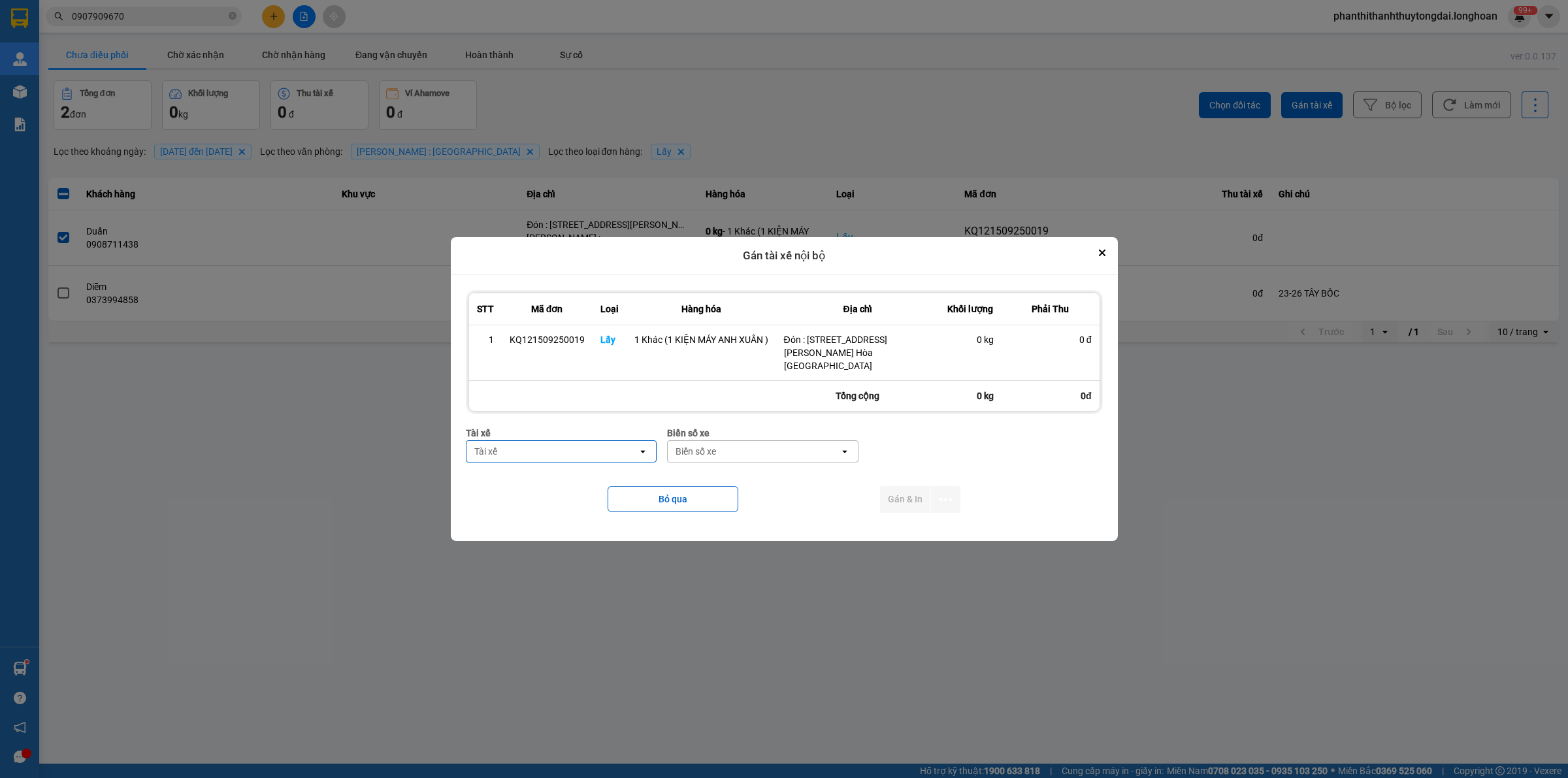
click at [824, 664] on main "ver: 0.0.137 Chưa điều phối Chờ xác nhận Chờ nhận hàng Đang vận chuyển Hoàn thà…" at bounding box center [784, 382] width 1568 height 763
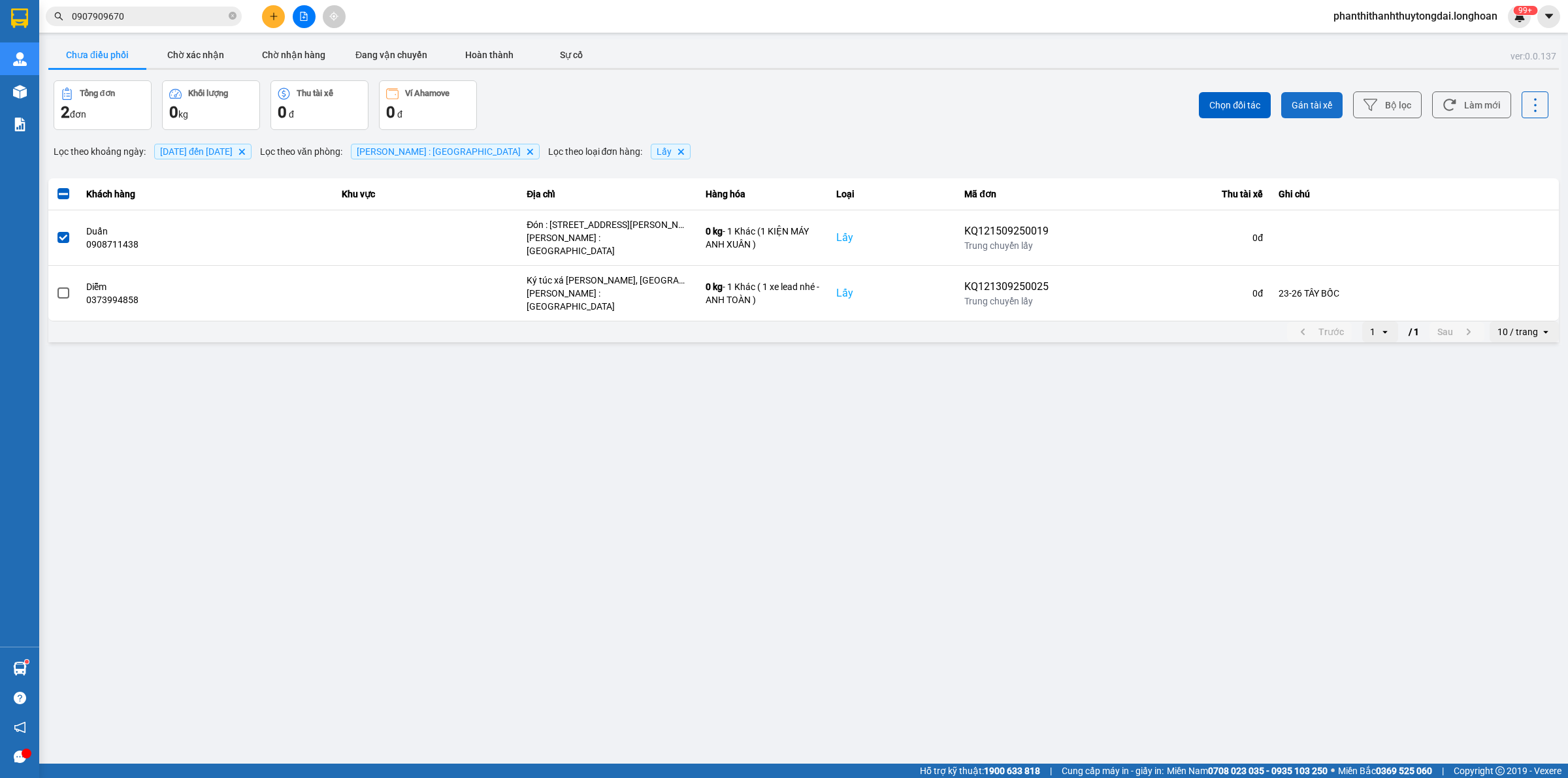
click at [1308, 103] on span "Gán tài xế" at bounding box center [1311, 105] width 41 height 13
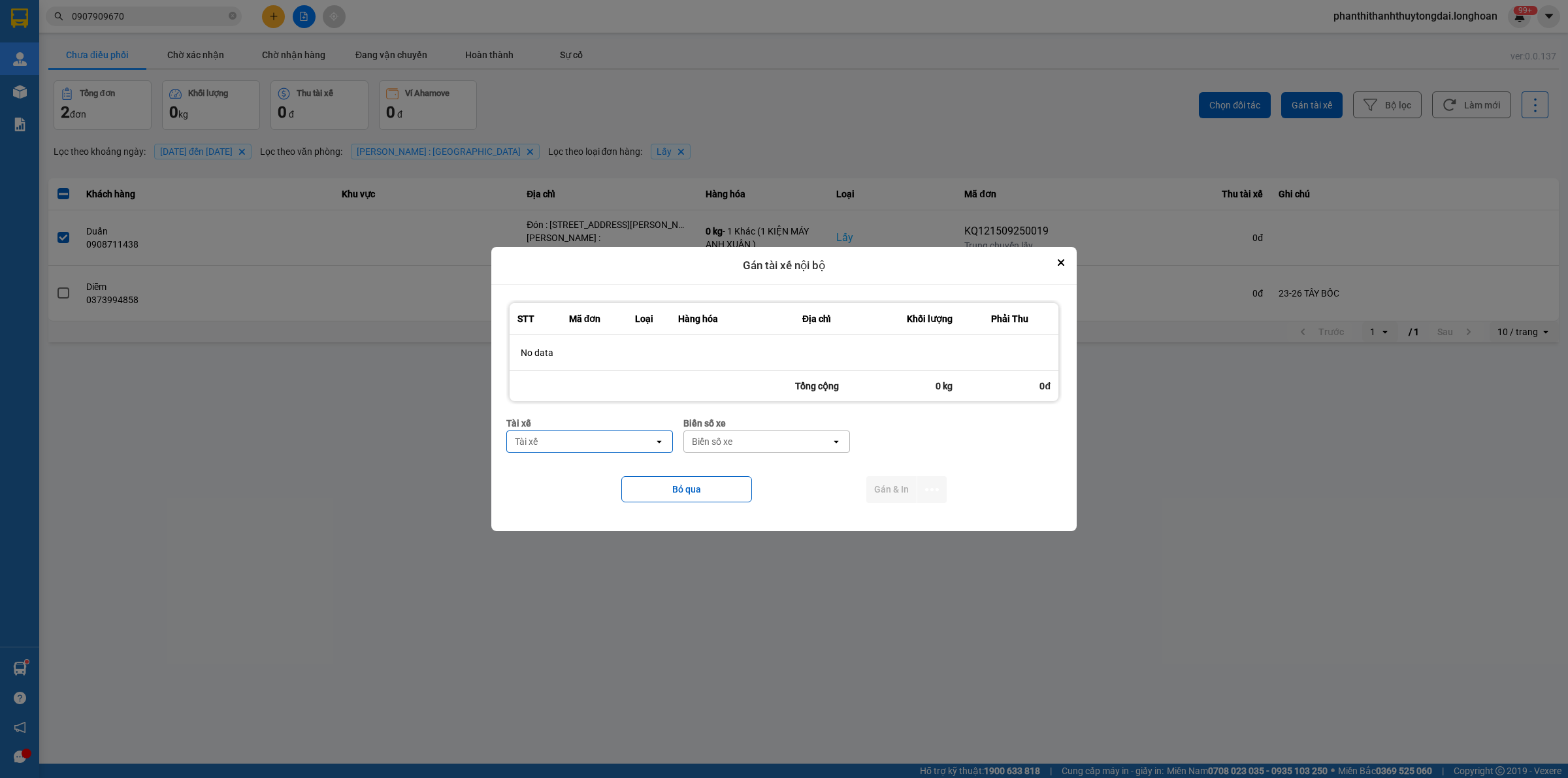
click at [569, 446] on div "Tài xế" at bounding box center [580, 441] width 147 height 21
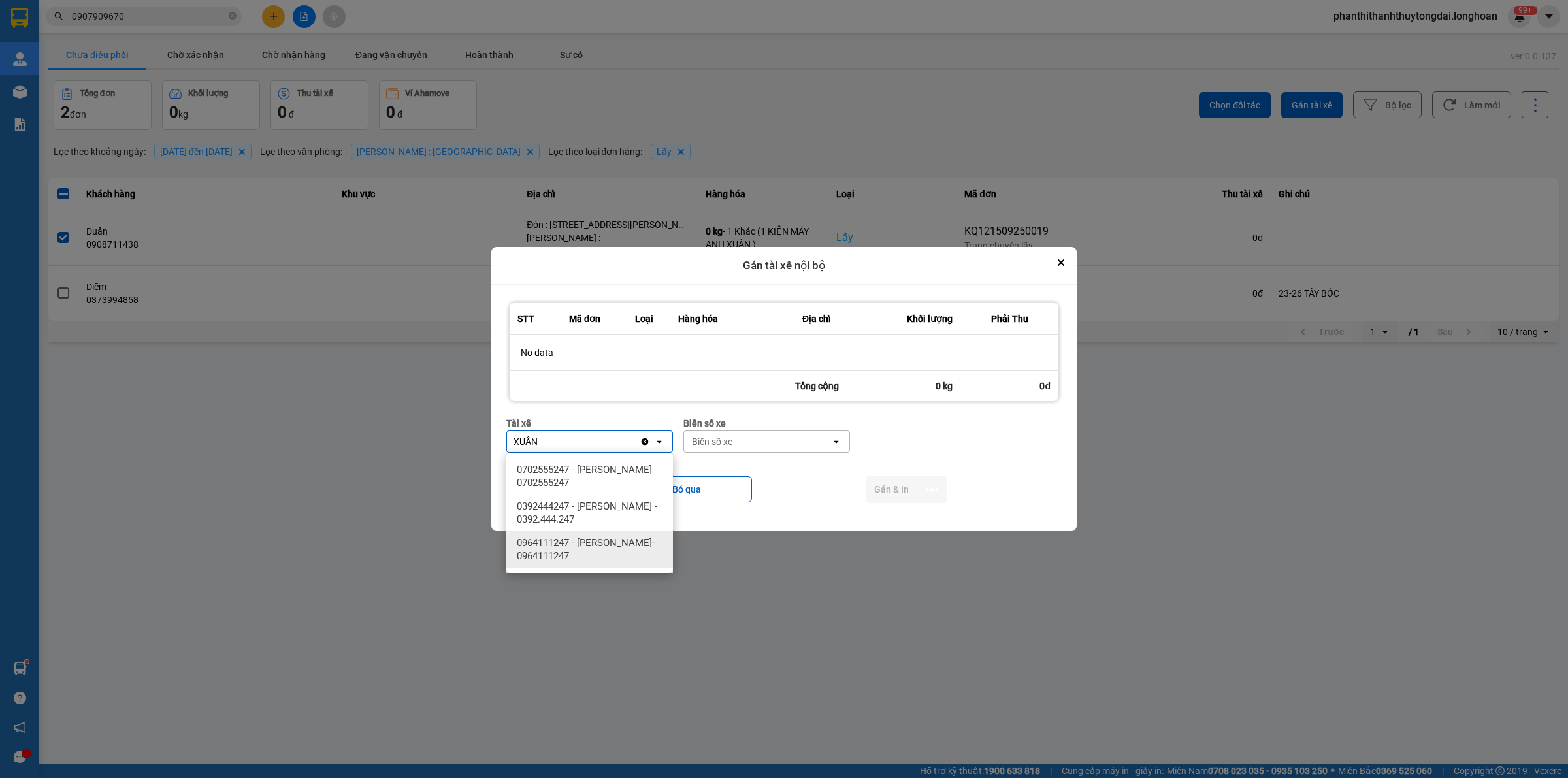
type input "XUÂN"
click at [618, 559] on span "0964111247 - [PERSON_NAME]- 0964111247" at bounding box center [592, 549] width 151 height 26
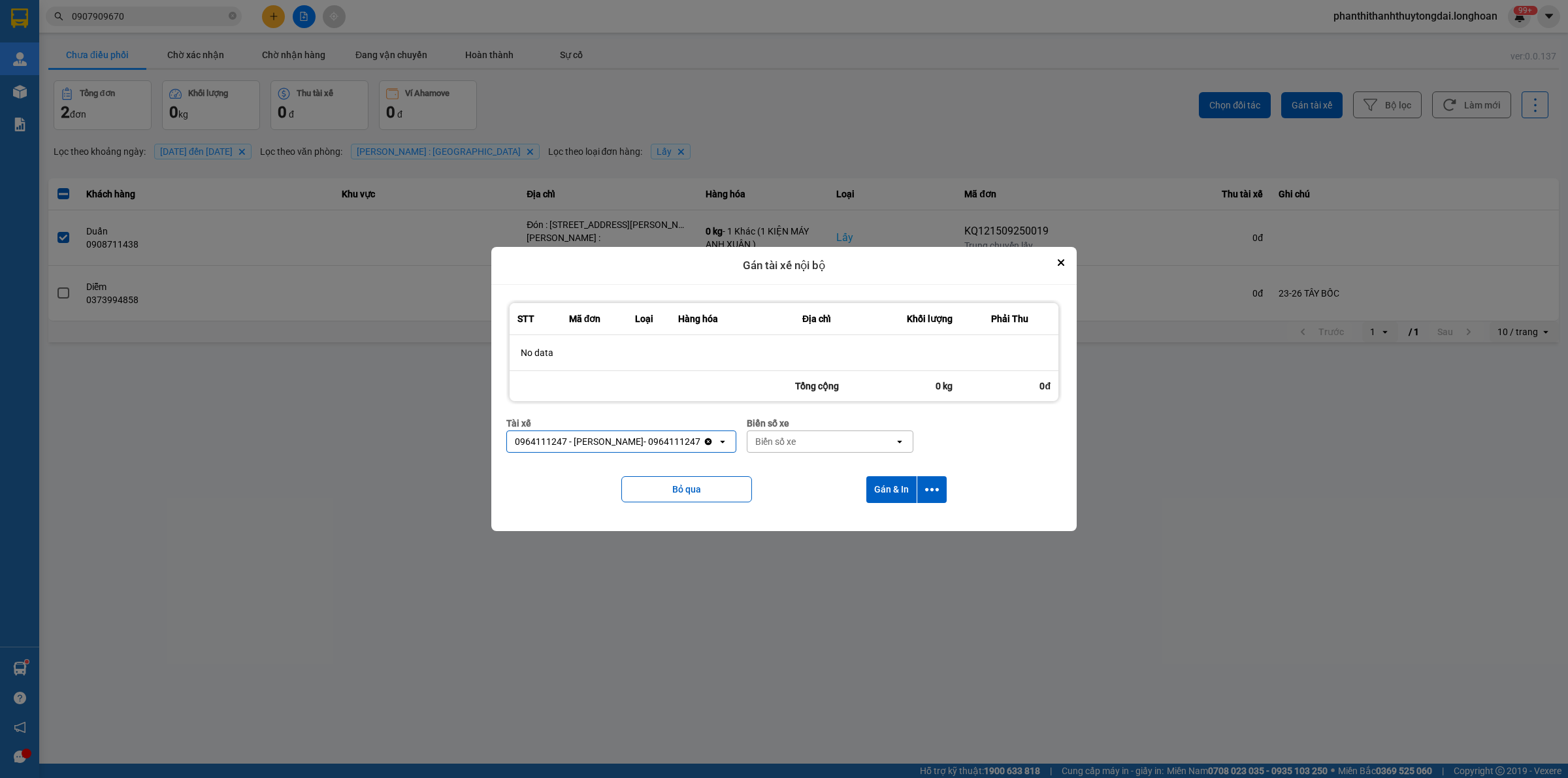
click at [882, 434] on div "Biển số xe" at bounding box center [820, 441] width 147 height 21
type input "3769"
click at [893, 464] on div "29E-376.94" at bounding box center [842, 469] width 166 height 23
click at [939, 488] on button "dialog" at bounding box center [931, 490] width 29 height 27
click at [930, 519] on div "Chỉ gán tài" at bounding box center [898, 525] width 77 height 13
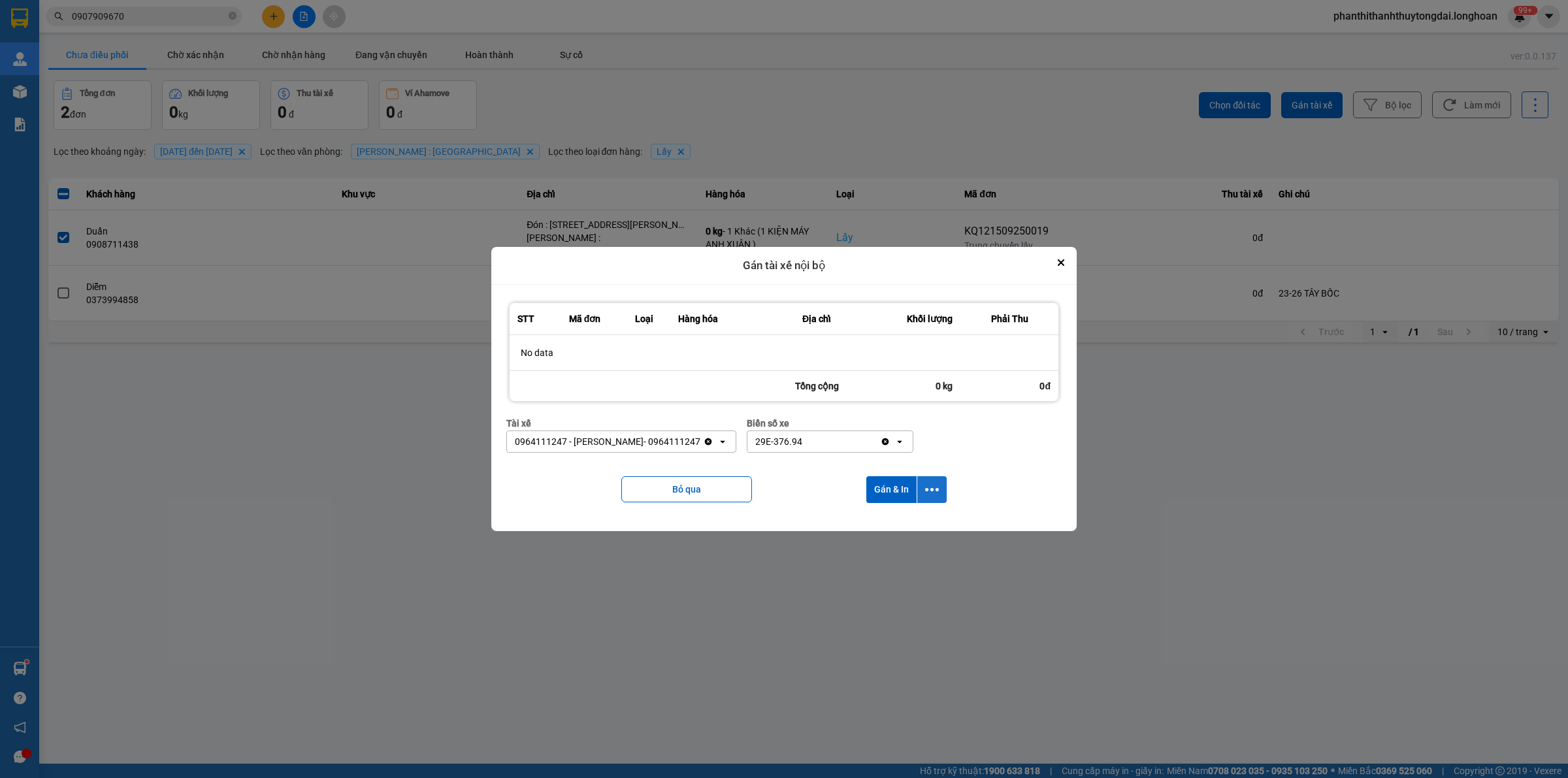
click at [932, 485] on icon "dialog" at bounding box center [931, 489] width 14 height 13
click at [932, 526] on div "Chỉ gán tài" at bounding box center [898, 525] width 77 height 13
click at [930, 487] on icon "dialog" at bounding box center [931, 489] width 14 height 13
click at [908, 529] on div "Chỉ gán tài" at bounding box center [898, 525] width 77 height 13
click at [908, 529] on div "STT Mã đơn Loại Hàng hóa Địa chỉ Khối lượng Phải Thu No data Tổng cộng 0 kg 0đ …" at bounding box center [784, 408] width 586 height 247
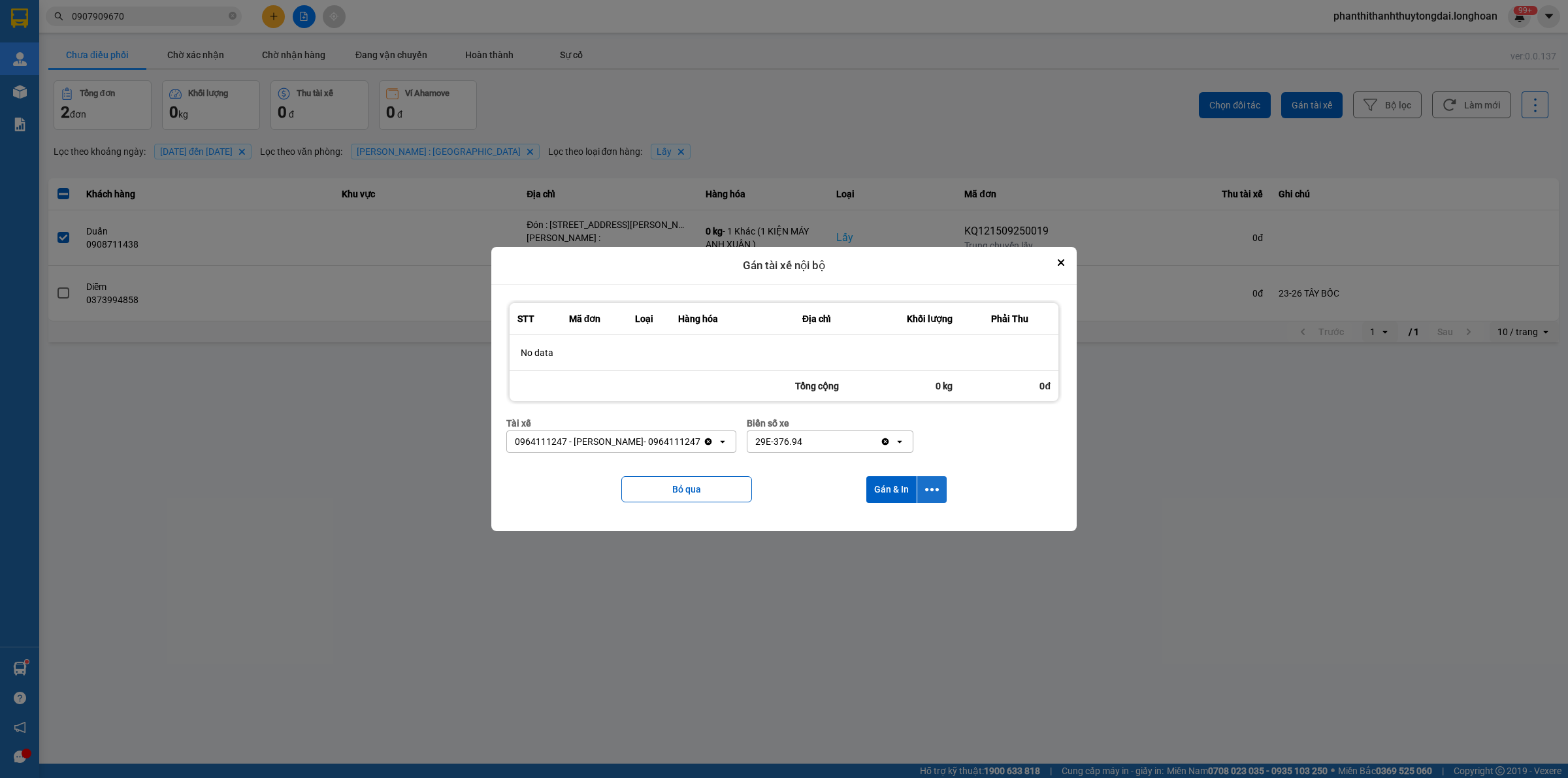
click at [925, 485] on icon "dialog" at bounding box center [931, 489] width 14 height 13
click at [899, 521] on span "Chỉ gán tài" at bounding box center [881, 525] width 43 height 13
click at [899, 521] on div "STT Mã đơn Loại Hàng hóa Địa chỉ Khối lượng Phải Thu No data Tổng cộng 0 kg 0đ …" at bounding box center [784, 408] width 566 height 227
click at [930, 489] on icon "dialog" at bounding box center [931, 489] width 14 height 13
click at [906, 521] on div "Chỉ gán tài" at bounding box center [898, 525] width 77 height 13
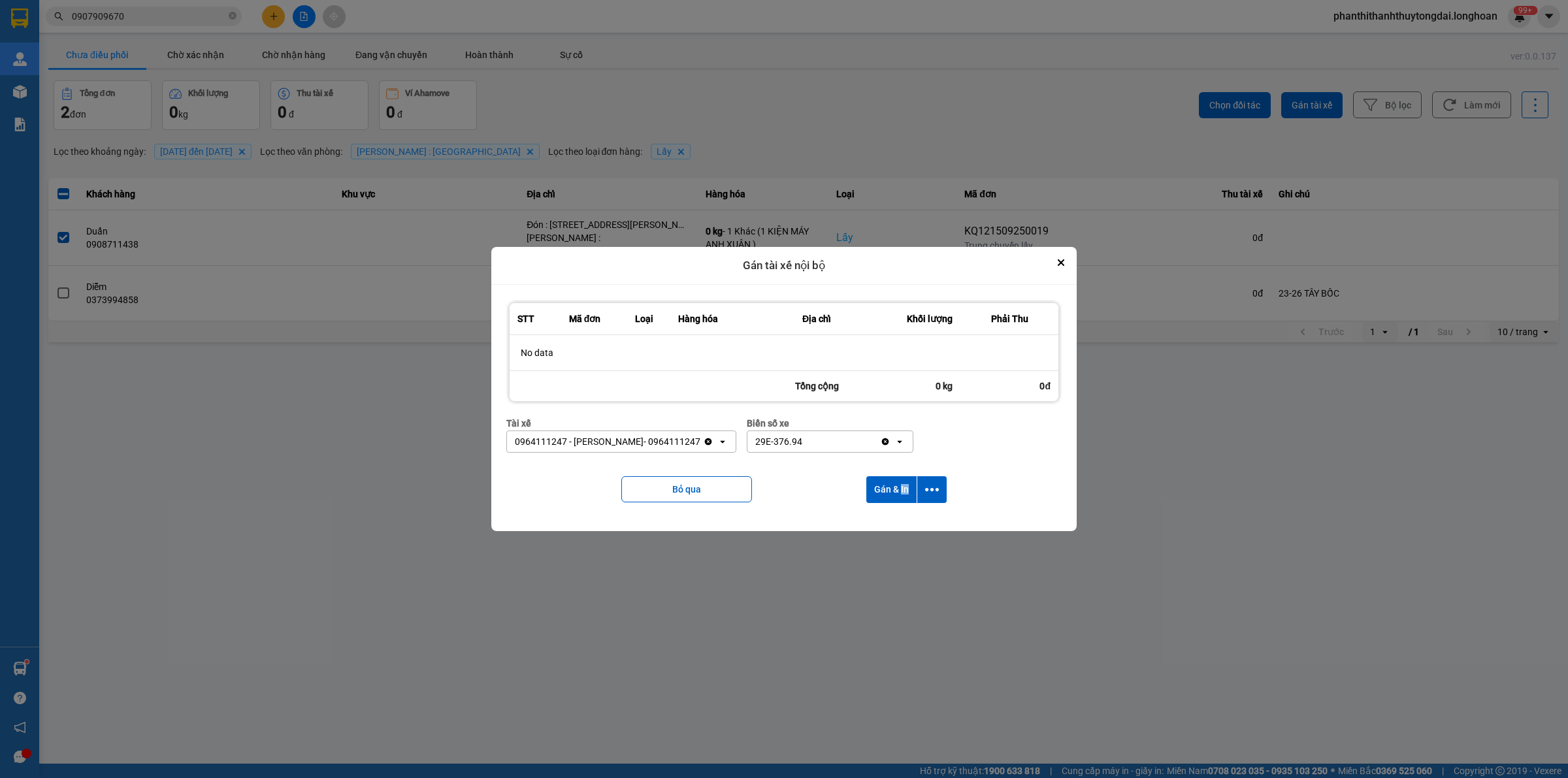
drag, startPoint x: 916, startPoint y: 503, endPoint x: 902, endPoint y: 526, distance: 26.9
click at [903, 522] on div "STT Mã đơn Loại Hàng hóa Địa chỉ Khối lượng Phải Thu No data Tổng cộng 0 kg 0đ …" at bounding box center [784, 408] width 586 height 247
click at [933, 492] on icon "dialog" at bounding box center [931, 489] width 14 height 13
drag, startPoint x: 893, startPoint y: 521, endPoint x: 876, endPoint y: 540, distance: 25.5
click at [890, 522] on span "Chỉ gán tài" at bounding box center [881, 525] width 43 height 13
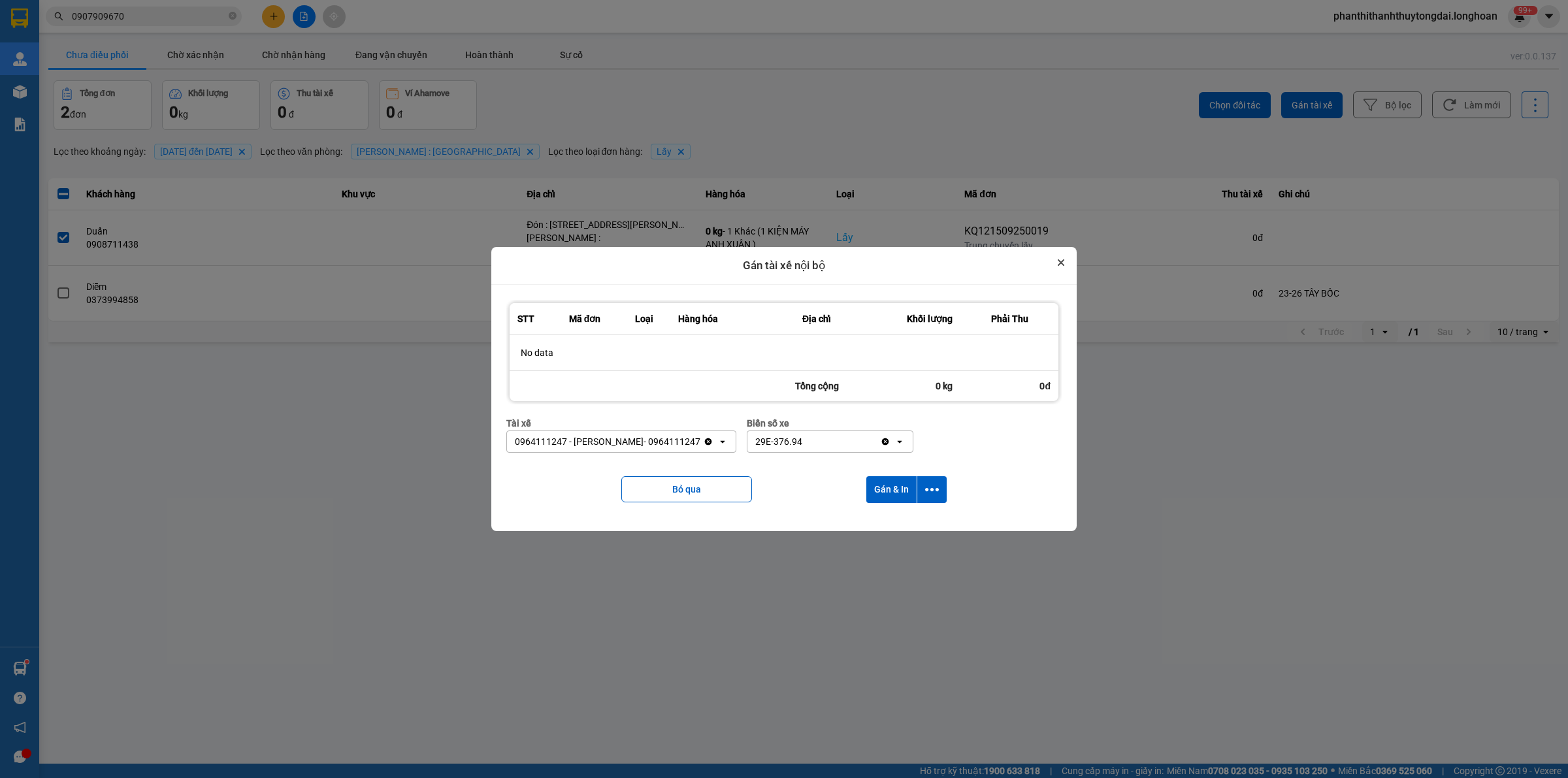
click at [1058, 260] on button "Close" at bounding box center [1061, 262] width 16 height 16
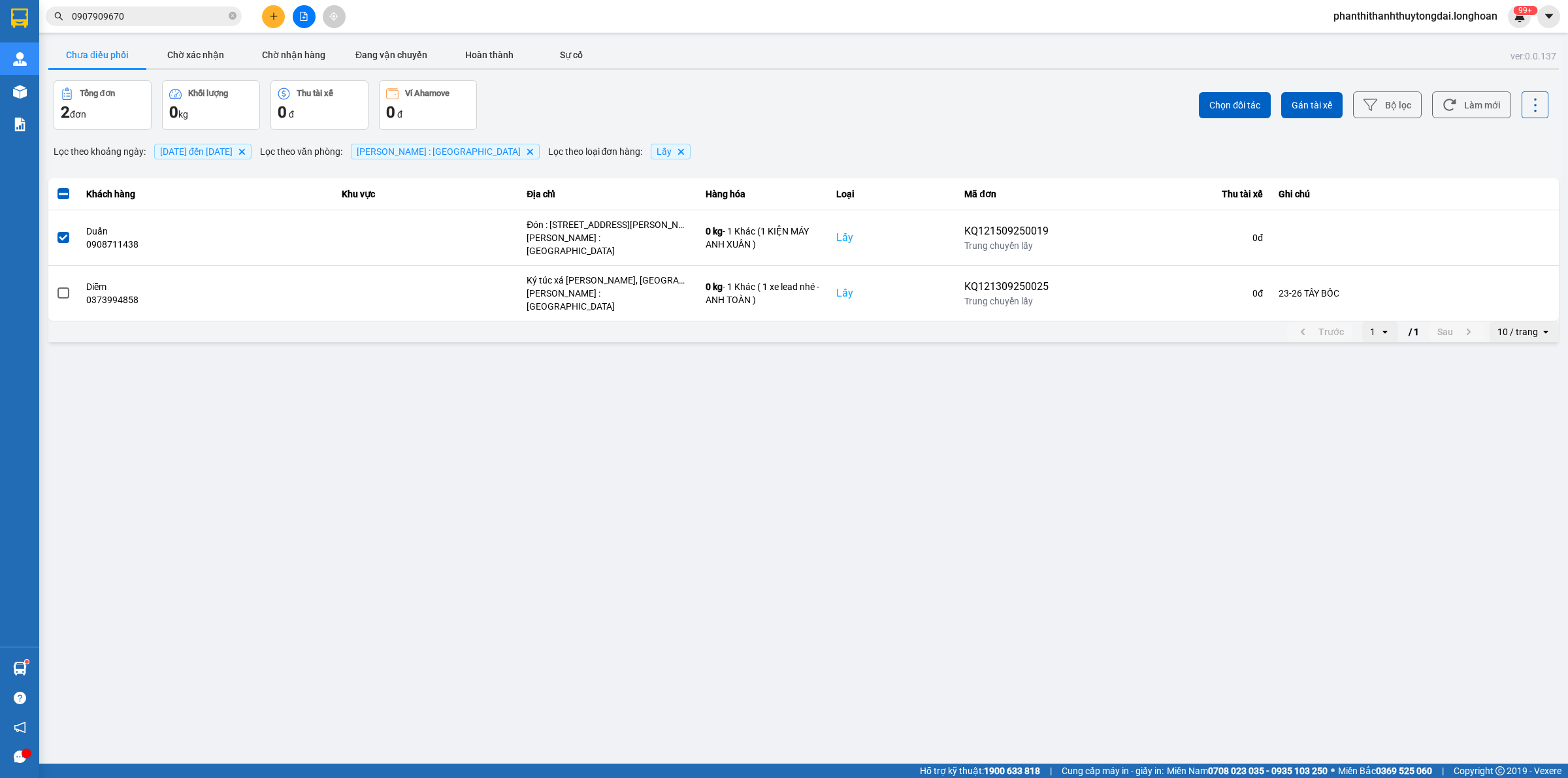
click at [76, 50] on button "Chưa điều phối" at bounding box center [97, 55] width 98 height 26
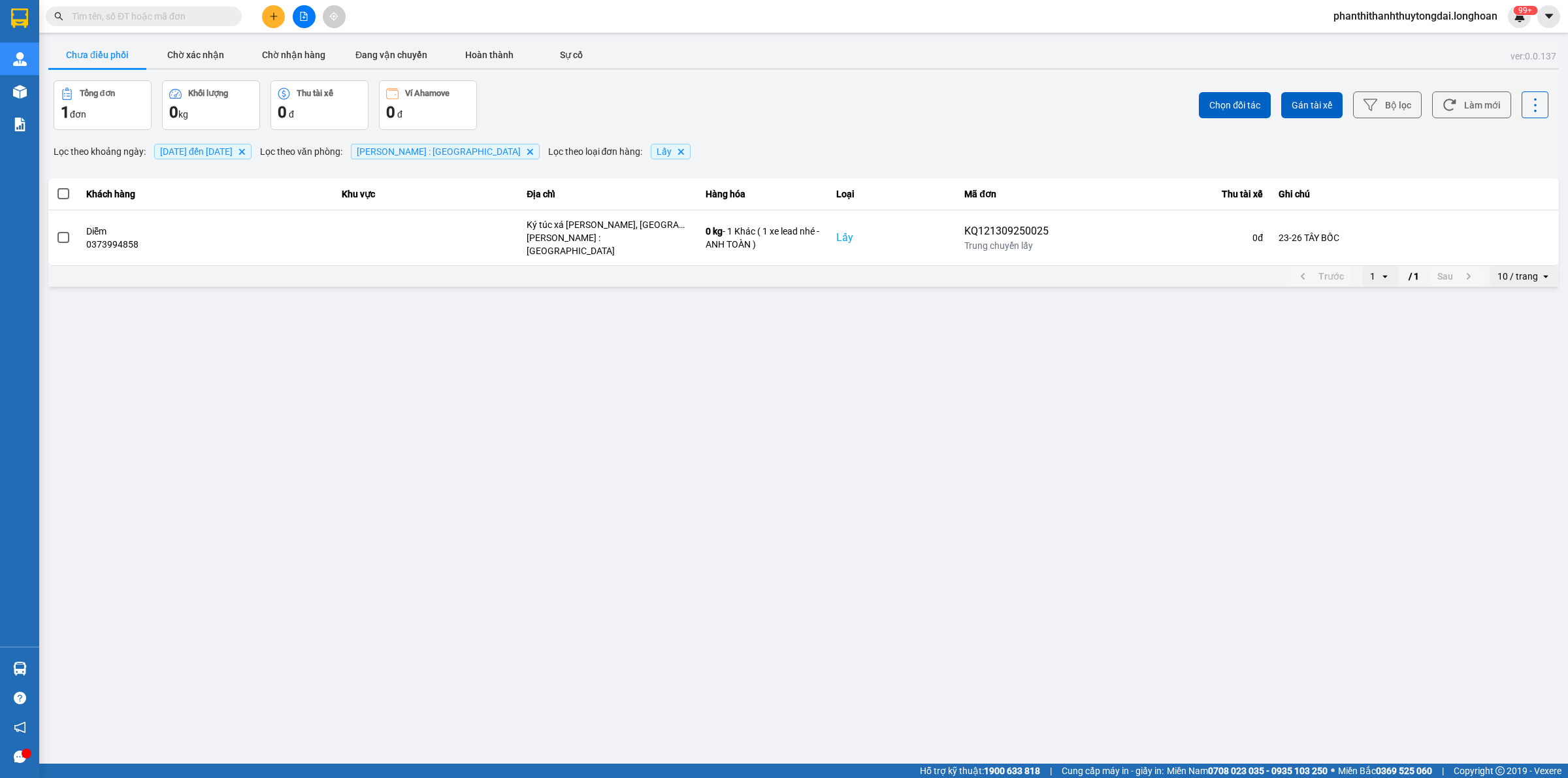
click at [223, 13] on input "text" at bounding box center [149, 16] width 154 height 14
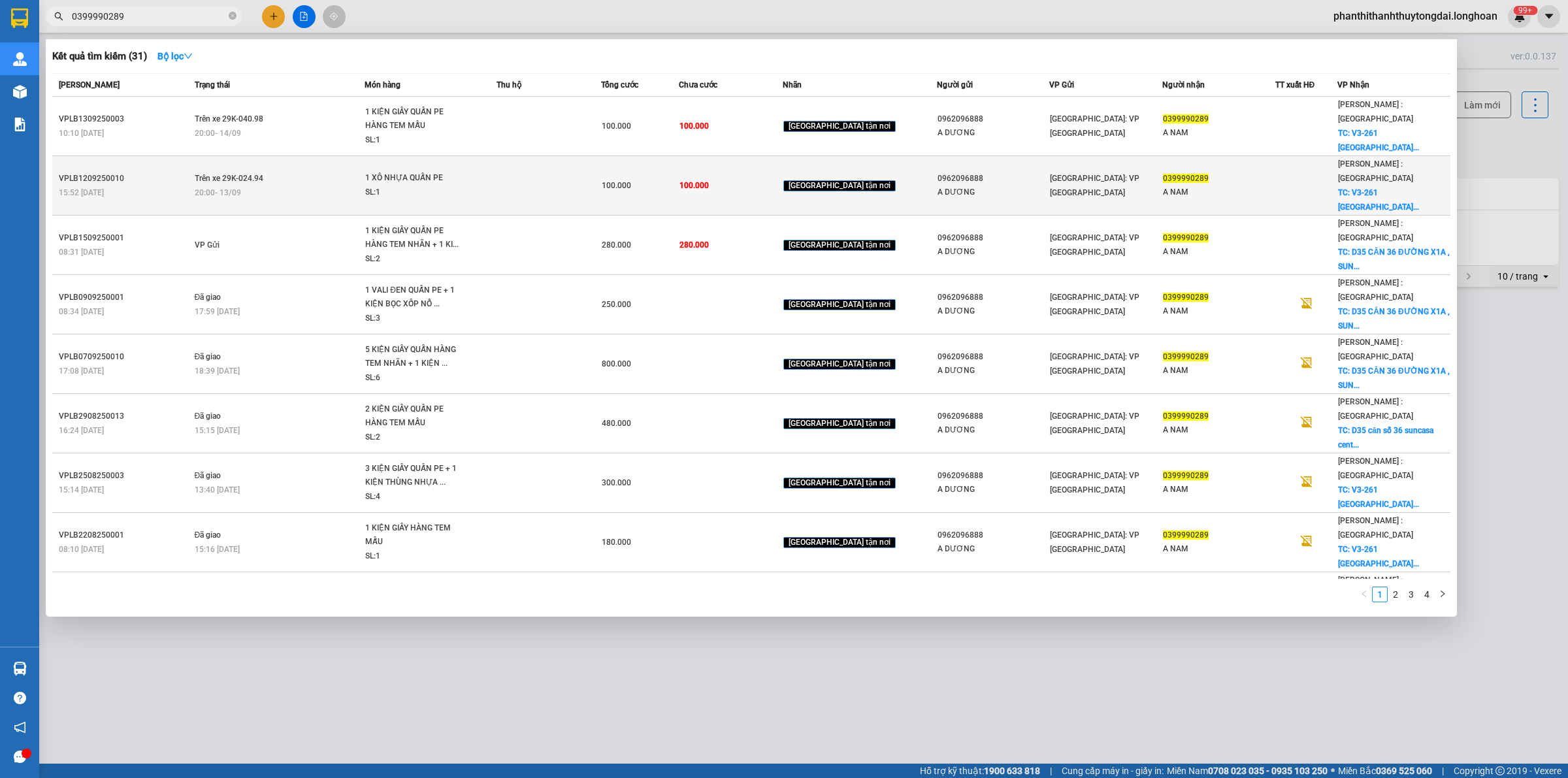
type input "0399990289"
click at [544, 171] on td at bounding box center [549, 186] width 104 height 60
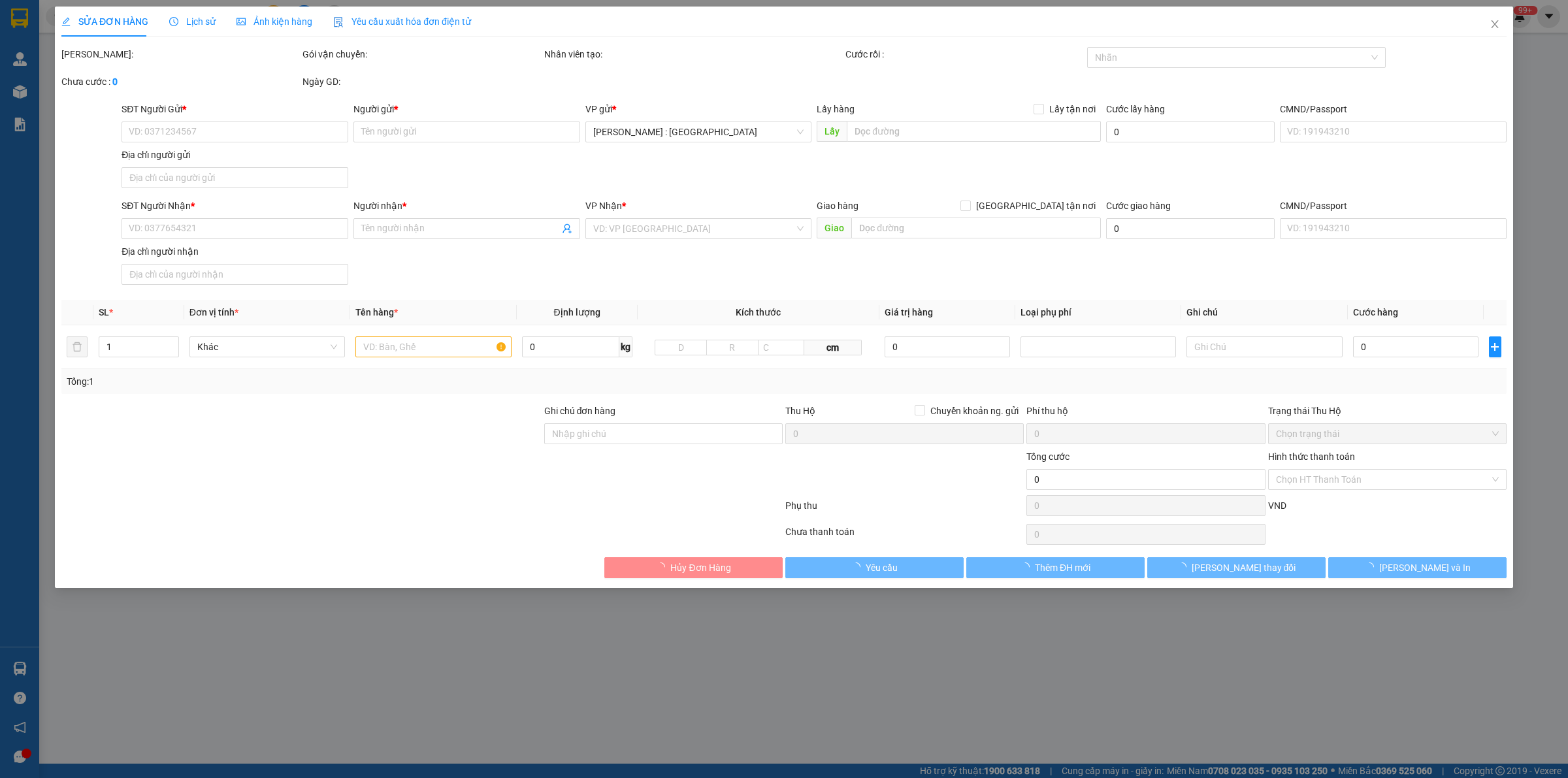
type input "0962096888"
type input "A DƯƠNG"
type input "0399990289"
type input "A NAM"
checkbox input "true"
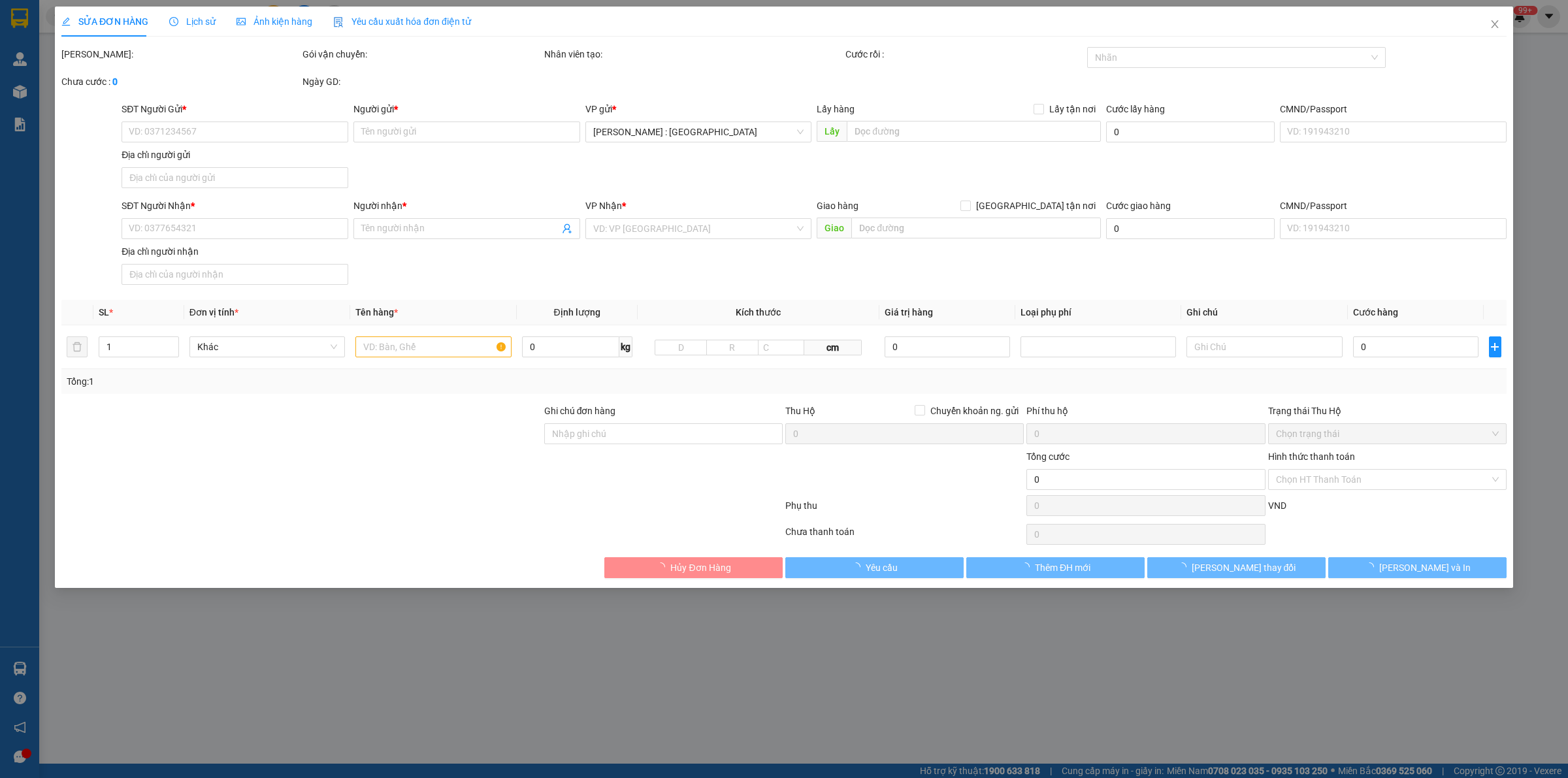
type input "V3-261 VINHOMES GRAND PARK THỦ ĐỨC, HCM"
type input "100.000"
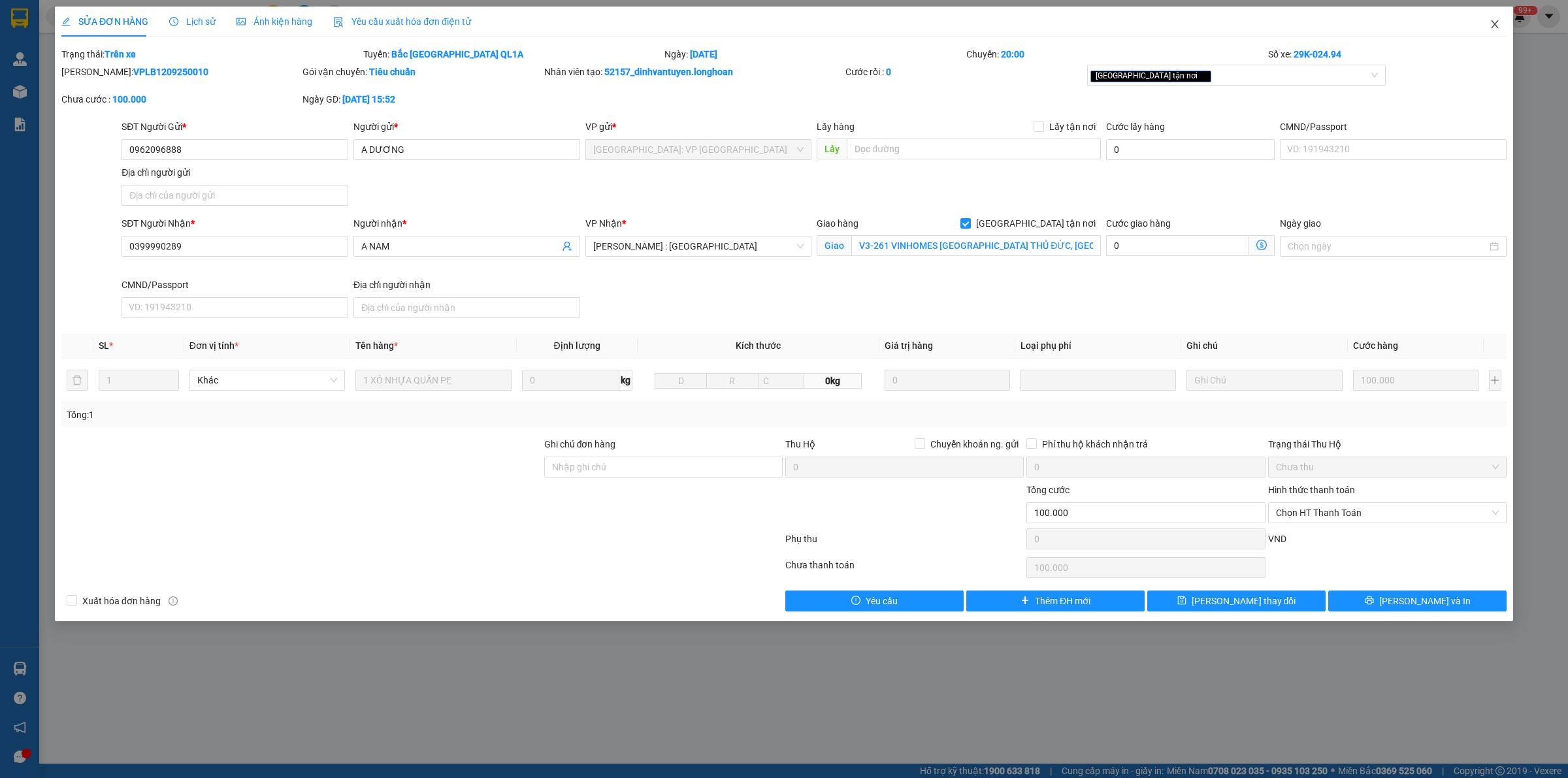
click at [1500, 20] on span "Close" at bounding box center [1494, 24] width 36 height 36
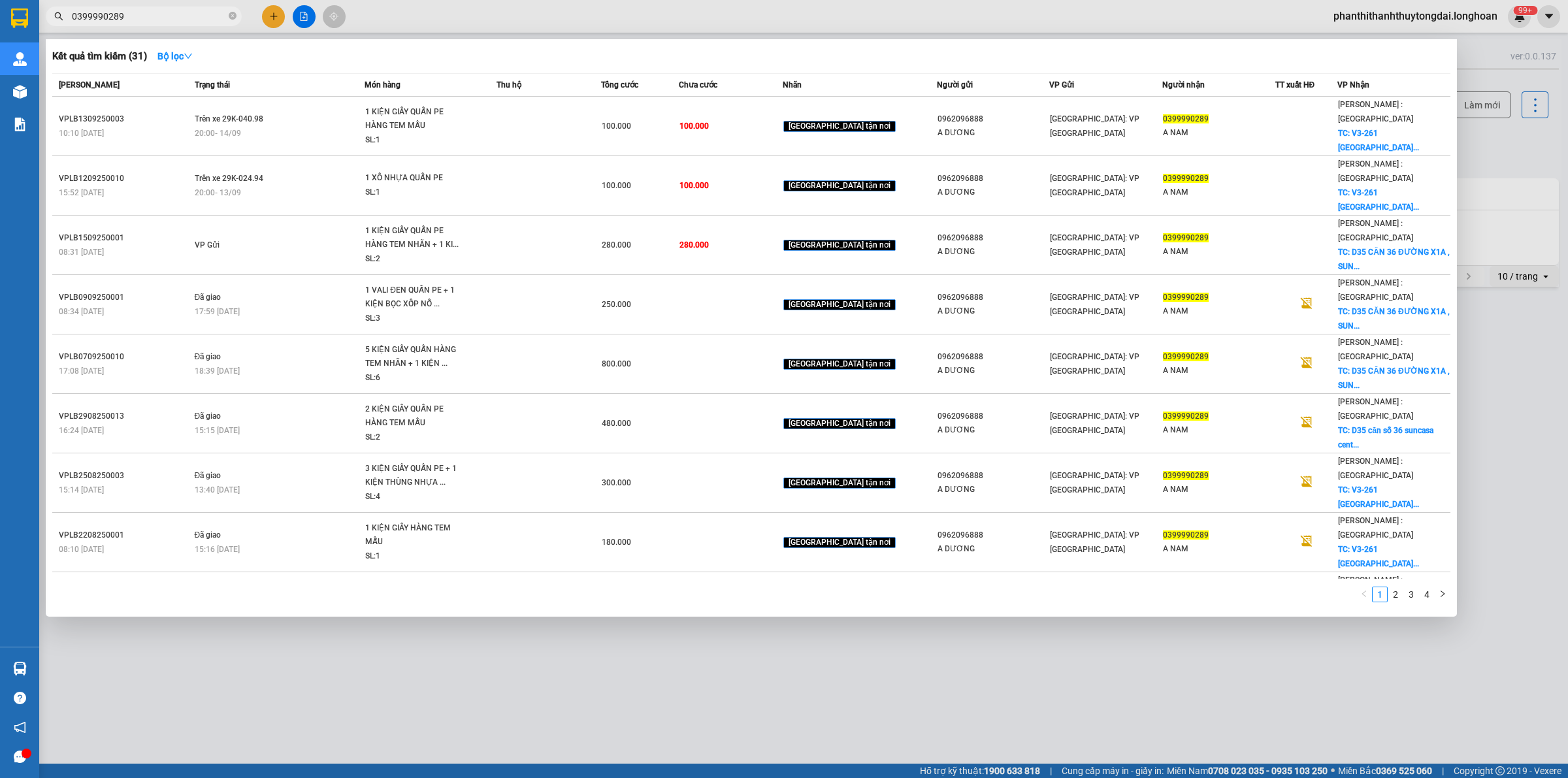
click at [205, 13] on input "0399990289" at bounding box center [149, 16] width 154 height 14
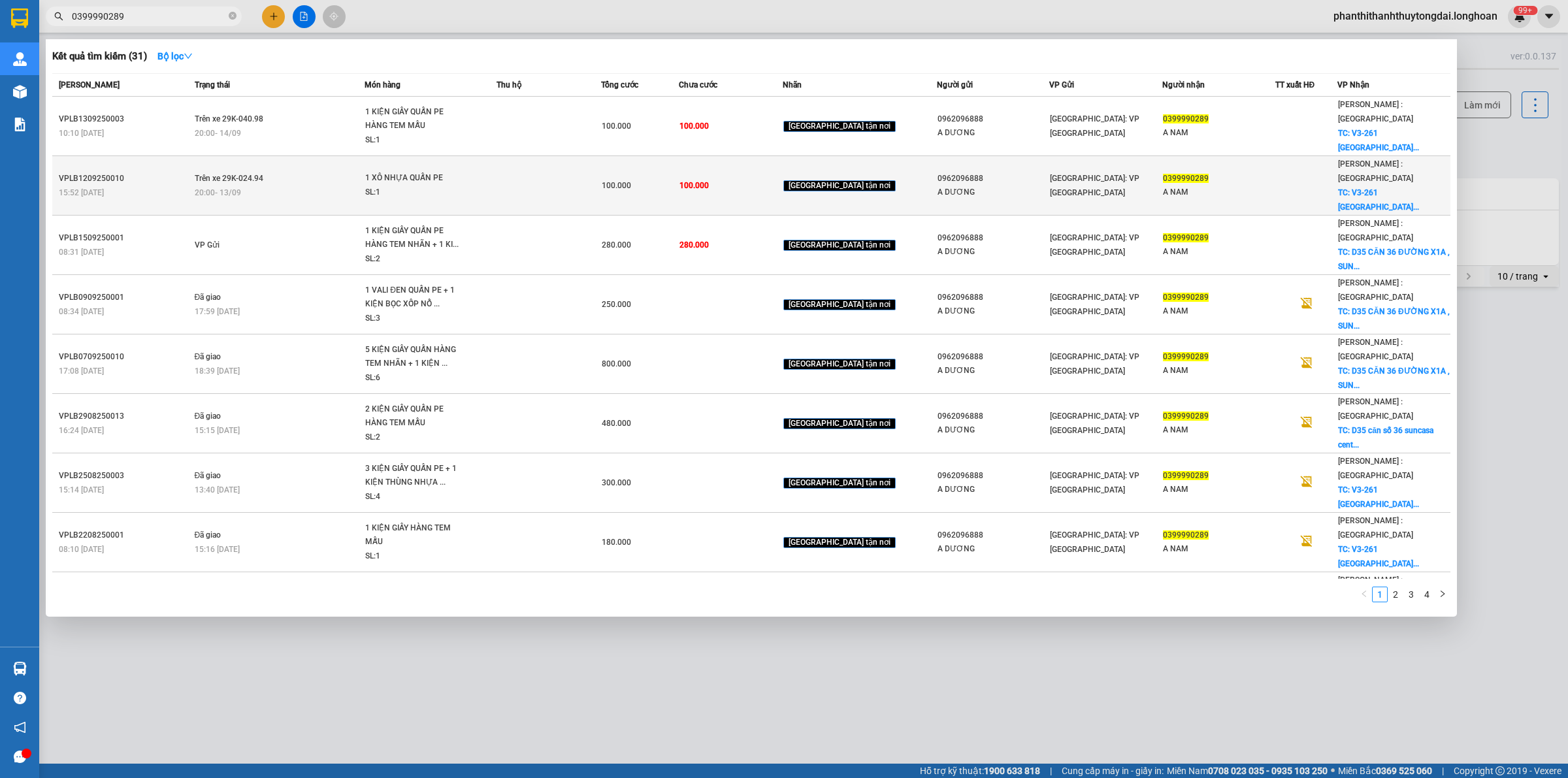
click at [553, 174] on td at bounding box center [549, 186] width 104 height 60
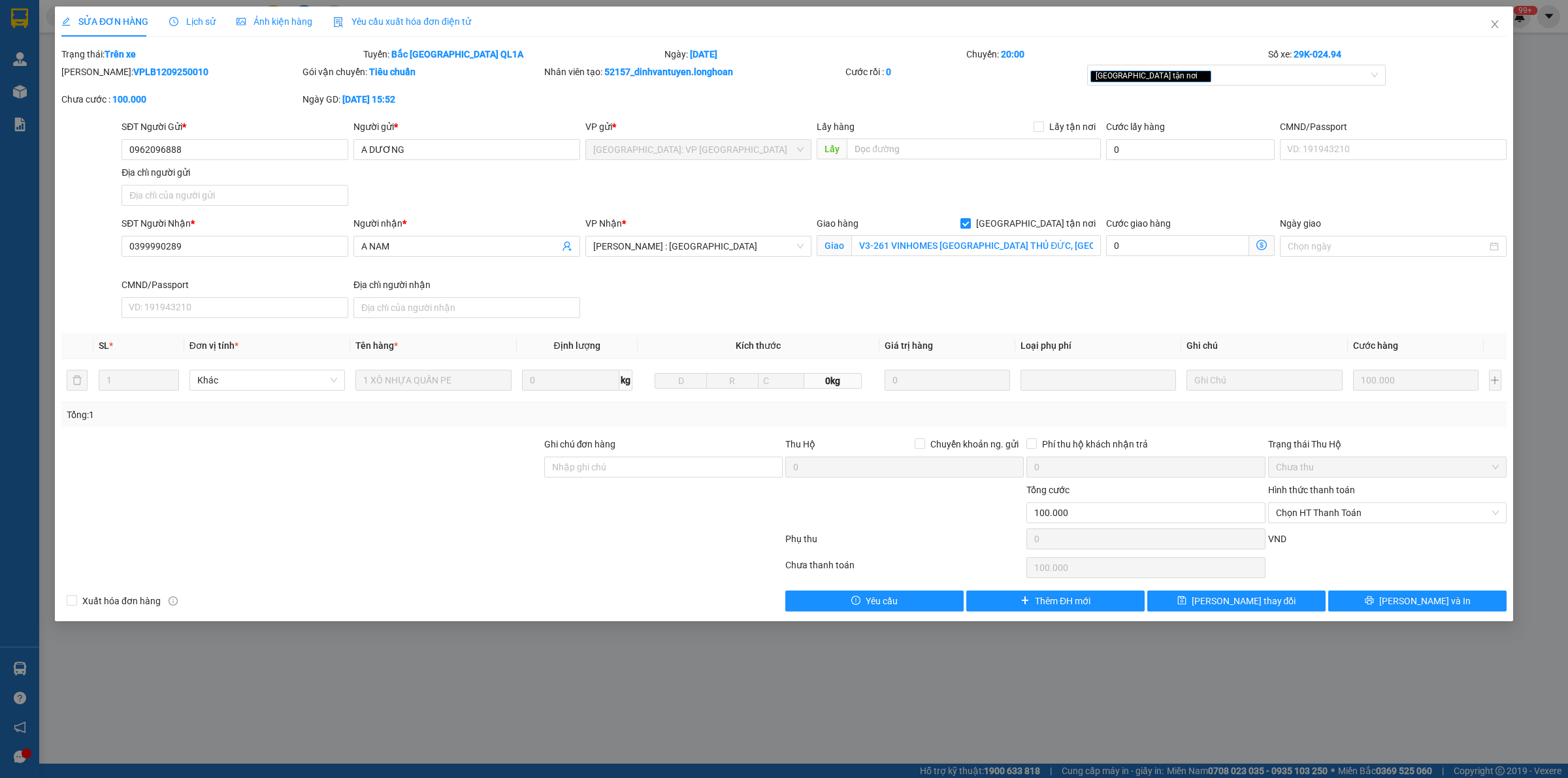
click at [745, 683] on div "SỬA ĐƠN HÀNG Lịch sử Ảnh kiện hàng Yêu cầu xuất hóa đơn điện tử Total Paid Fee …" at bounding box center [784, 389] width 1568 height 778
drag, startPoint x: 1488, startPoint y: 20, endPoint x: 1521, endPoint y: 29, distance: 34.2
click at [1491, 20] on span "Close" at bounding box center [1494, 24] width 36 height 36
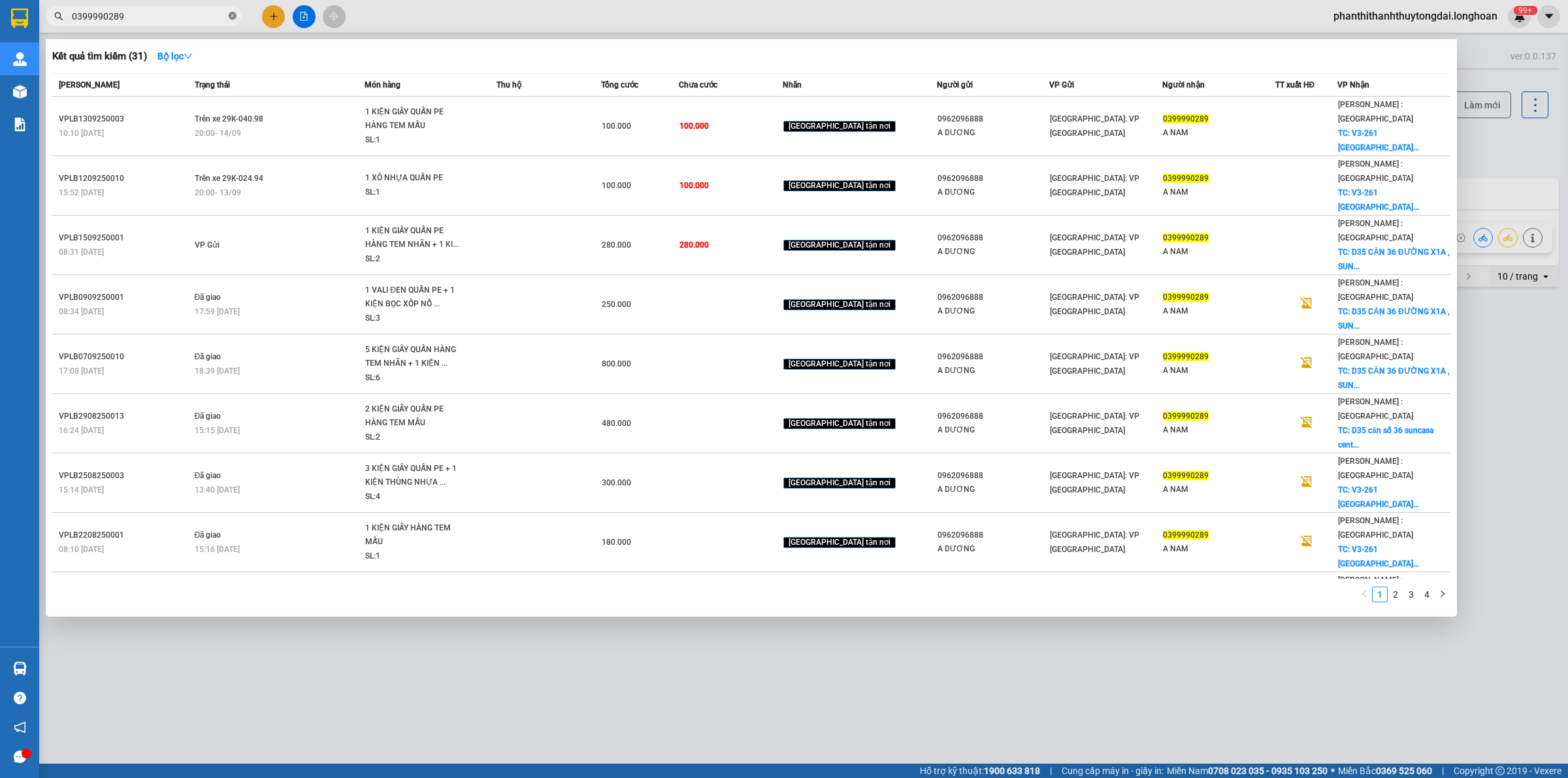
click at [232, 13] on icon "close-circle" at bounding box center [232, 16] width 8 height 8
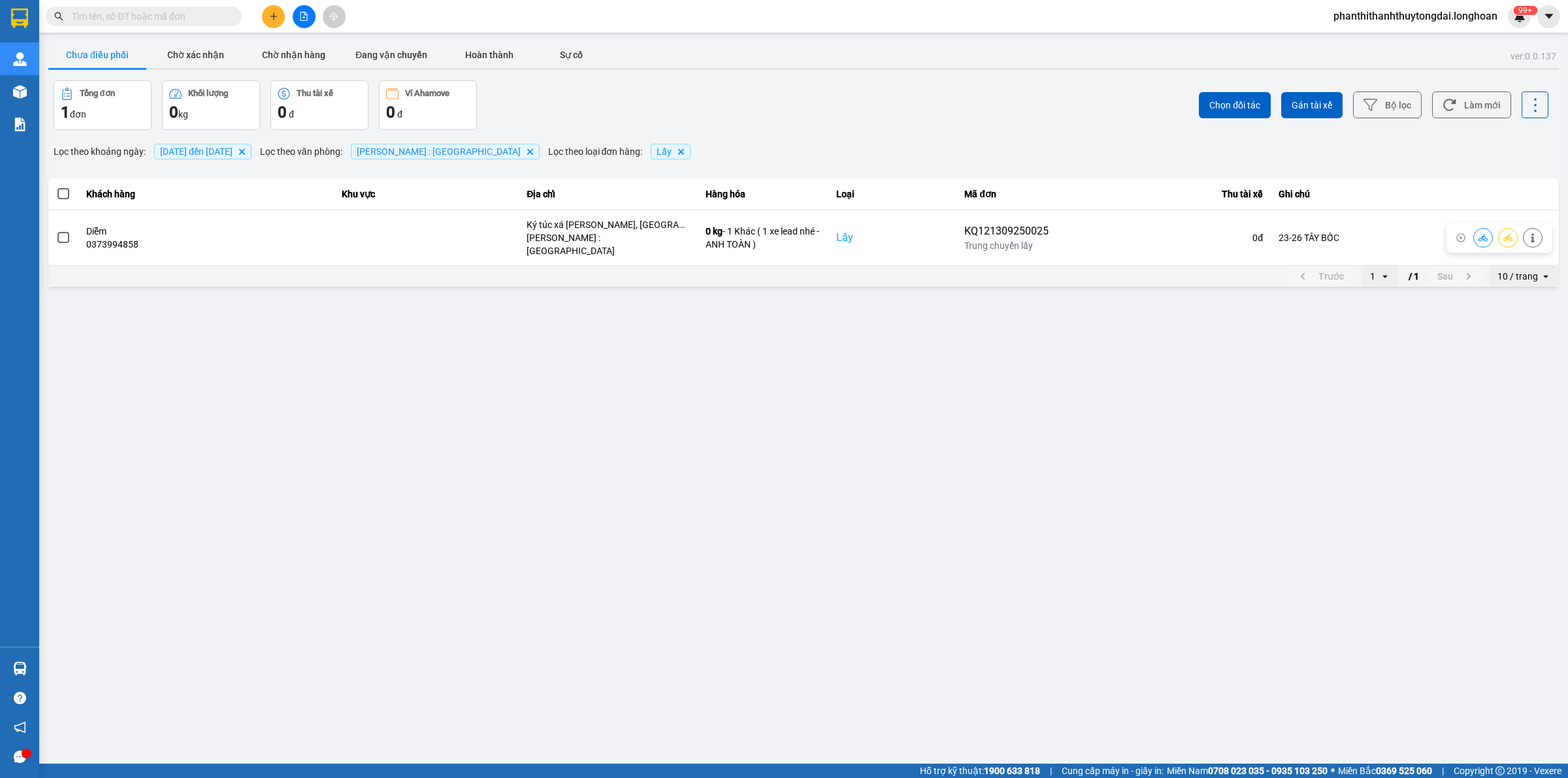
click at [208, 13] on input "text" at bounding box center [149, 16] width 154 height 14
paste input "0909338833"
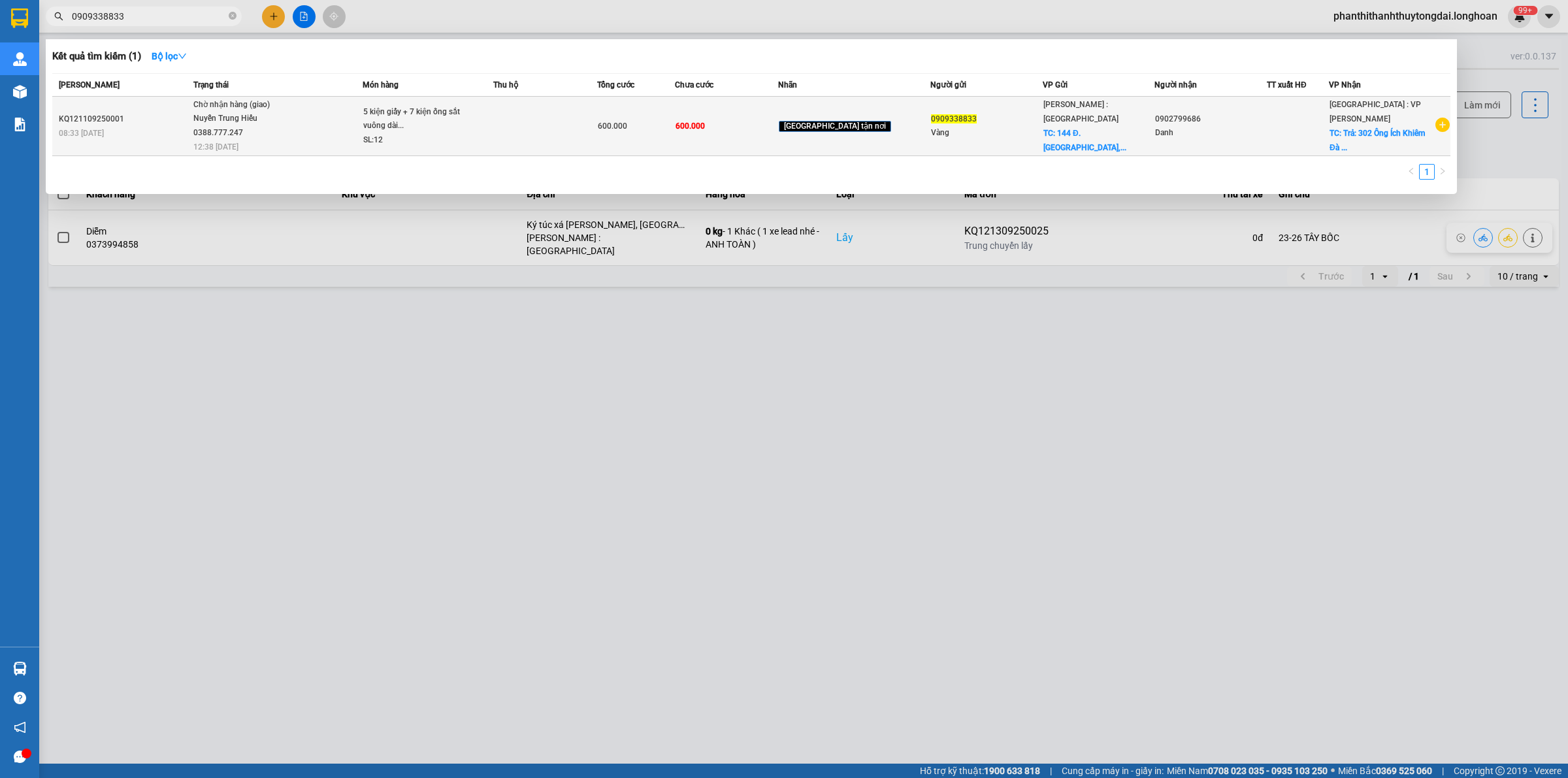
type input "0909338833"
click at [1442, 123] on icon "plus-circle" at bounding box center [1442, 124] width 14 height 14
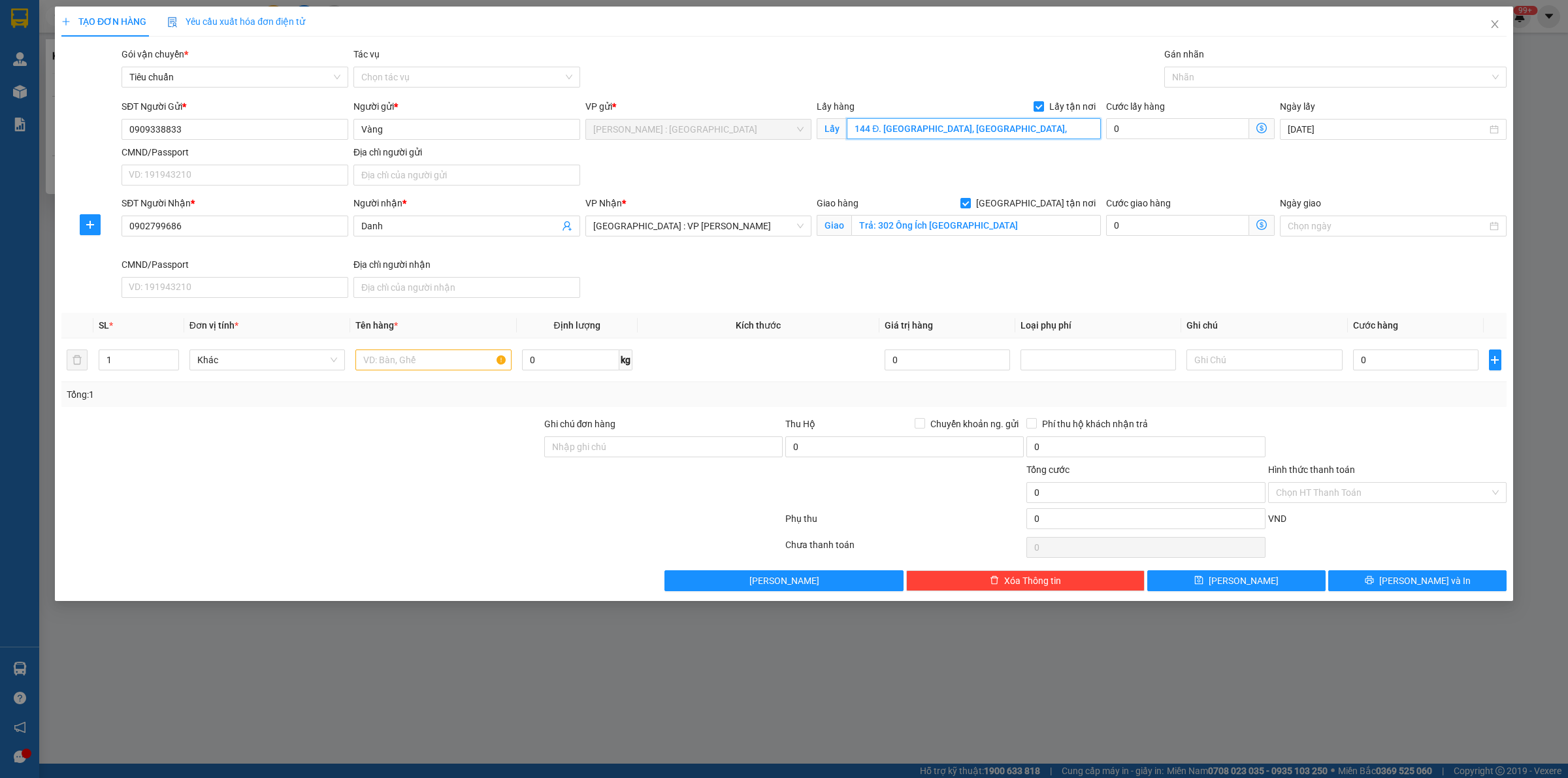
click at [1028, 127] on input "144 Đ. Bình LongPhú Thạnh, Tân Phú," at bounding box center [974, 128] width 254 height 21
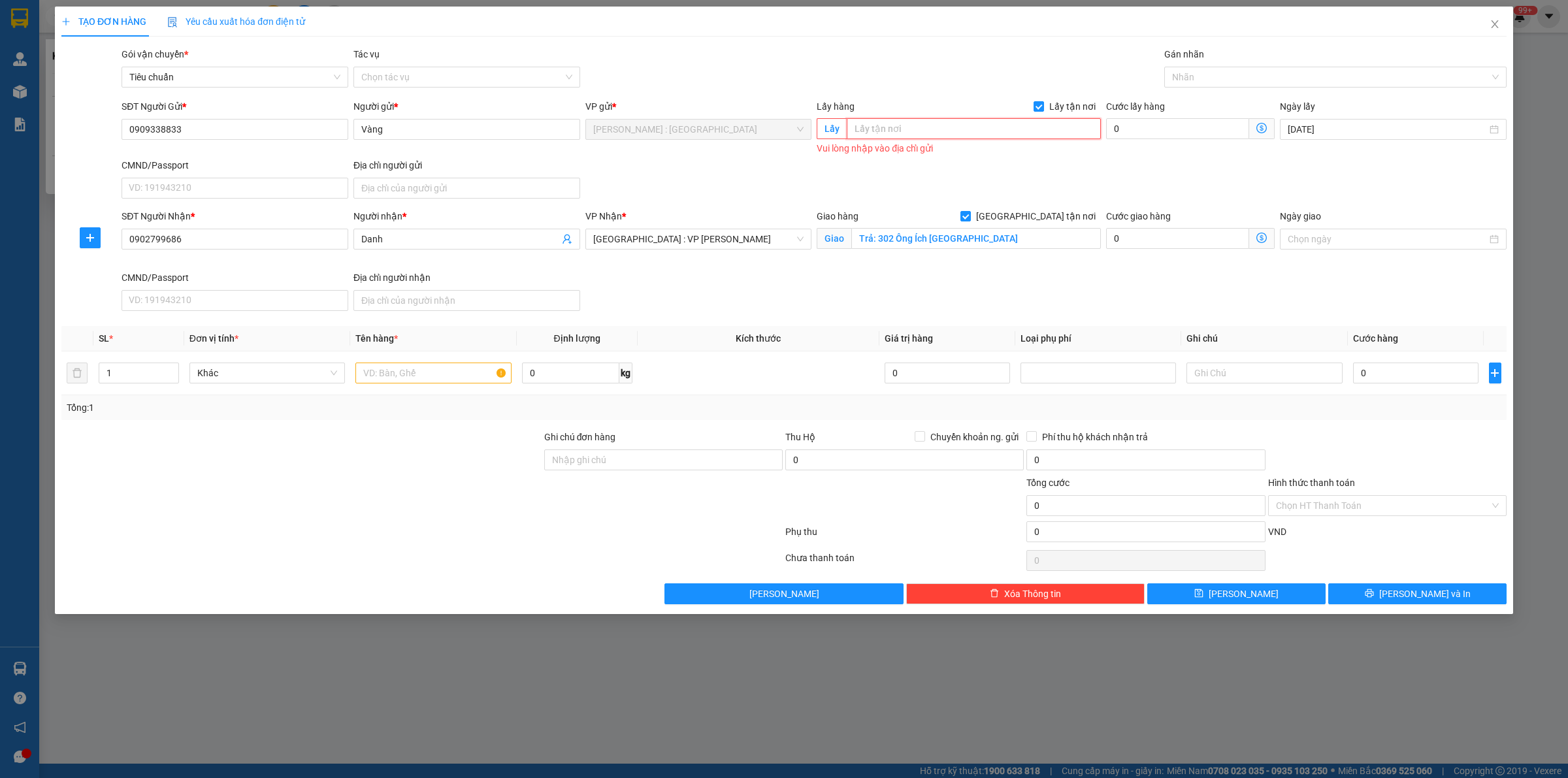
paste input "282 Đ. Lý Thường Kiệt, Phường 14, Quận 10, Hồ Chí Minh, Việt Nam"
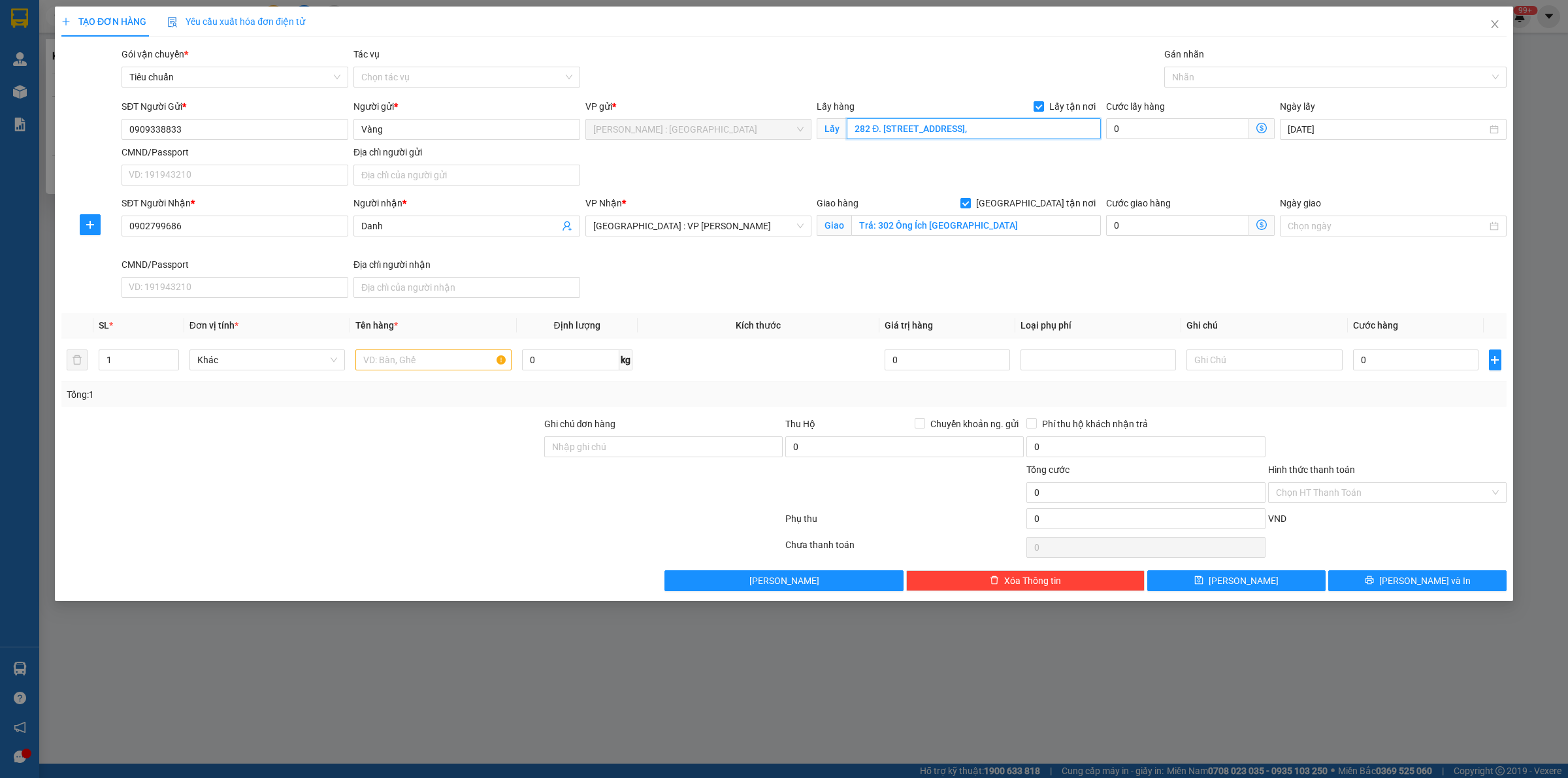
click at [869, 129] on input "282 Đ. Lý Thường Kiệt, Phường 14, Quận 10, Hồ Chí Minh," at bounding box center [974, 128] width 254 height 21
type input "284/1 Đ. Lý Thường Kiệt, Phường 14, Quận 10, Hồ Chí Minh,"
click at [461, 367] on input "text" at bounding box center [433, 360] width 156 height 21
type input "1 BÓ CÂY DÀI 2M4"
click at [1225, 117] on div "Cước lấy hàng" at bounding box center [1190, 109] width 168 height 20
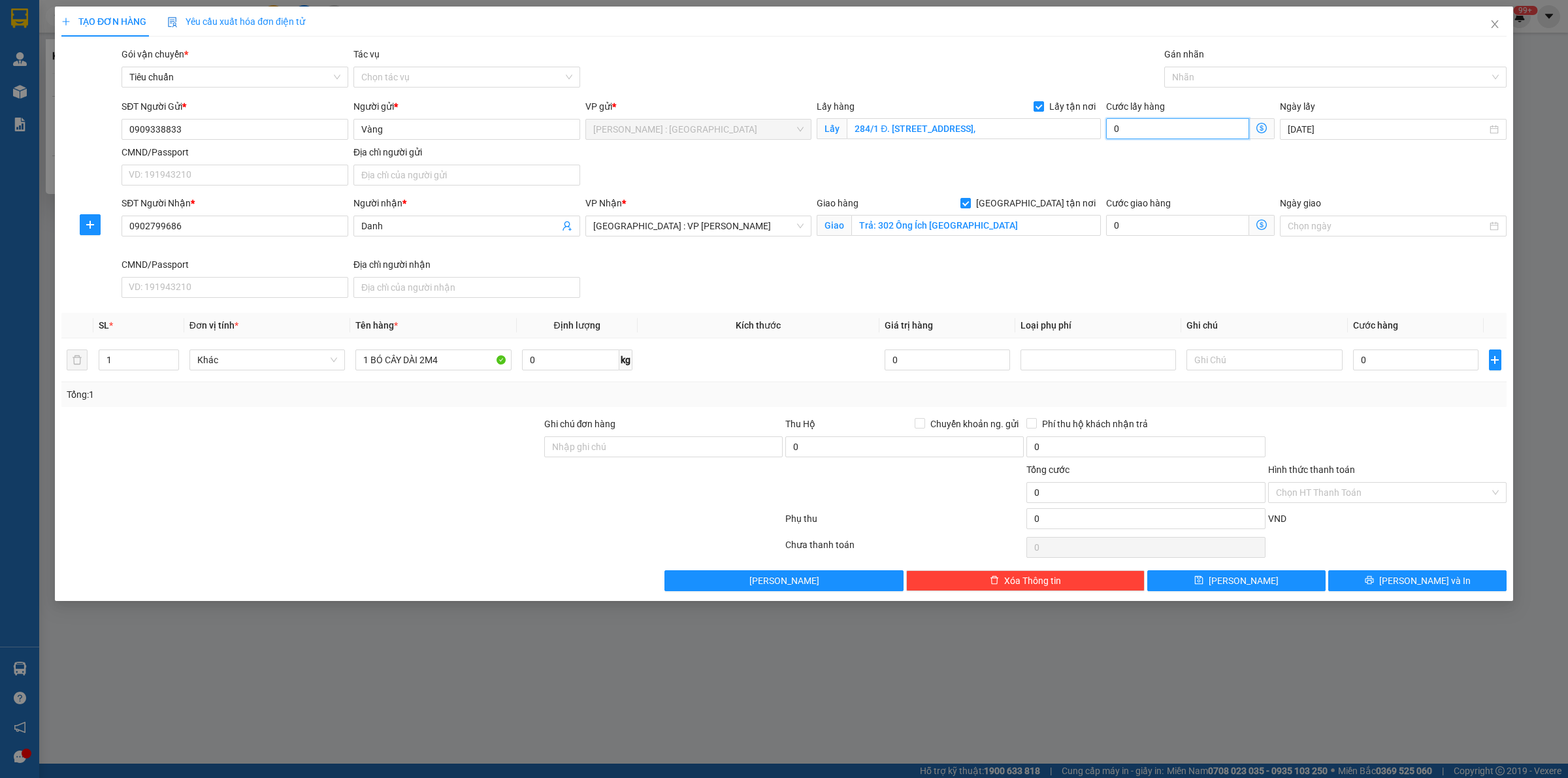
click at [1180, 134] on input "0" at bounding box center [1177, 128] width 143 height 21
type input "6"
type input "65"
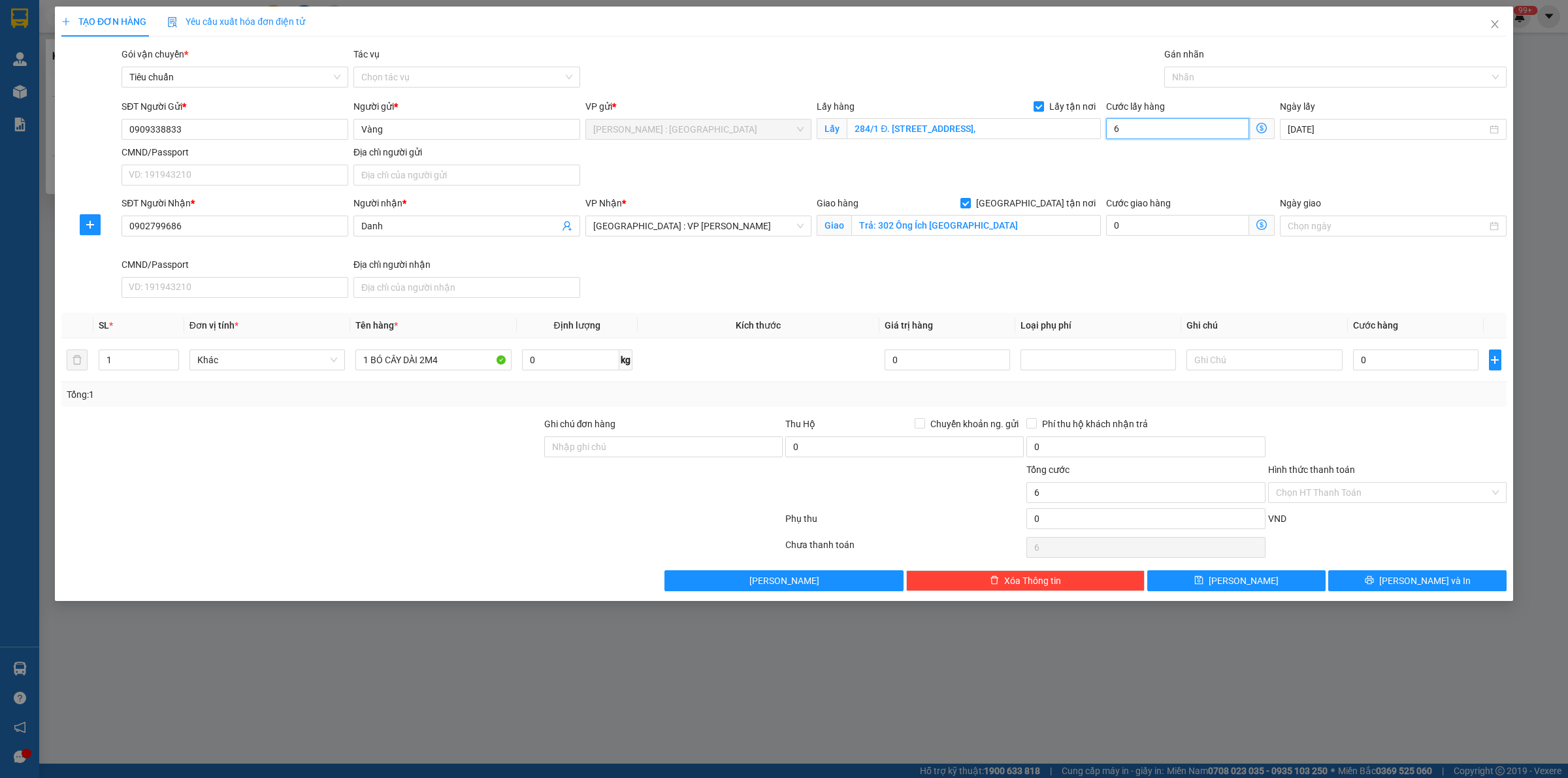
type input "65"
type input "65.000"
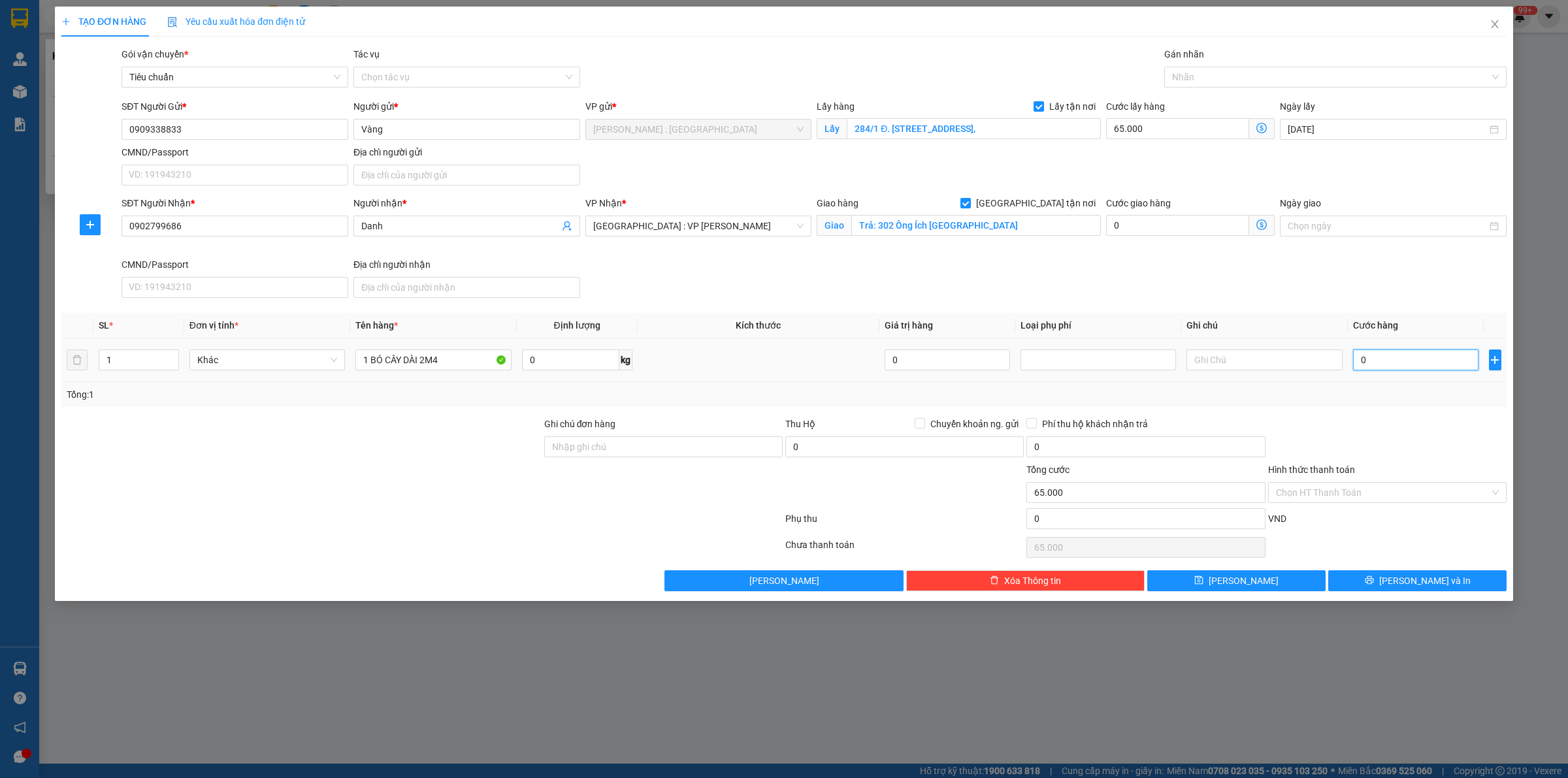
click at [1441, 364] on input "0" at bounding box center [1416, 360] width 125 height 21
type input "1"
type input "65.001"
type input "1.000"
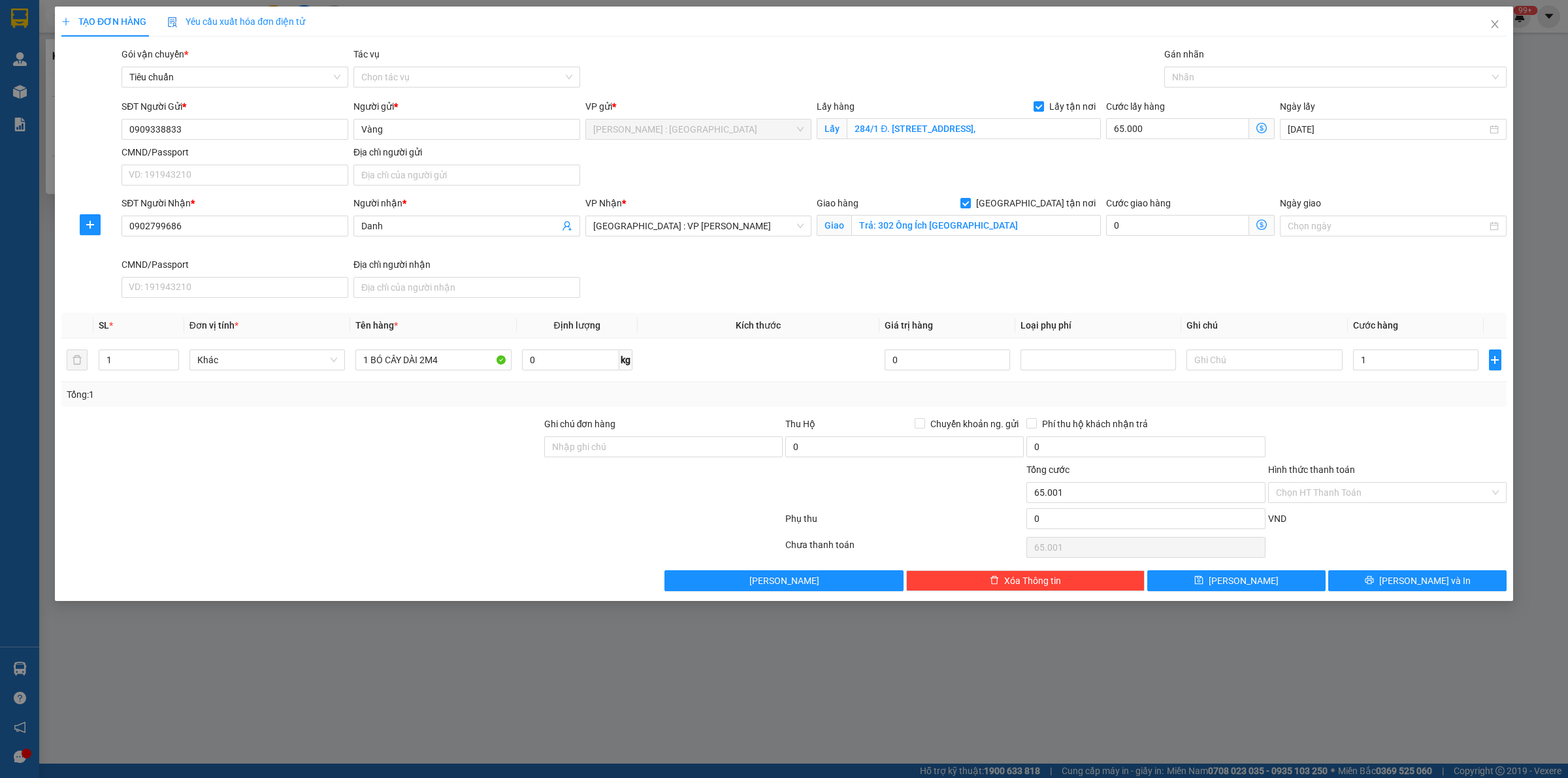
type input "66.000"
click at [1400, 296] on div "SĐT Người Nhận * 0902799686 Người nhận * Danh VP Nhận * Đà Nẵng : VP Thanh Khê …" at bounding box center [814, 249] width 1390 height 107
click at [1203, 78] on div at bounding box center [1328, 77] width 323 height 16
type input "GIAO"
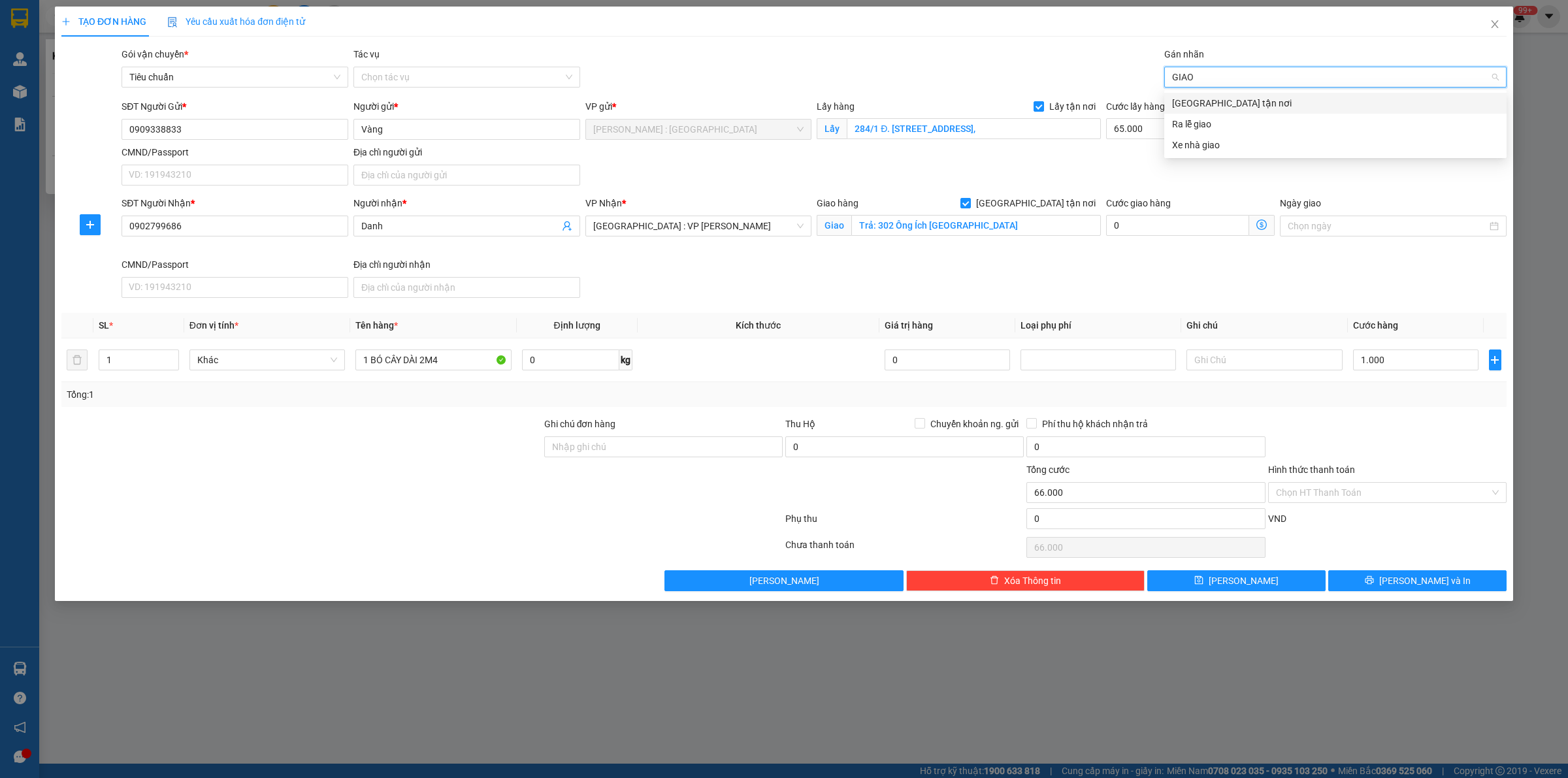
click at [1252, 93] on div "[GEOGRAPHIC_DATA] tận nơi" at bounding box center [1336, 103] width 343 height 21
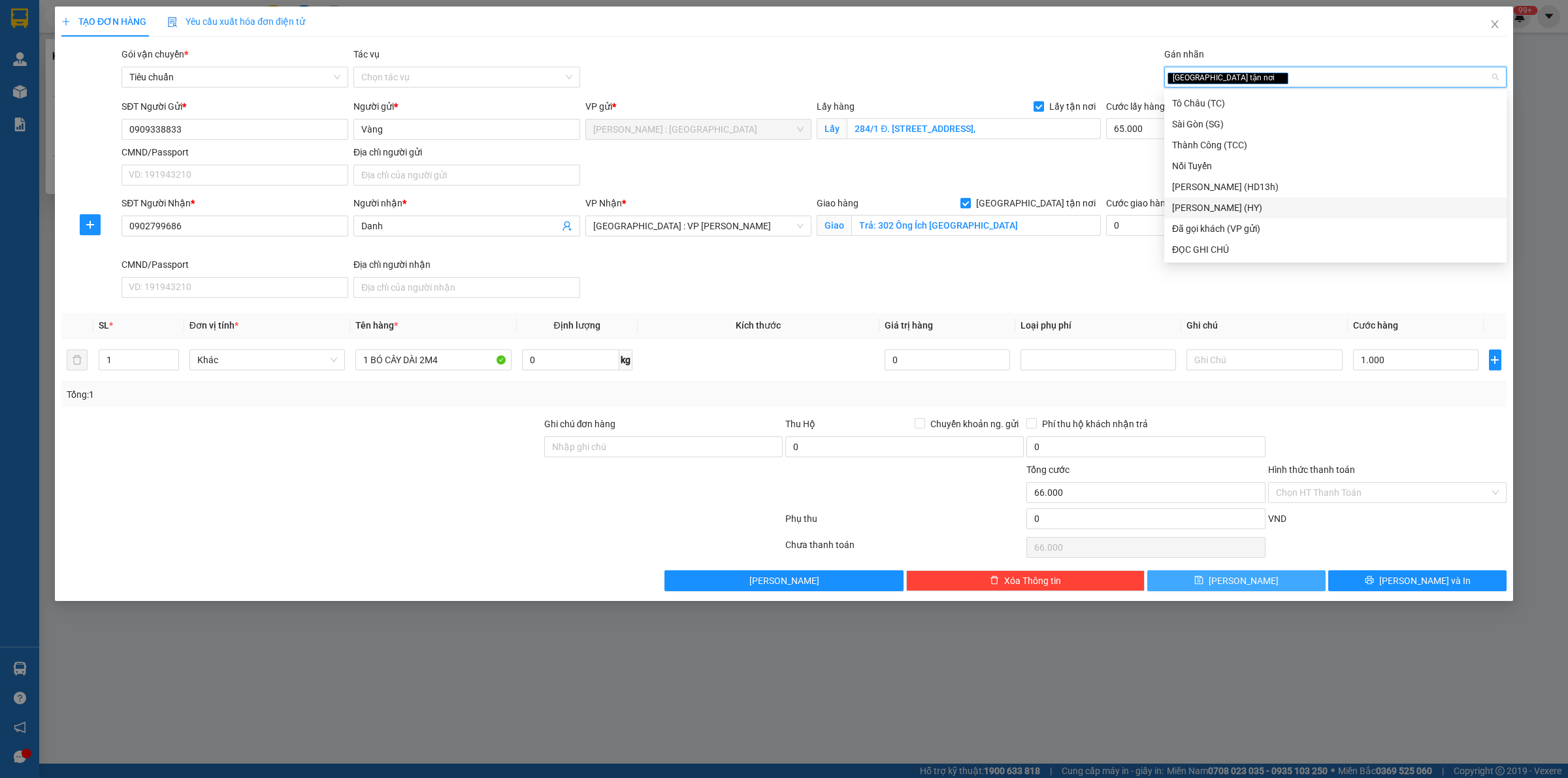
click at [1252, 585] on button "[PERSON_NAME]" at bounding box center [1236, 580] width 178 height 21
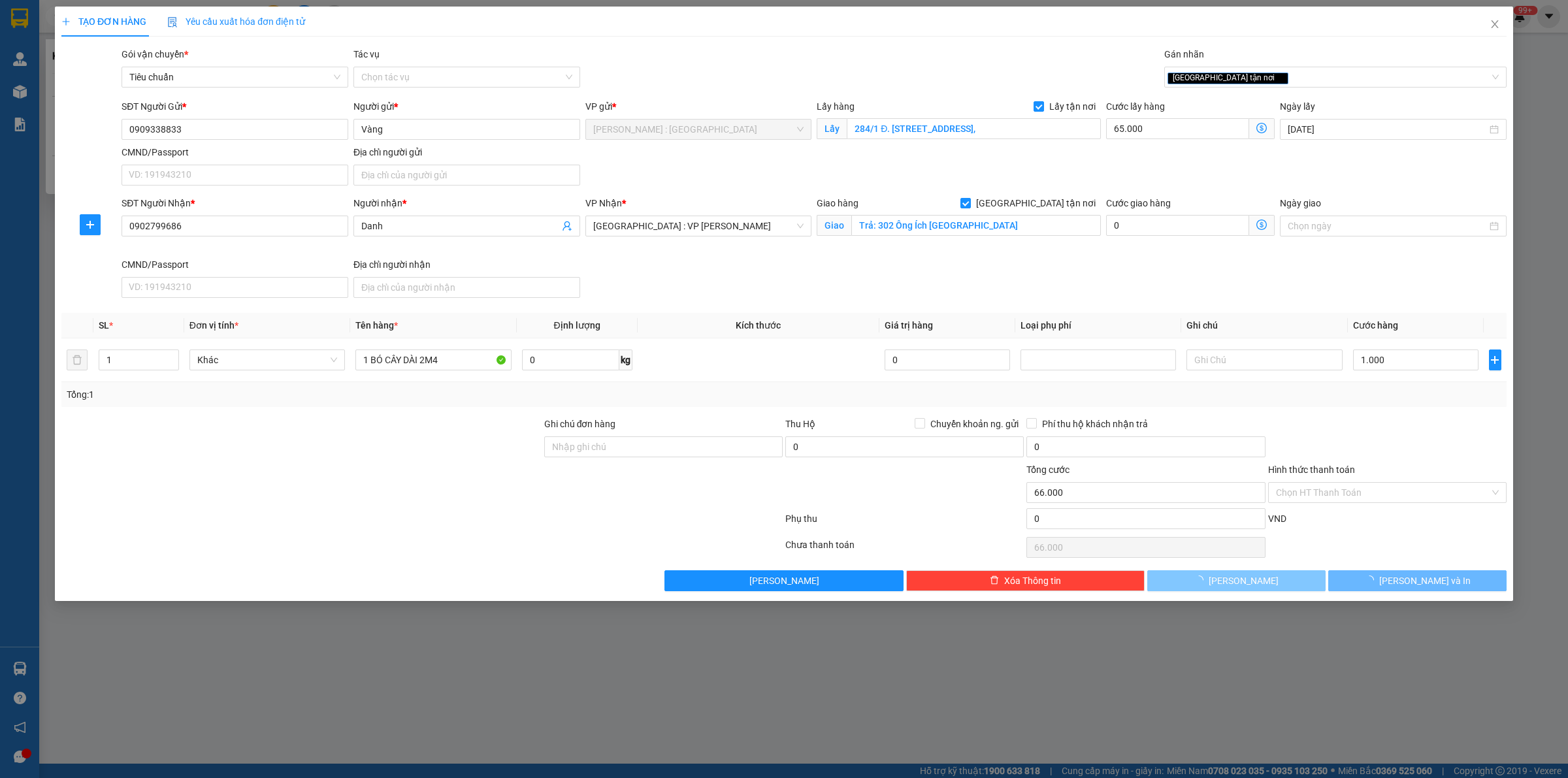
checkbox input "false"
type input "0"
